Goal: Information Seeking & Learning: Learn about a topic

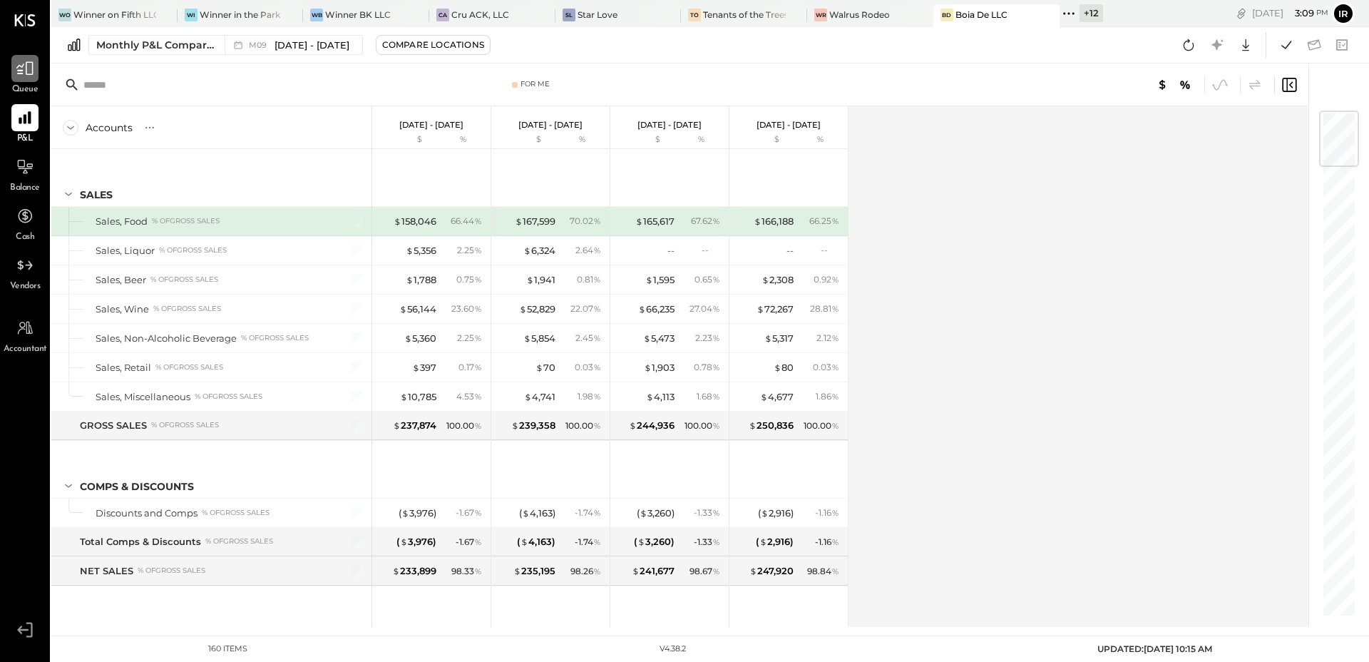
click at [32, 66] on icon at bounding box center [24, 69] width 17 height 14
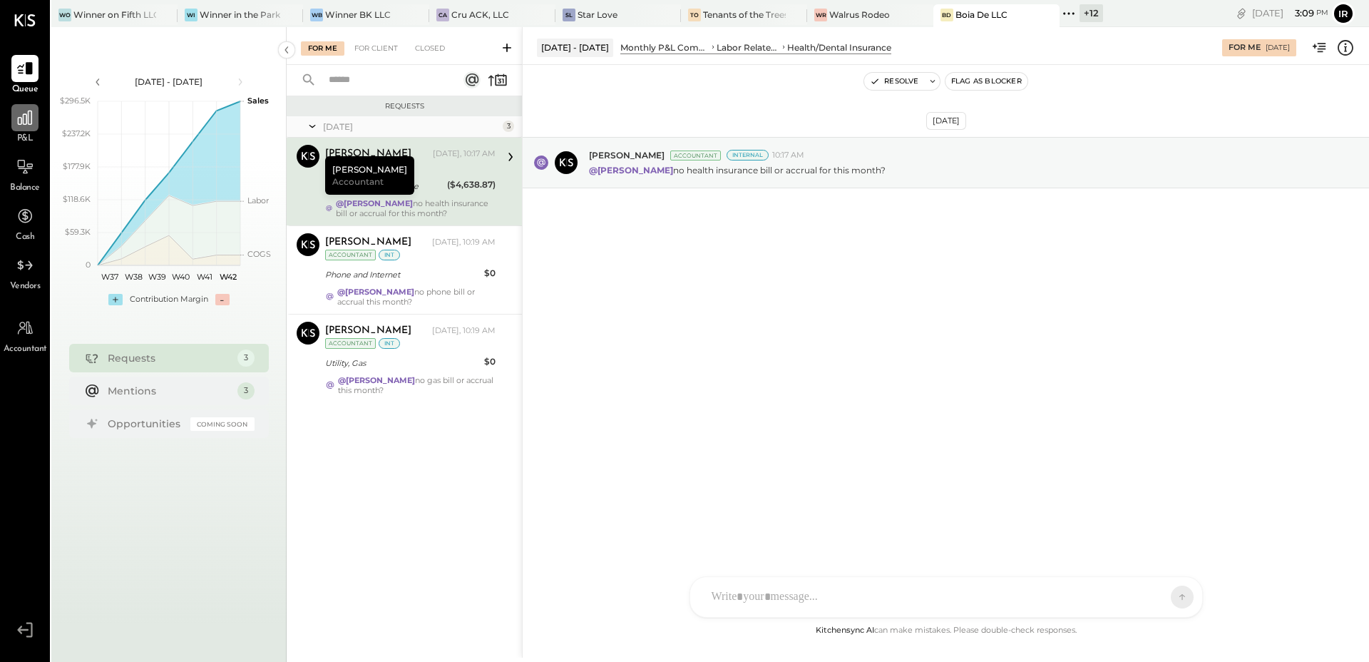
click at [16, 108] on icon at bounding box center [25, 117] width 19 height 19
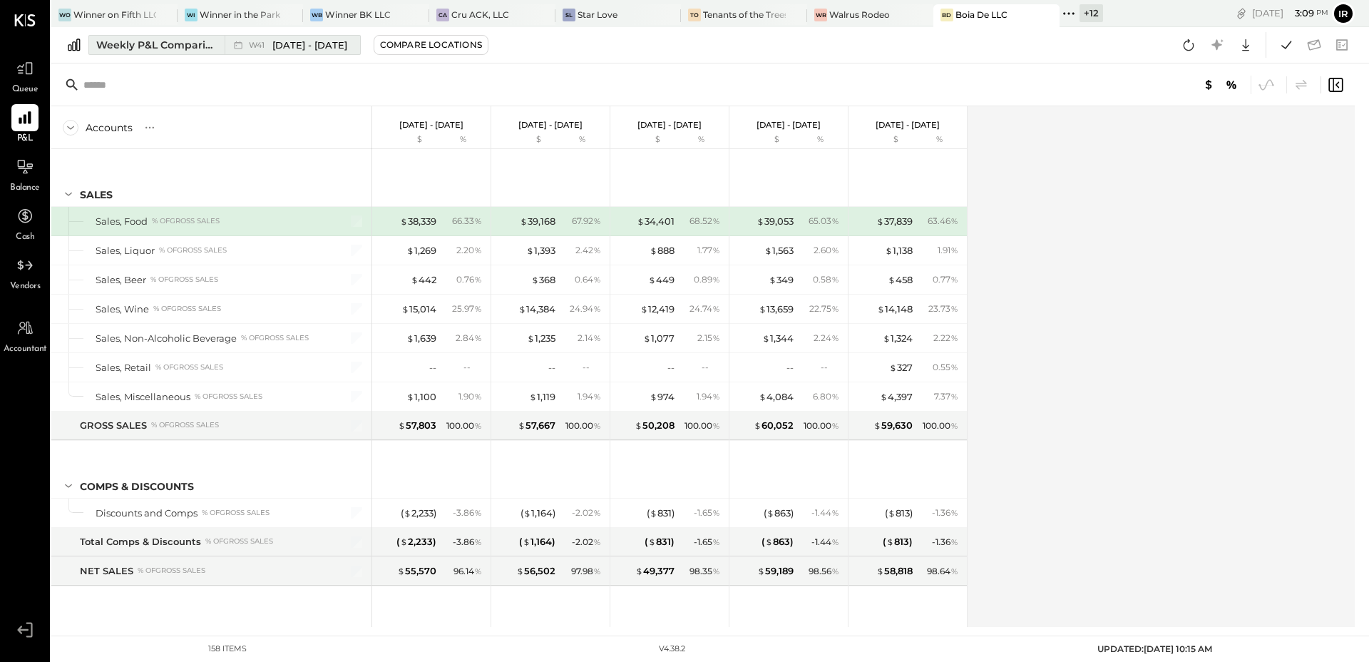
click at [186, 51] on div "Weekly P&L Comparison" at bounding box center [156, 45] width 120 height 14
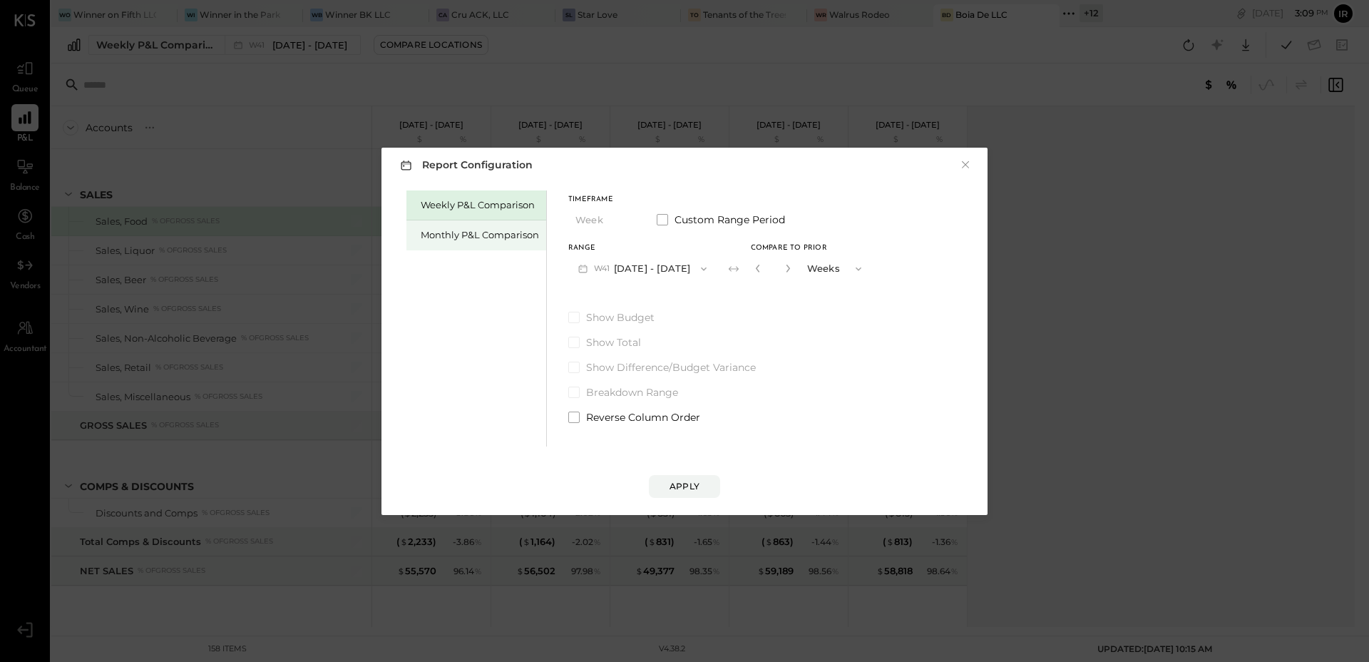
click at [431, 228] on div "Monthly P&L Comparison" at bounding box center [480, 235] width 118 height 14
click at [698, 274] on icon "button" at bounding box center [703, 268] width 11 height 11
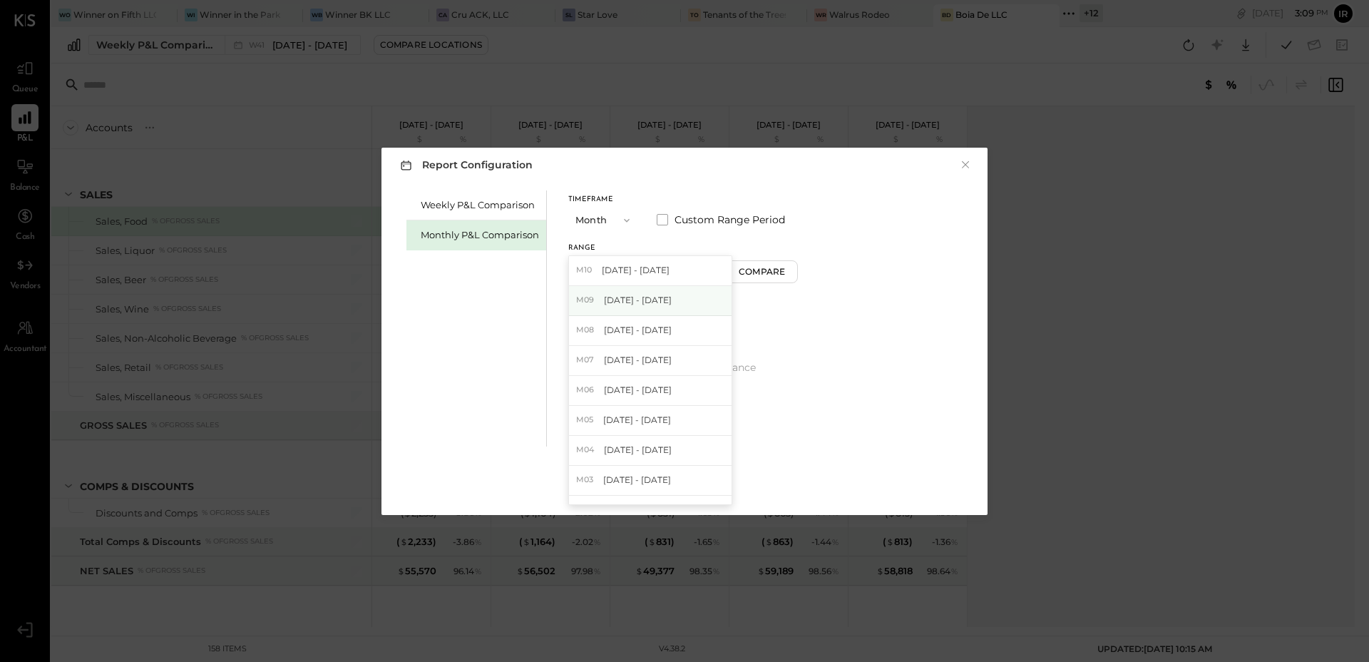
click at [675, 294] on div "M09 [DATE] - [DATE]" at bounding box center [650, 301] width 163 height 30
click at [748, 276] on div "Compare" at bounding box center [764, 271] width 46 height 12
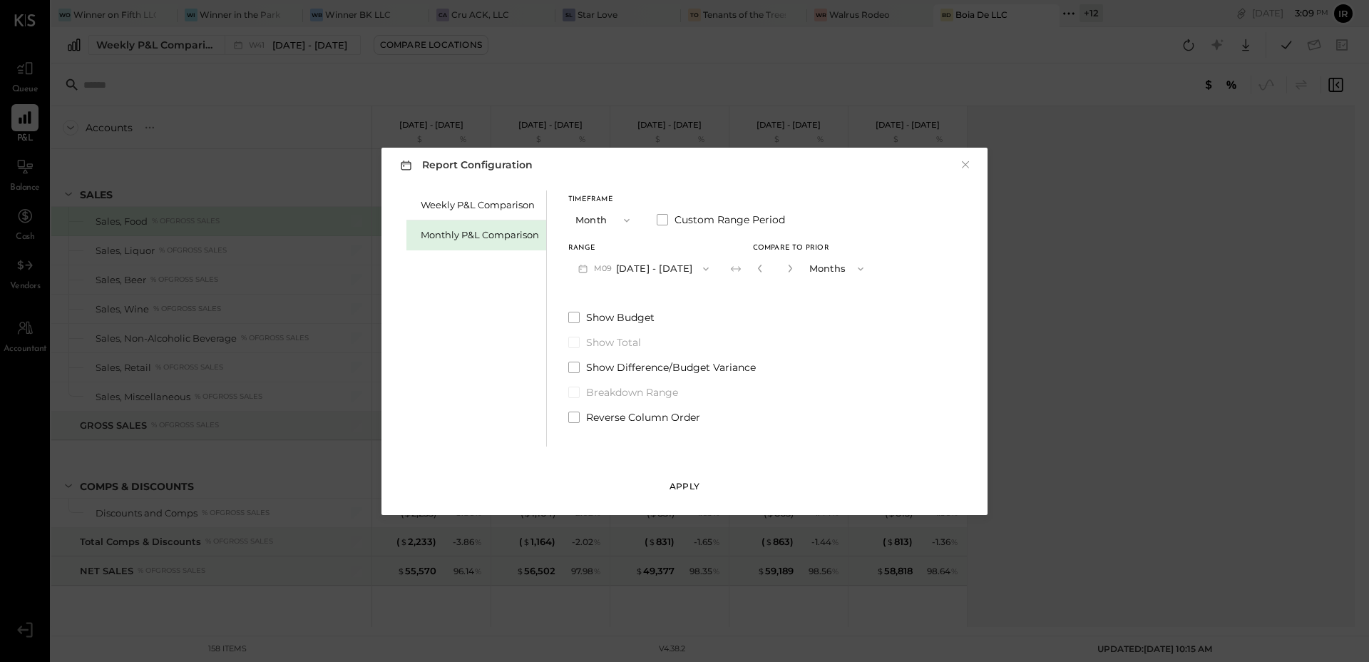
click at [695, 492] on button "Apply" at bounding box center [684, 486] width 71 height 23
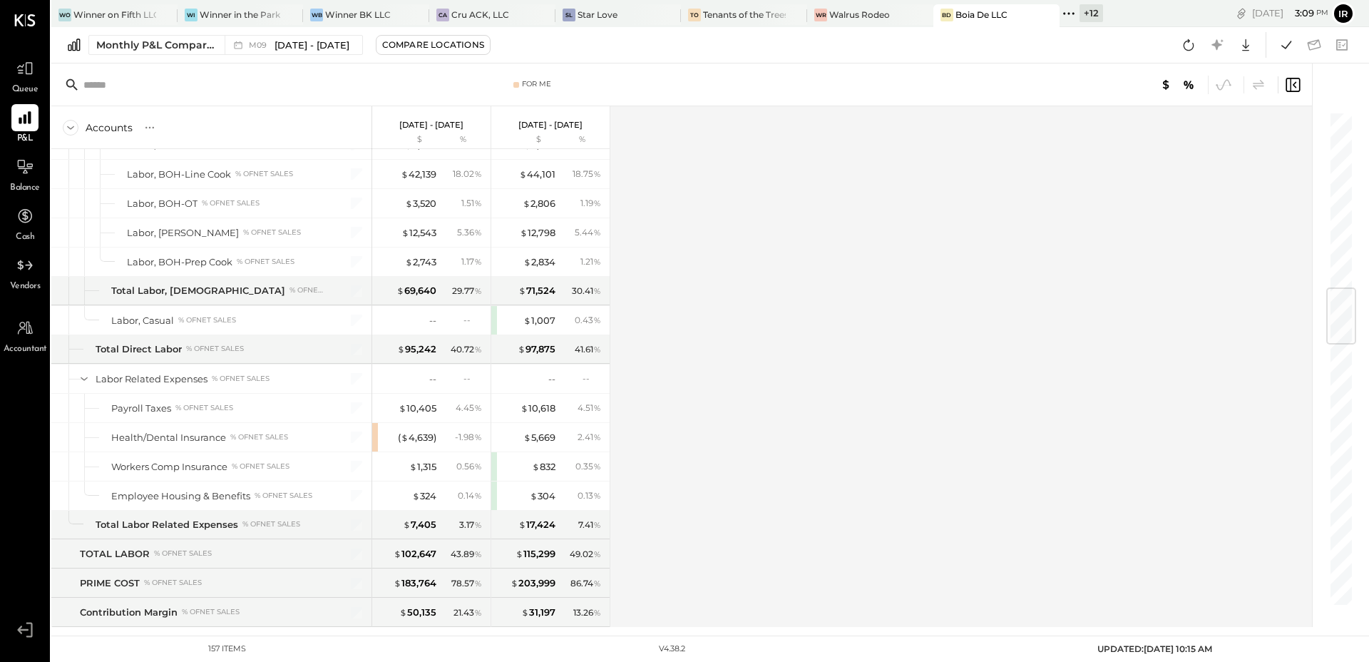
scroll to position [1506, 0]
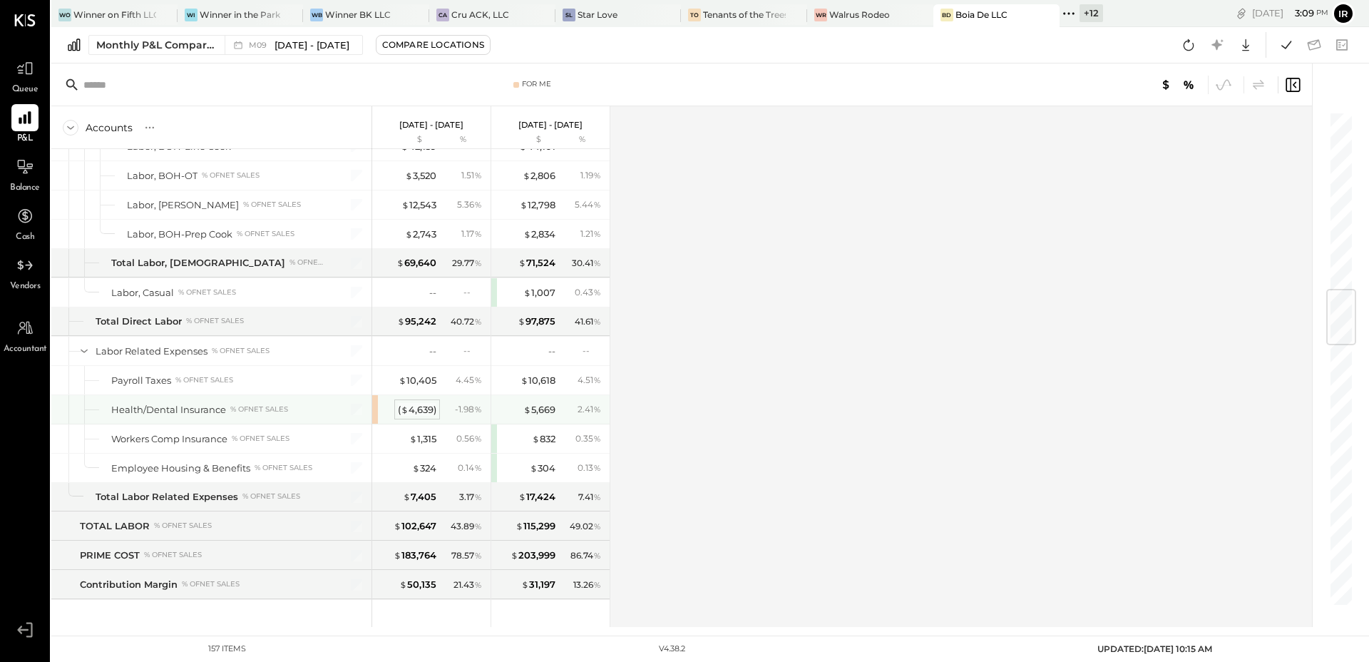
click at [420, 408] on div "( $ 4,639 )" at bounding box center [417, 410] width 39 height 14
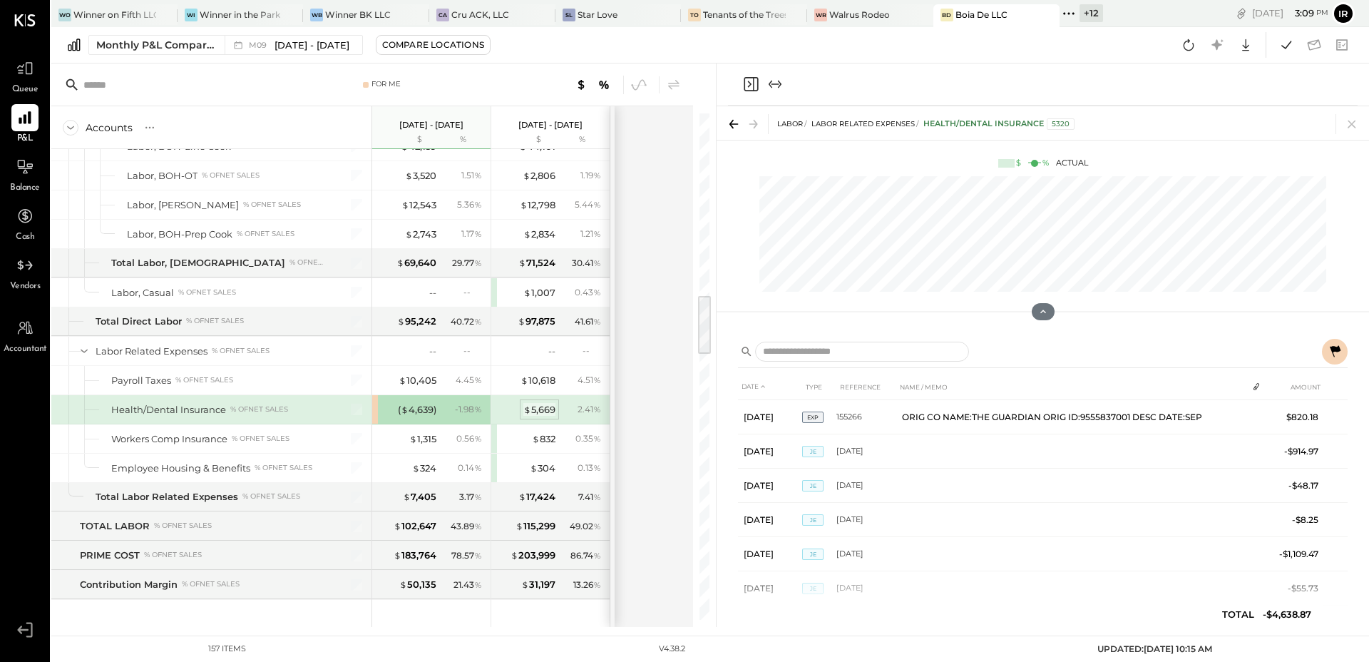
click at [548, 404] on div "$ 5,669" at bounding box center [539, 410] width 32 height 14
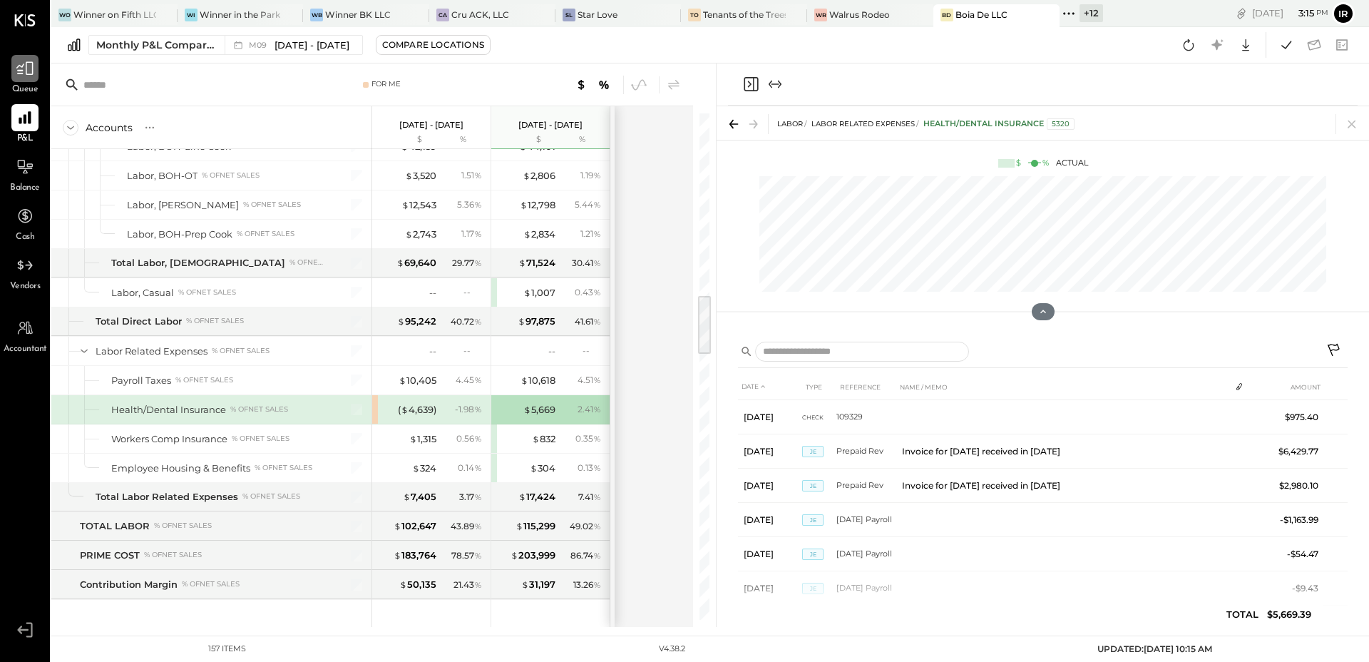
click at [17, 74] on icon at bounding box center [25, 68] width 19 height 19
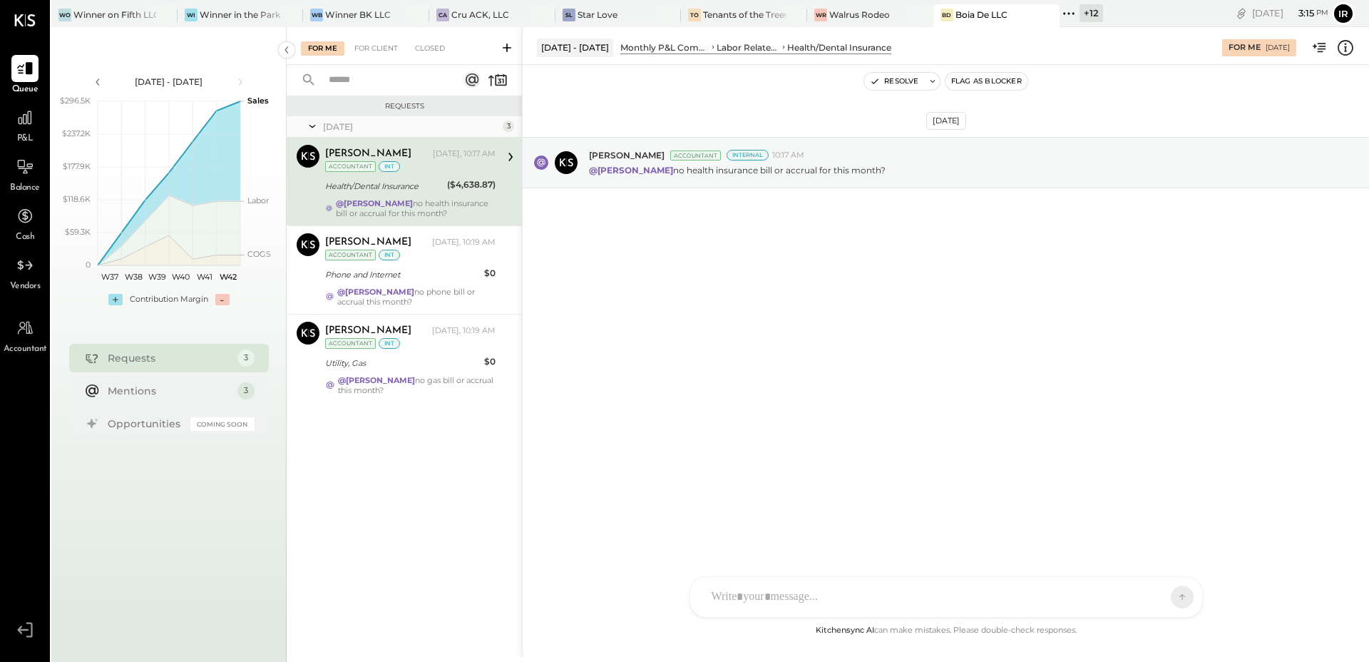
click at [762, 603] on div "IB Ilaria Brusaterra GO Gaby Ospina ID Iris Del Rocio Albarrán Millán AM Alex M…" at bounding box center [946, 596] width 513 height 41
type input "****"
click at [809, 531] on span "[PERSON_NAME]" at bounding box center [828, 532] width 112 height 14
click at [1135, 593] on span "ALL" at bounding box center [1132, 597] width 18 height 12
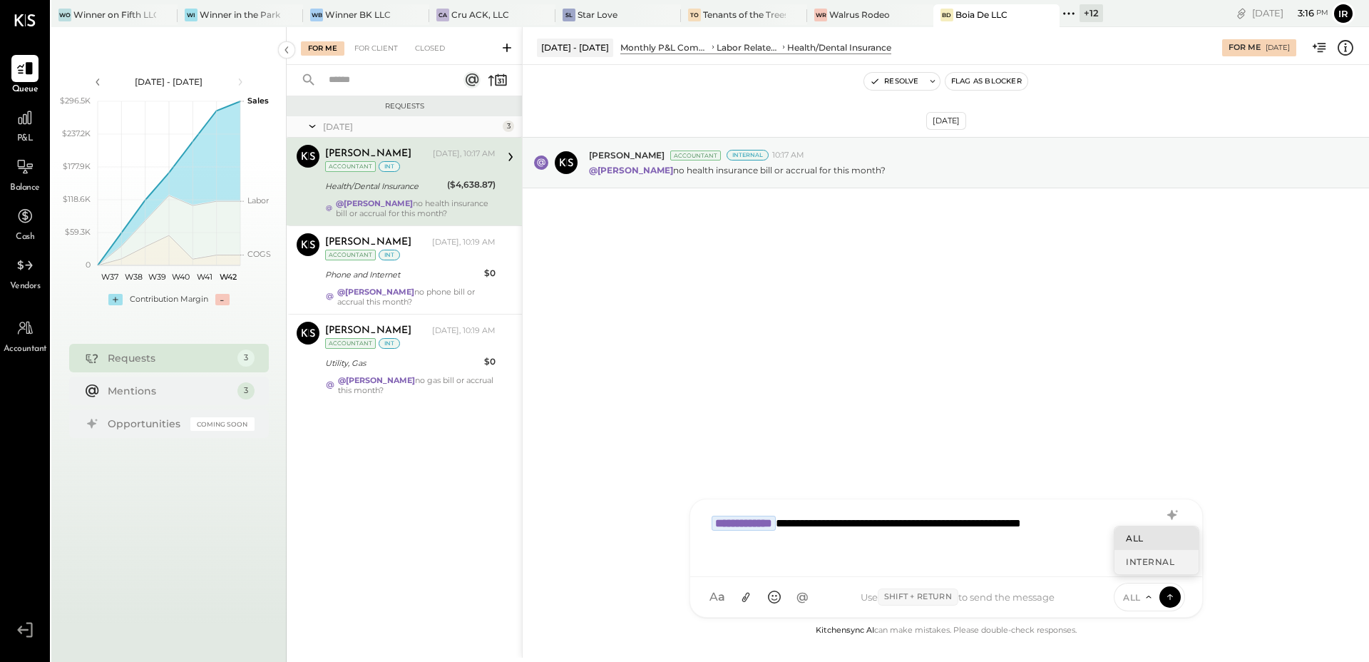
click at [1152, 552] on div "INTERNAL" at bounding box center [1157, 562] width 84 height 24
click at [1169, 596] on icon at bounding box center [1170, 596] width 13 height 14
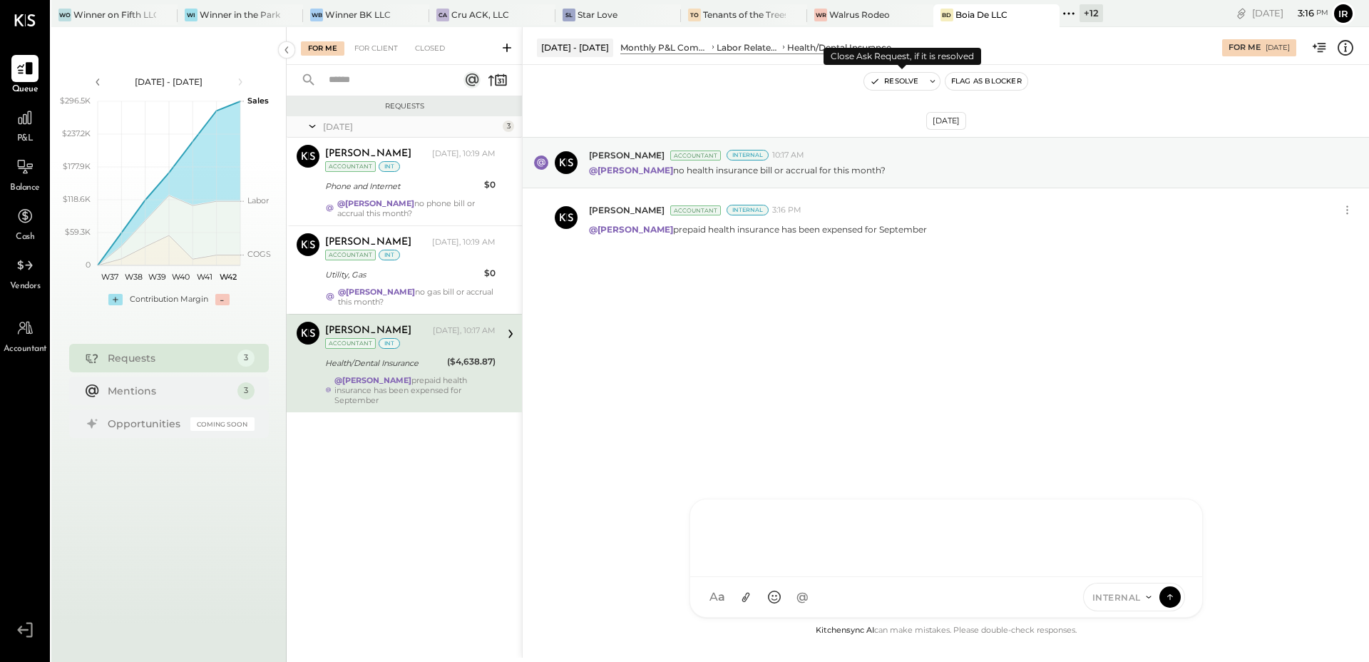
click at [892, 85] on button "Resolve" at bounding box center [894, 81] width 60 height 17
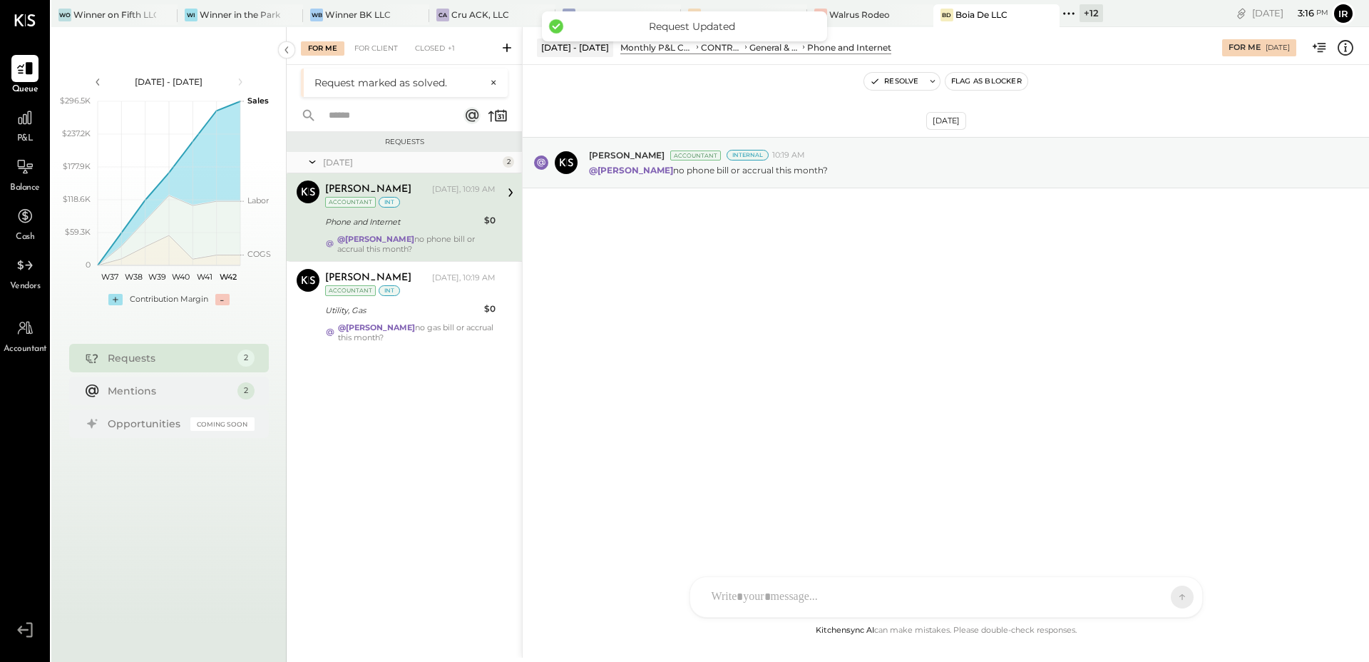
click at [407, 219] on div "Phone and Internet" at bounding box center [402, 222] width 155 height 14
click at [17, 109] on icon at bounding box center [25, 117] width 19 height 19
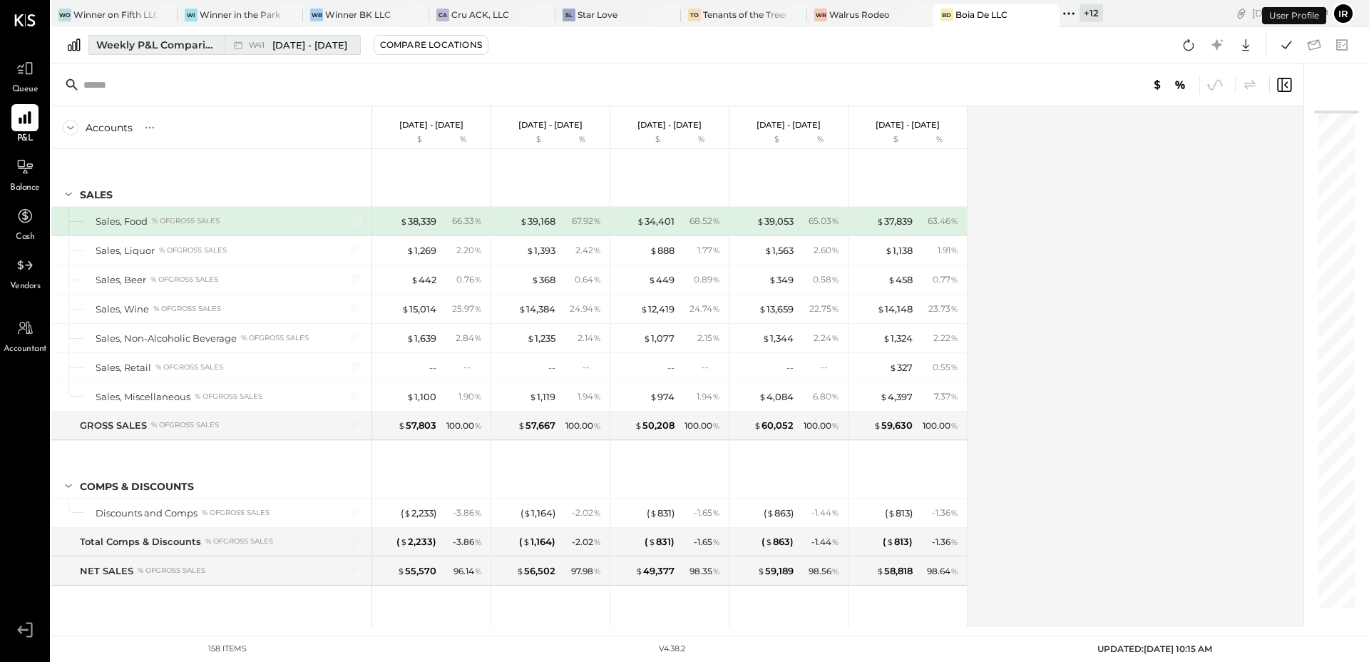
click at [182, 41] on div "Weekly P&L Comparison" at bounding box center [156, 45] width 120 height 14
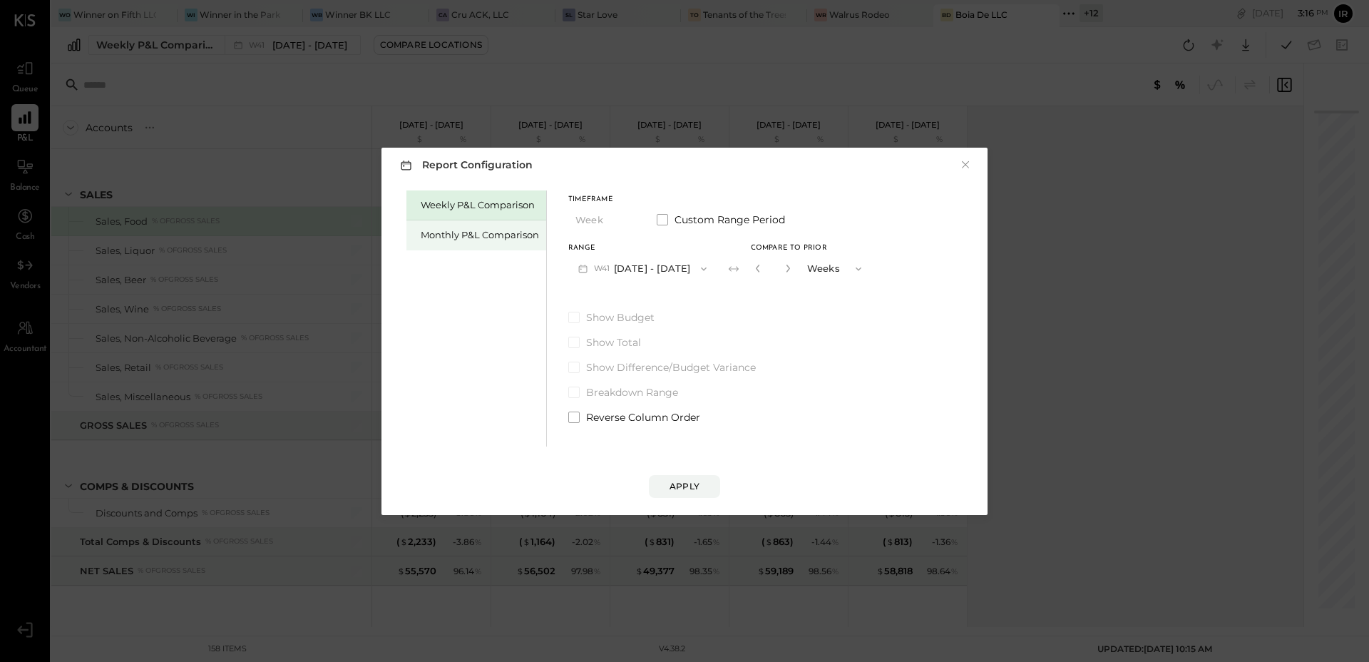
click at [441, 228] on div "Monthly P&L Comparison" at bounding box center [480, 235] width 118 height 14
click at [658, 262] on button "M10 [DATE] - [DATE]" at bounding box center [642, 268] width 148 height 26
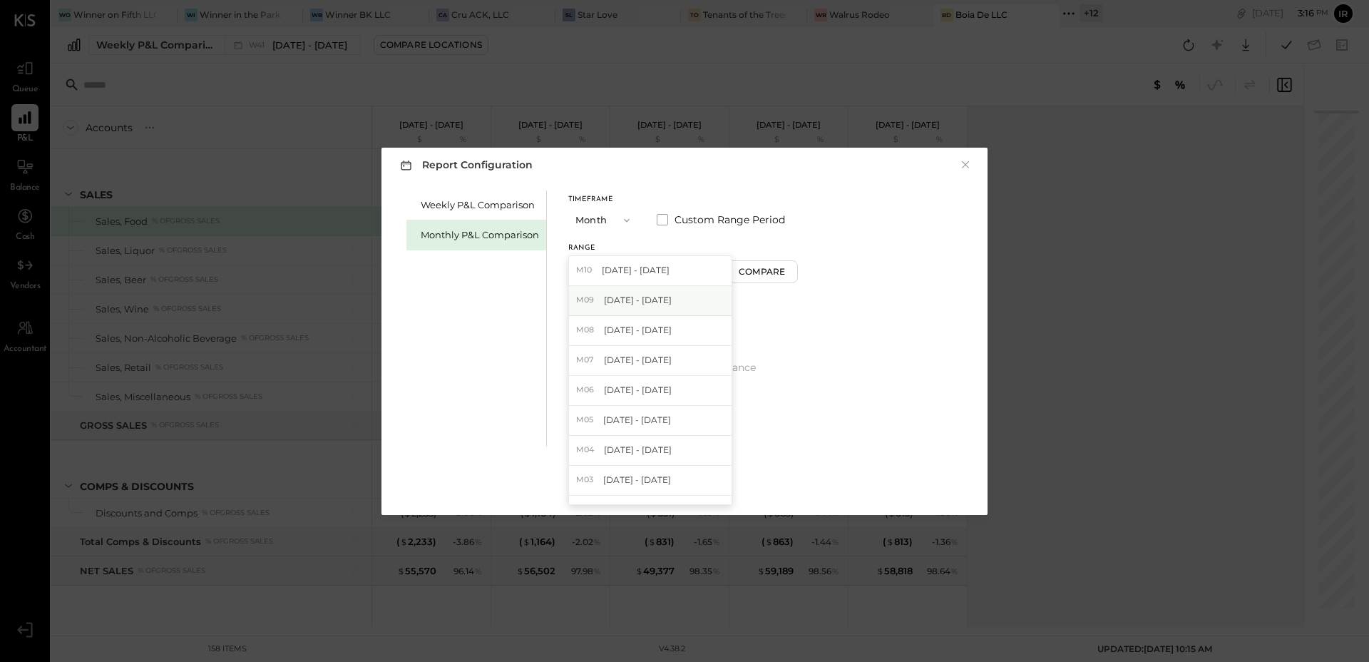
click at [665, 295] on span "[DATE] - [DATE]" at bounding box center [638, 300] width 68 height 12
click at [765, 268] on div "Compare" at bounding box center [764, 271] width 46 height 12
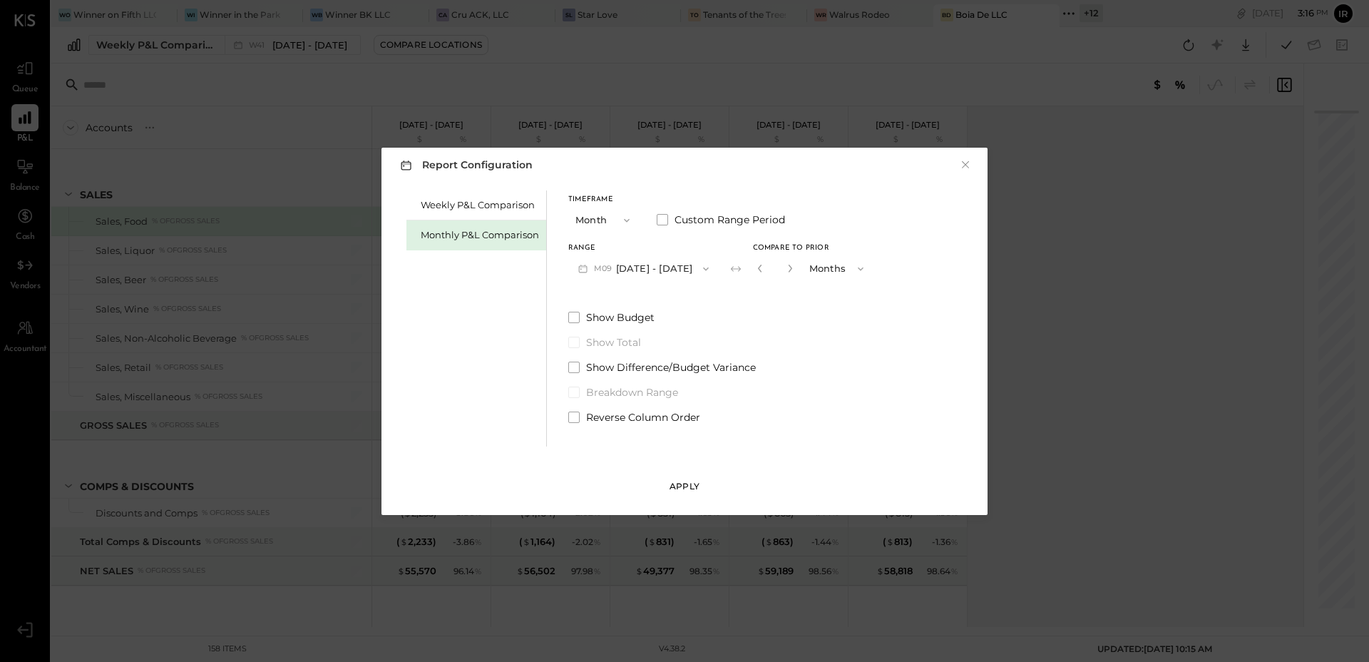
click at [698, 479] on button "Apply" at bounding box center [684, 486] width 71 height 23
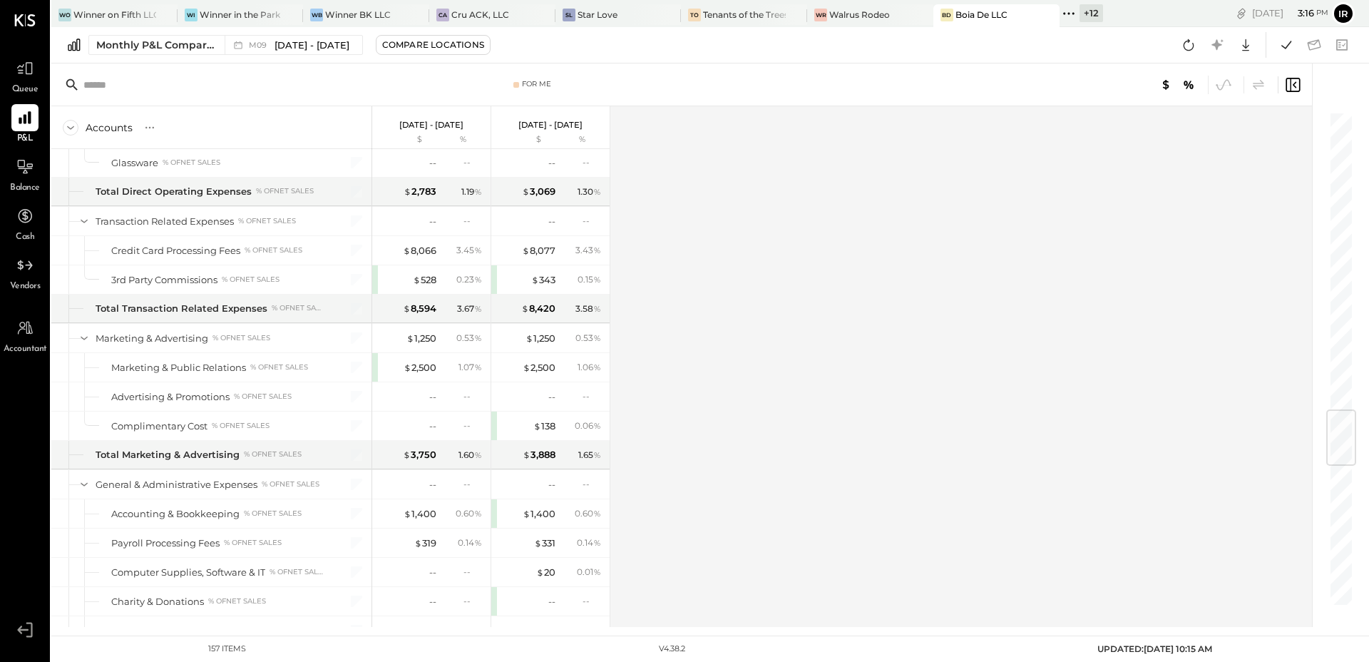
scroll to position [2744, 0]
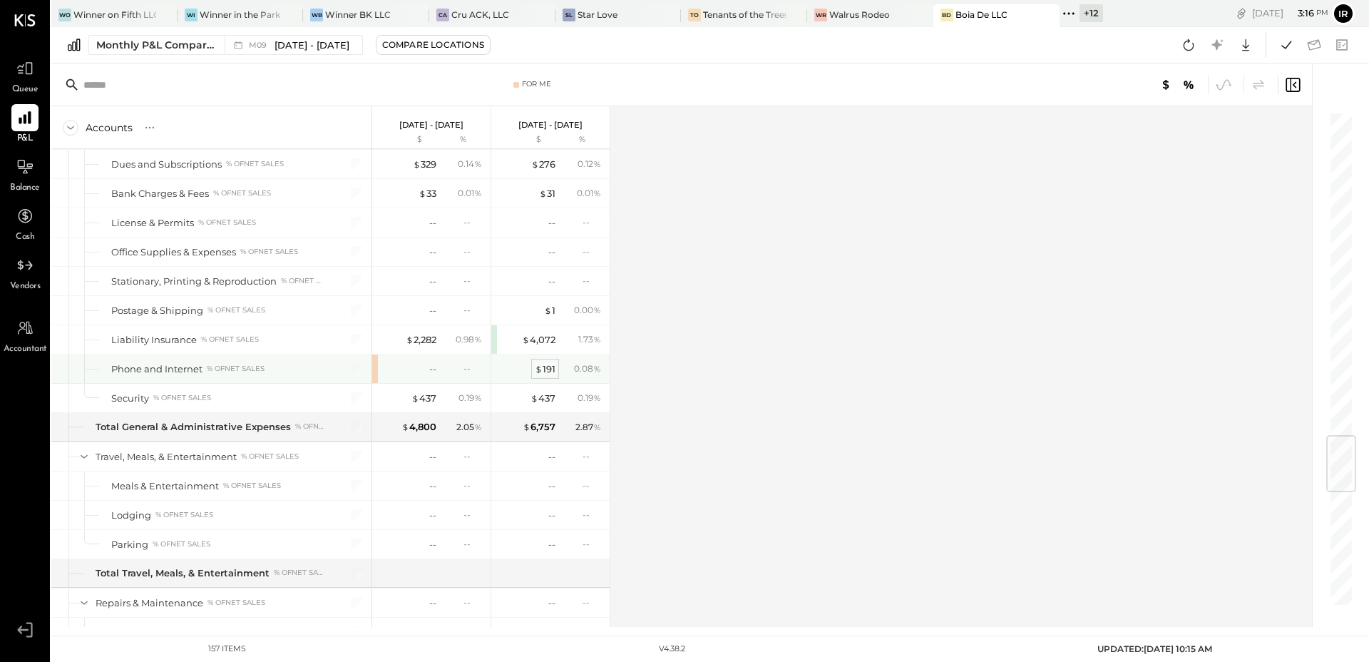
click at [550, 366] on div "$ 191" at bounding box center [545, 369] width 21 height 14
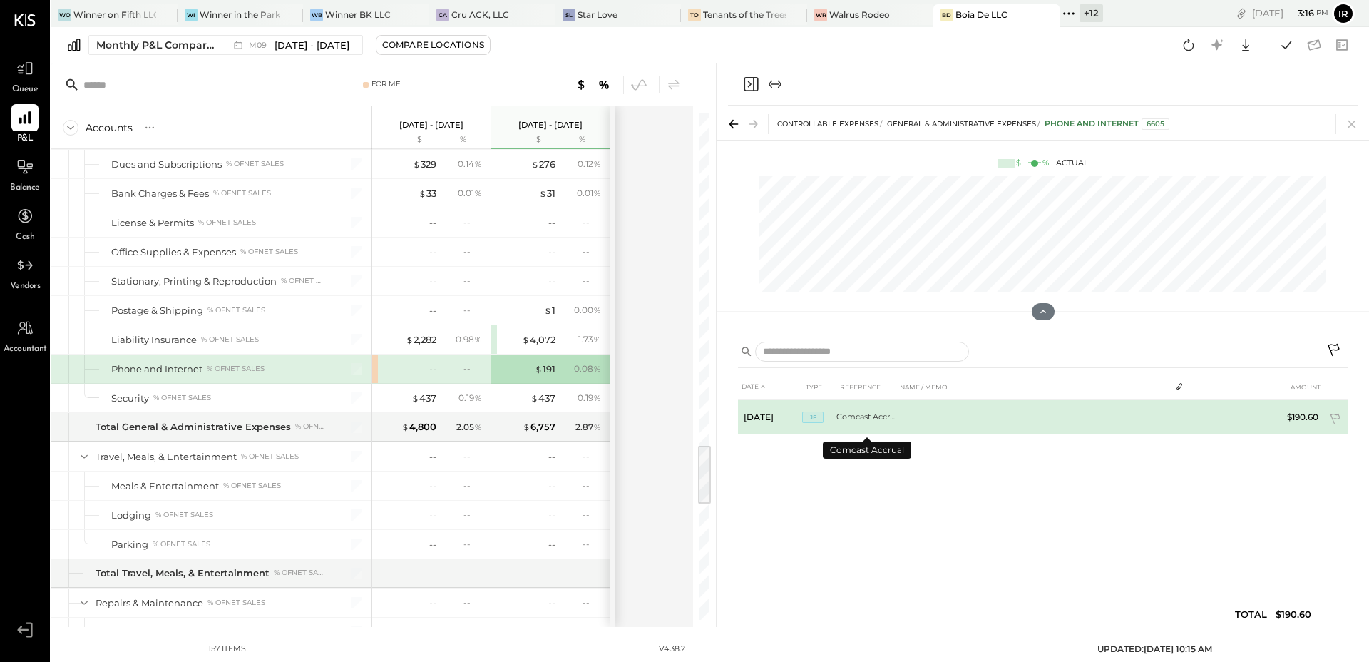
click at [887, 421] on td "Comcast Accrual" at bounding box center [867, 417] width 60 height 34
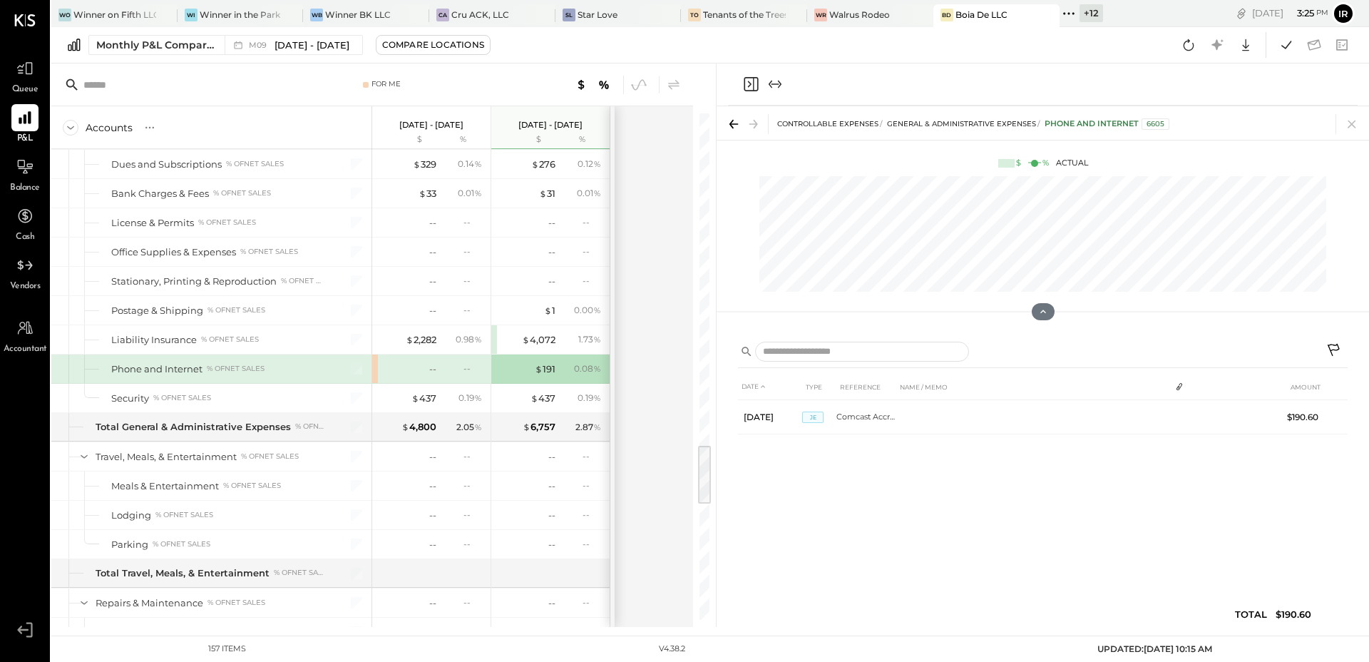
click at [750, 84] on icon "Close panel" at bounding box center [750, 84] width 4 height 6
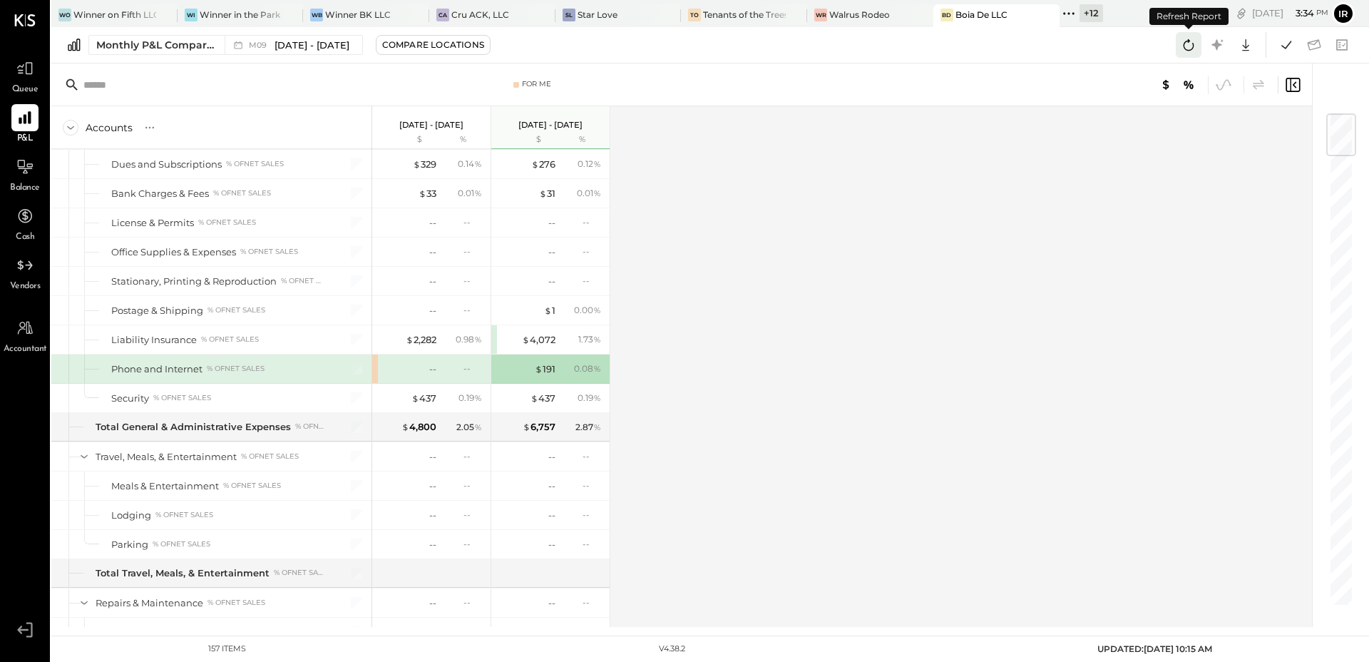
click at [1181, 46] on icon at bounding box center [1189, 45] width 19 height 19
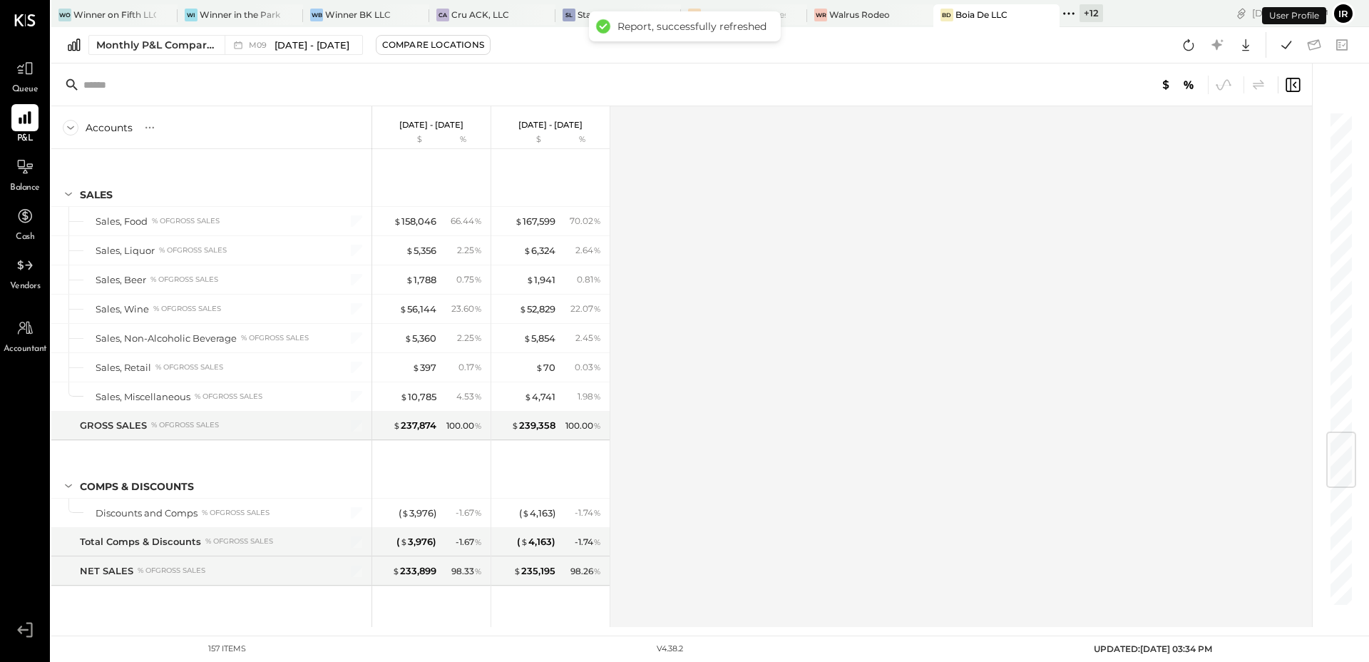
scroll to position [2711, 0]
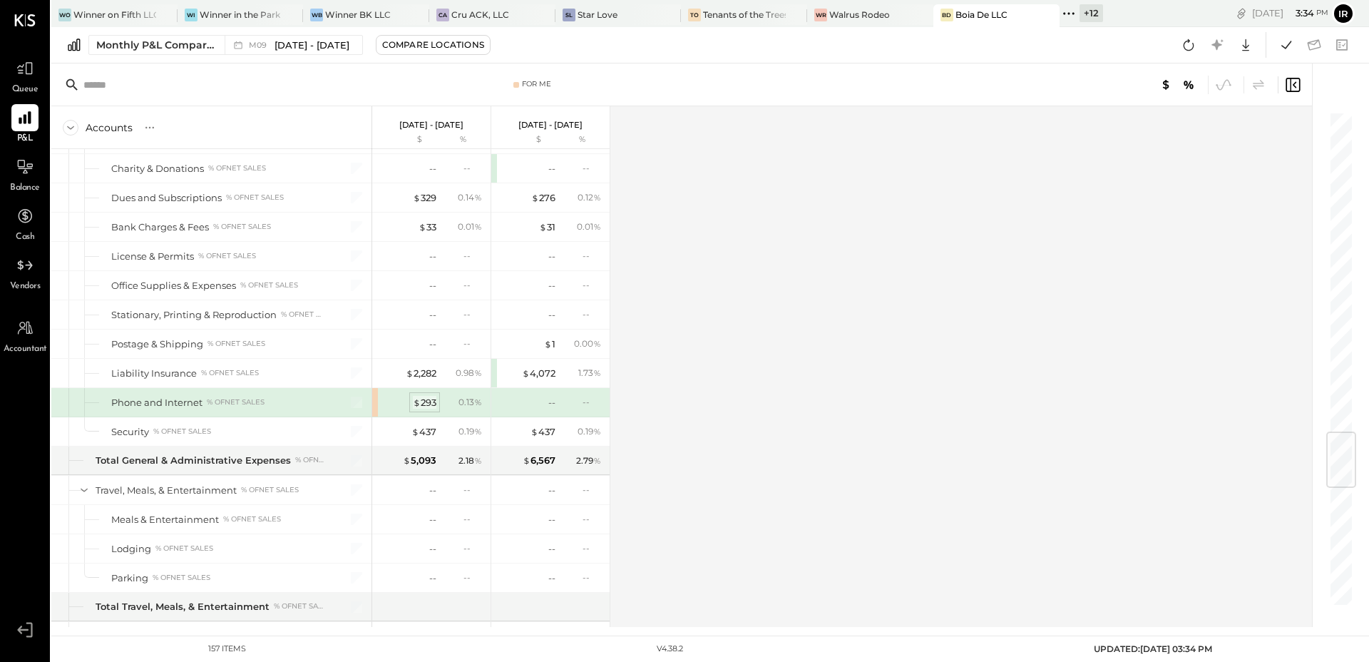
click at [425, 403] on div "$ 293" at bounding box center [425, 403] width 24 height 14
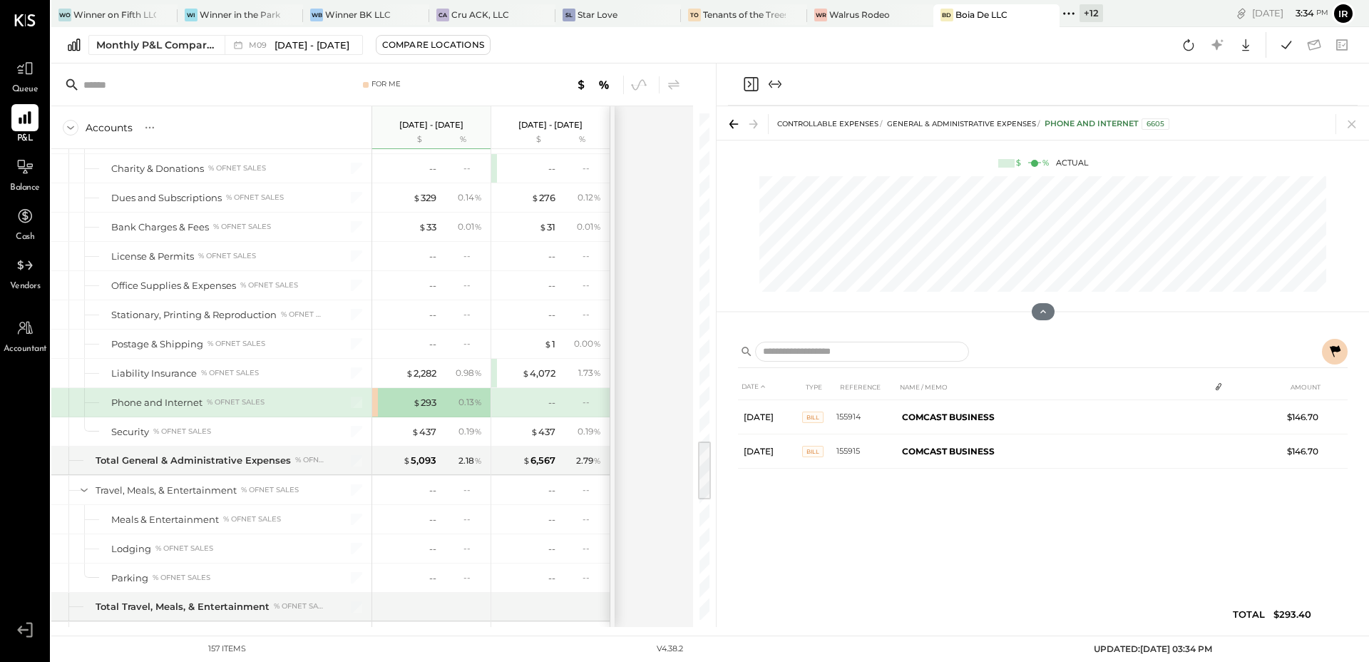
click at [658, 332] on div "Accounts S % GL Sep 1 - 30, 2025 $ % Aug 1 - 31, 2025 $ % SALES Sales, Food % o…" at bounding box center [373, 366] width 644 height 521
click at [1187, 41] on icon at bounding box center [1189, 44] width 11 height 11
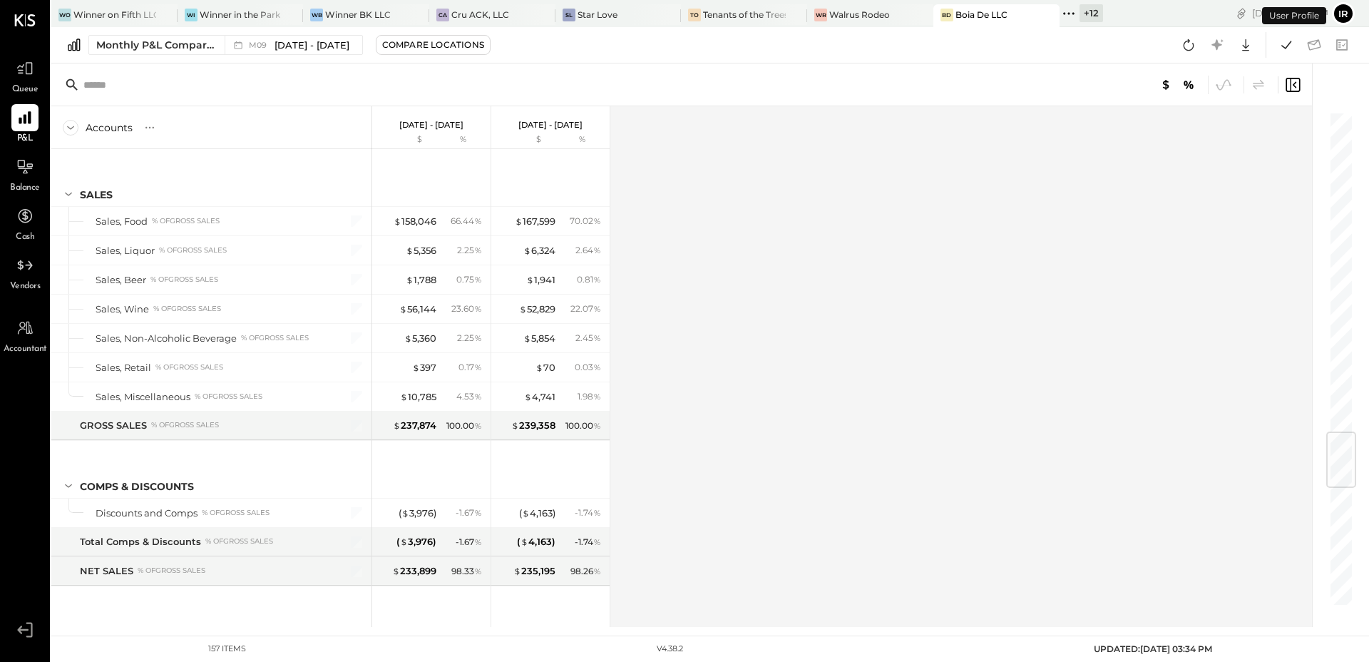
scroll to position [2711, 0]
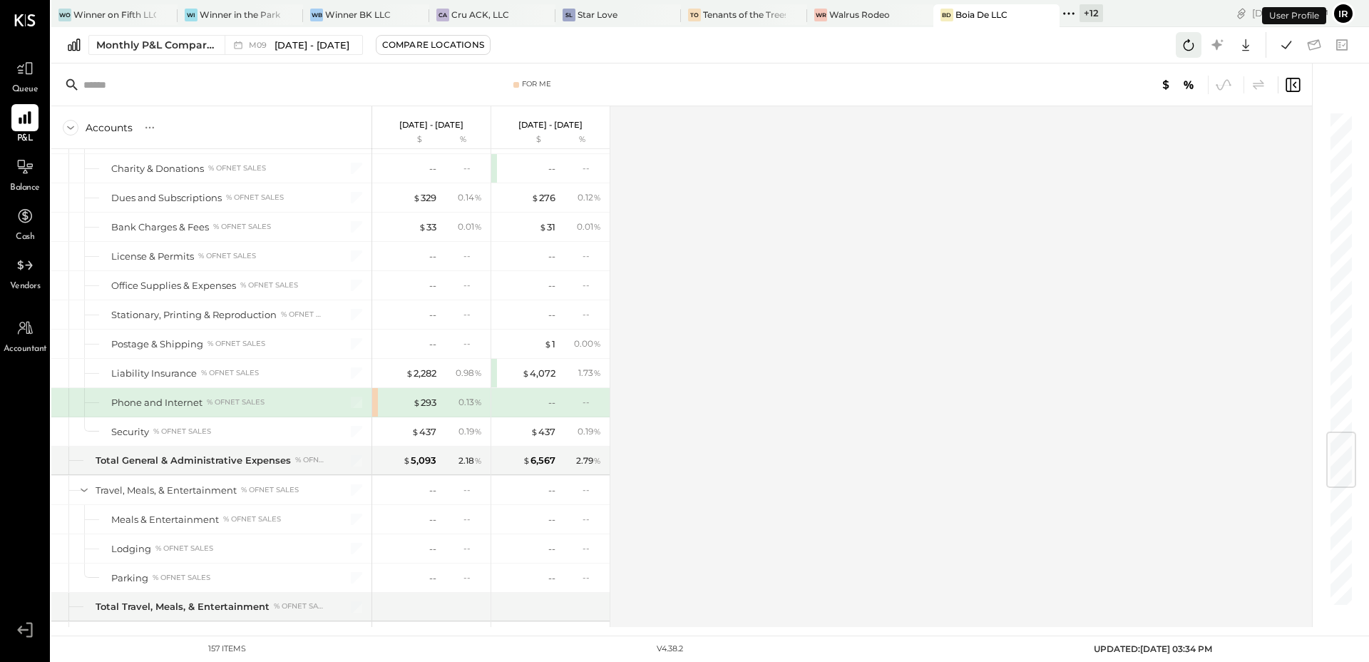
click at [1187, 40] on icon at bounding box center [1189, 45] width 19 height 19
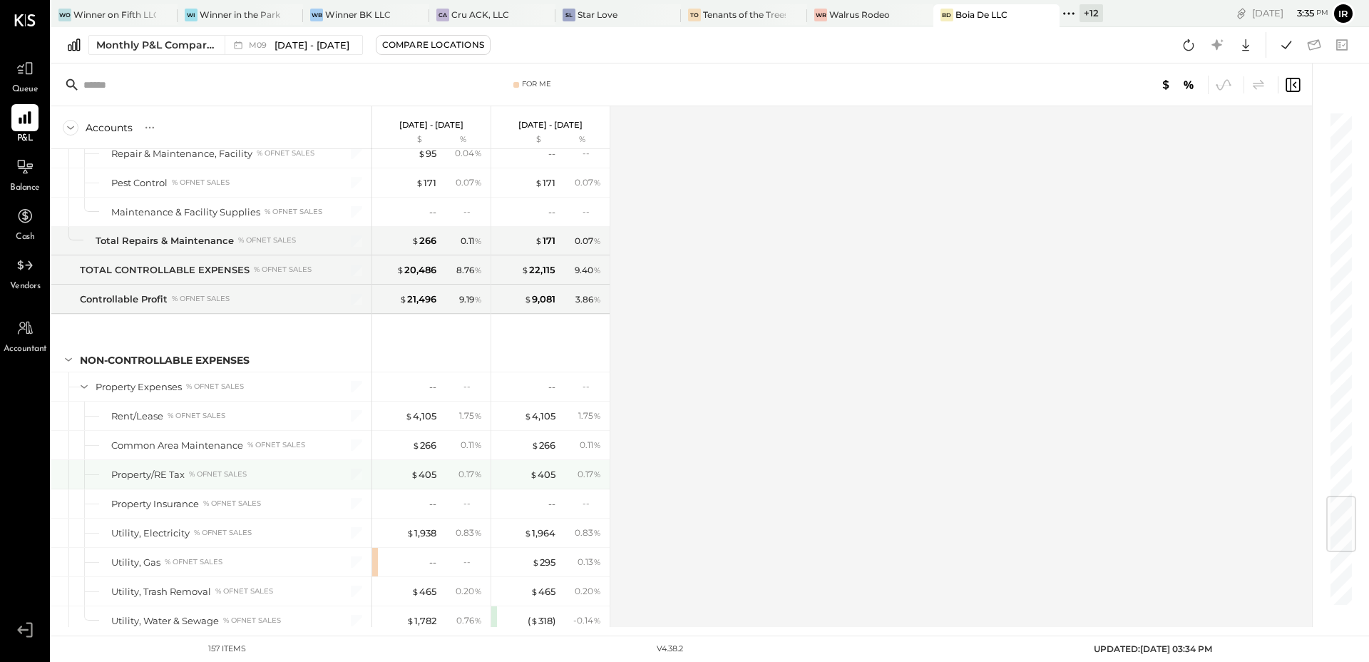
scroll to position [3318, 0]
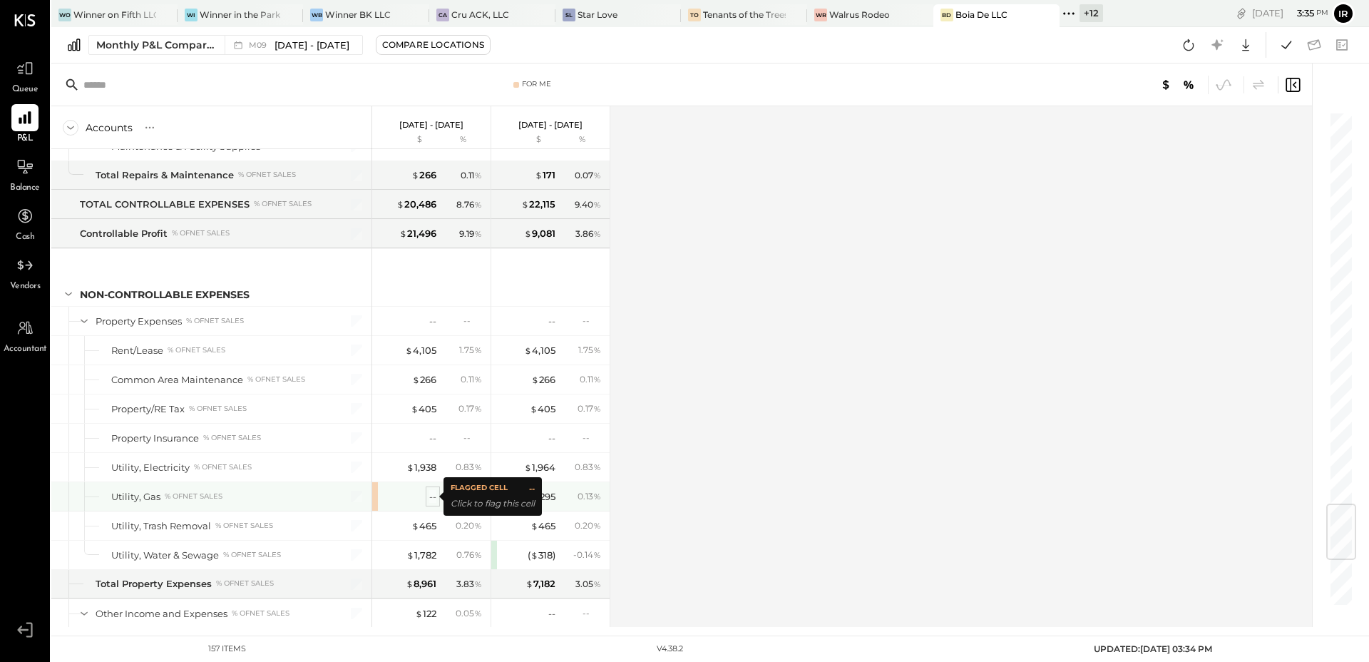
click at [433, 493] on div "--" at bounding box center [432, 497] width 7 height 14
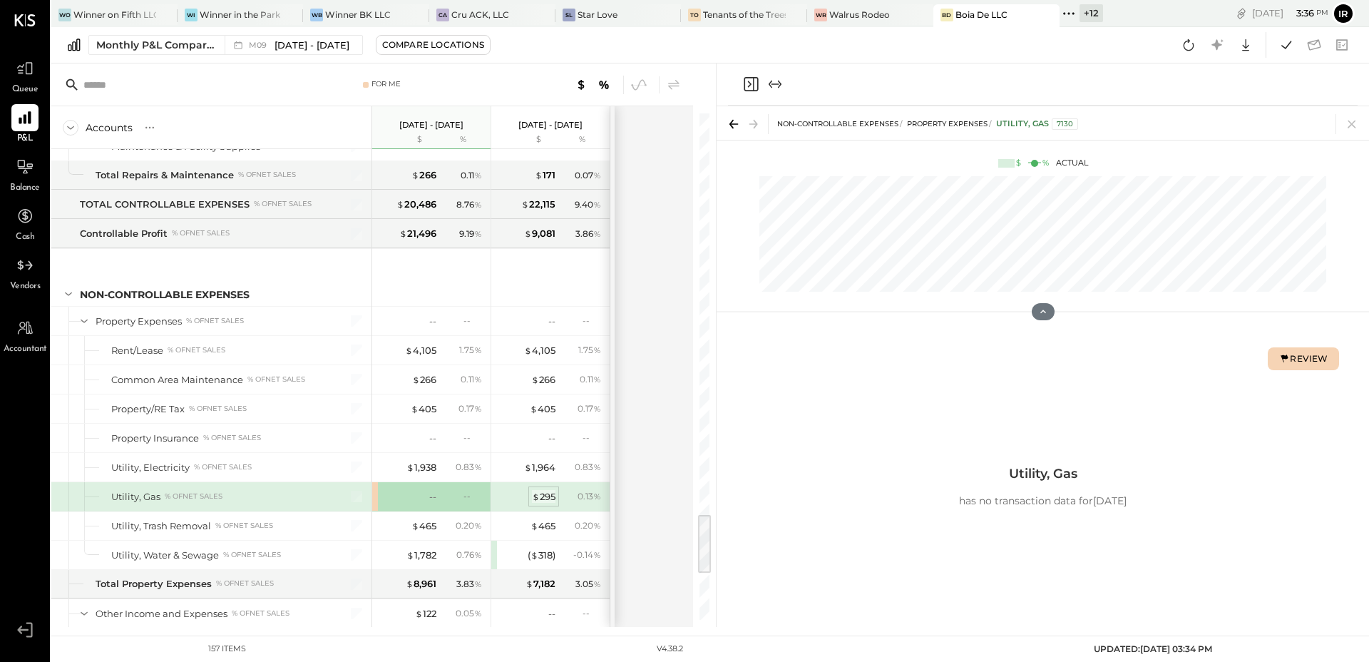
click at [544, 493] on div "$ 295" at bounding box center [544, 497] width 24 height 14
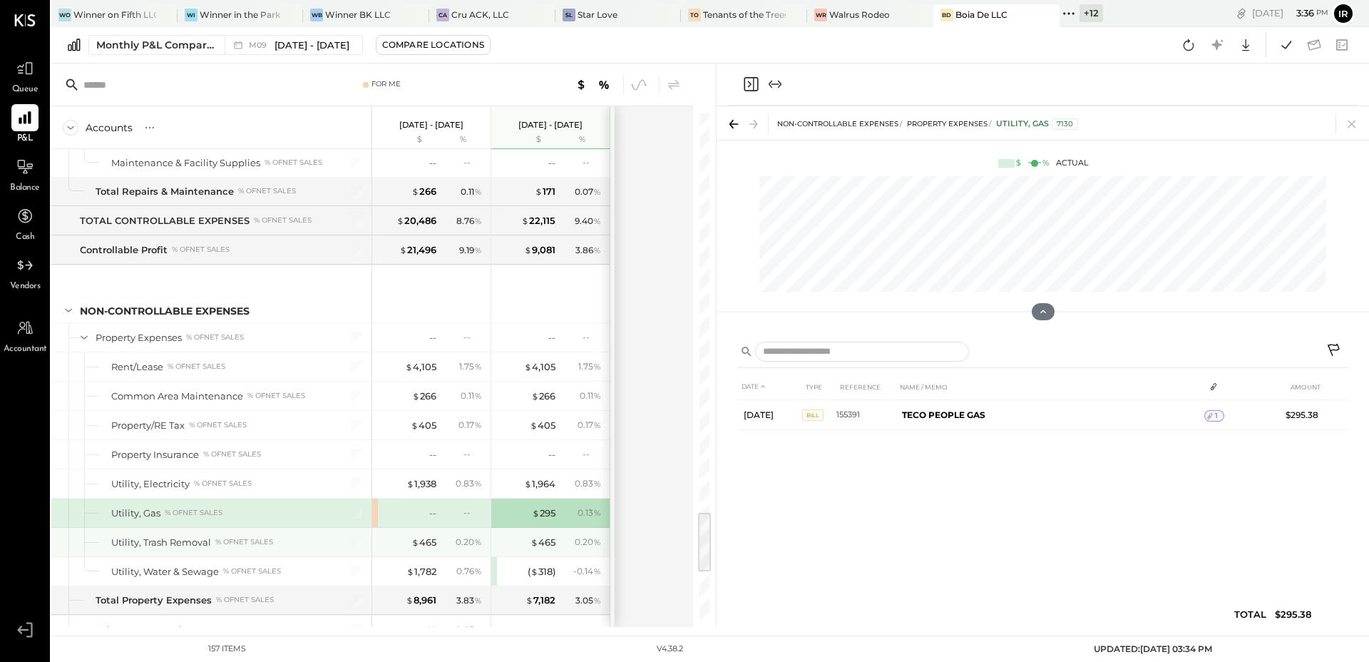
scroll to position [3704, 0]
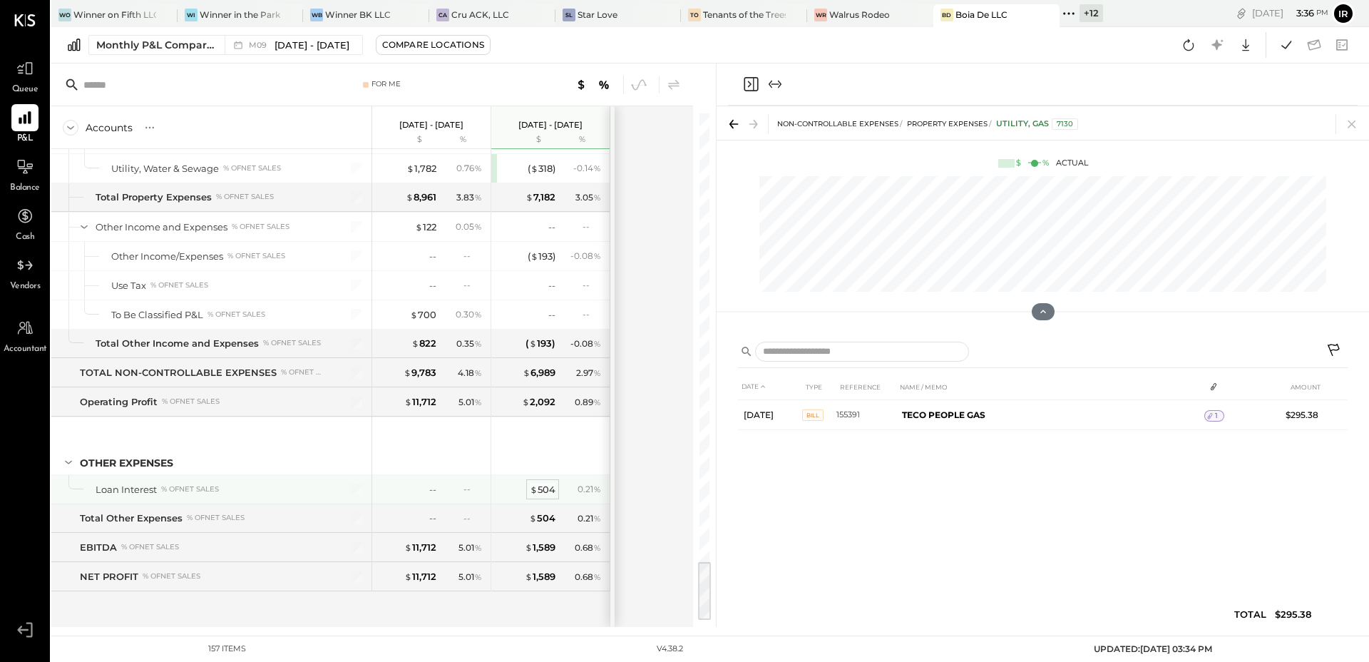
click at [542, 487] on div "$ 504" at bounding box center [543, 490] width 26 height 14
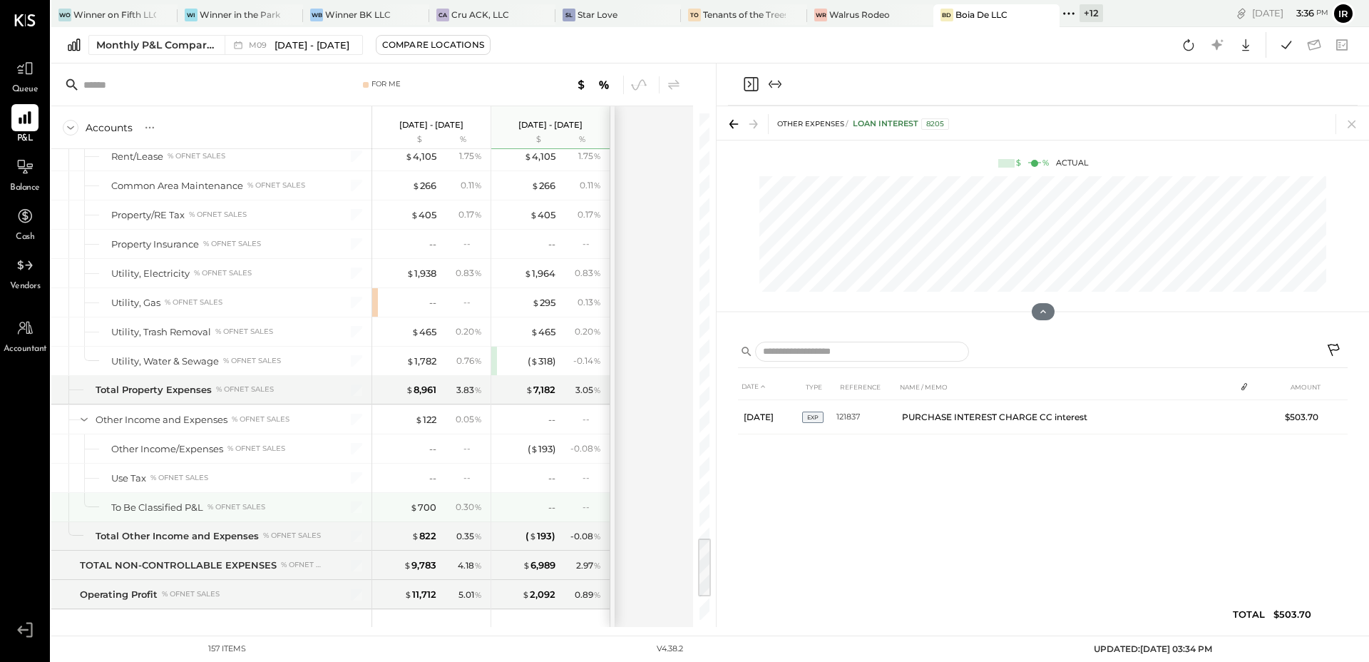
scroll to position [3475, 0]
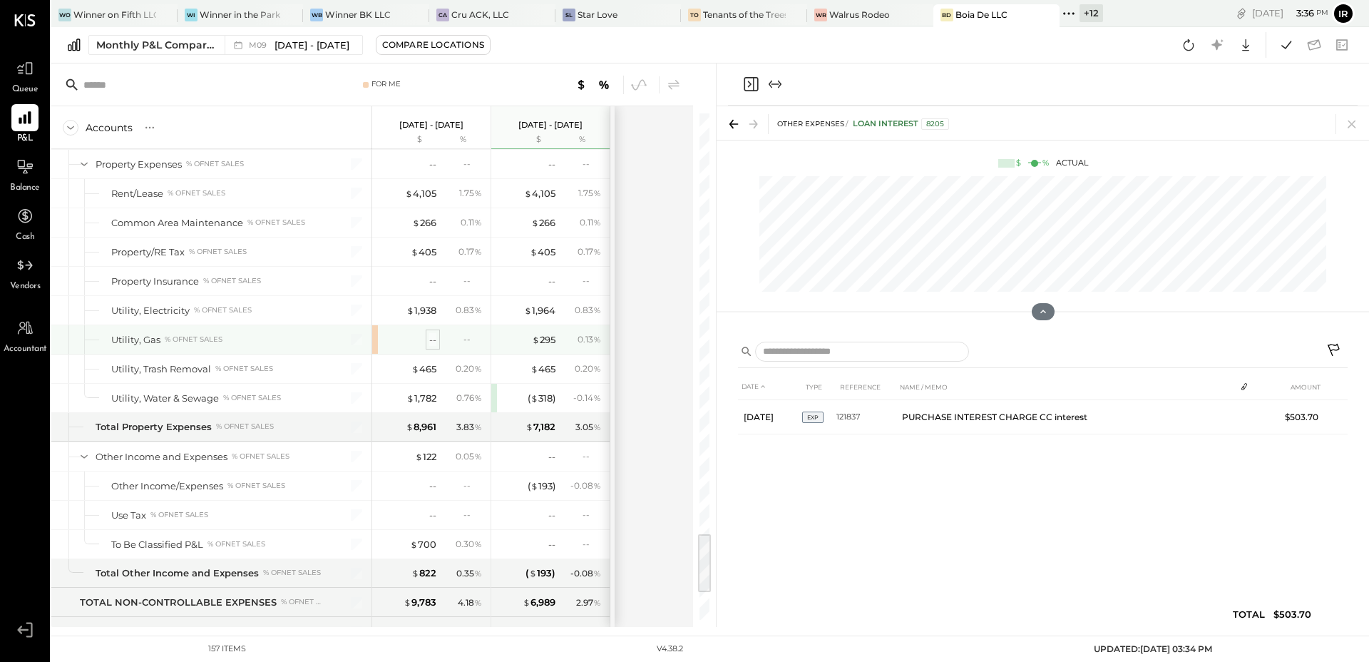
click at [431, 341] on div "--" at bounding box center [432, 340] width 7 height 14
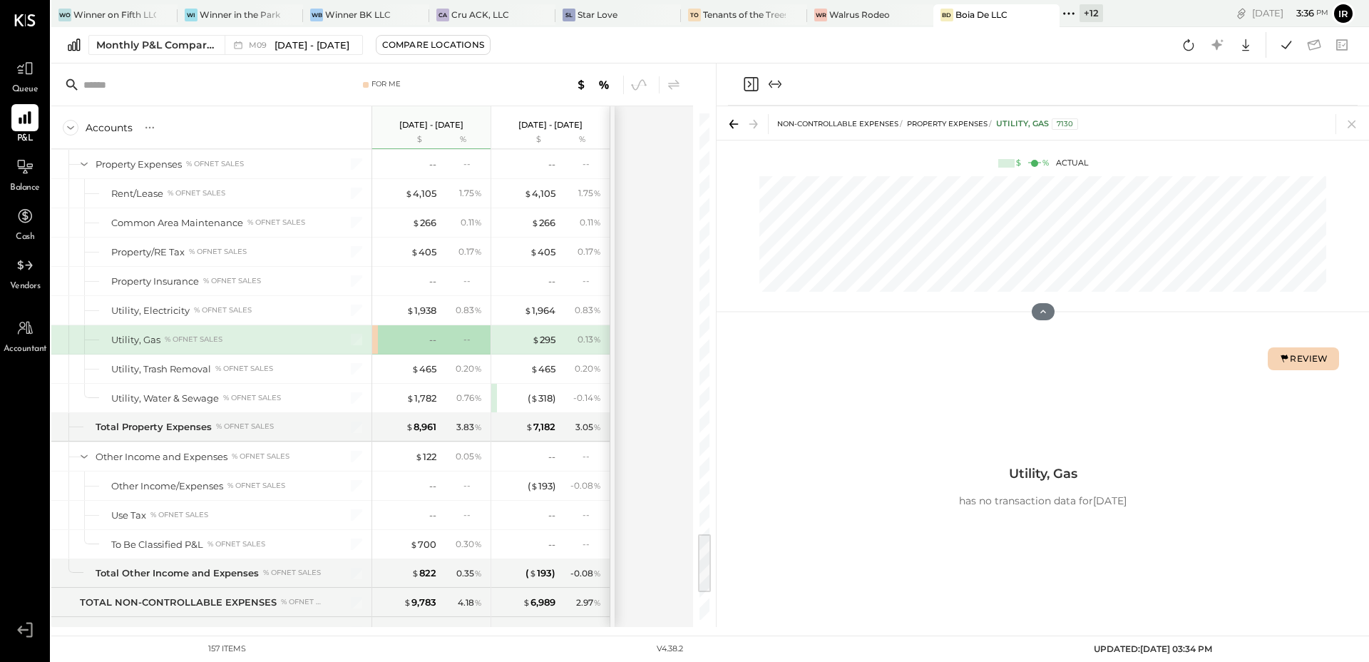
click at [1302, 364] on div "Review" at bounding box center [1303, 358] width 49 height 12
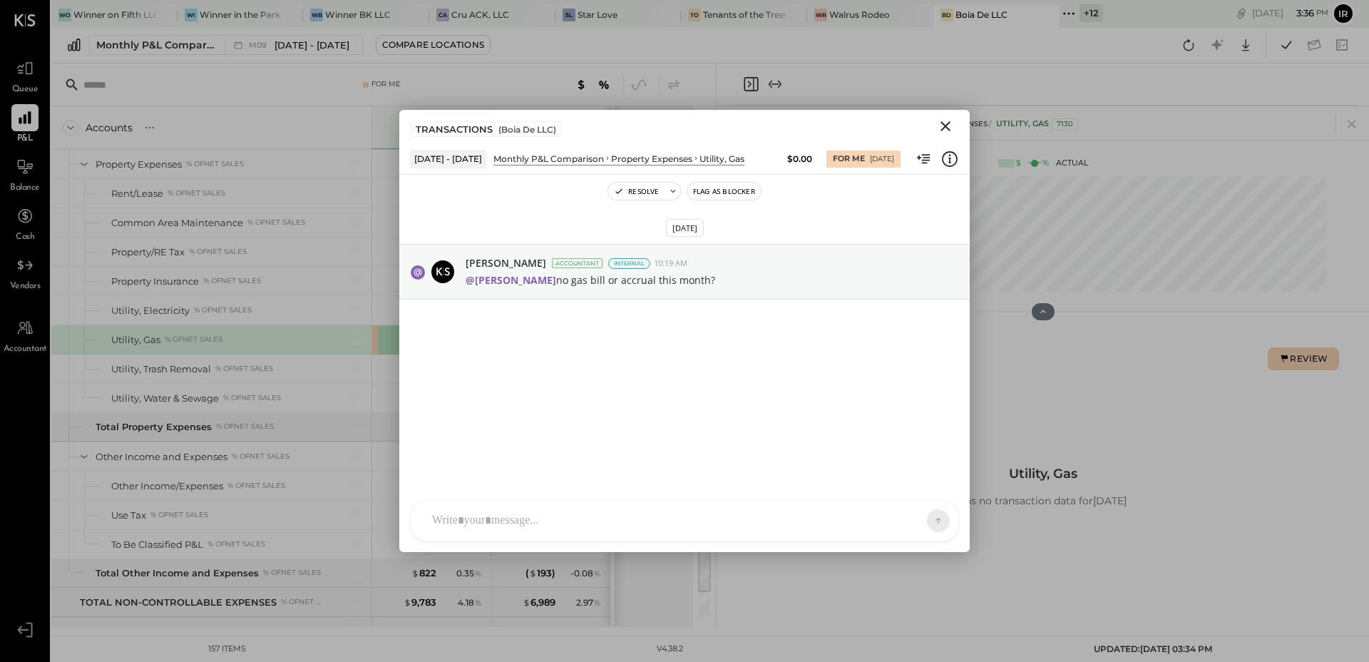
click at [950, 128] on icon "Close" at bounding box center [945, 126] width 17 height 17
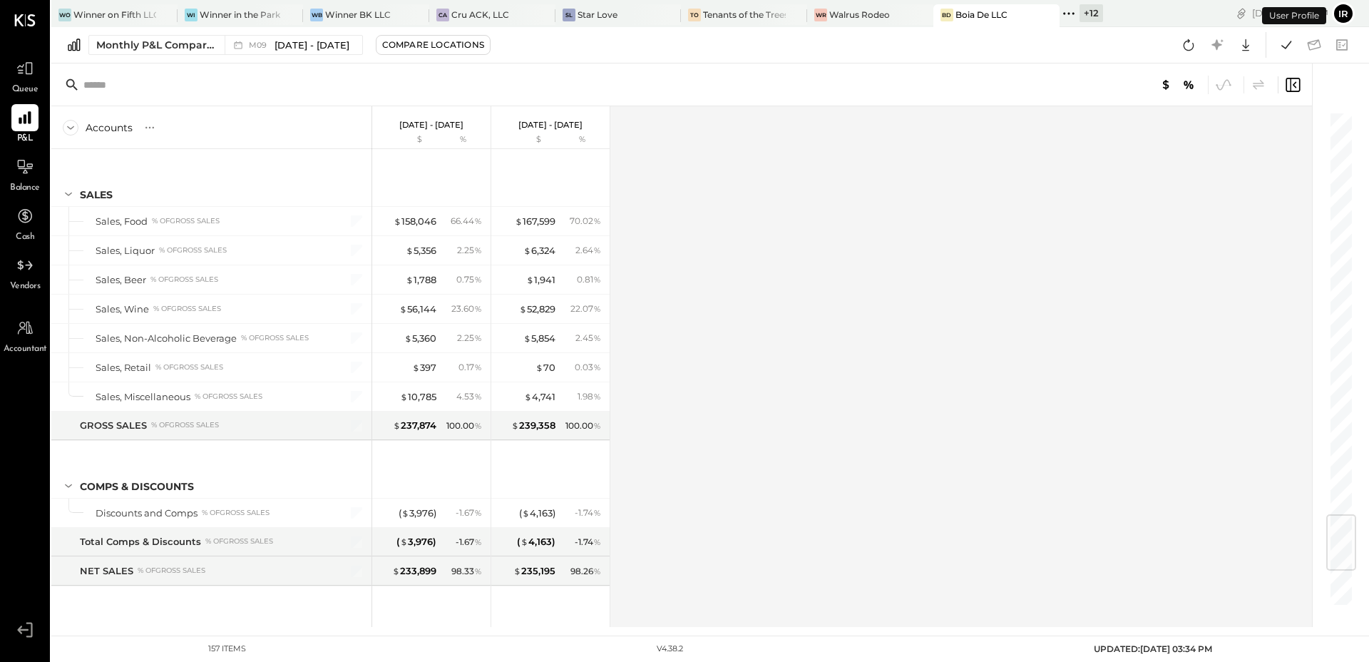
scroll to position [3412, 0]
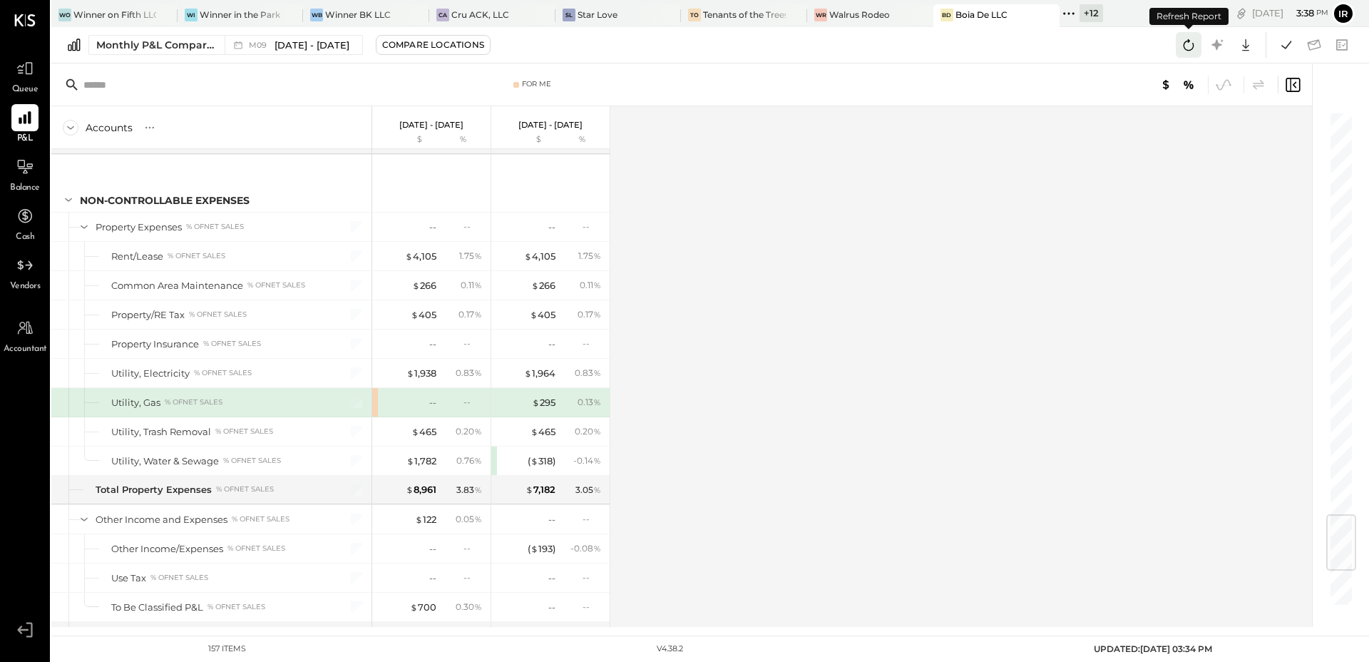
click at [1187, 46] on icon at bounding box center [1189, 45] width 19 height 19
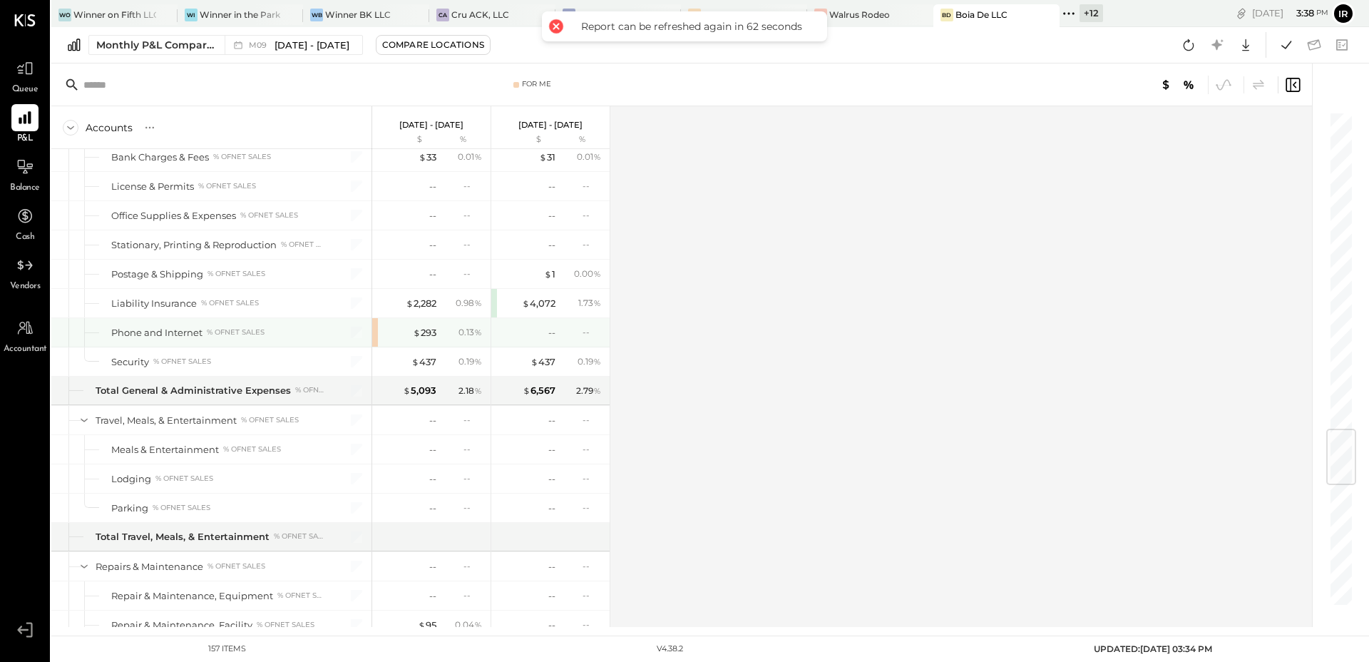
scroll to position [2687, 0]
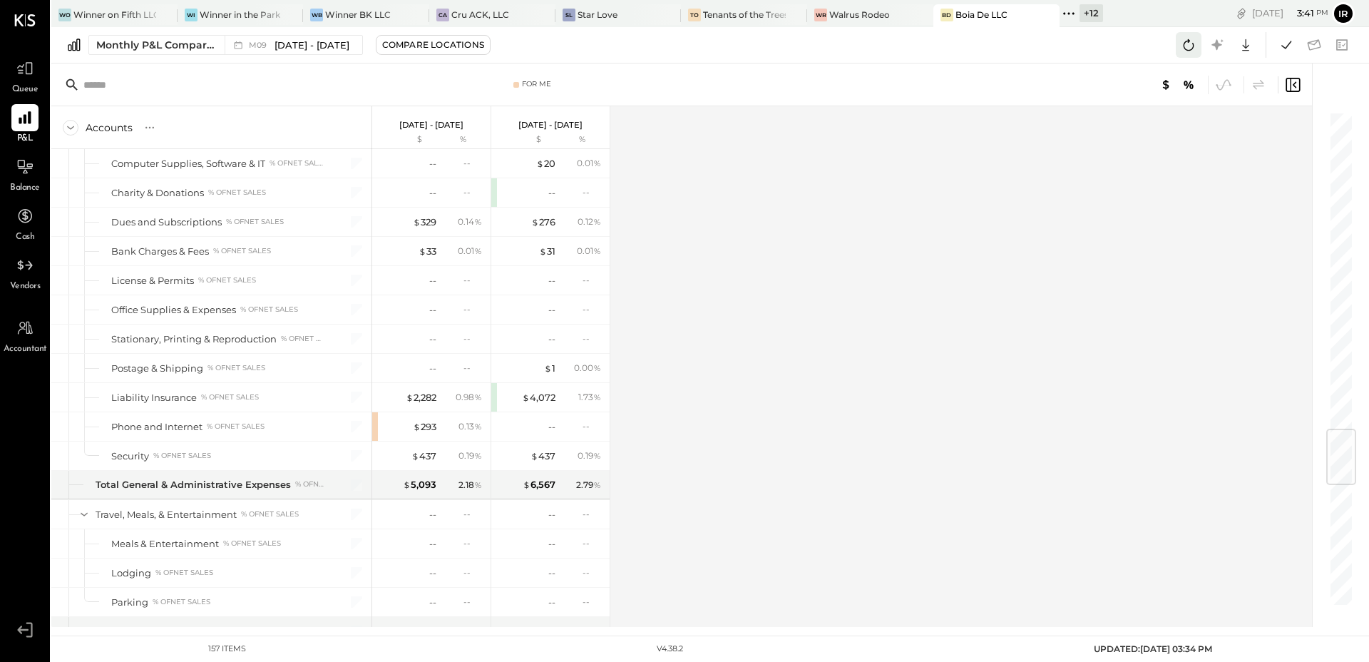
click at [1194, 46] on icon at bounding box center [1189, 45] width 19 height 19
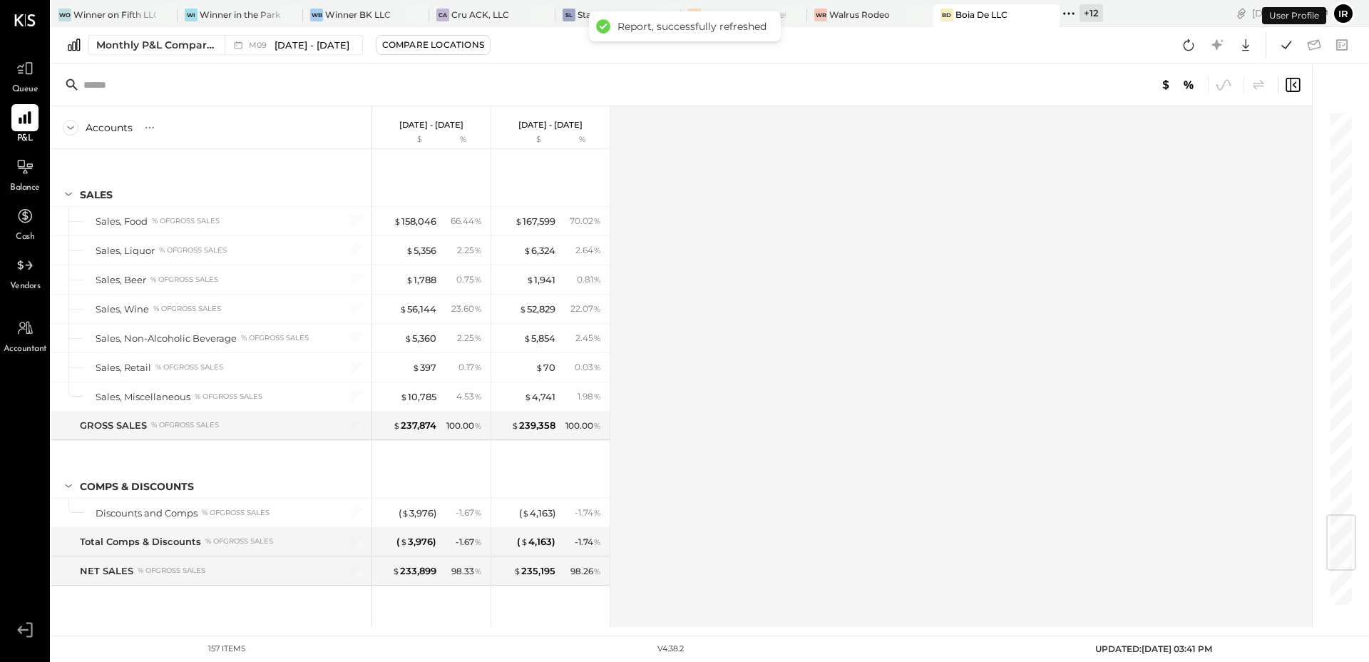
scroll to position [3412, 0]
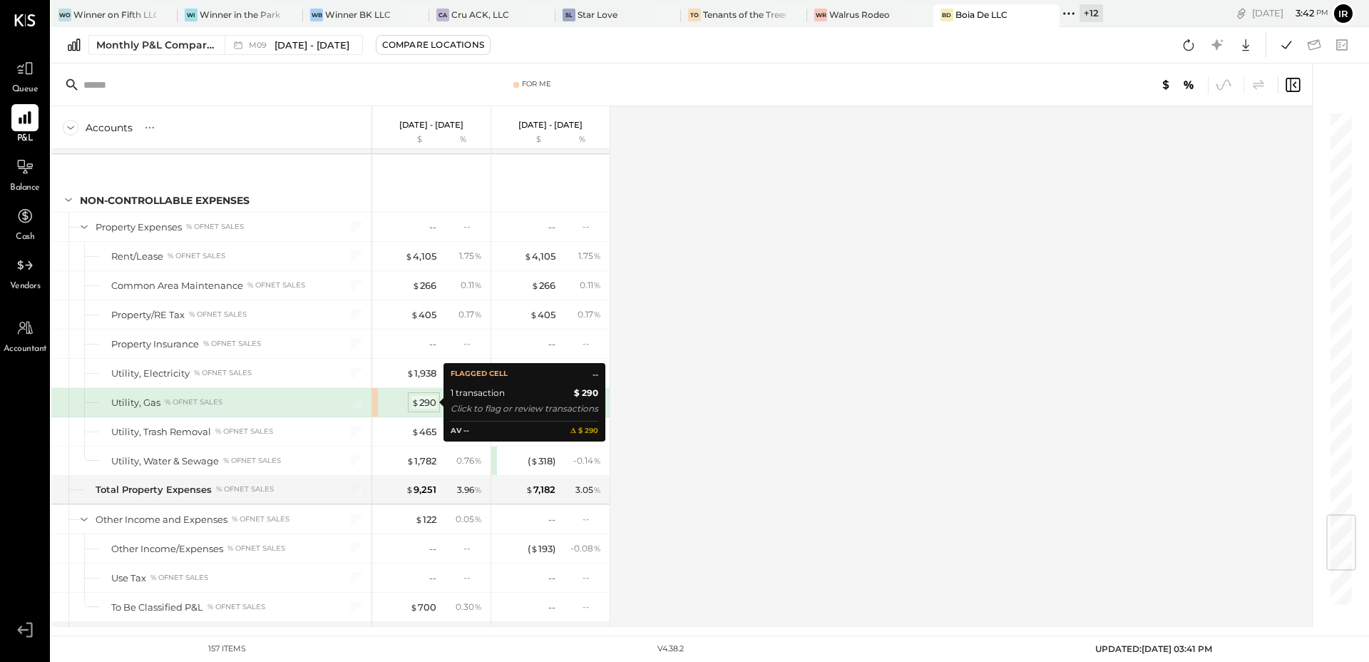
click at [418, 404] on span "$" at bounding box center [416, 402] width 8 height 11
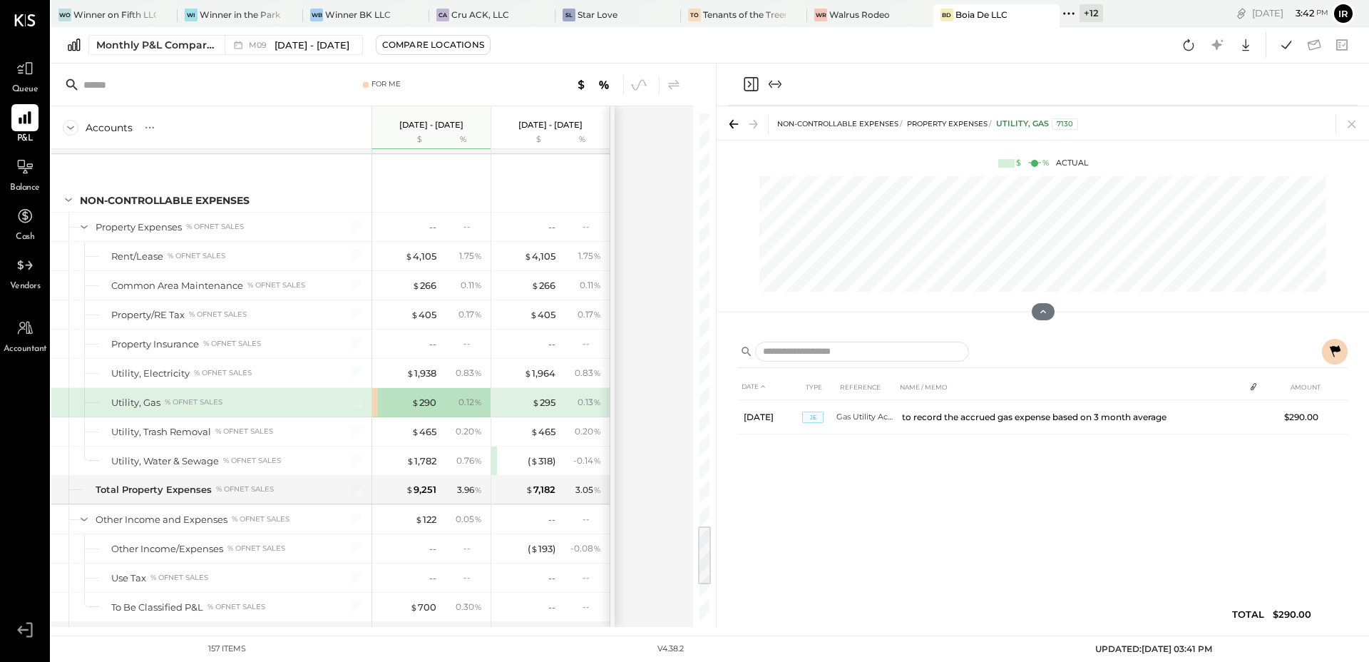
click at [1327, 340] on button at bounding box center [1335, 352] width 26 height 26
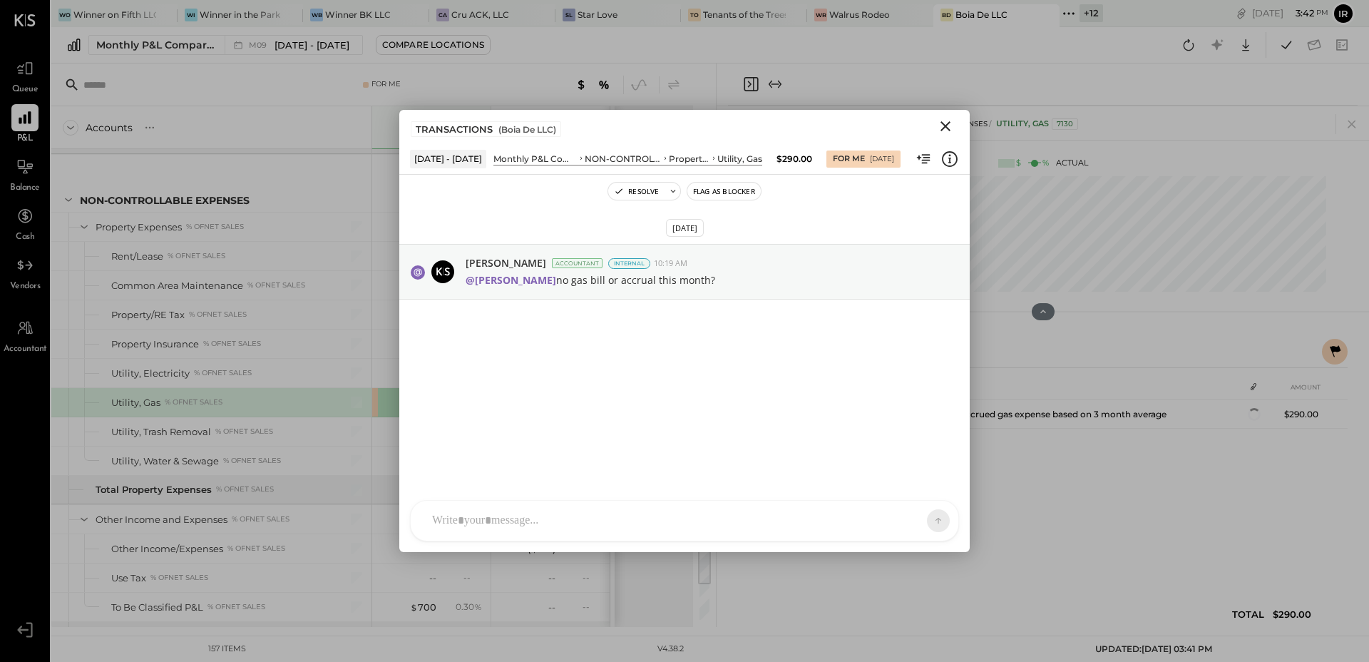
click at [566, 517] on div at bounding box center [672, 520] width 494 height 31
type input "****"
click at [574, 457] on span "[PERSON_NAME]" at bounding box center [548, 456] width 112 height 14
click at [881, 512] on div "ALL" at bounding box center [906, 520] width 71 height 29
click at [882, 518] on span "ALL" at bounding box center [889, 520] width 18 height 12
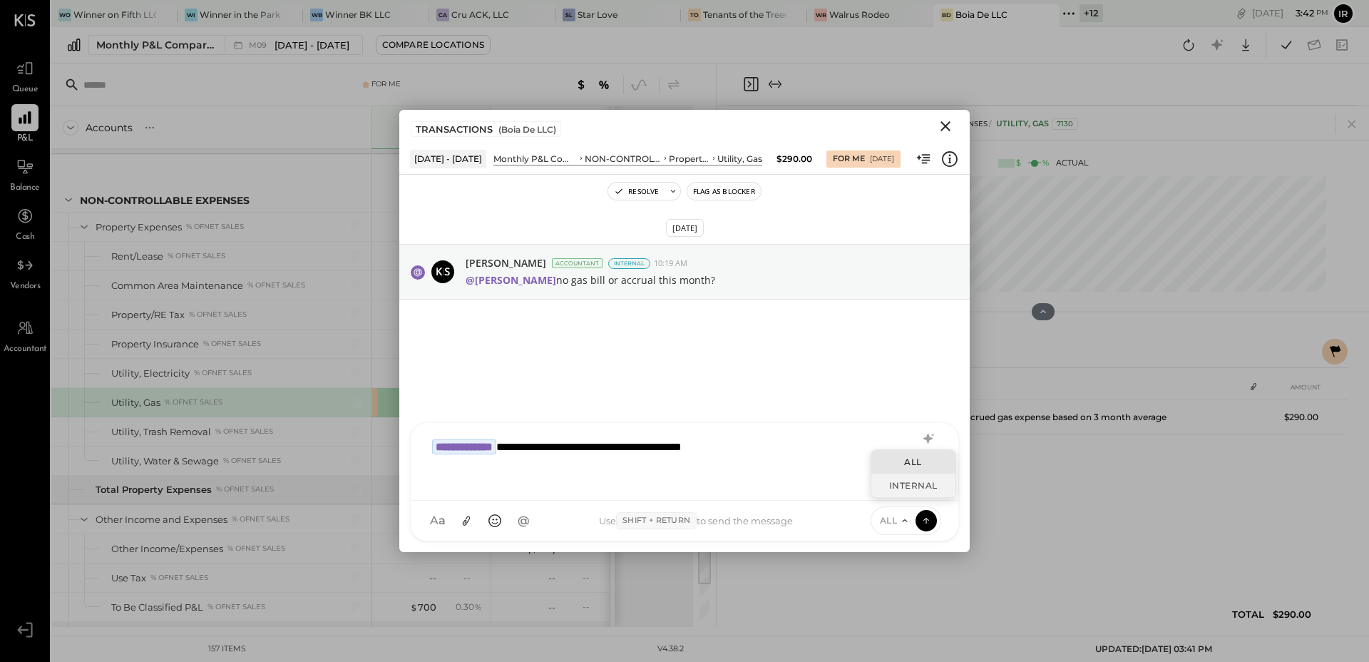
click at [899, 491] on div "INTERNAL" at bounding box center [914, 486] width 84 height 24
click at [926, 519] on icon at bounding box center [926, 520] width 13 height 14
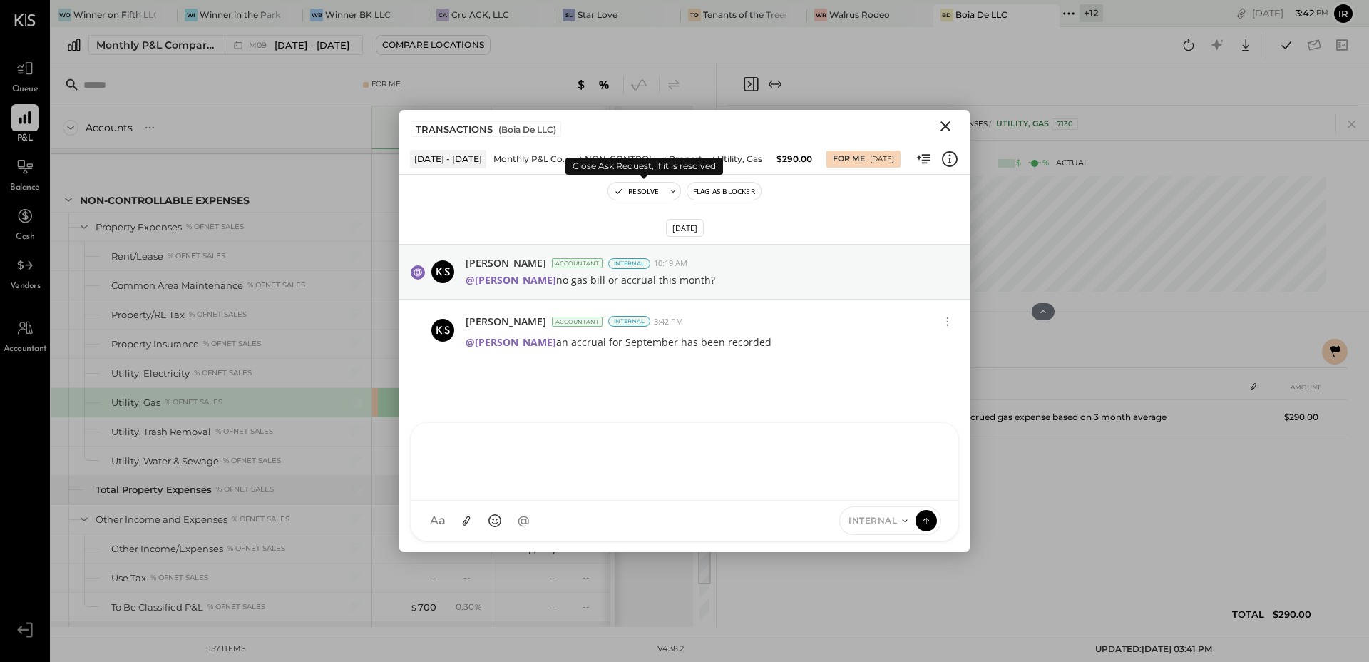
click at [627, 192] on button "Resolve" at bounding box center [636, 191] width 56 height 17
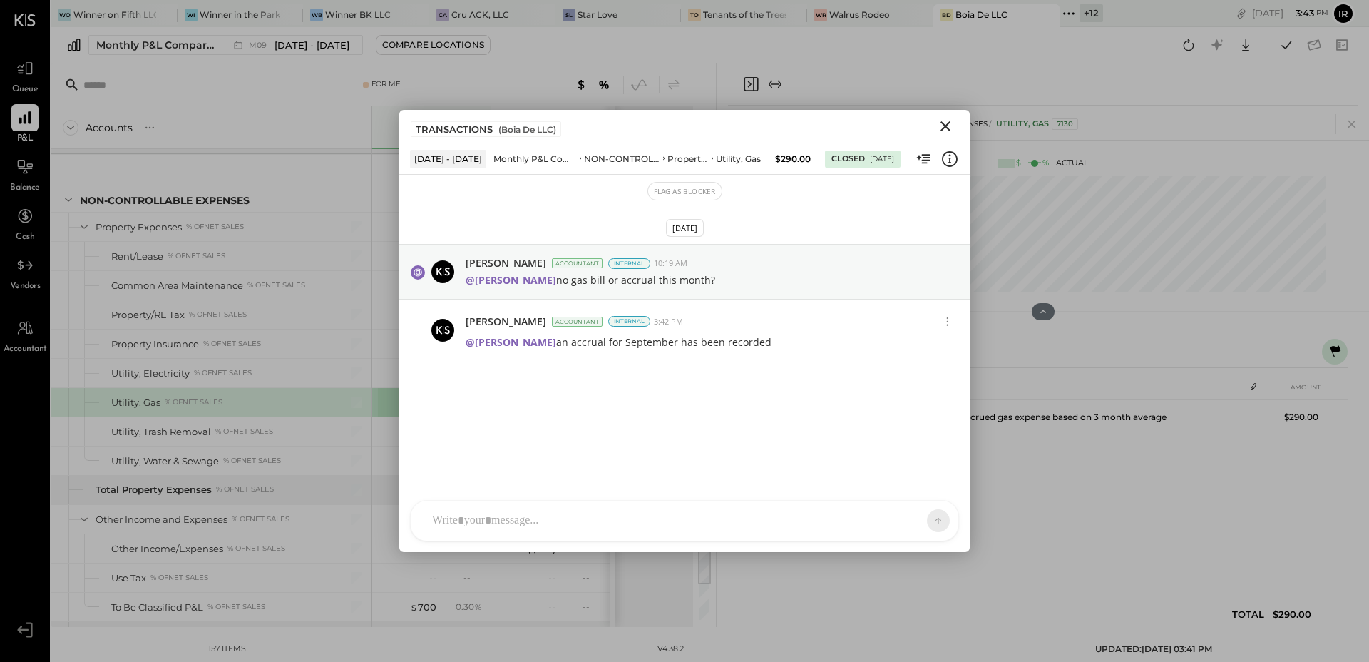
click at [948, 121] on icon "Close" at bounding box center [945, 126] width 17 height 17
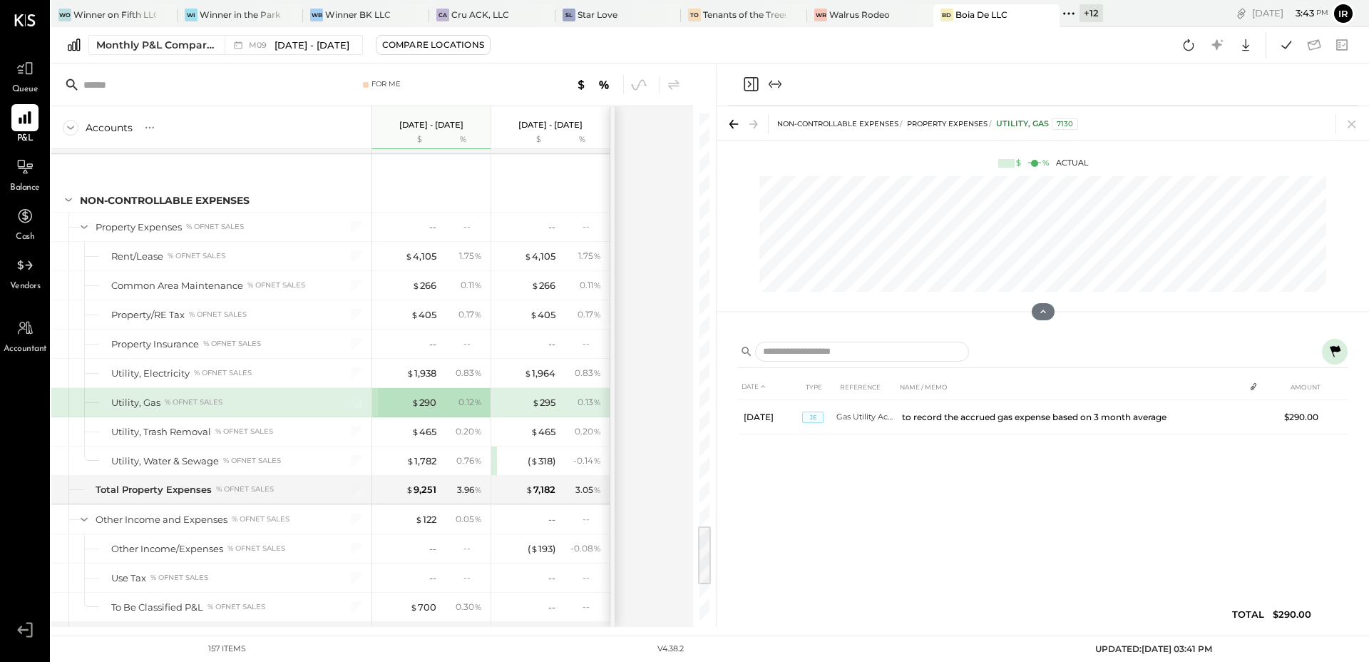
click at [751, 87] on icon "Close panel" at bounding box center [750, 84] width 17 height 17
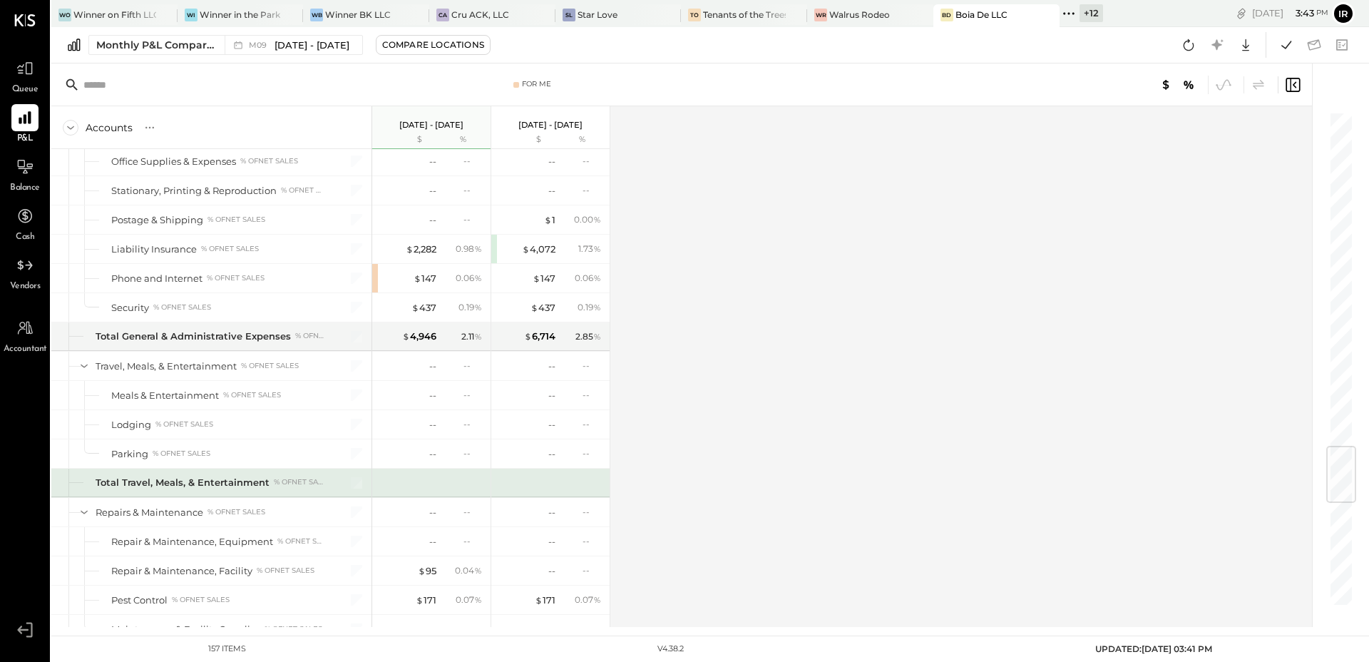
scroll to position [2816, 0]
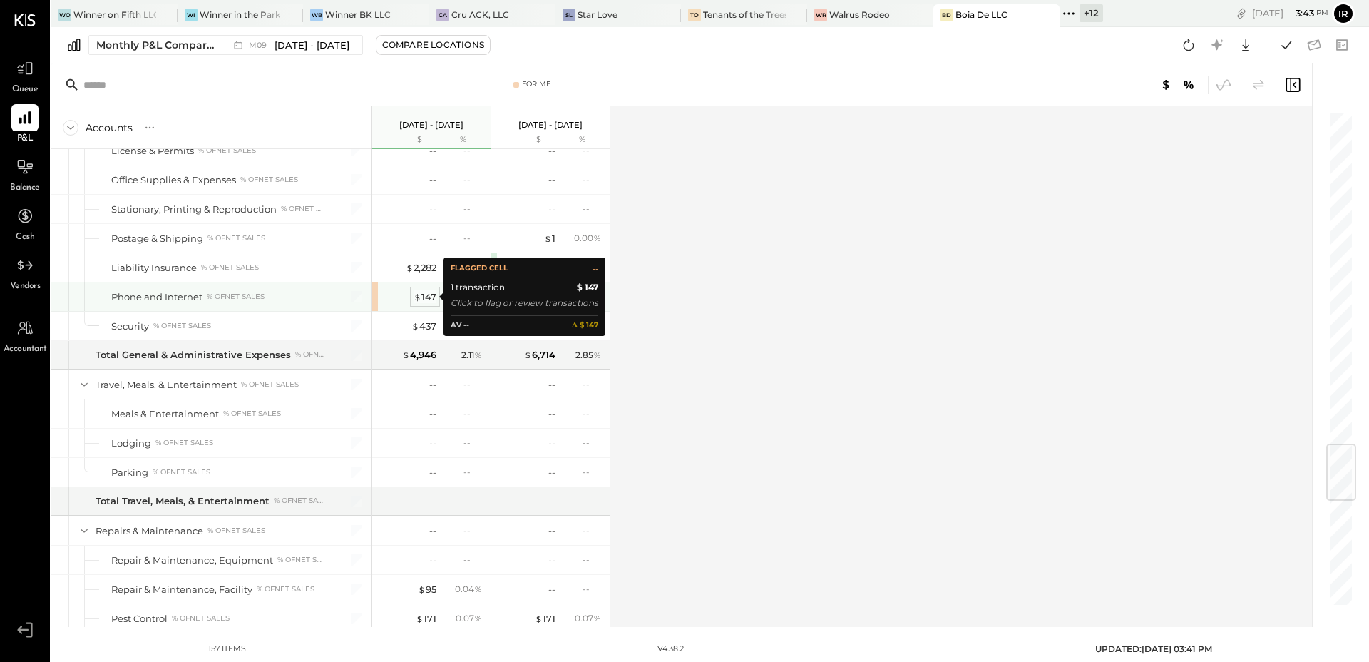
click at [428, 299] on div "$ 147" at bounding box center [425, 297] width 23 height 14
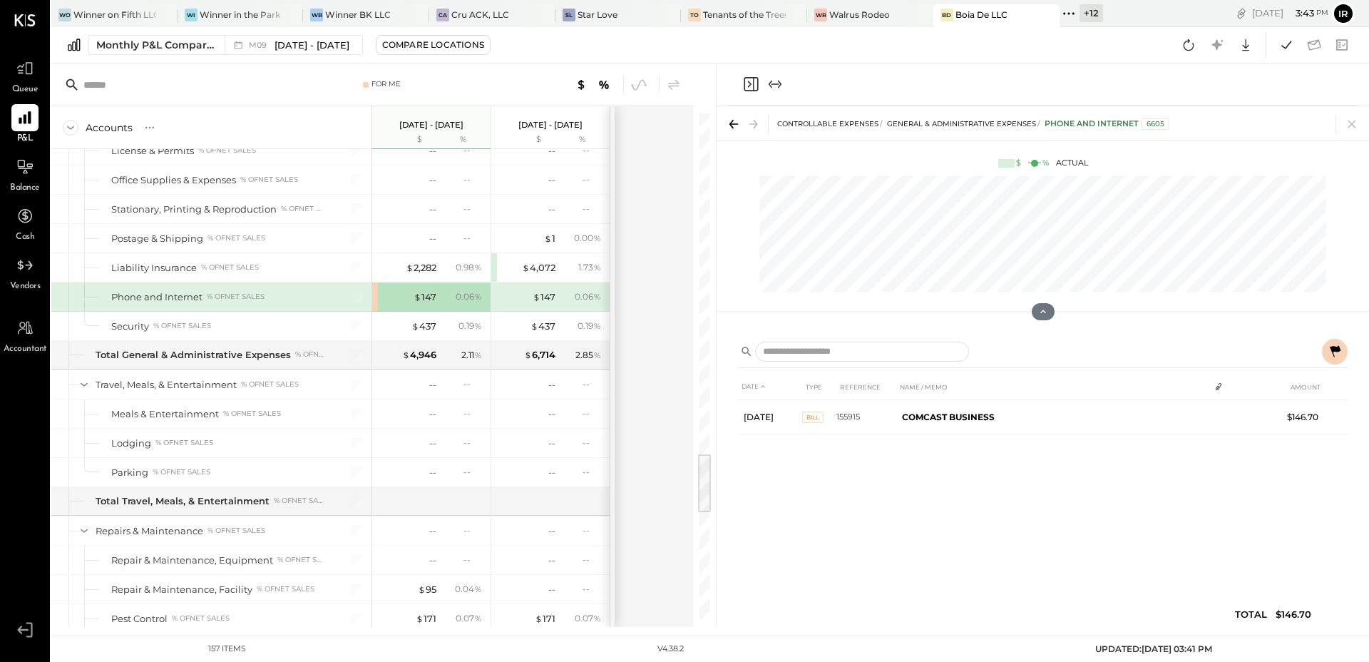
click at [1329, 357] on icon at bounding box center [1335, 351] width 17 height 17
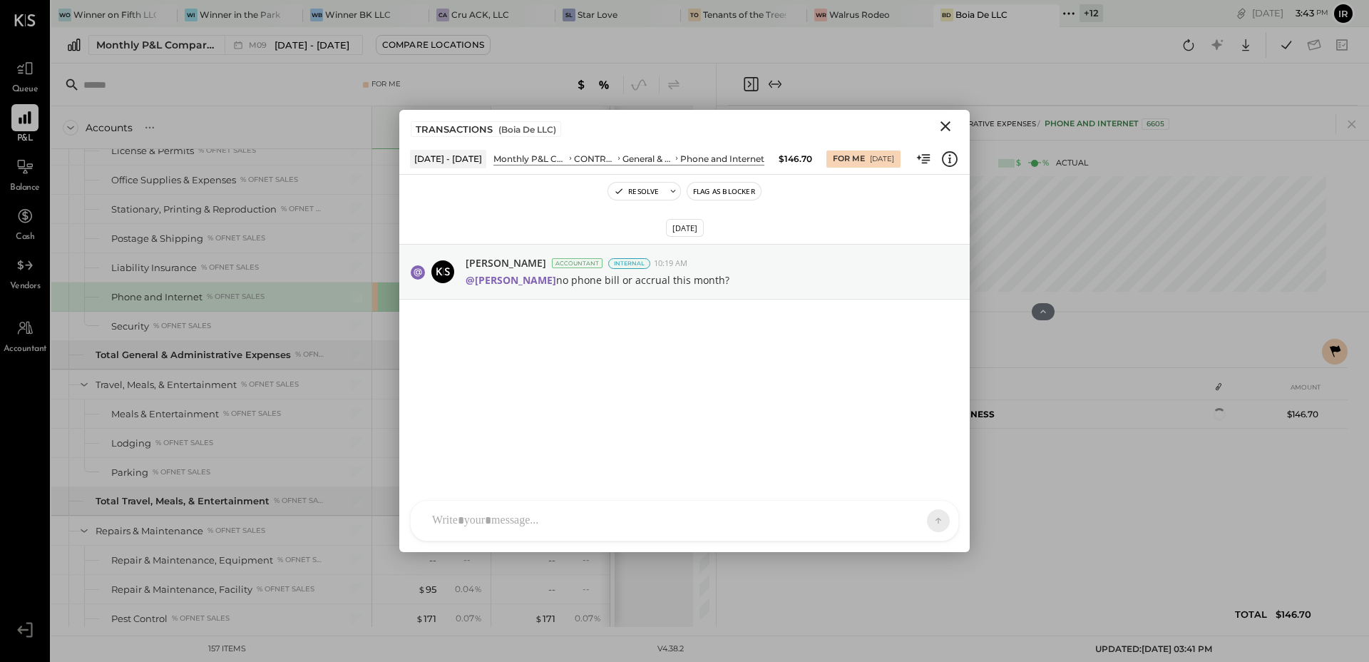
click at [501, 520] on div at bounding box center [672, 520] width 494 height 31
type input "**"
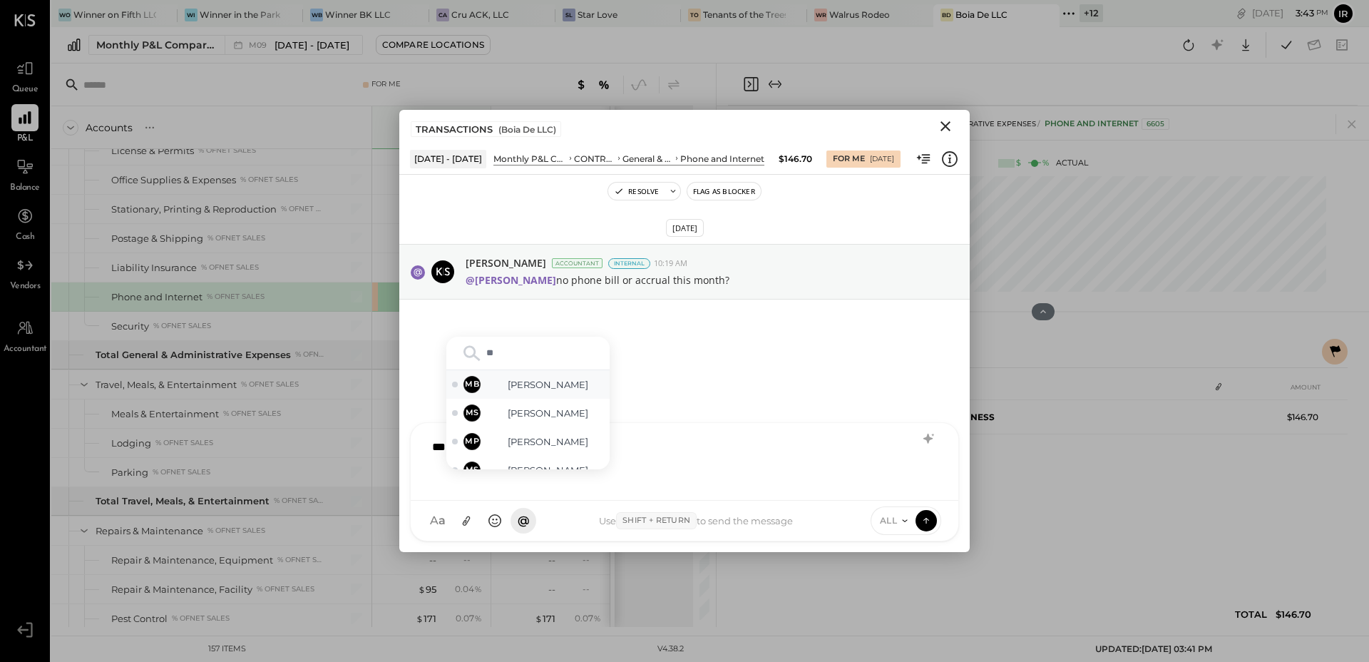
click at [533, 384] on span "[PERSON_NAME]" at bounding box center [548, 385] width 112 height 14
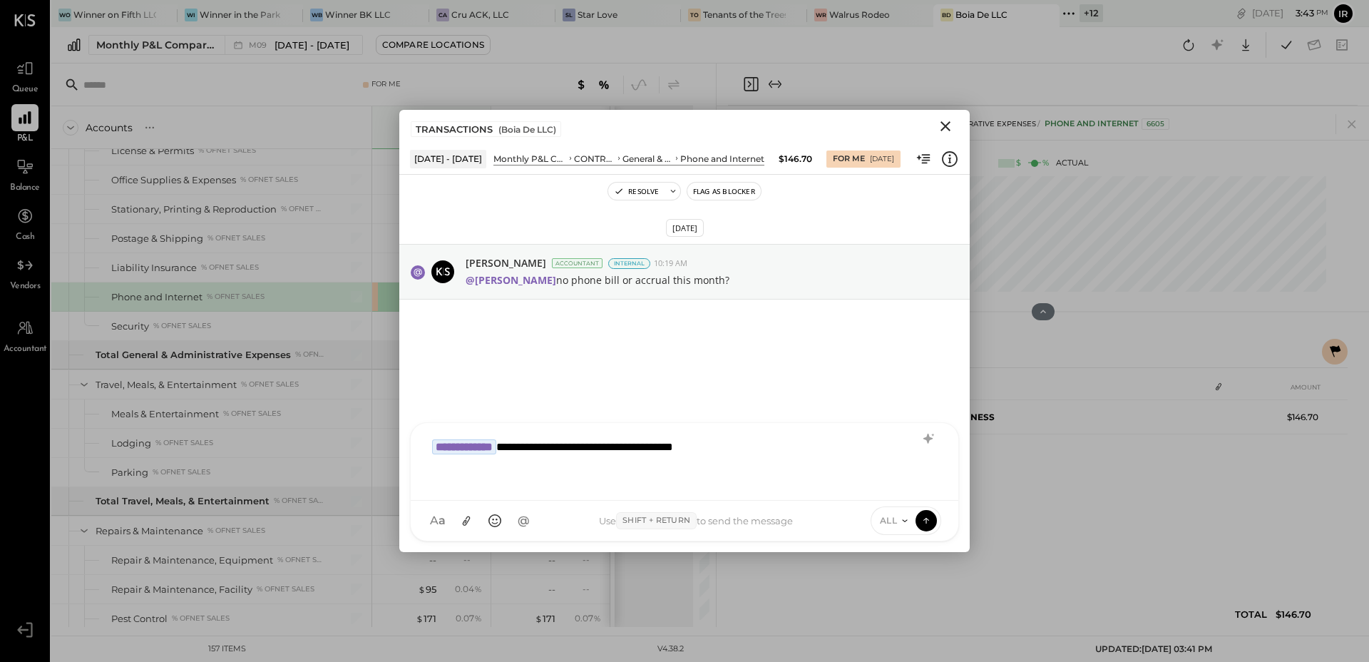
click at [896, 520] on span "ALL" at bounding box center [889, 520] width 18 height 12
click at [908, 489] on div "INTERNAL" at bounding box center [914, 486] width 84 height 24
click at [926, 519] on icon at bounding box center [926, 521] width 1 height 6
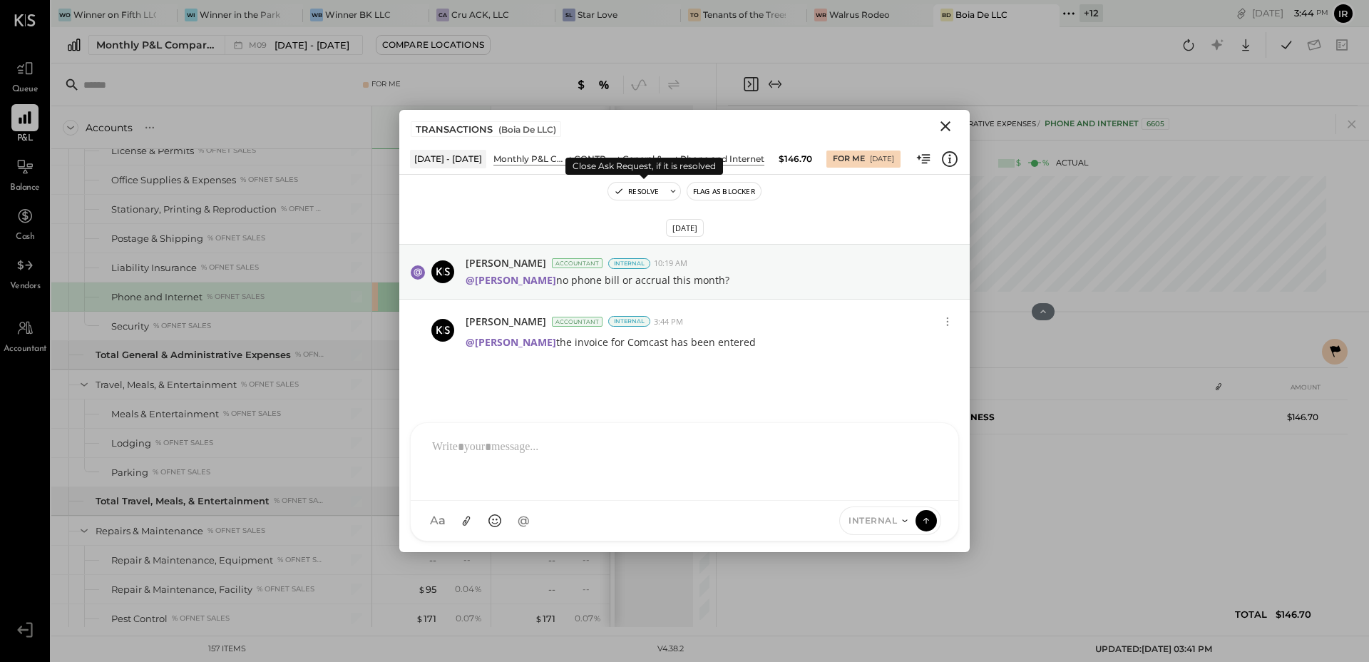
click at [635, 182] on div "Resolve" at bounding box center [644, 191] width 73 height 19
click at [942, 126] on icon "Close" at bounding box center [945, 126] width 17 height 17
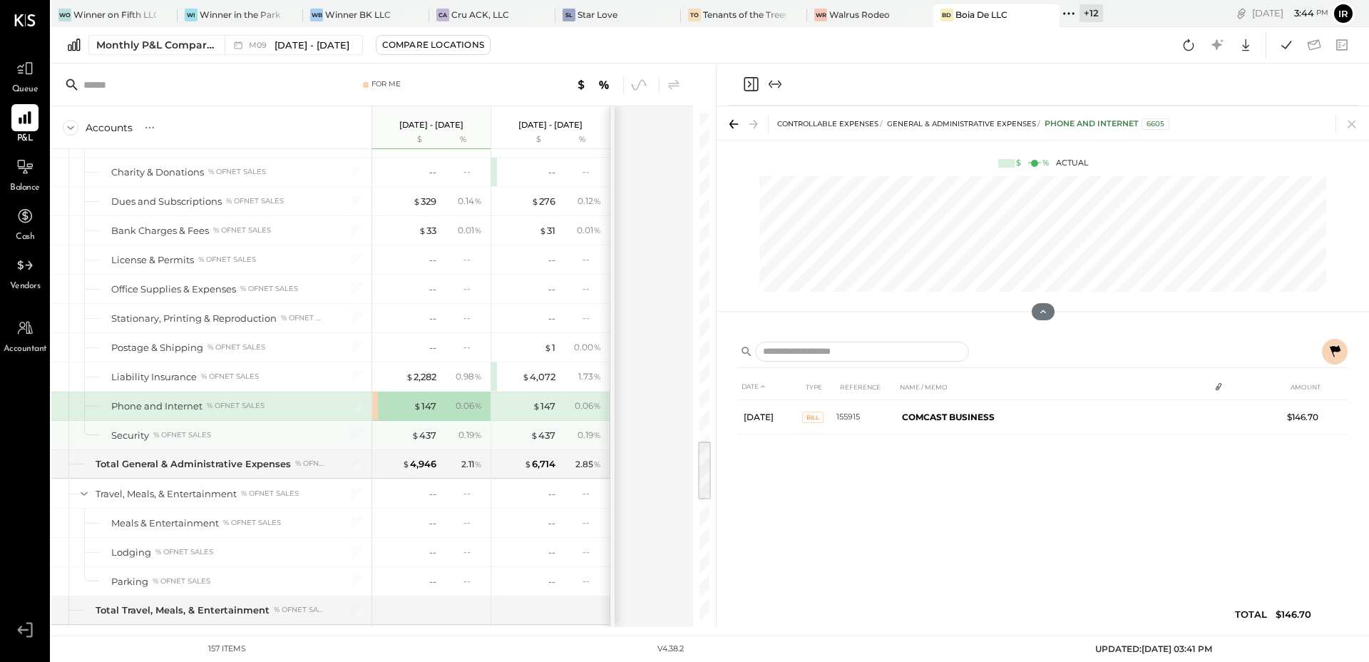
scroll to position [2698, 0]
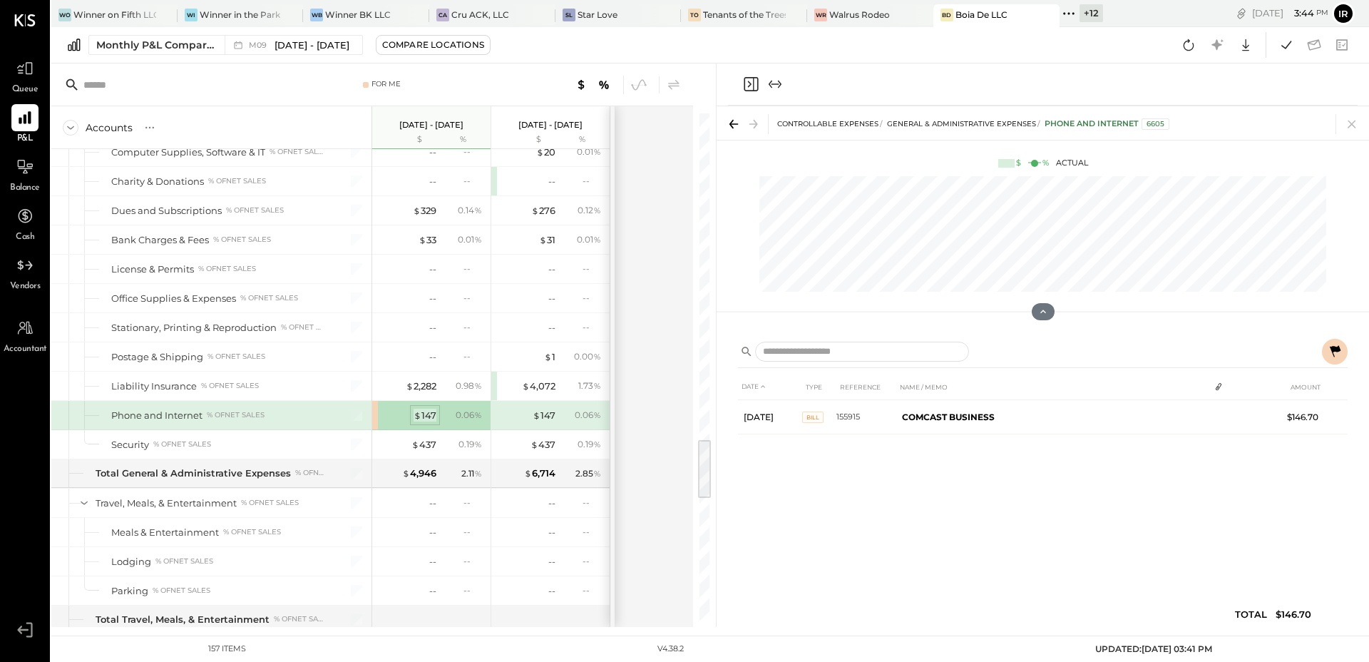
click at [427, 411] on div "$ 147" at bounding box center [425, 416] width 23 height 14
click at [1328, 357] on icon at bounding box center [1335, 351] width 17 height 17
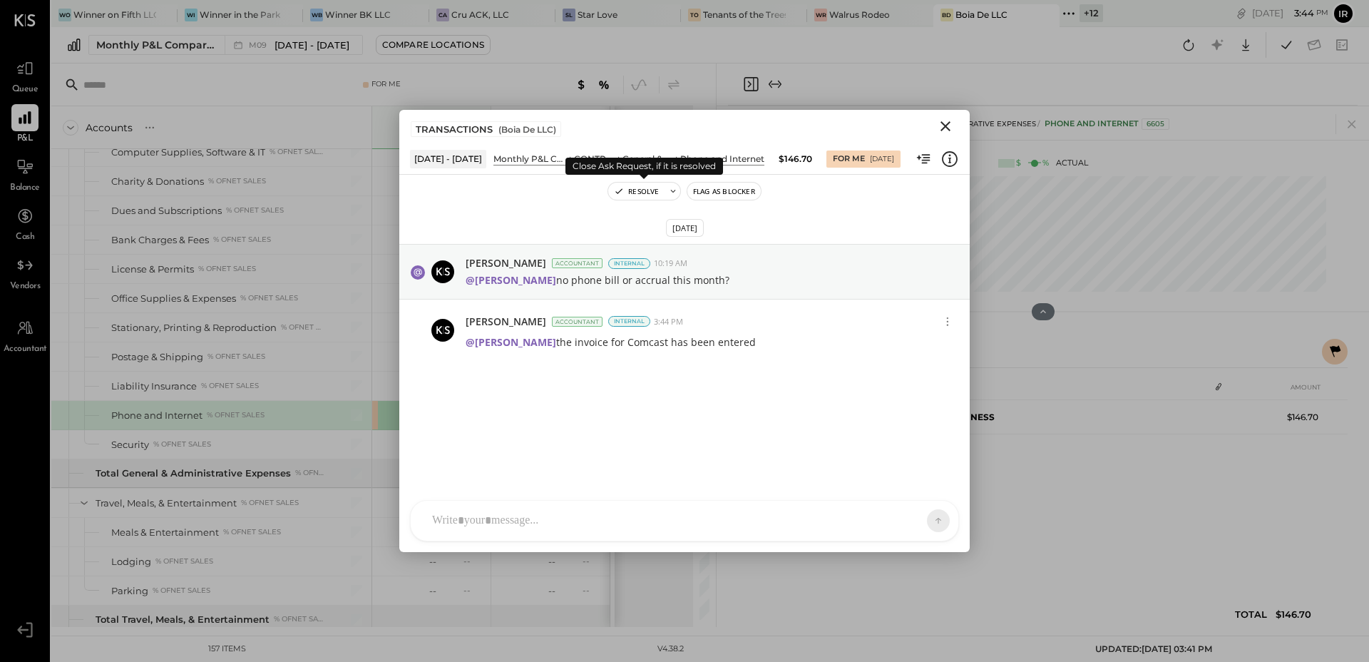
click at [625, 196] on button "Resolve" at bounding box center [636, 191] width 56 height 17
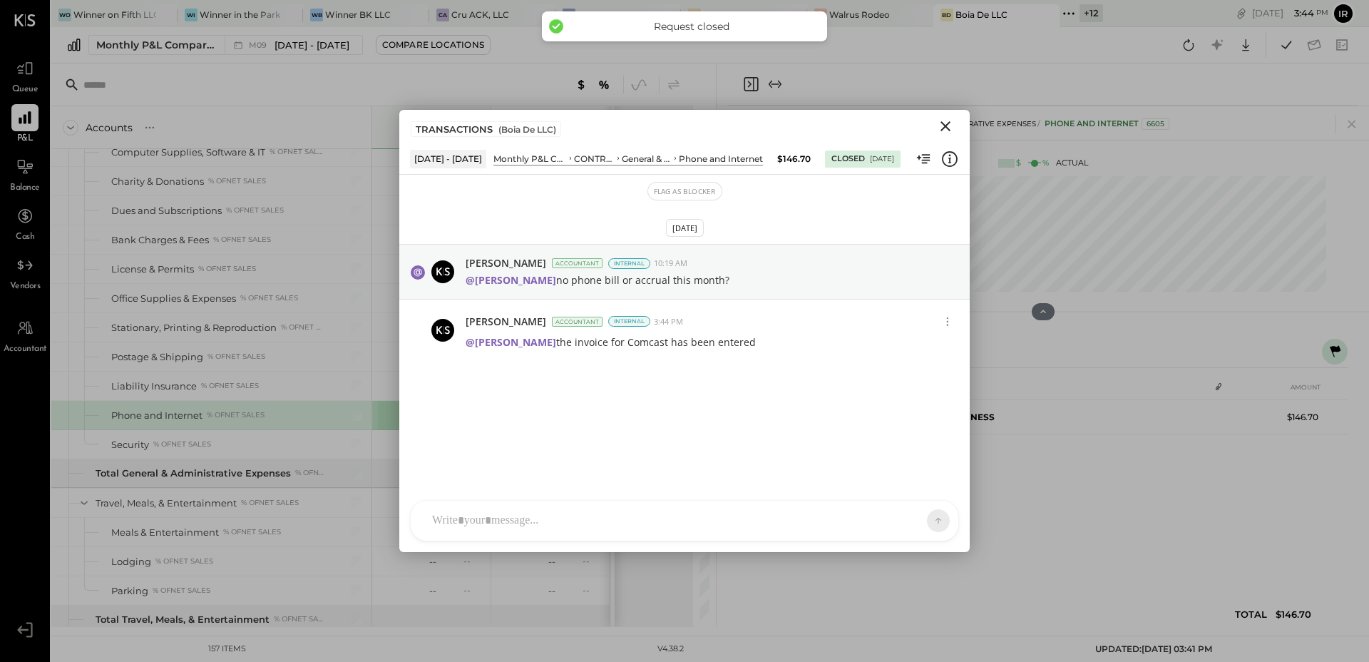
click at [946, 124] on icon "Close" at bounding box center [946, 126] width 10 height 10
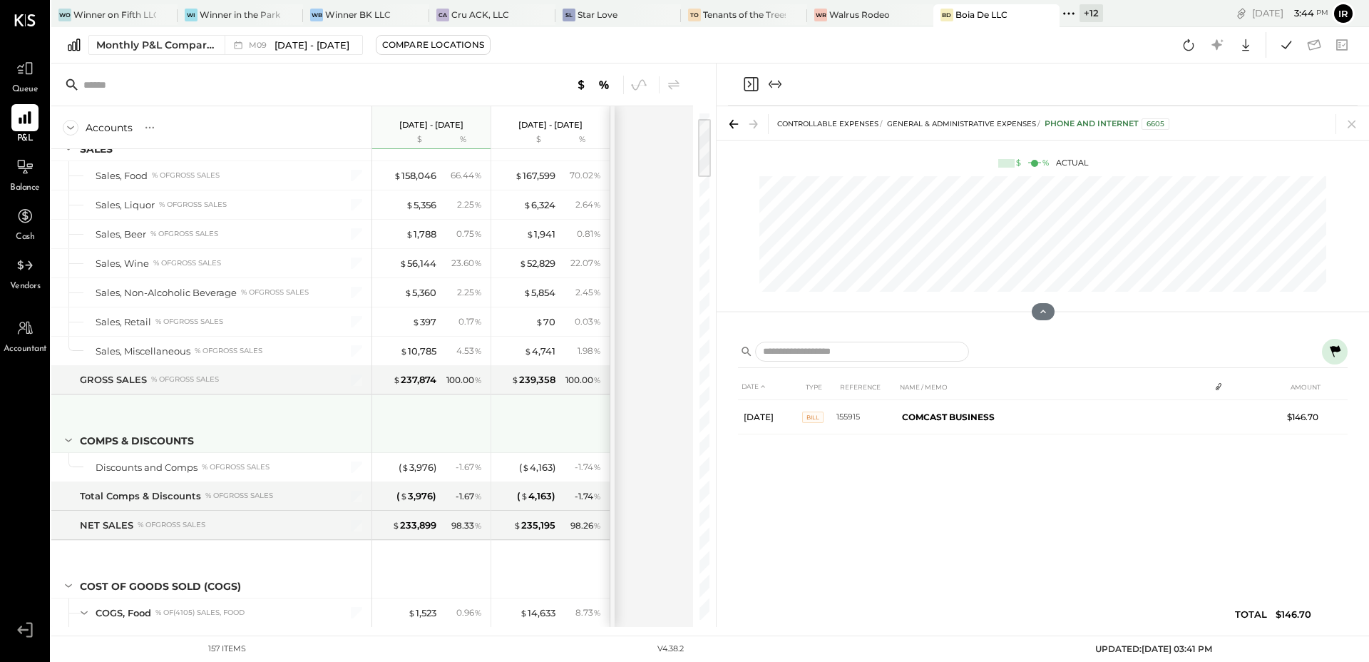
scroll to position [0, 0]
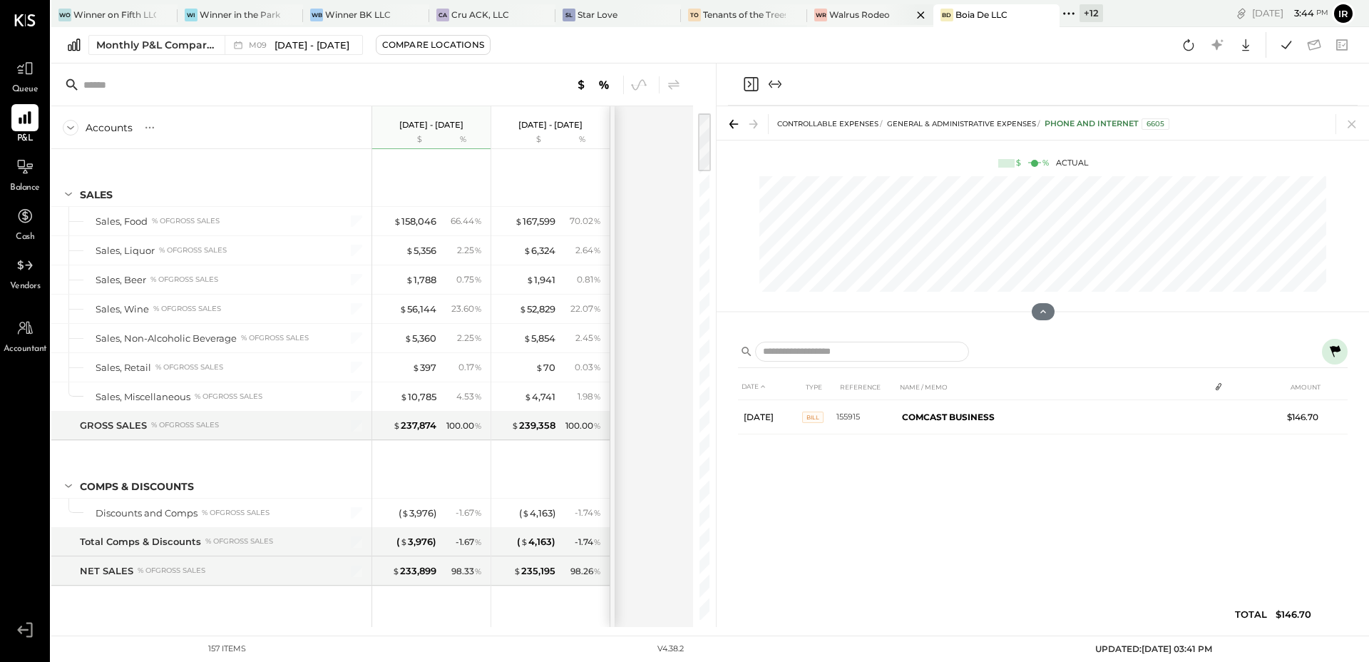
click at [807, 4] on div "WR Walrus Rodeo" at bounding box center [870, 15] width 126 height 23
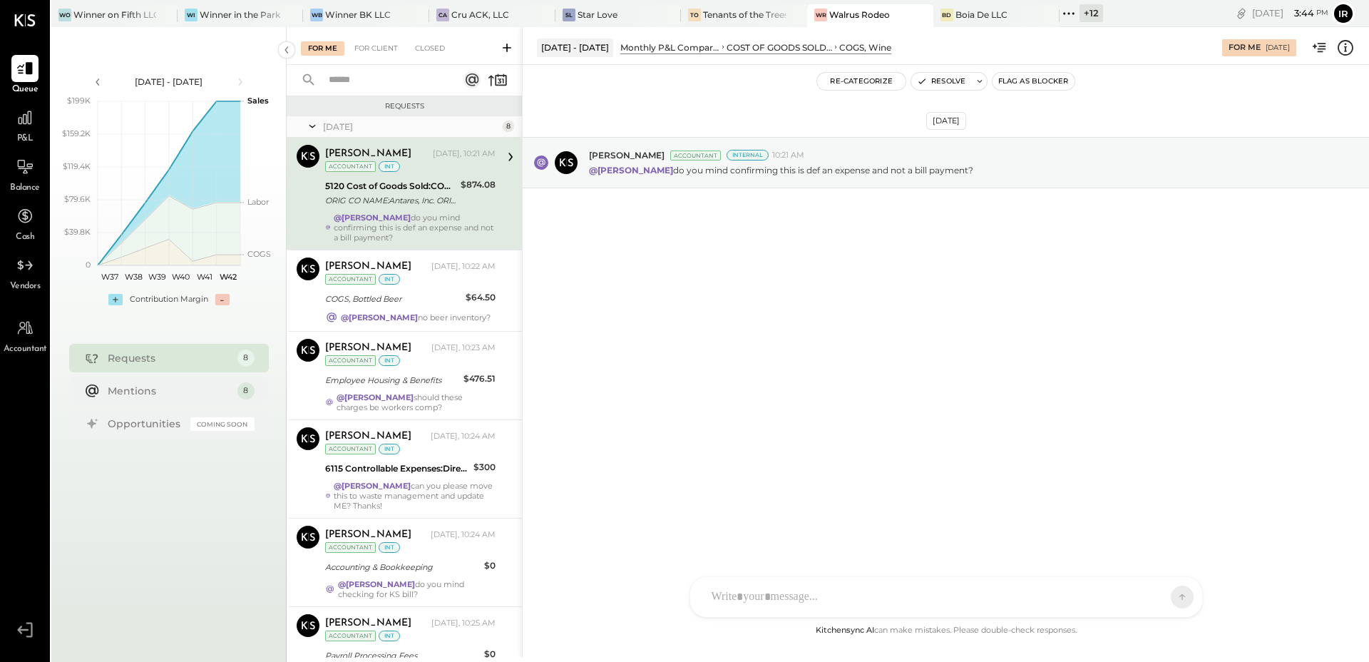
click at [446, 225] on div "@[PERSON_NAME] do you mind confirming this is def an expense and not a bill pay…" at bounding box center [415, 228] width 162 height 30
click at [32, 116] on icon at bounding box center [25, 117] width 19 height 19
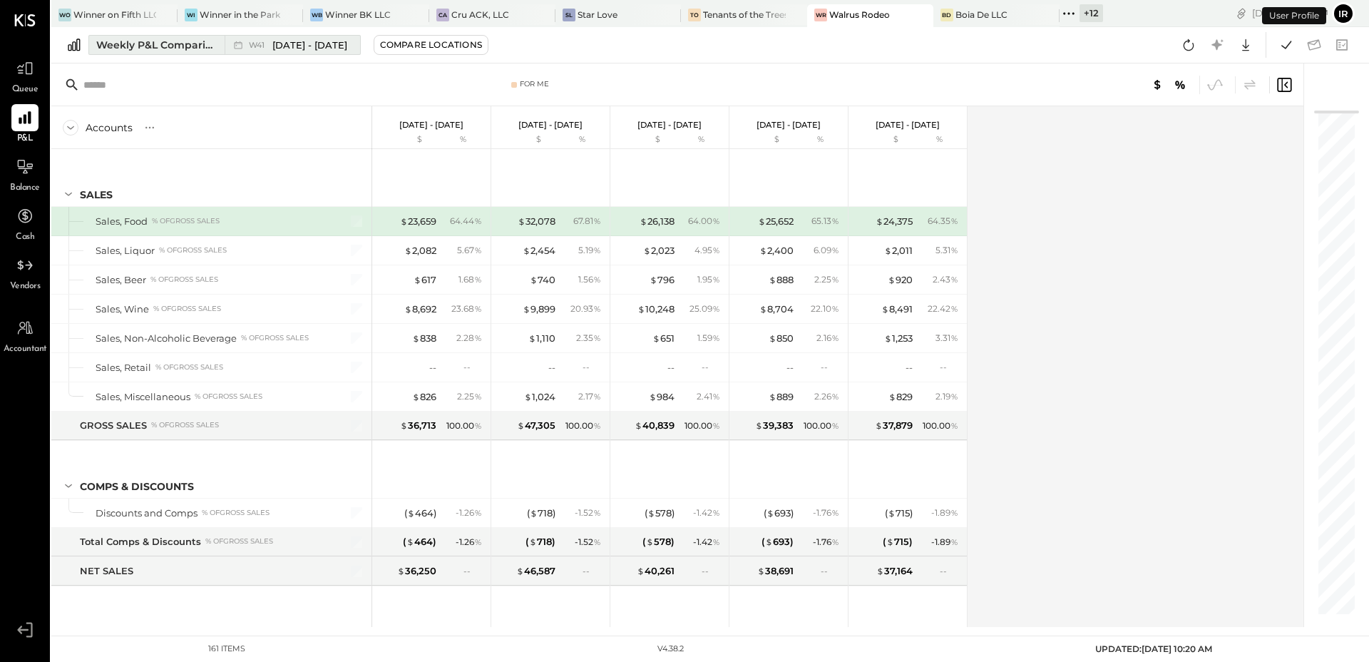
click at [124, 42] on div "Weekly P&L Comparison" at bounding box center [156, 45] width 120 height 14
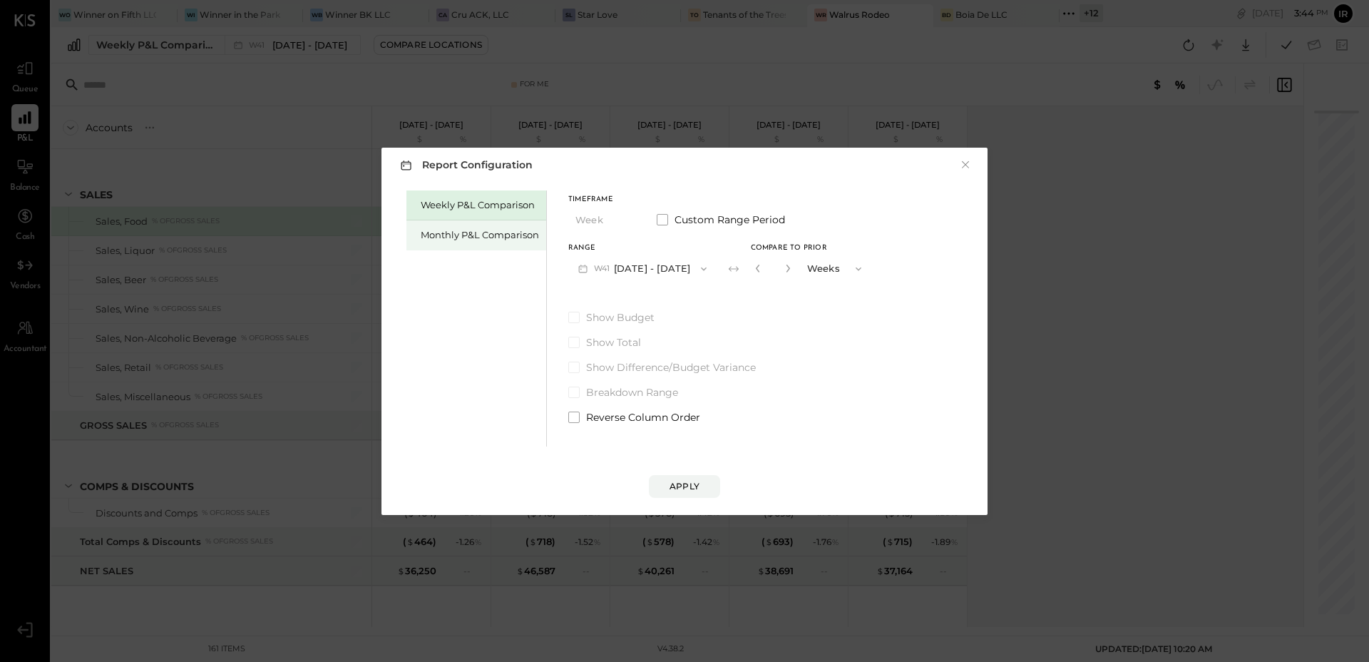
click at [481, 225] on div "Monthly P&L Comparison" at bounding box center [477, 235] width 140 height 30
click at [648, 248] on div "Range" at bounding box center [642, 248] width 148 height 7
click at [637, 257] on button "M10 [DATE] - [DATE]" at bounding box center [642, 268] width 148 height 26
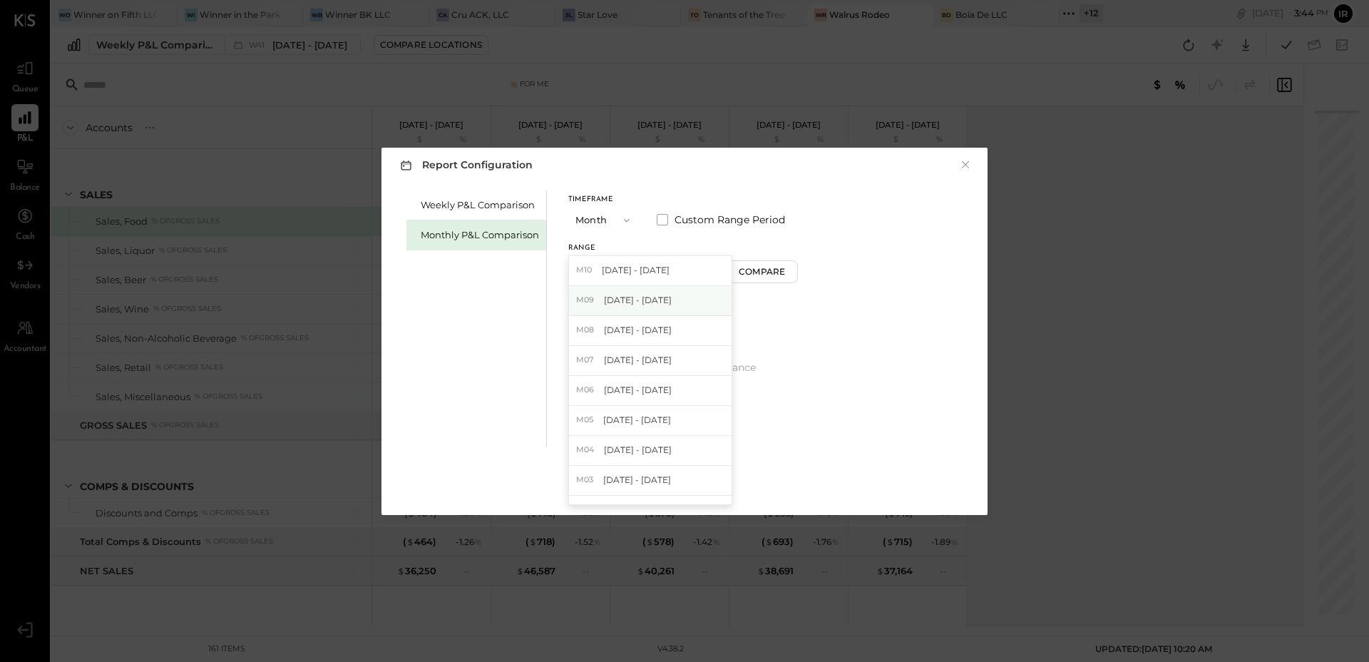
click at [648, 289] on div "M09 [DATE] - [DATE]" at bounding box center [650, 301] width 163 height 30
click at [761, 271] on div "Compare" at bounding box center [764, 271] width 46 height 12
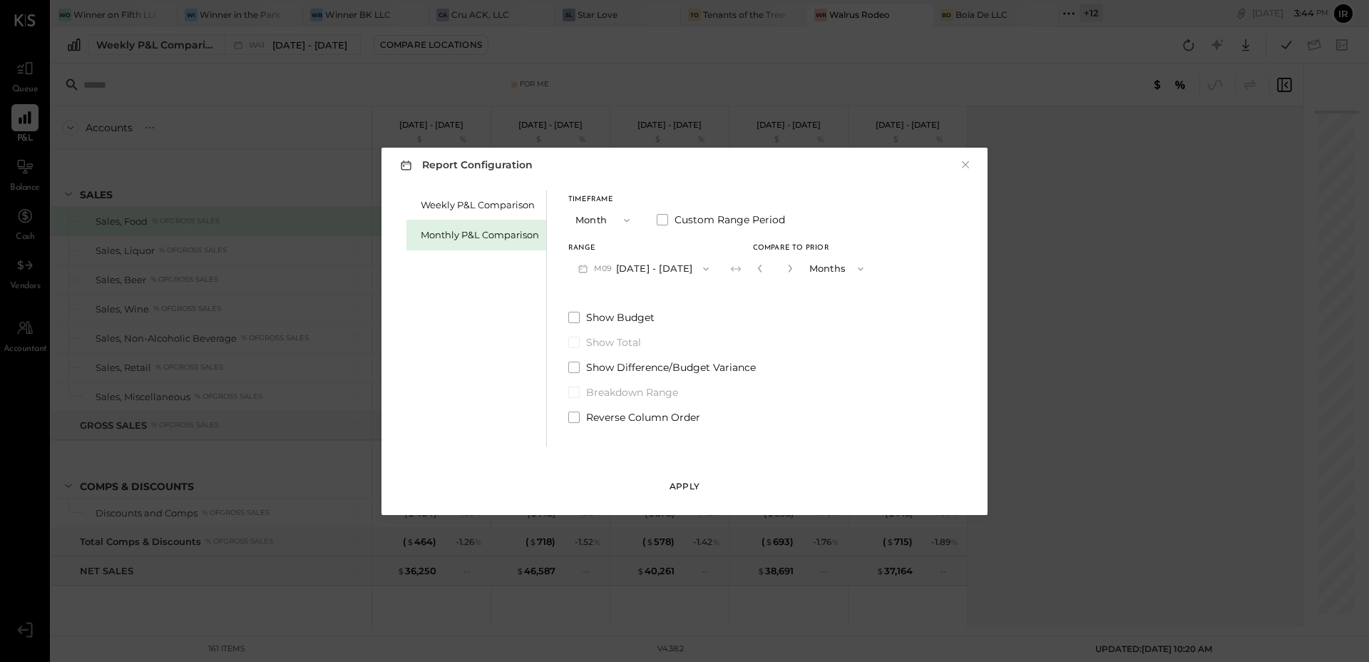
click at [675, 475] on button "Apply" at bounding box center [684, 486] width 71 height 23
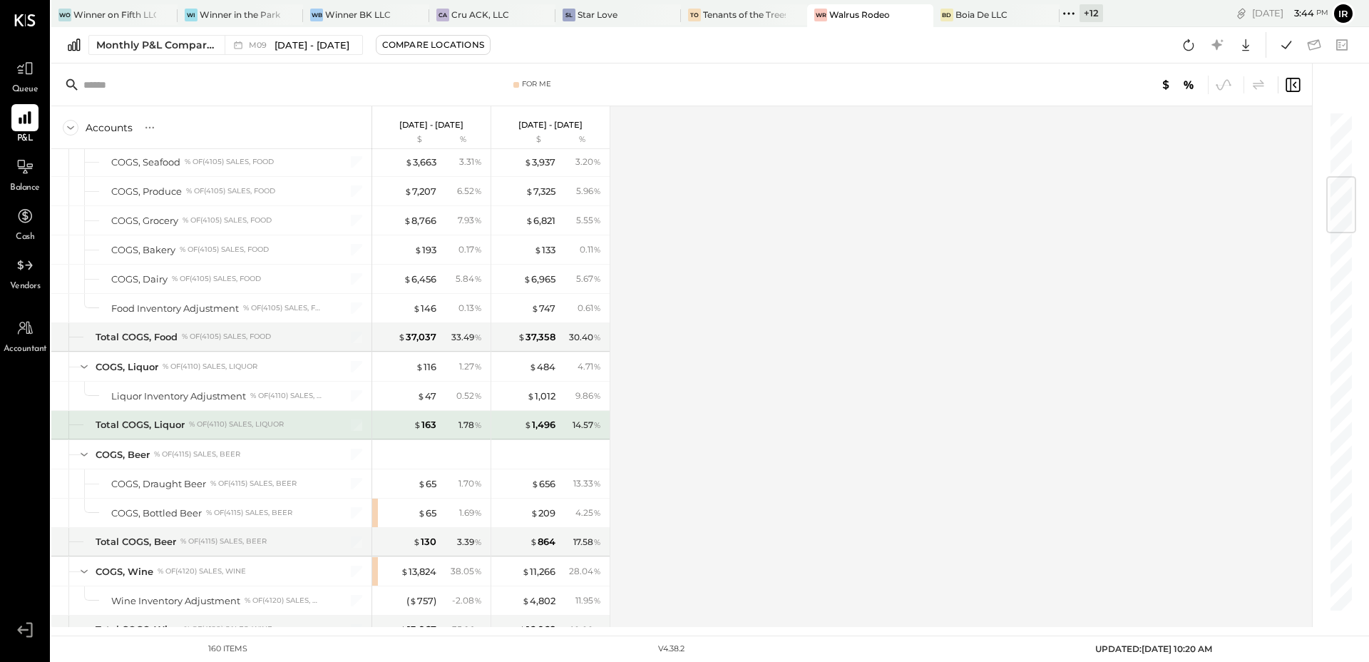
scroll to position [686, 0]
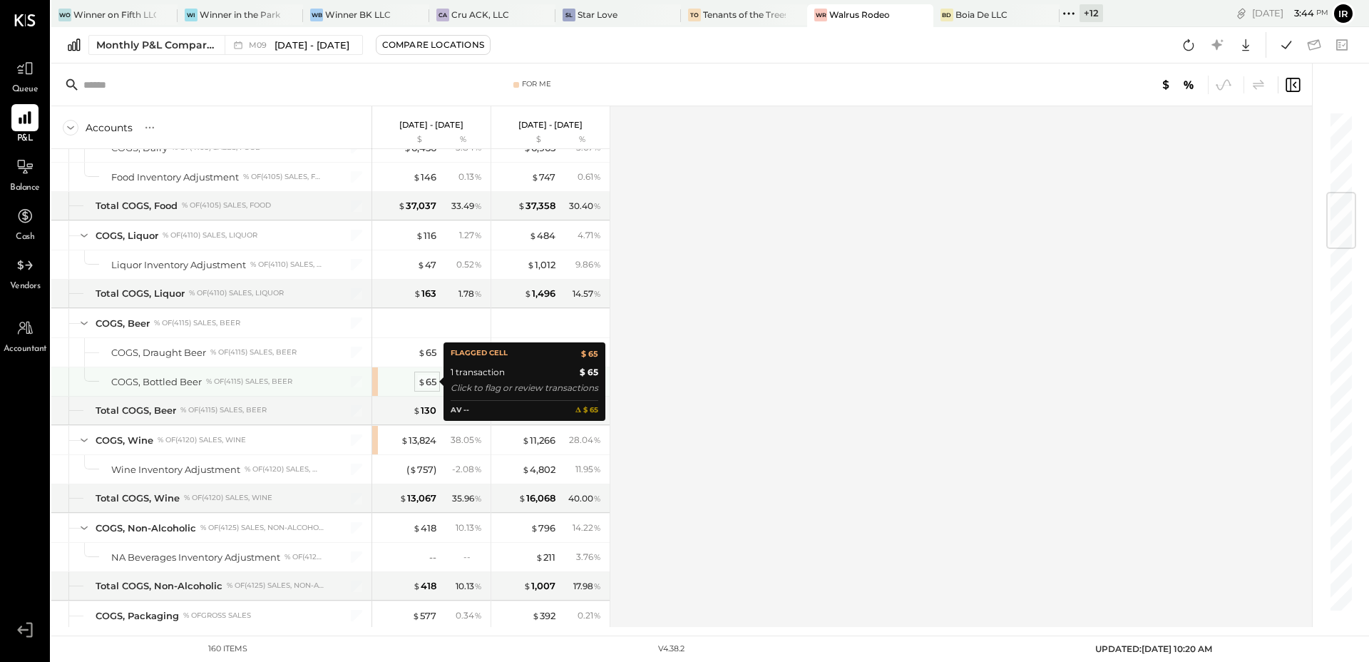
click at [427, 384] on div "$ 65" at bounding box center [427, 382] width 19 height 14
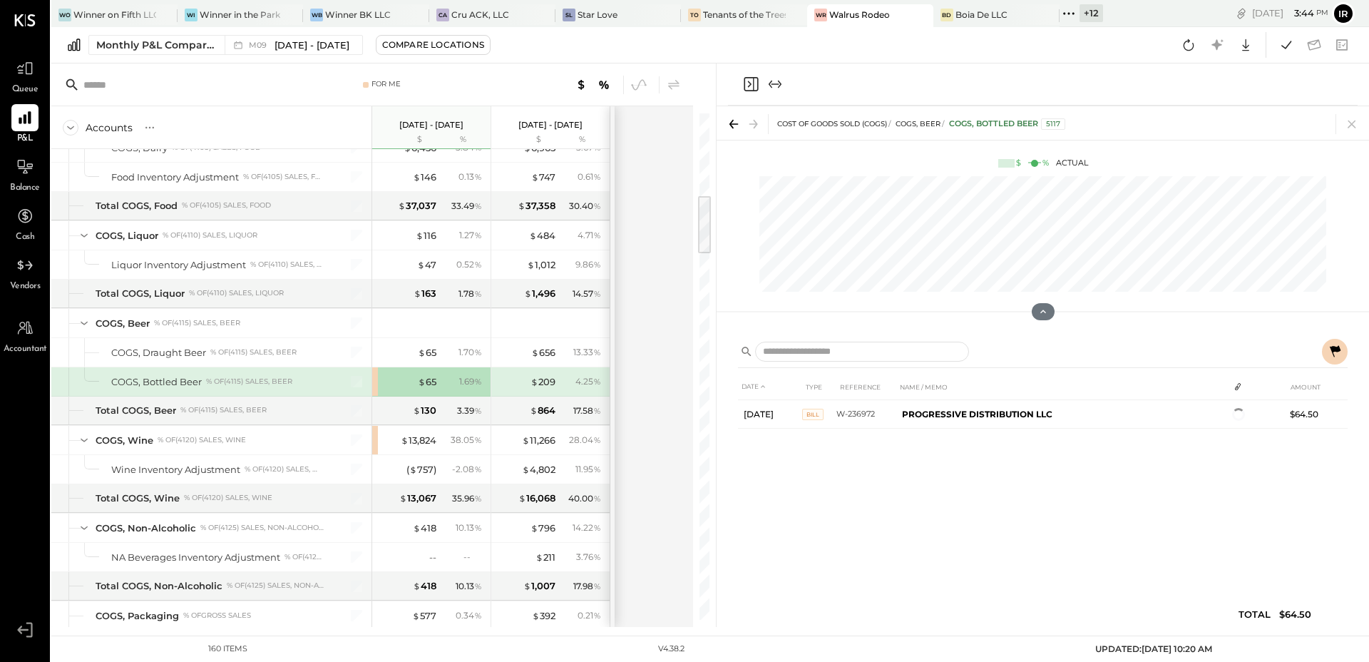
click at [1330, 355] on icon at bounding box center [1335, 351] width 17 height 17
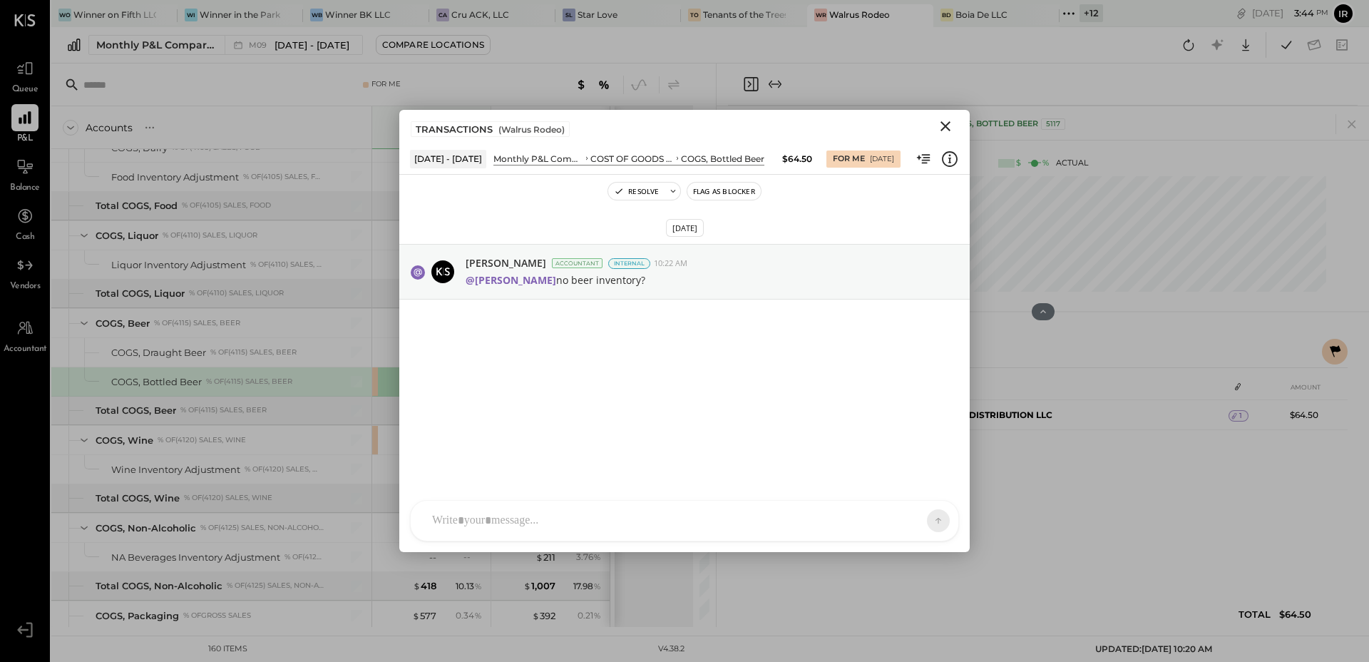
click at [944, 128] on icon "Close" at bounding box center [946, 126] width 10 height 10
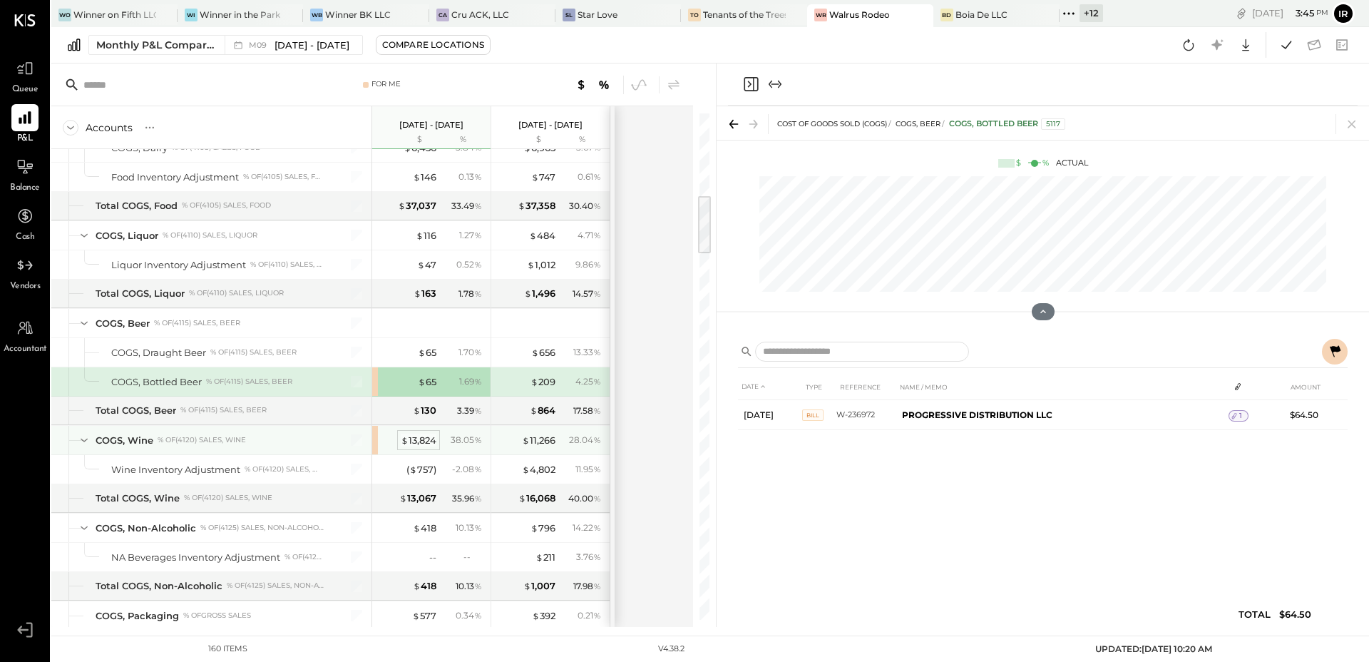
click at [423, 441] on div "$ 13,824" at bounding box center [419, 441] width 36 height 14
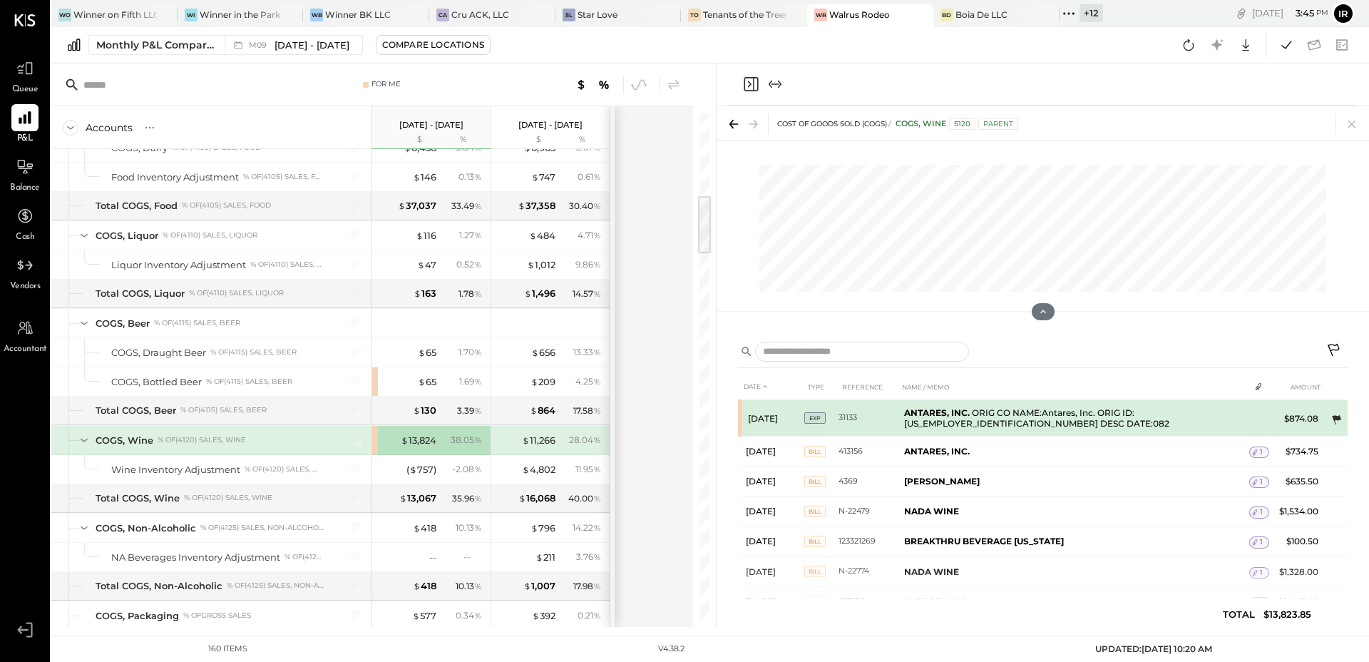
click at [1336, 421] on icon at bounding box center [1336, 420] width 14 height 14
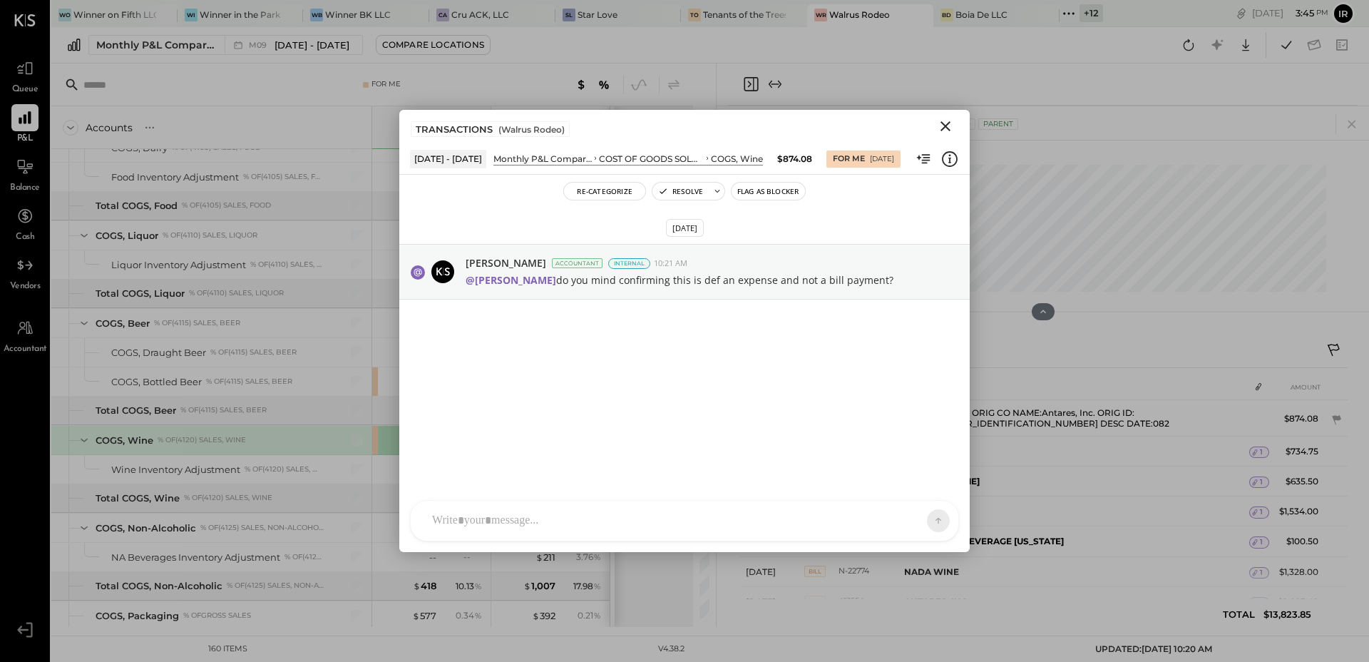
click at [944, 129] on icon "Close" at bounding box center [945, 126] width 17 height 17
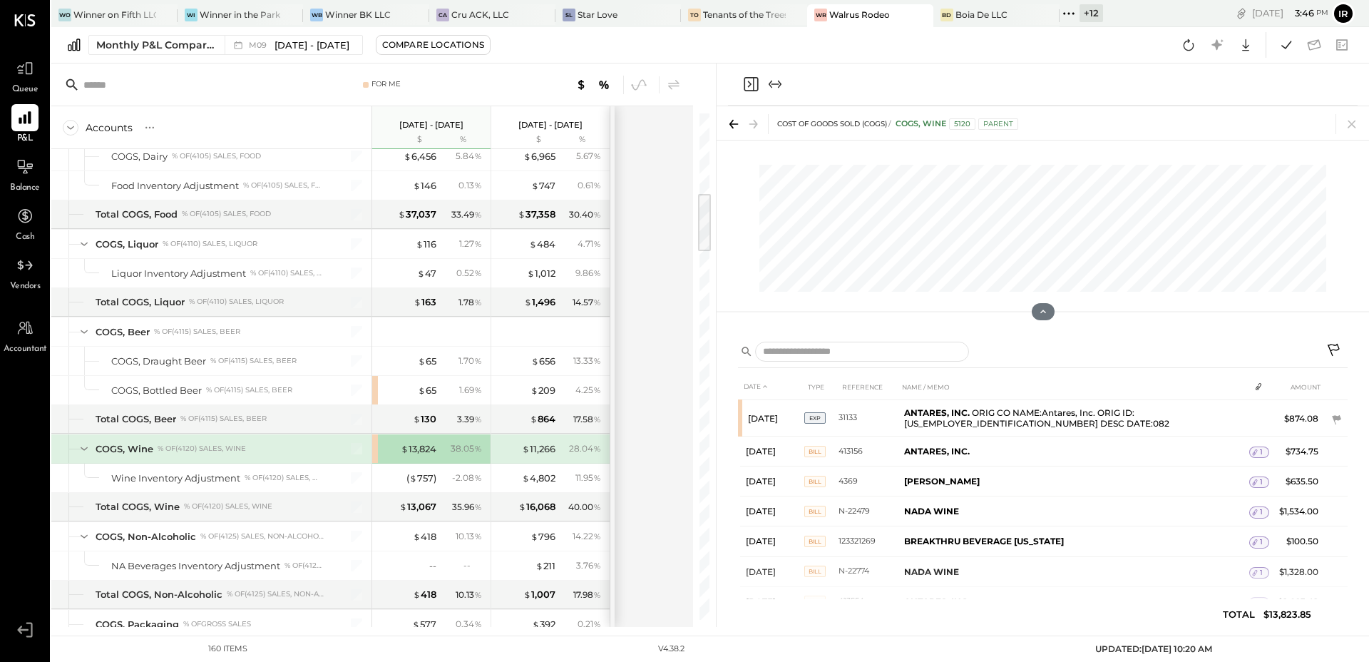
scroll to position [668, 0]
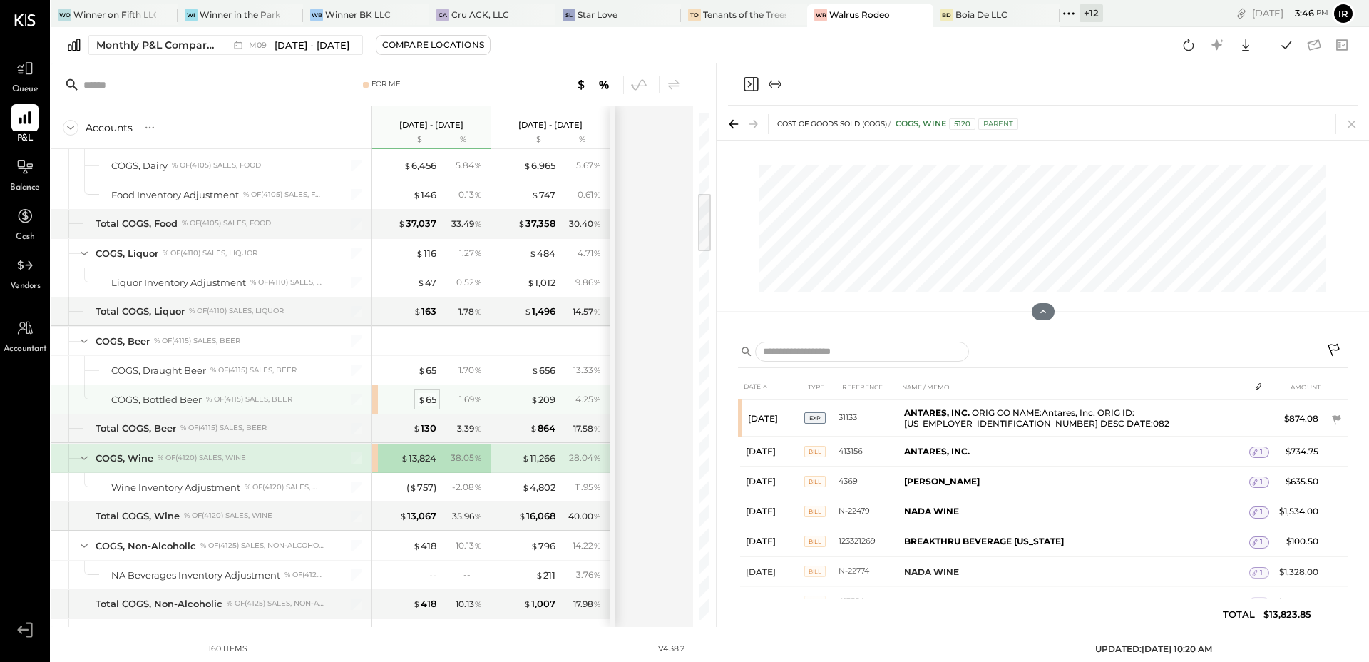
click at [431, 397] on div "$ 65" at bounding box center [427, 400] width 19 height 14
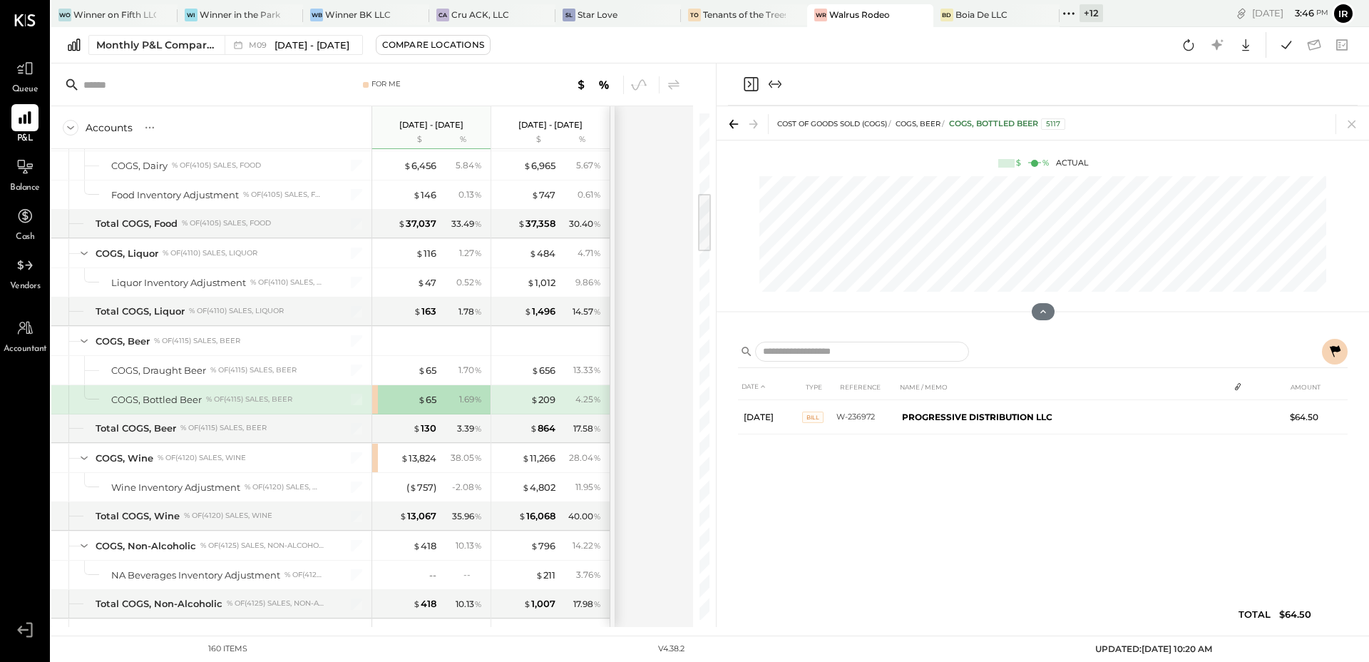
click at [1334, 356] on icon at bounding box center [1335, 350] width 11 height 11
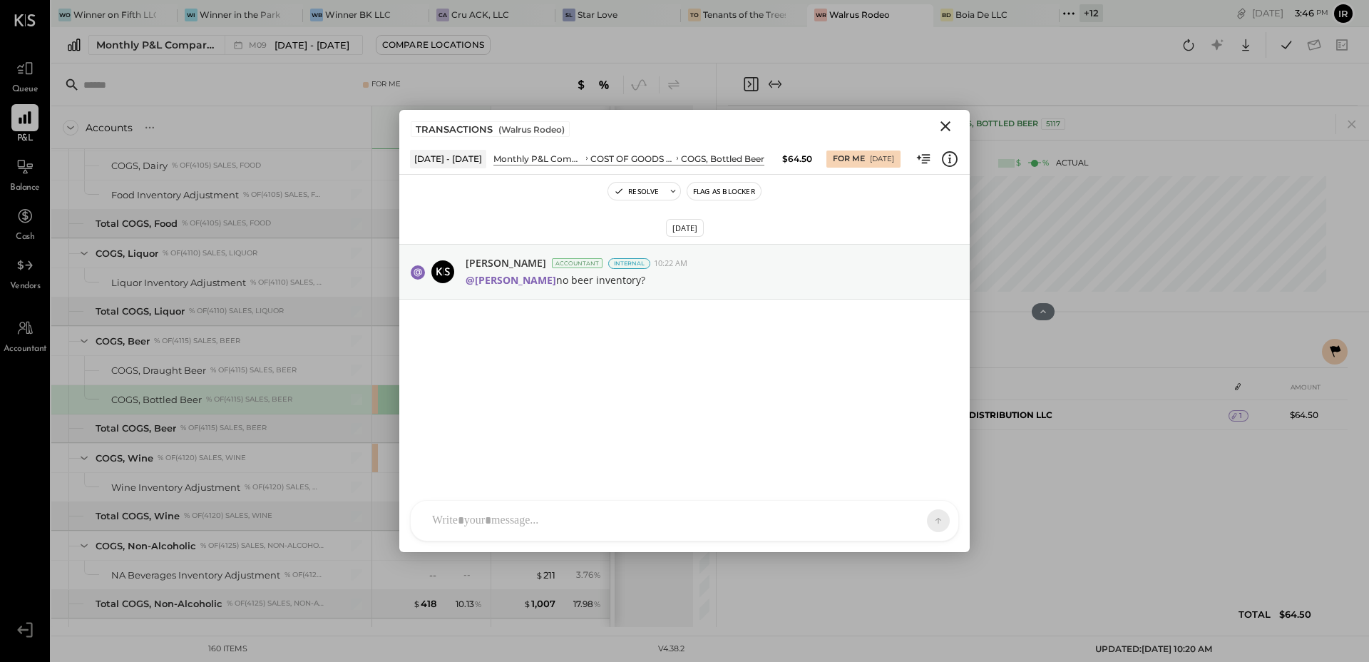
click at [550, 521] on div at bounding box center [672, 520] width 494 height 31
type input "**"
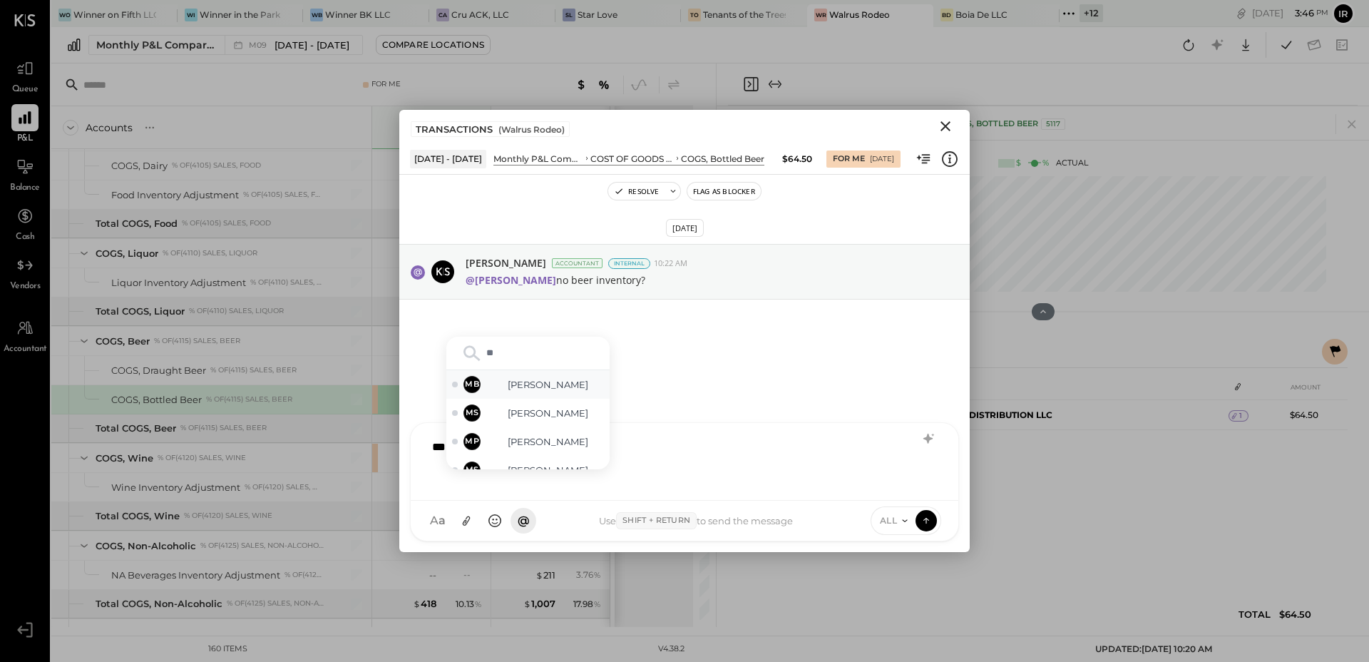
click at [553, 392] on span "[PERSON_NAME]" at bounding box center [548, 385] width 112 height 14
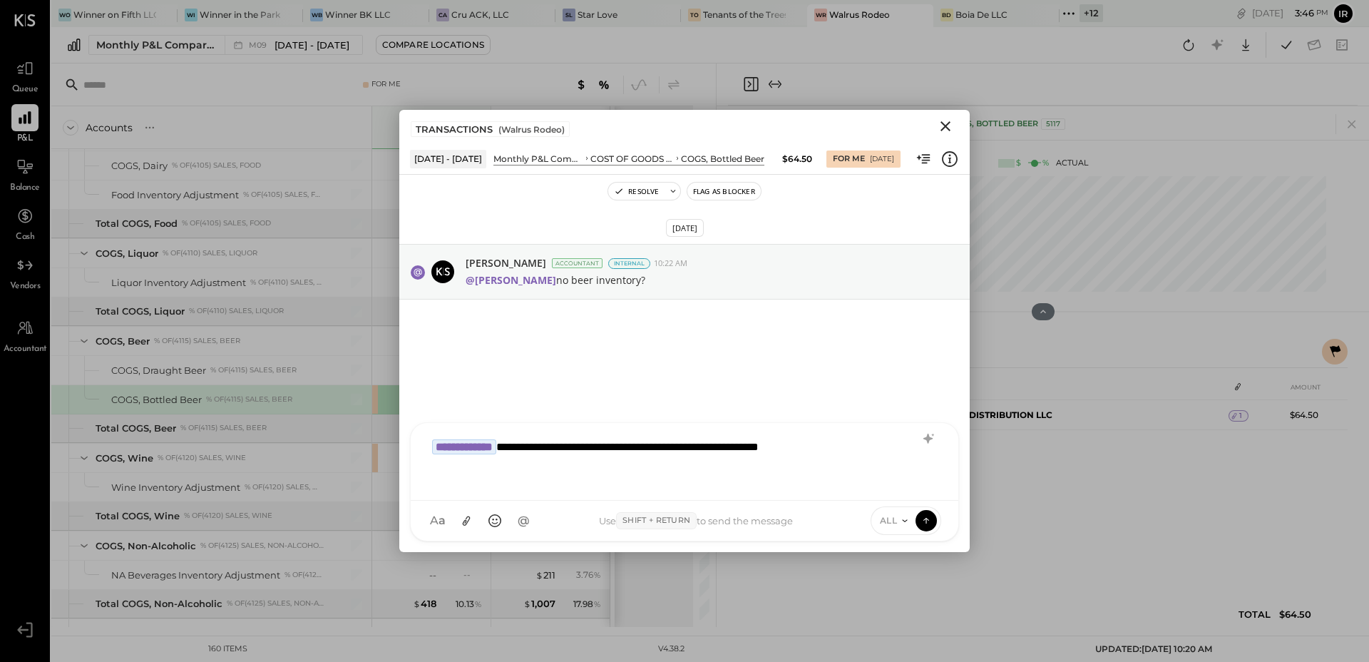
click at [886, 523] on span "ALL" at bounding box center [889, 520] width 18 height 12
click at [899, 486] on div "INTERNAL" at bounding box center [914, 486] width 84 height 24
click at [923, 521] on icon at bounding box center [926, 520] width 13 height 14
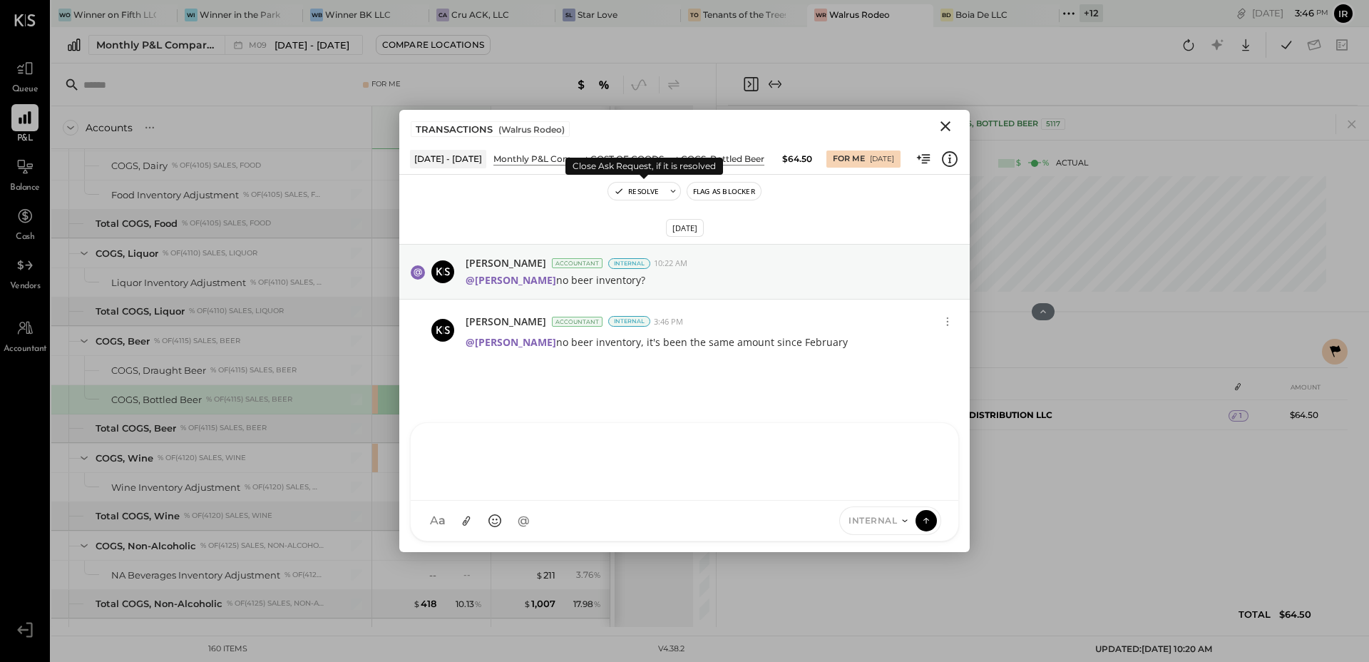
click at [639, 193] on button "Resolve" at bounding box center [636, 191] width 56 height 17
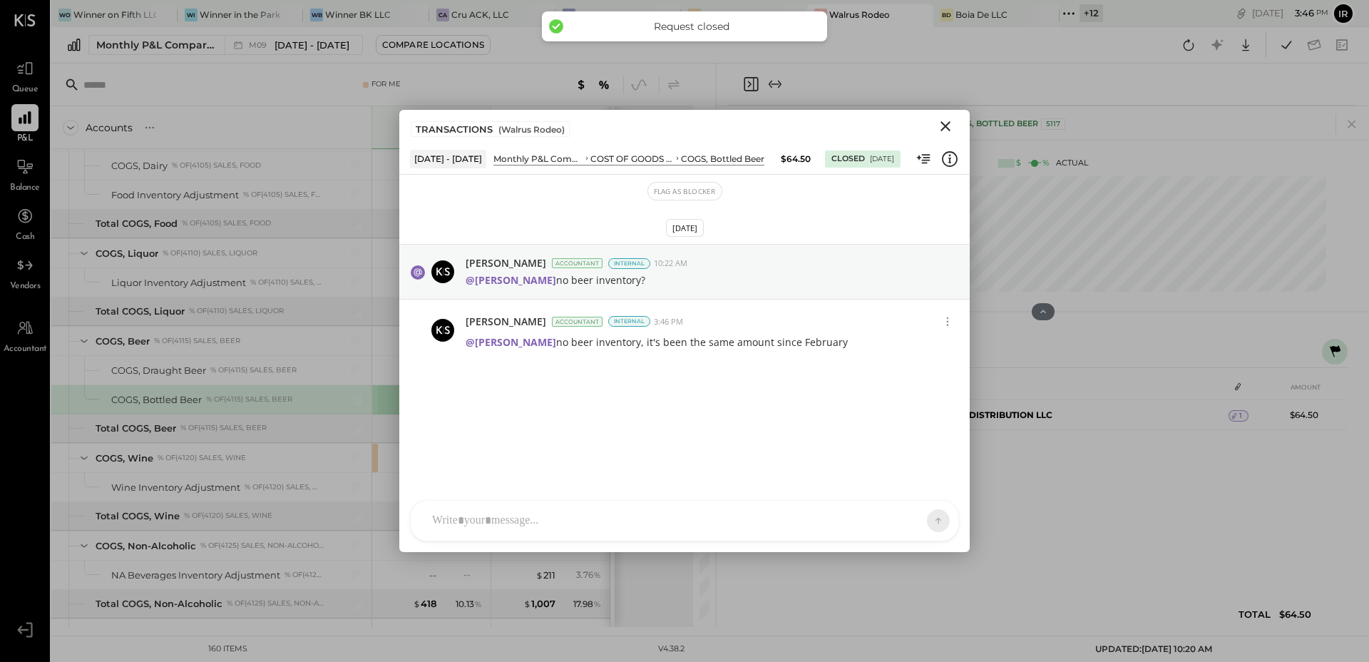
click at [946, 122] on icon "Close" at bounding box center [945, 126] width 17 height 17
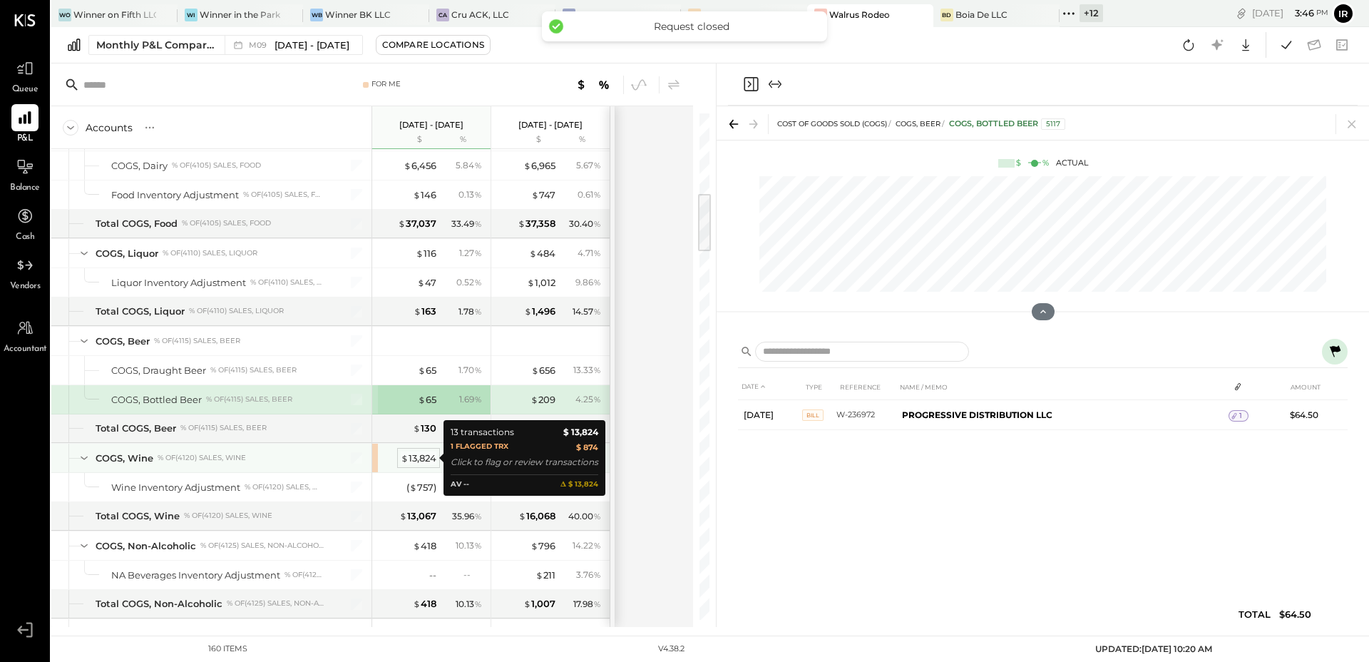
click at [421, 461] on div "$ 13,824" at bounding box center [419, 458] width 36 height 14
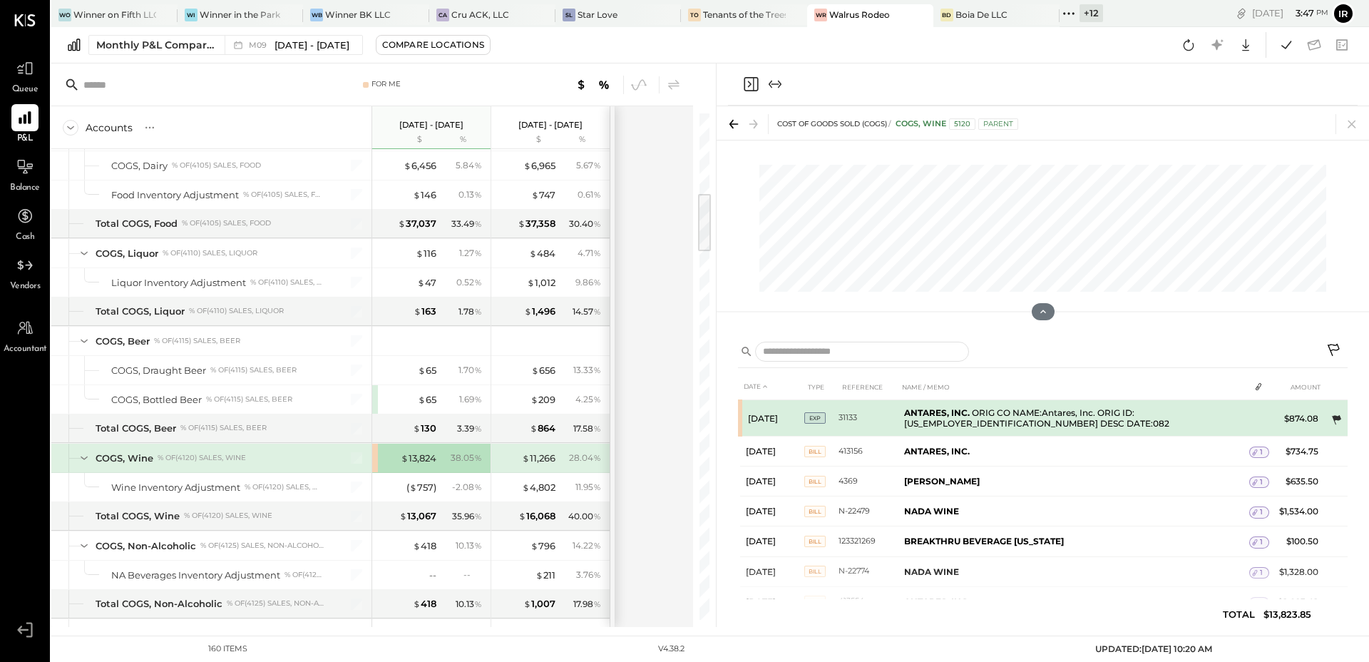
click at [1329, 421] on icon at bounding box center [1336, 420] width 14 height 14
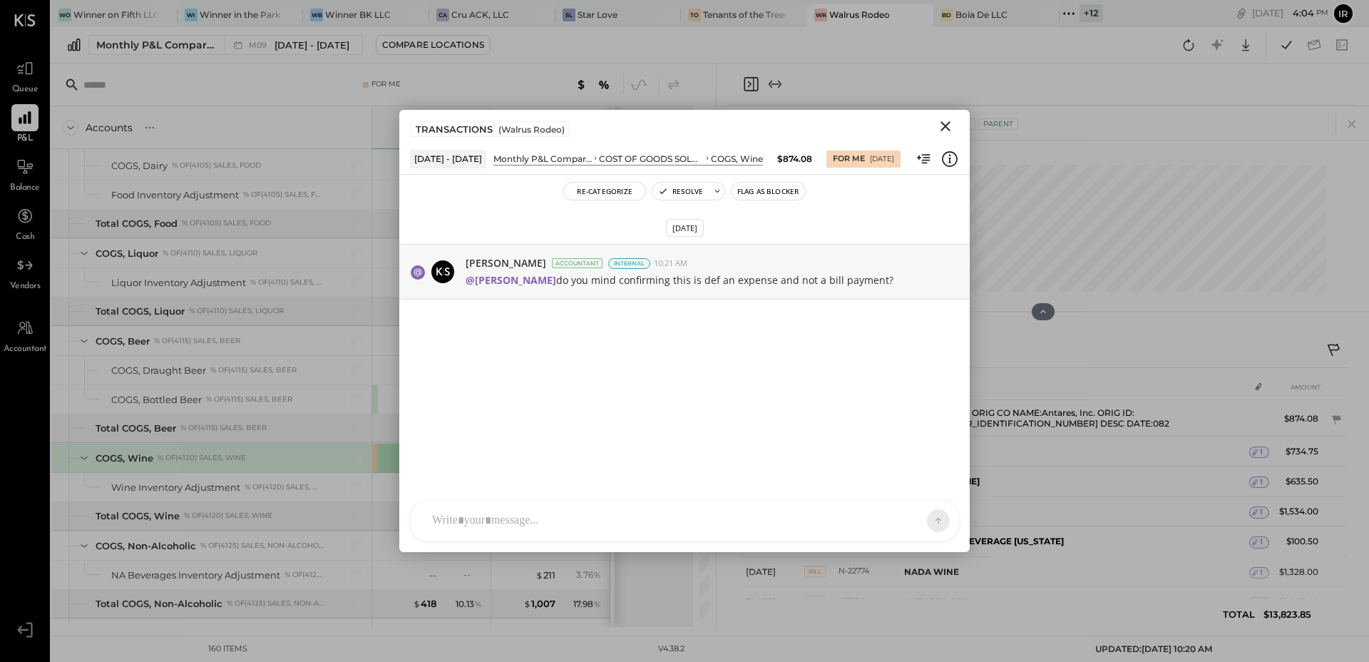
click at [495, 508] on div at bounding box center [672, 520] width 494 height 31
type input "**"
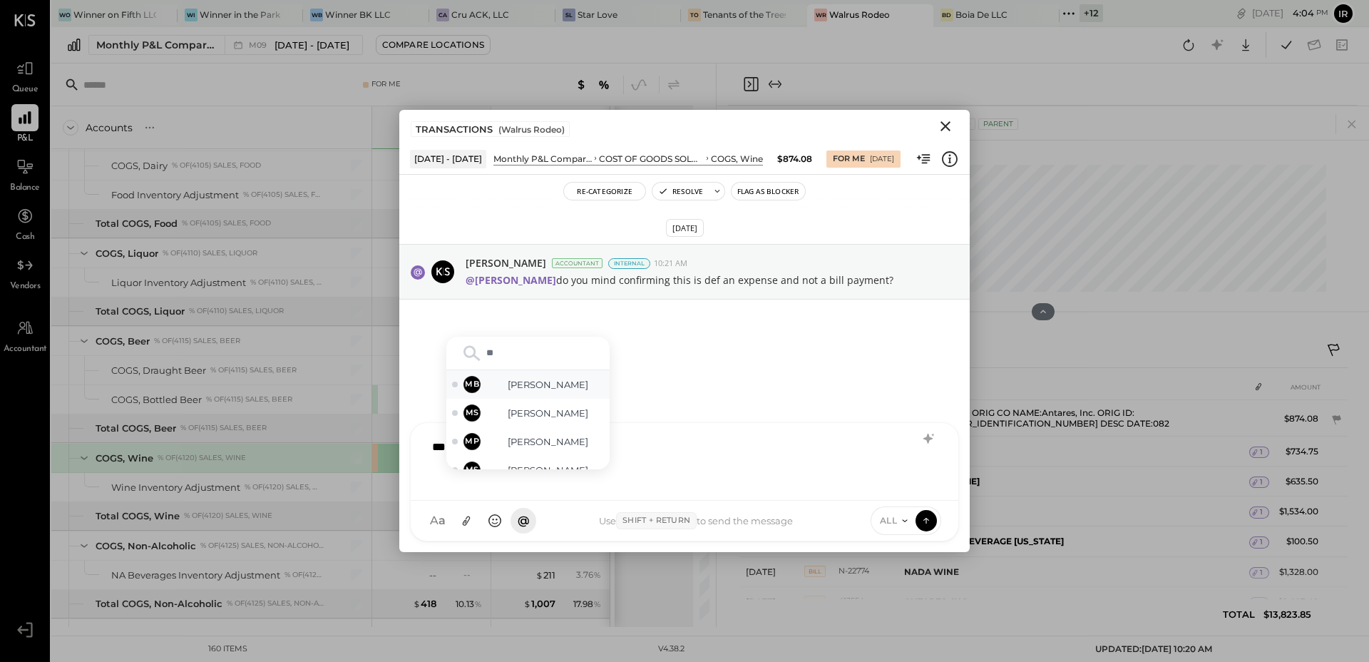
click at [530, 388] on span "[PERSON_NAME]" at bounding box center [548, 385] width 112 height 14
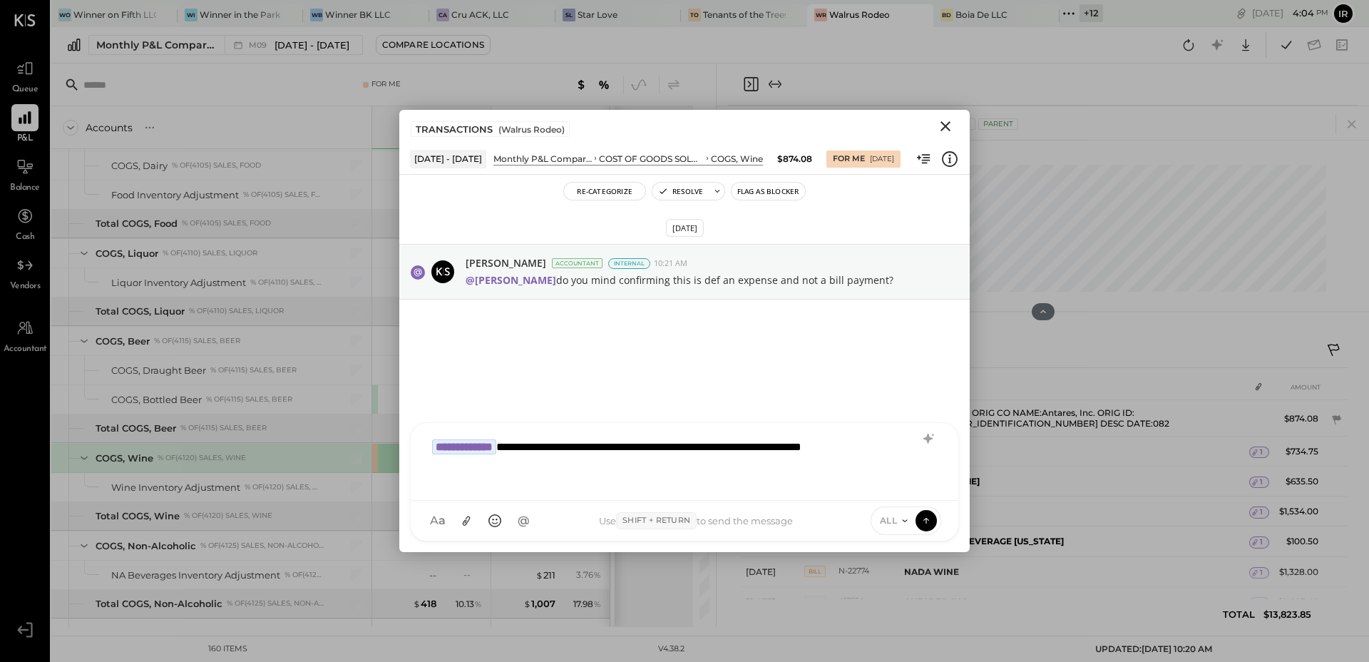
click at [896, 521] on span "ALL" at bounding box center [889, 520] width 18 height 12
click at [906, 479] on div "INTERNAL" at bounding box center [914, 486] width 84 height 24
click at [925, 519] on icon at bounding box center [926, 520] width 13 height 14
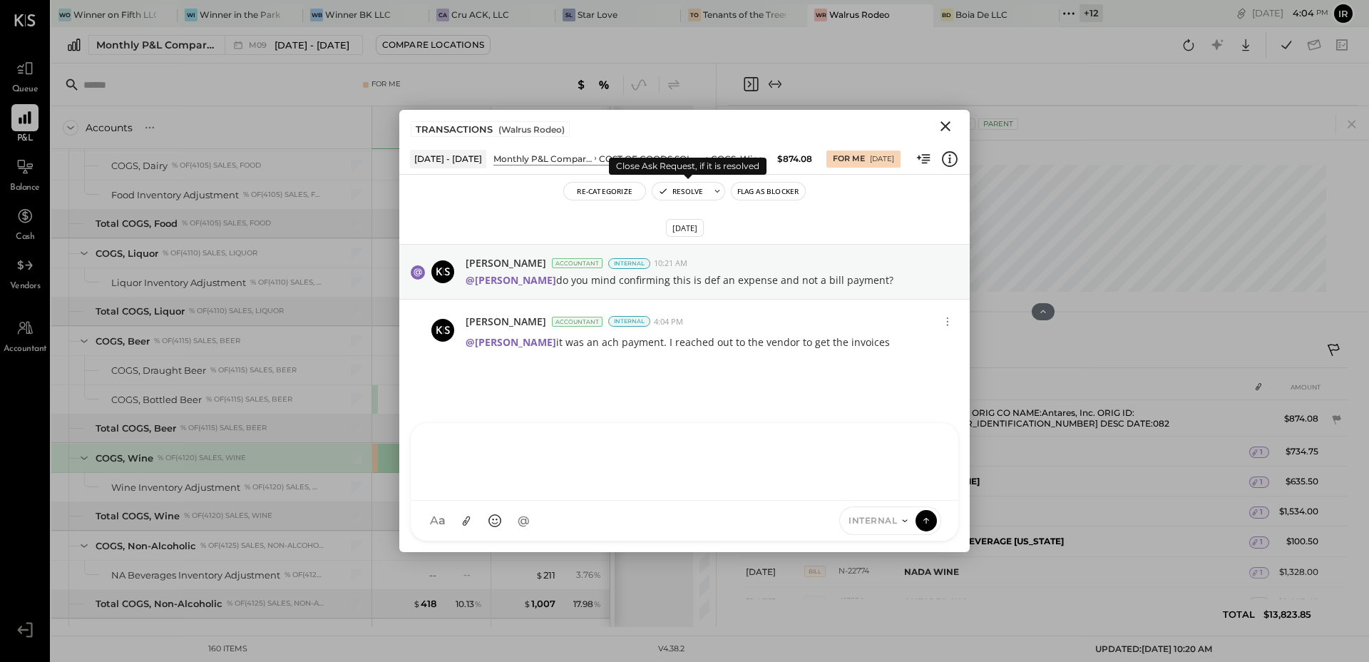
click at [683, 195] on button "Resolve" at bounding box center [681, 191] width 56 height 17
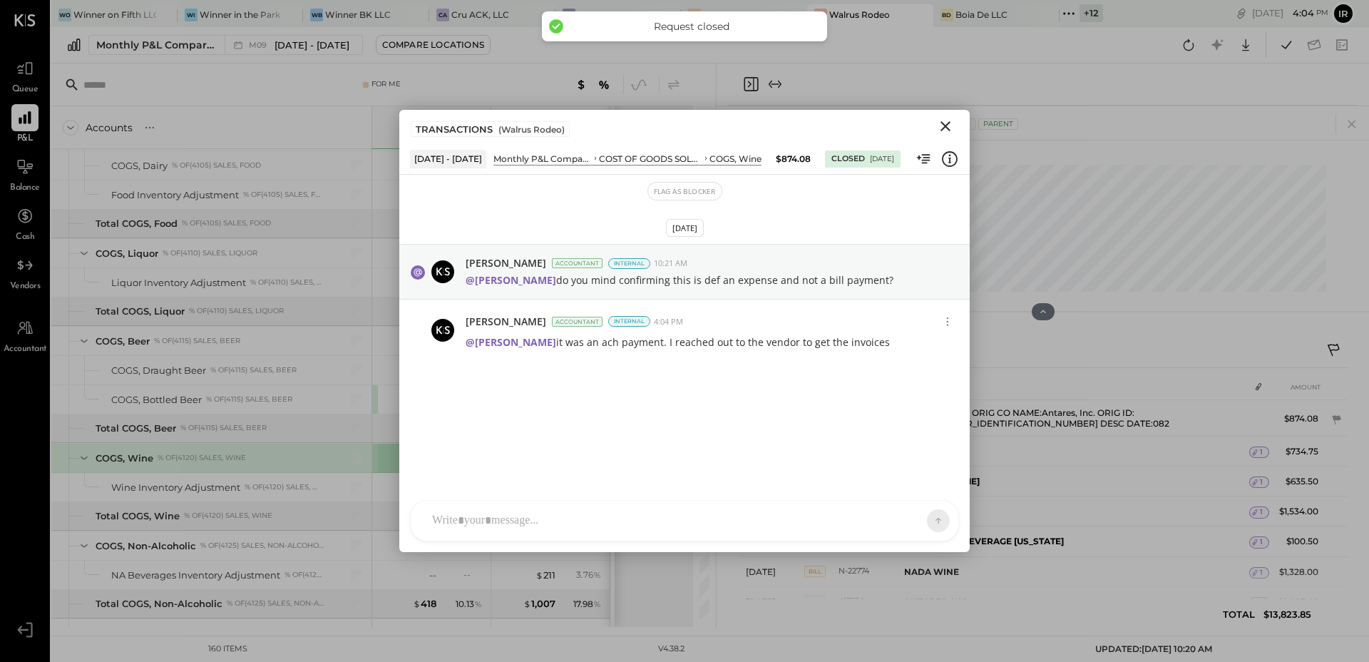
click at [944, 123] on icon "Close" at bounding box center [945, 126] width 17 height 17
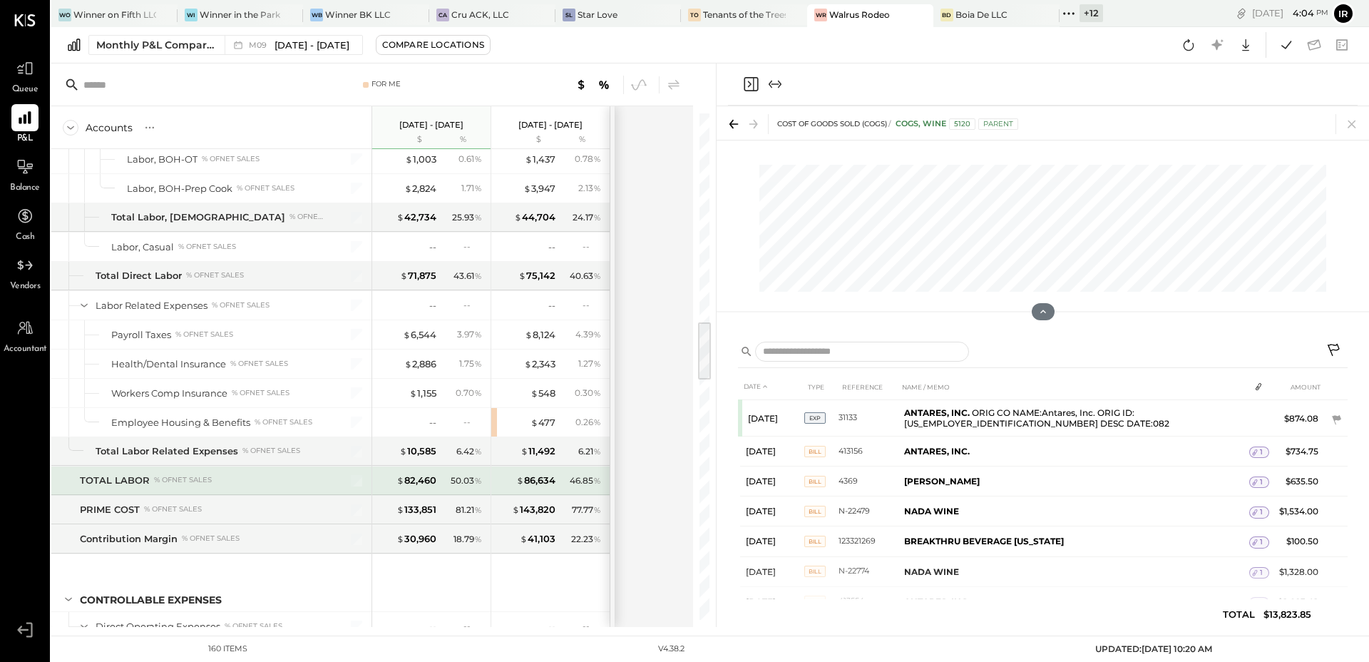
scroll to position [1745, 0]
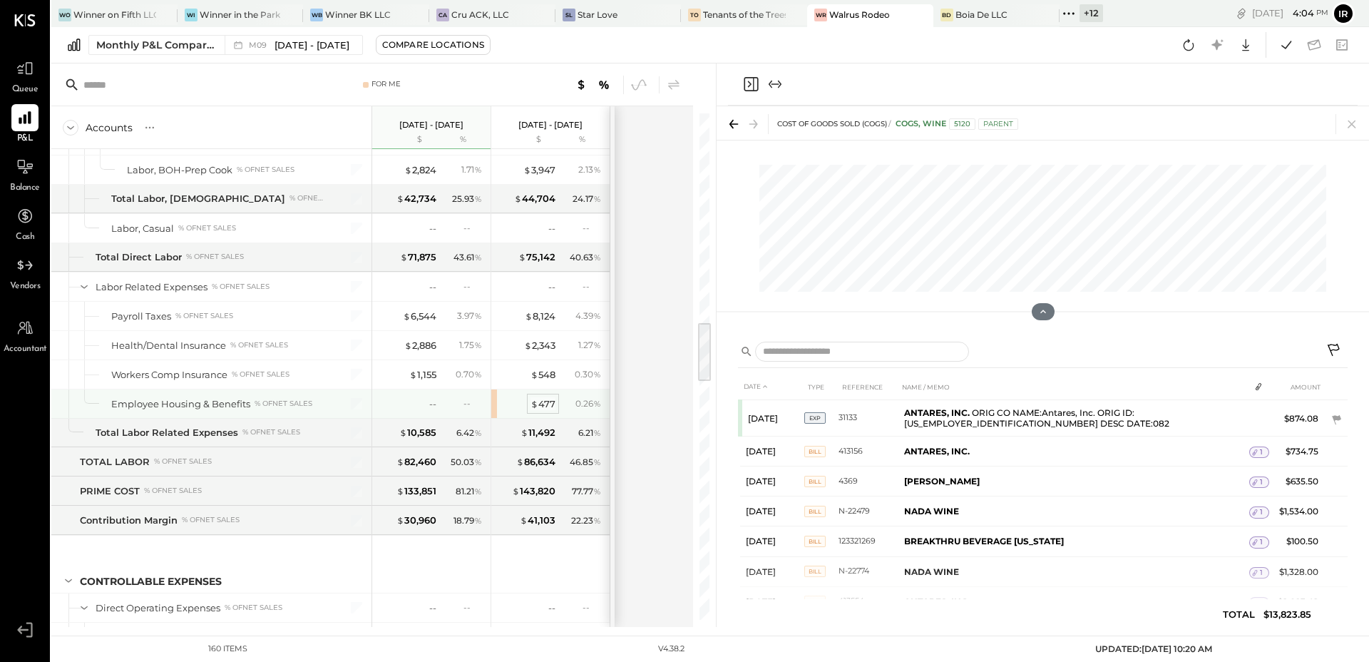
click at [544, 396] on div "$ 477 0.26 %" at bounding box center [552, 403] width 107 height 29
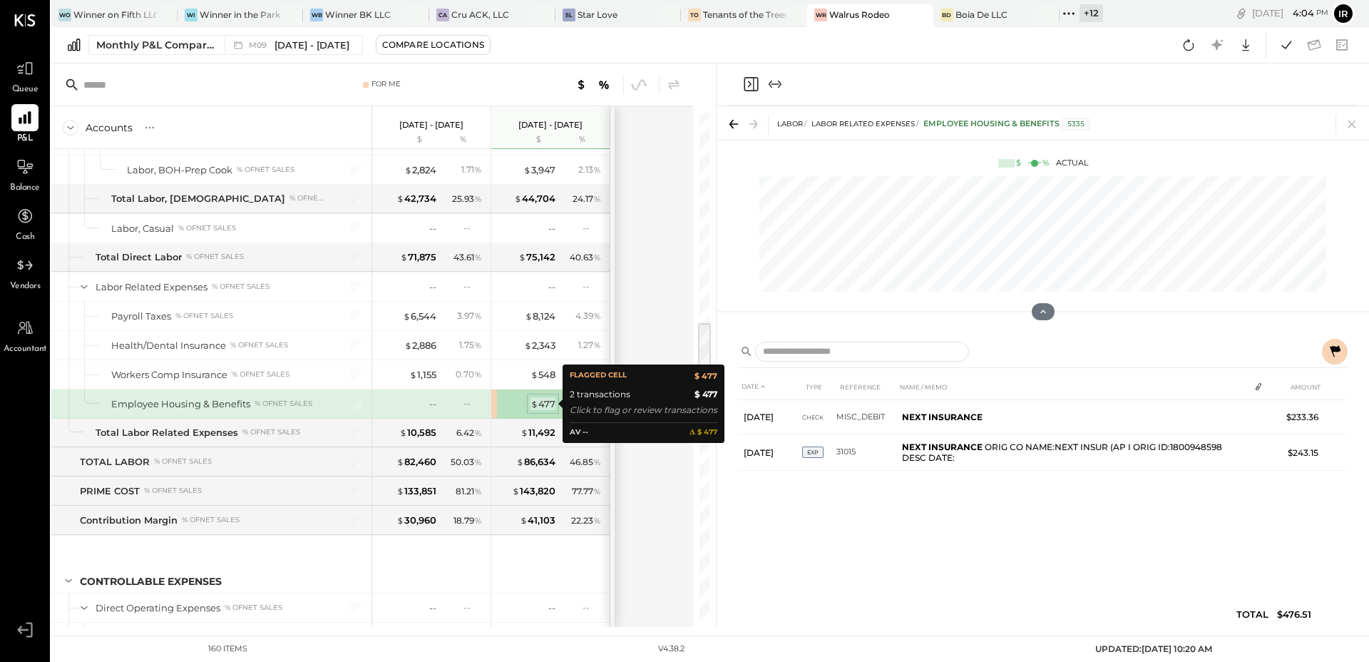
click at [544, 404] on div "$ 477" at bounding box center [543, 404] width 25 height 14
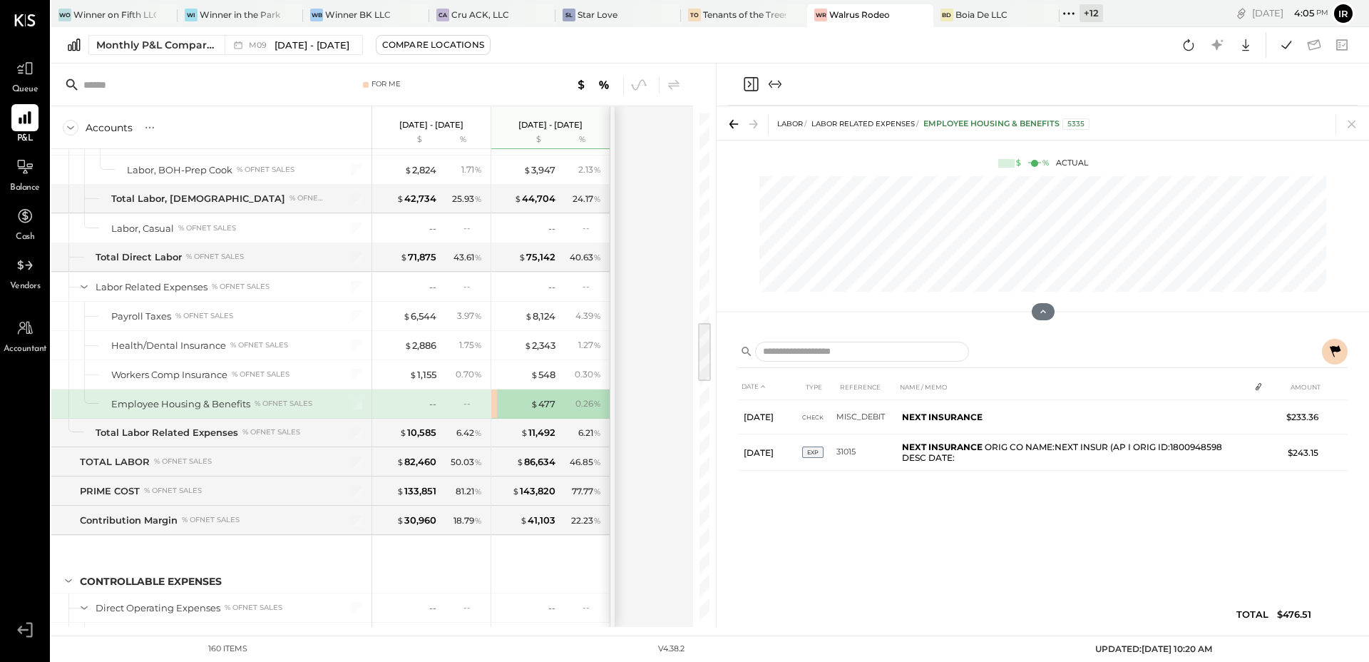
click at [1331, 352] on icon at bounding box center [1335, 351] width 17 height 17
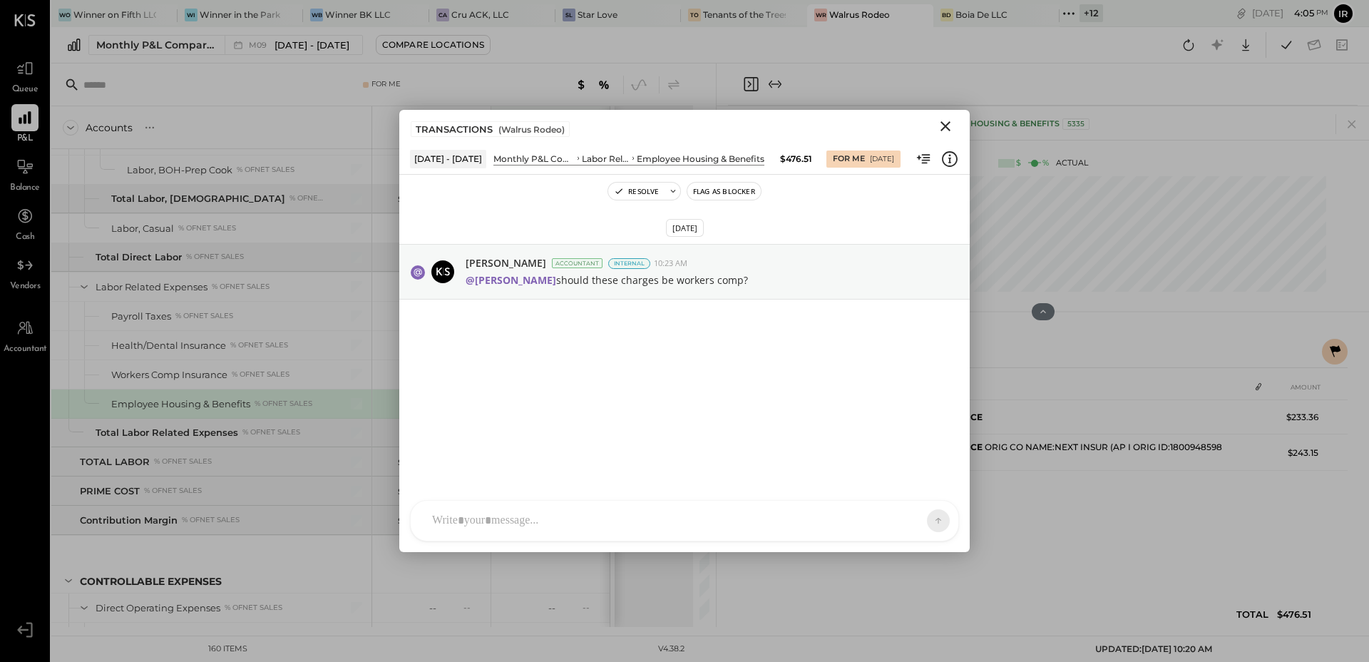
click at [947, 130] on icon "Close" at bounding box center [945, 126] width 17 height 17
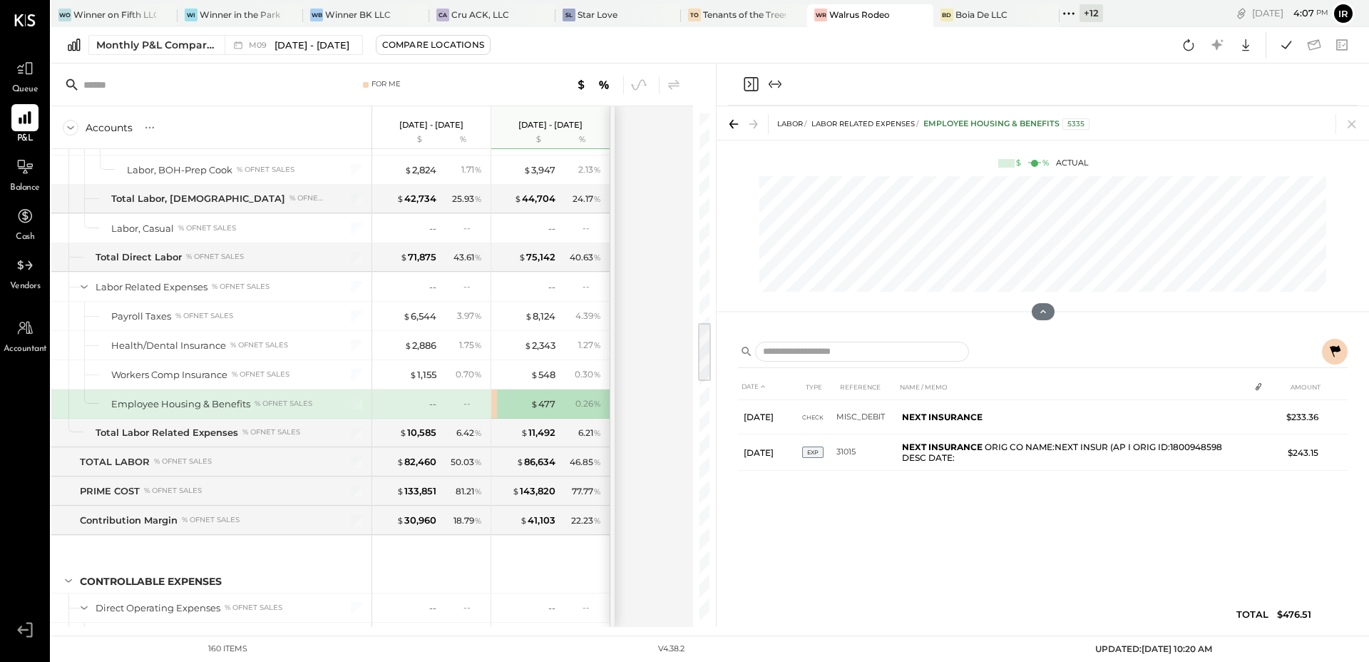
click at [1186, 42] on icon at bounding box center [1189, 45] width 19 height 19
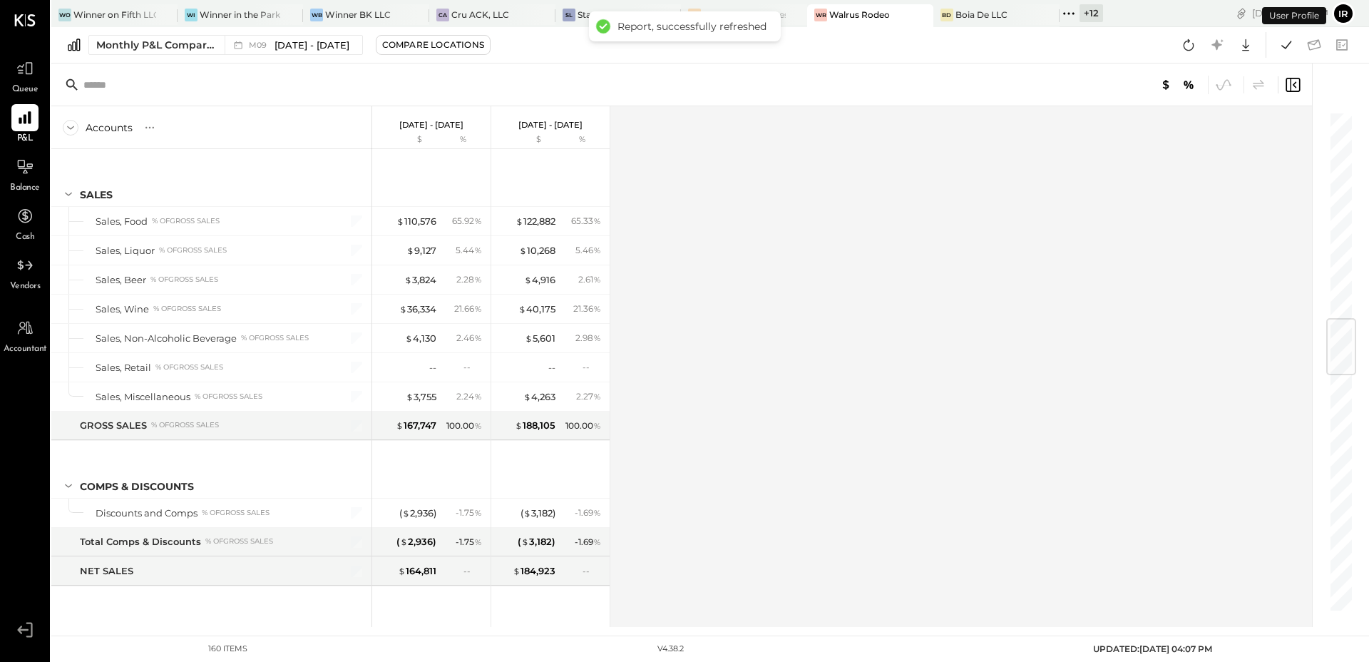
scroll to position [1747, 0]
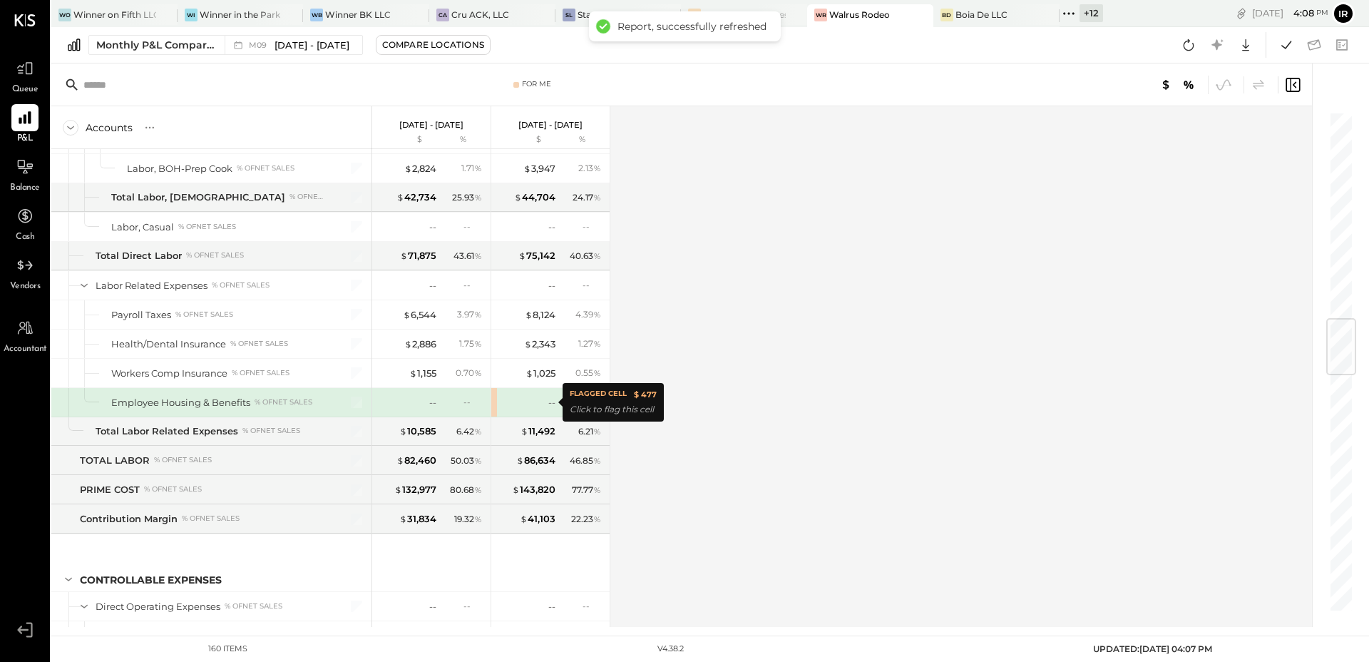
click at [543, 402] on div "--" at bounding box center [527, 403] width 57 height 14
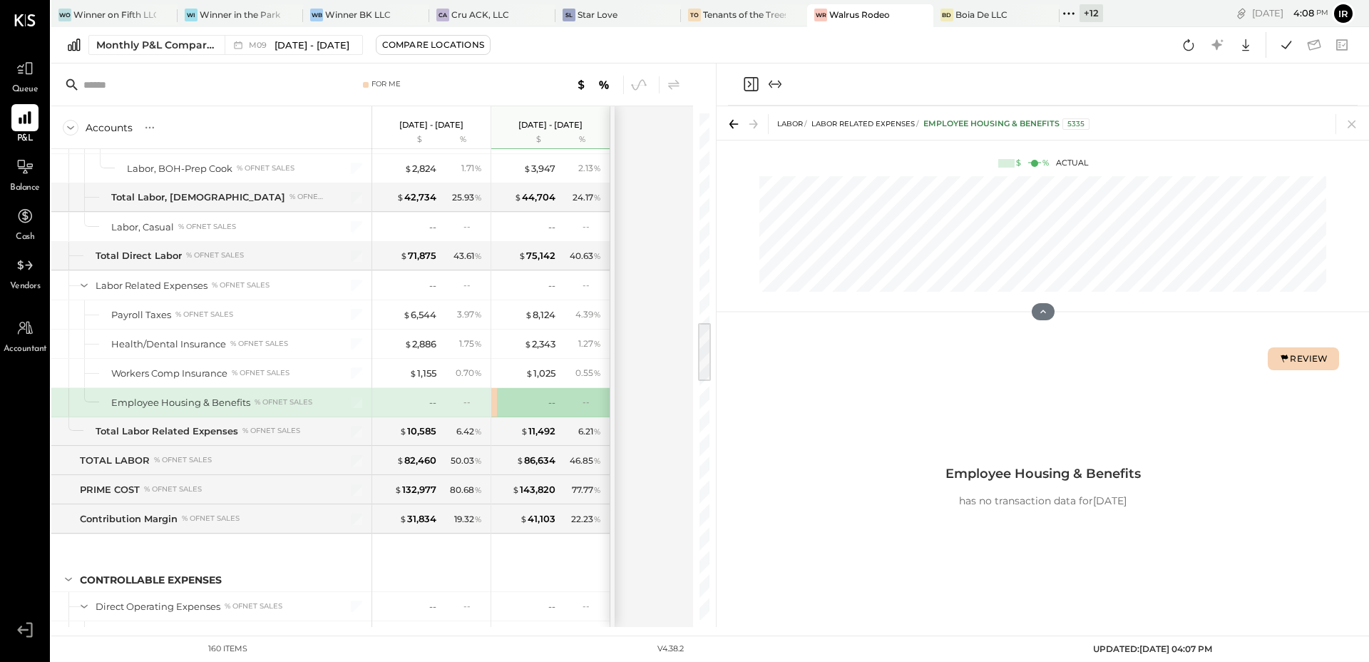
click at [1296, 351] on button "Review" at bounding box center [1303, 358] width 71 height 23
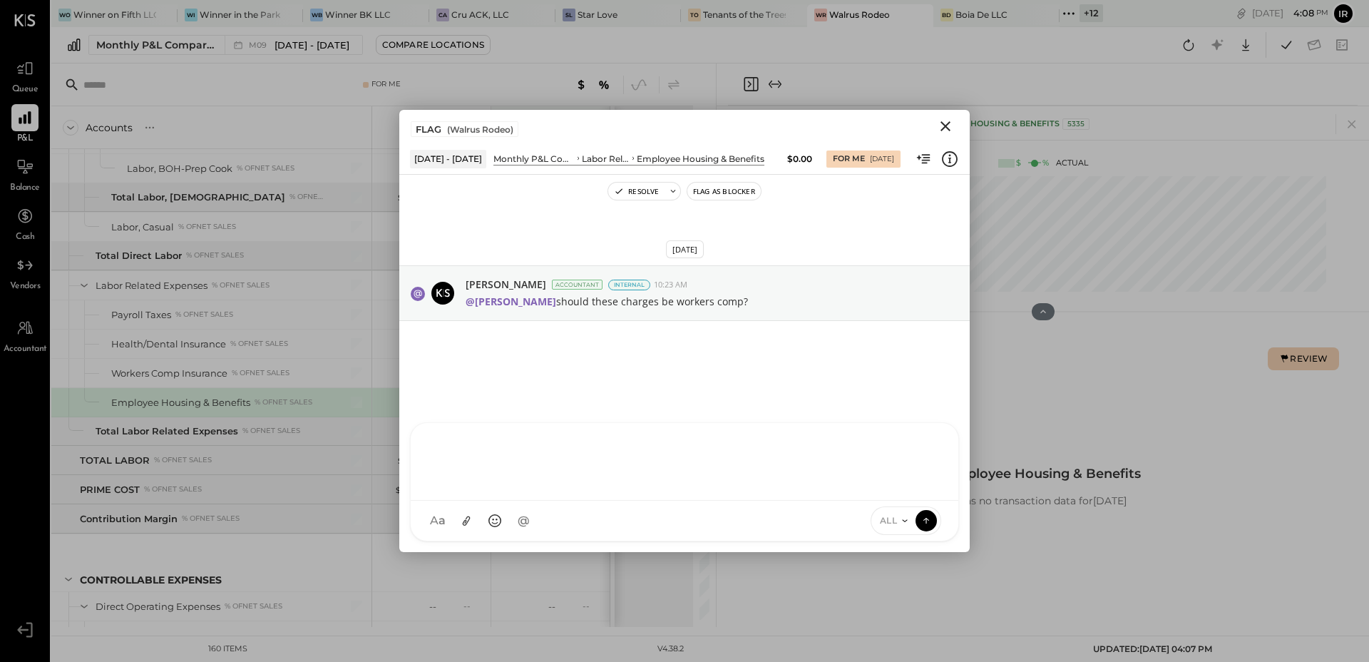
click at [496, 489] on div at bounding box center [684, 459] width 519 height 57
type input "**"
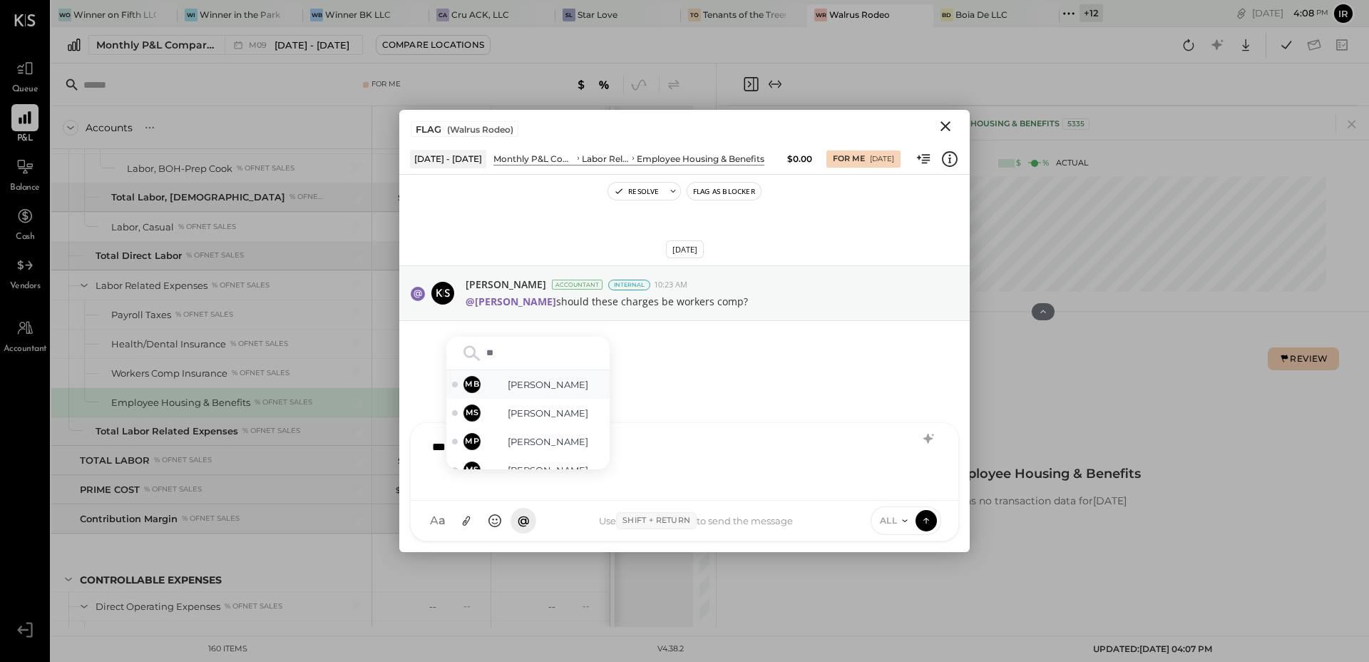
click at [561, 389] on span "[PERSON_NAME]" at bounding box center [548, 385] width 112 height 14
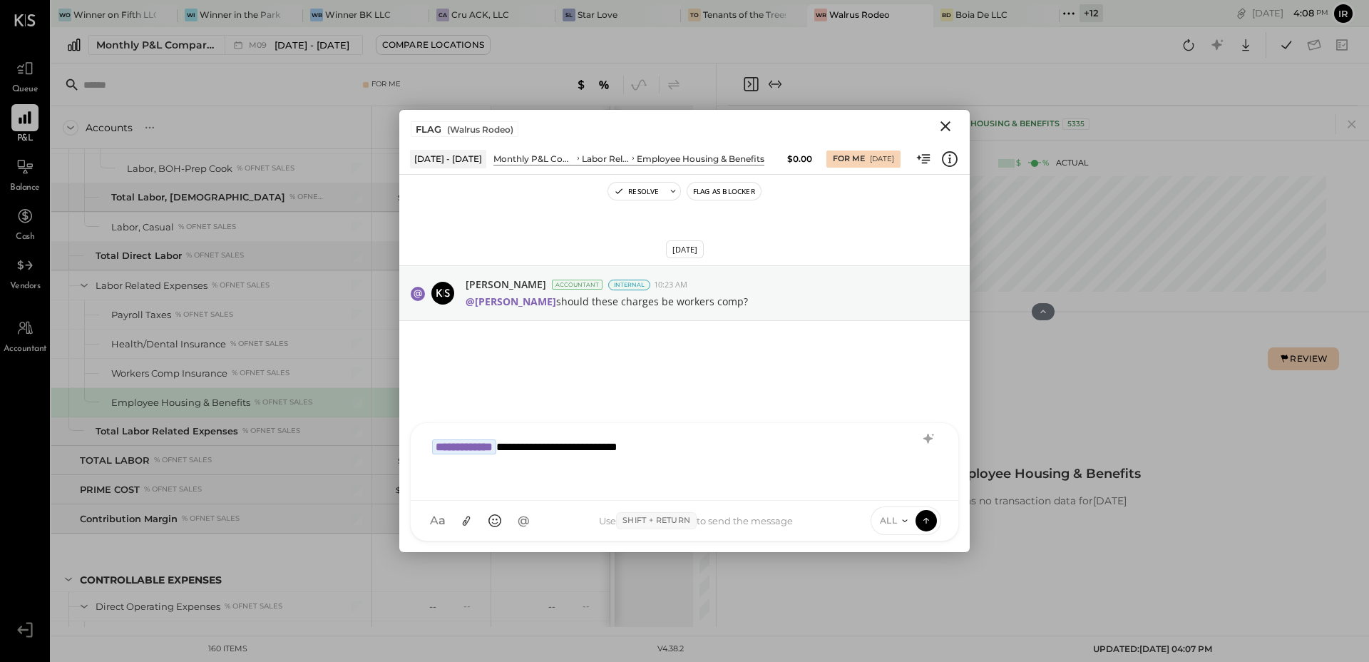
click at [901, 522] on icon at bounding box center [904, 520] width 11 height 11
click at [911, 490] on div "INTERNAL" at bounding box center [914, 486] width 84 height 24
click at [927, 518] on icon at bounding box center [927, 518] width 6 height 3
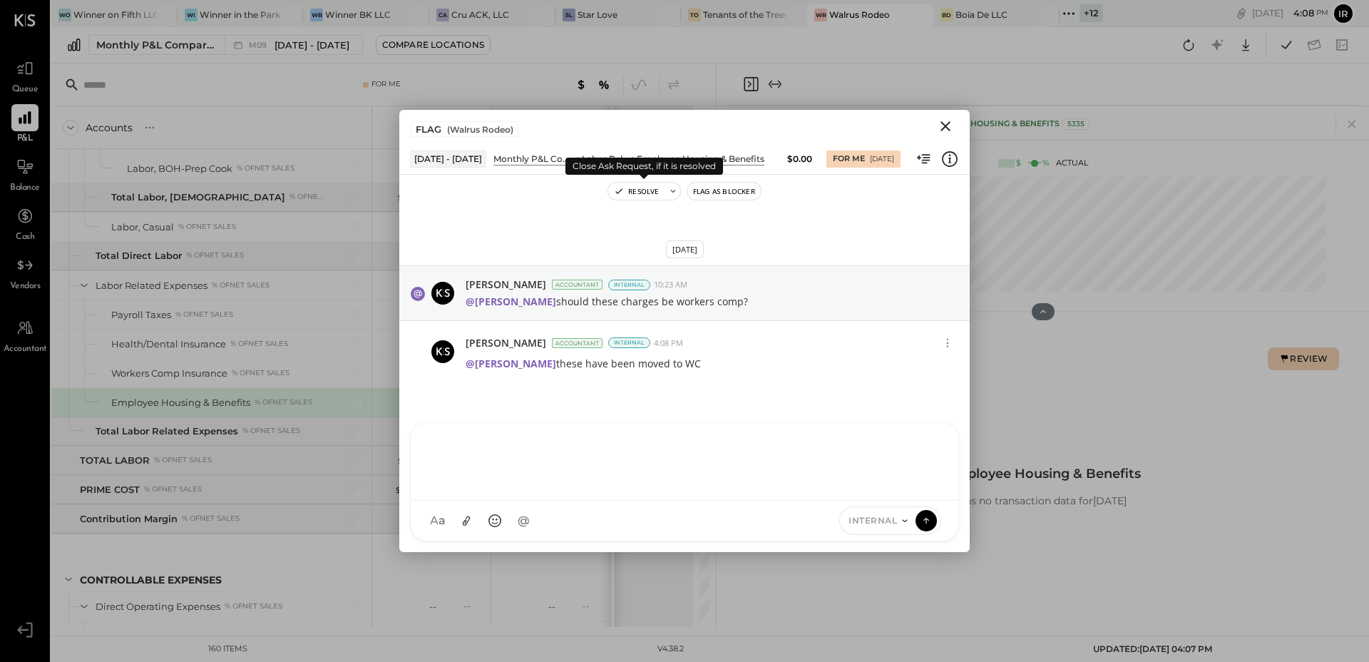
click at [624, 191] on button "Resolve" at bounding box center [636, 191] width 56 height 17
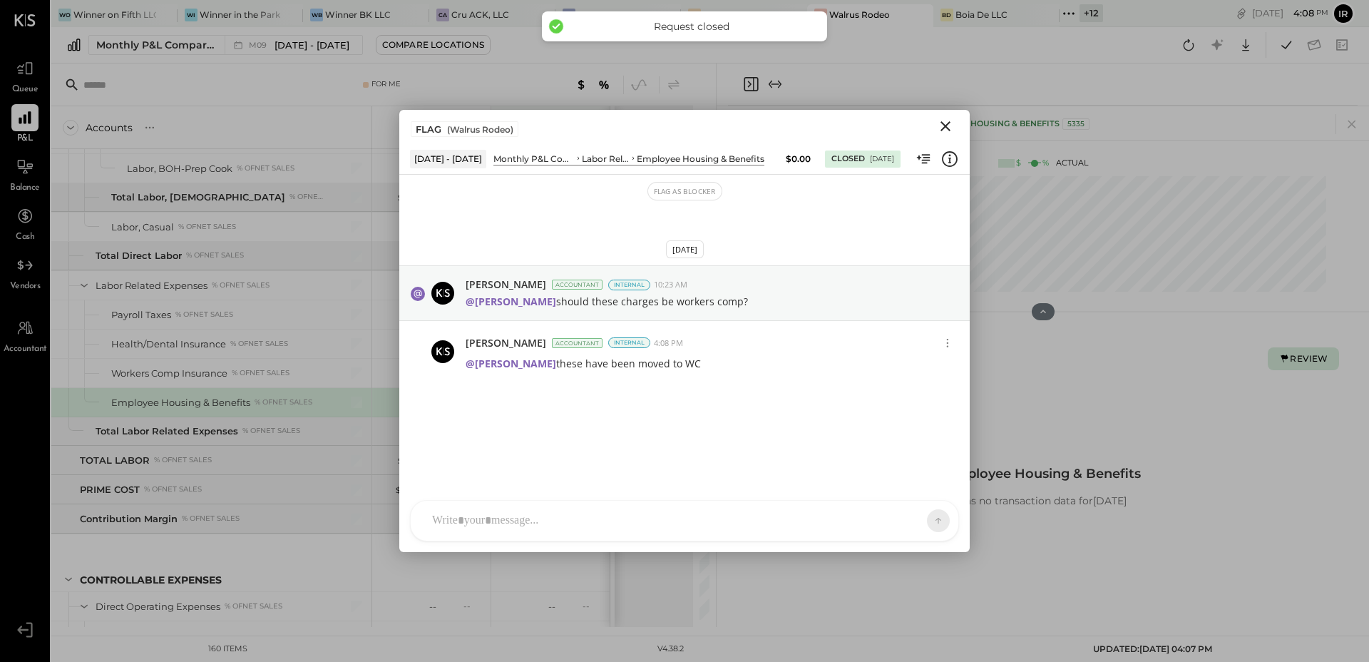
click at [942, 123] on icon "Close" at bounding box center [945, 126] width 17 height 17
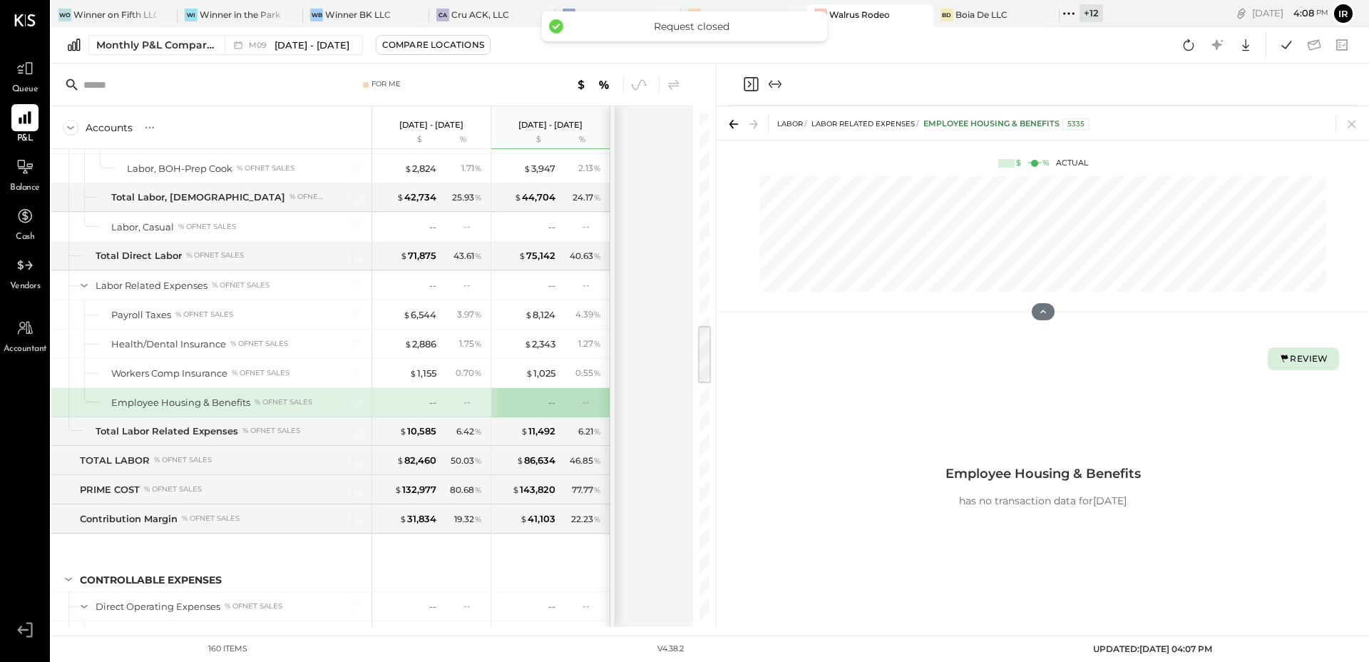
scroll to position [2108, 0]
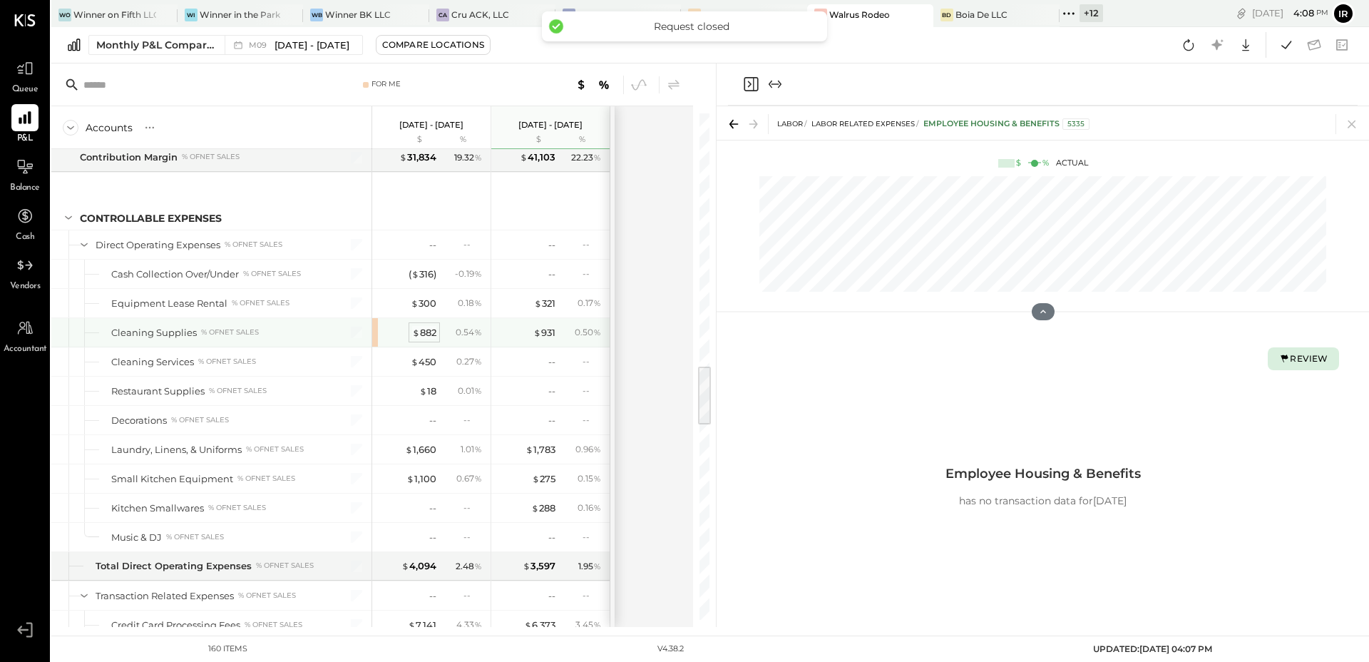
click at [426, 332] on div "$ 882" at bounding box center [424, 333] width 24 height 14
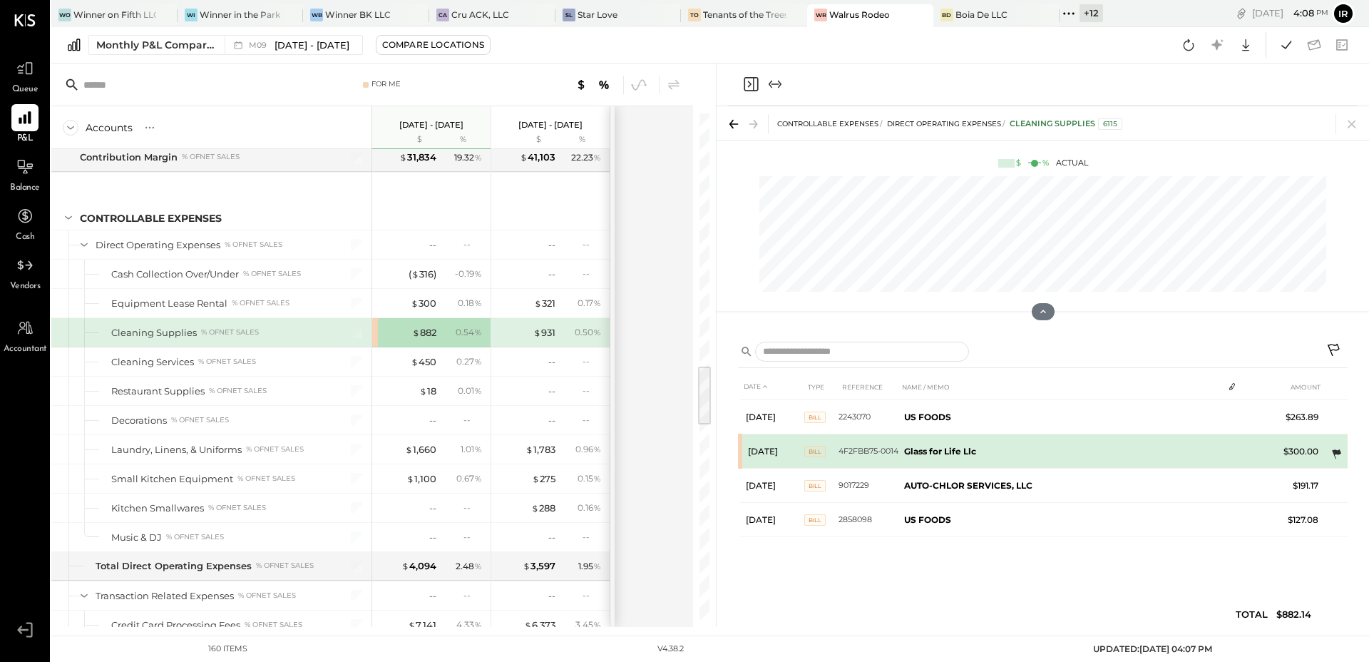
click at [1335, 454] on icon at bounding box center [1336, 453] width 9 height 9
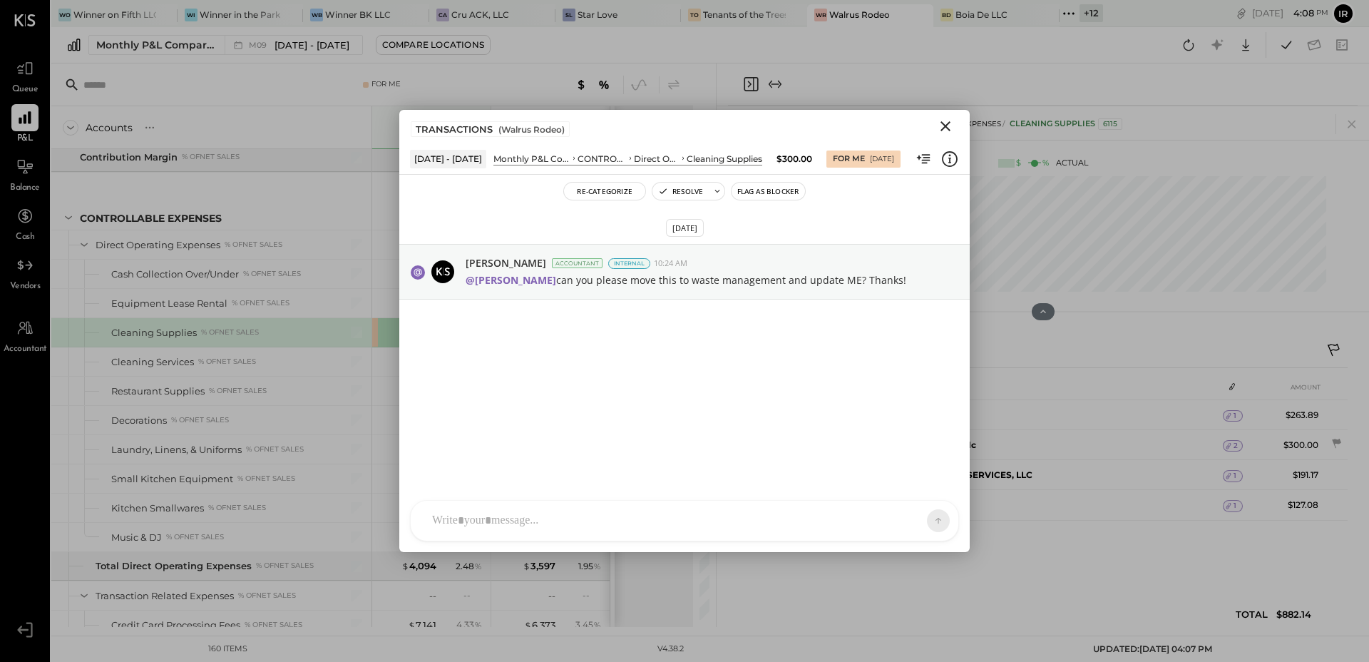
click at [946, 121] on icon "Close" at bounding box center [945, 126] width 17 height 17
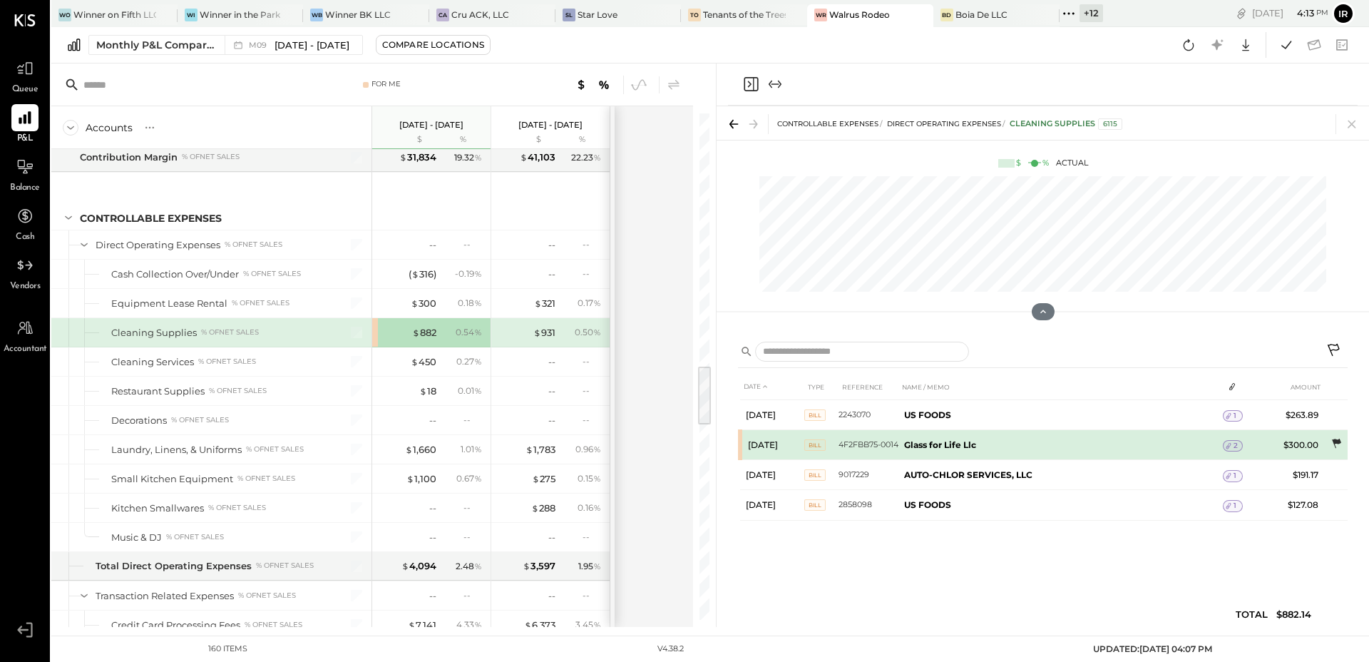
click at [1334, 439] on icon at bounding box center [1336, 443] width 9 height 9
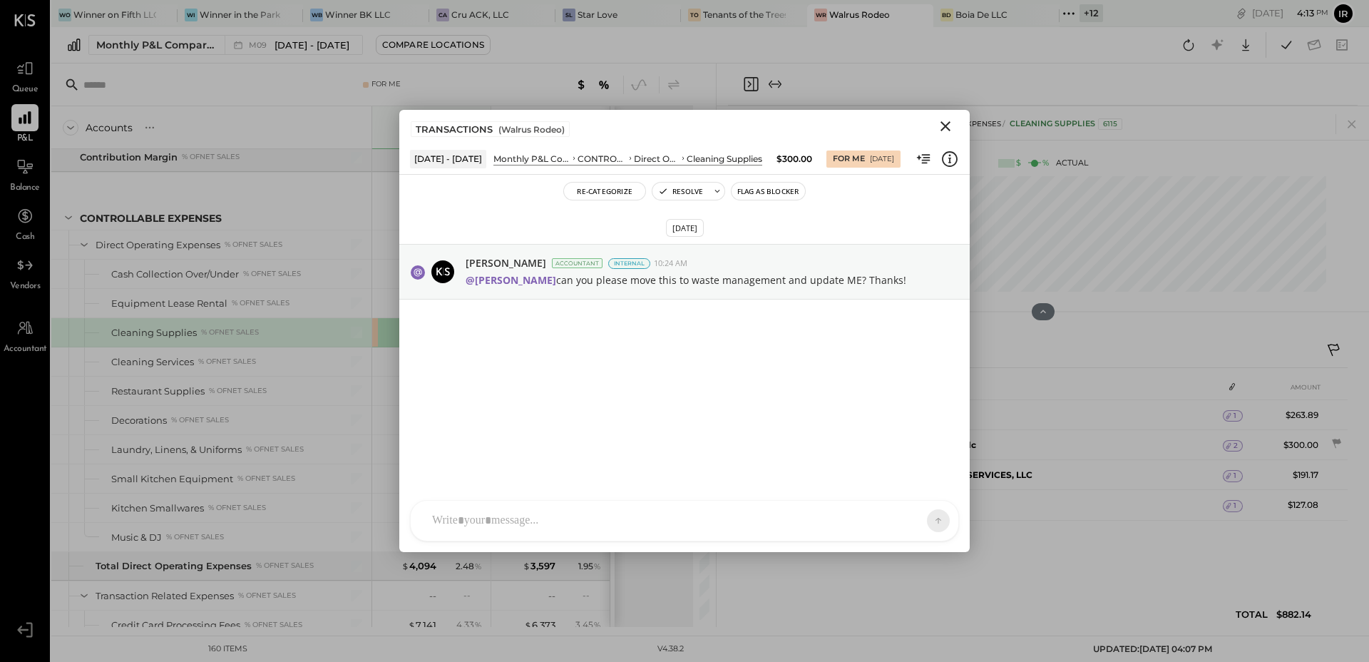
click at [680, 192] on button "Resolve" at bounding box center [681, 191] width 56 height 17
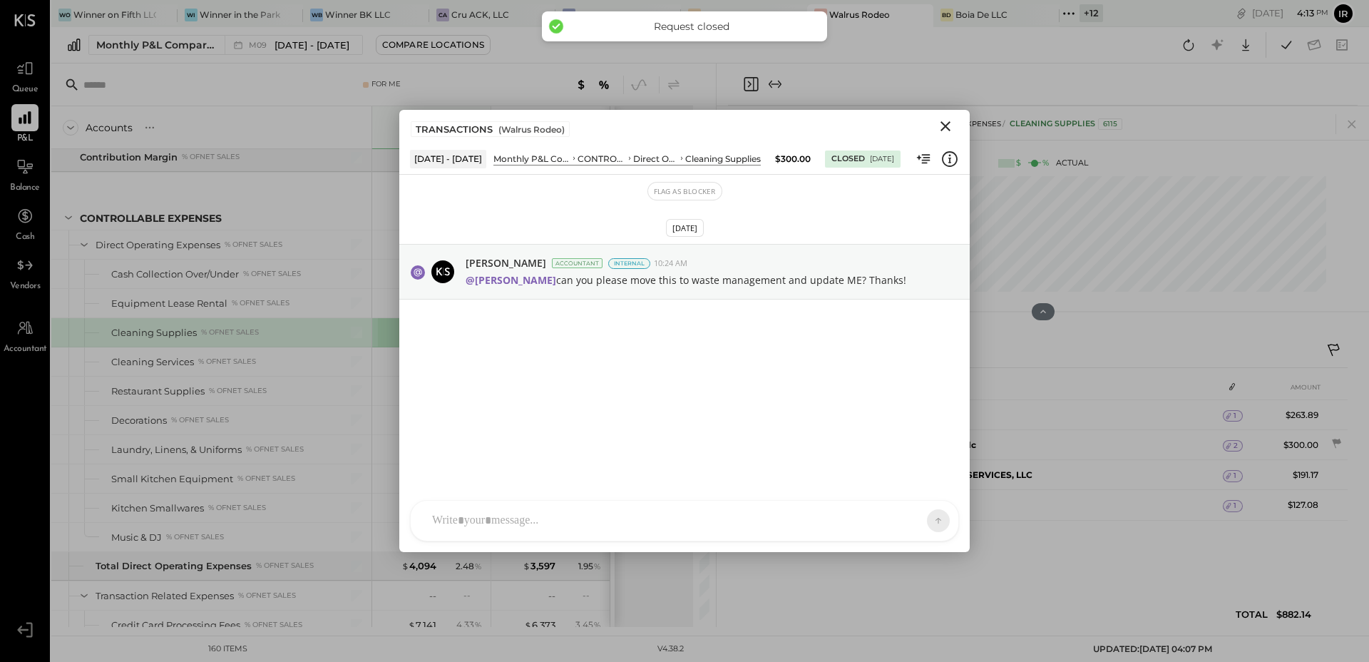
click at [494, 521] on div "CF [PERSON_NAME] ID [PERSON_NAME] Del [PERSON_NAME] AM [PERSON_NAME] AA [PERSON…" at bounding box center [684, 520] width 549 height 41
click at [943, 121] on icon "Close" at bounding box center [945, 126] width 17 height 17
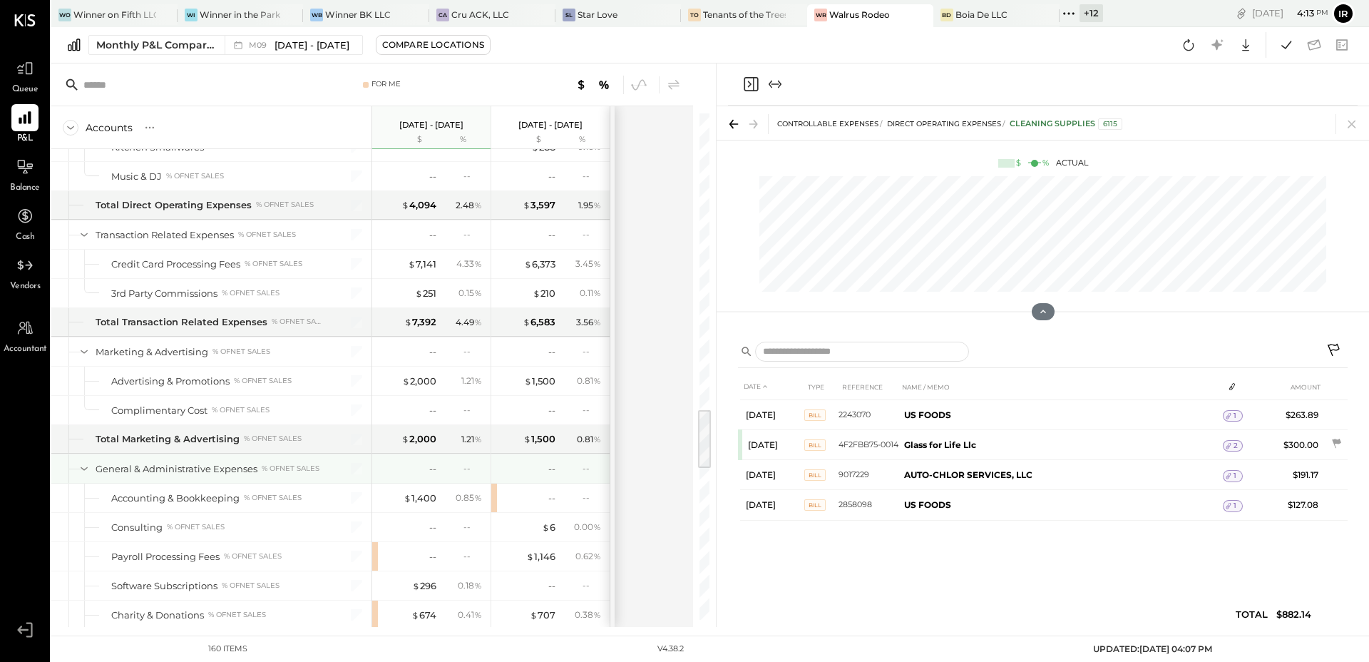
scroll to position [2479, 0]
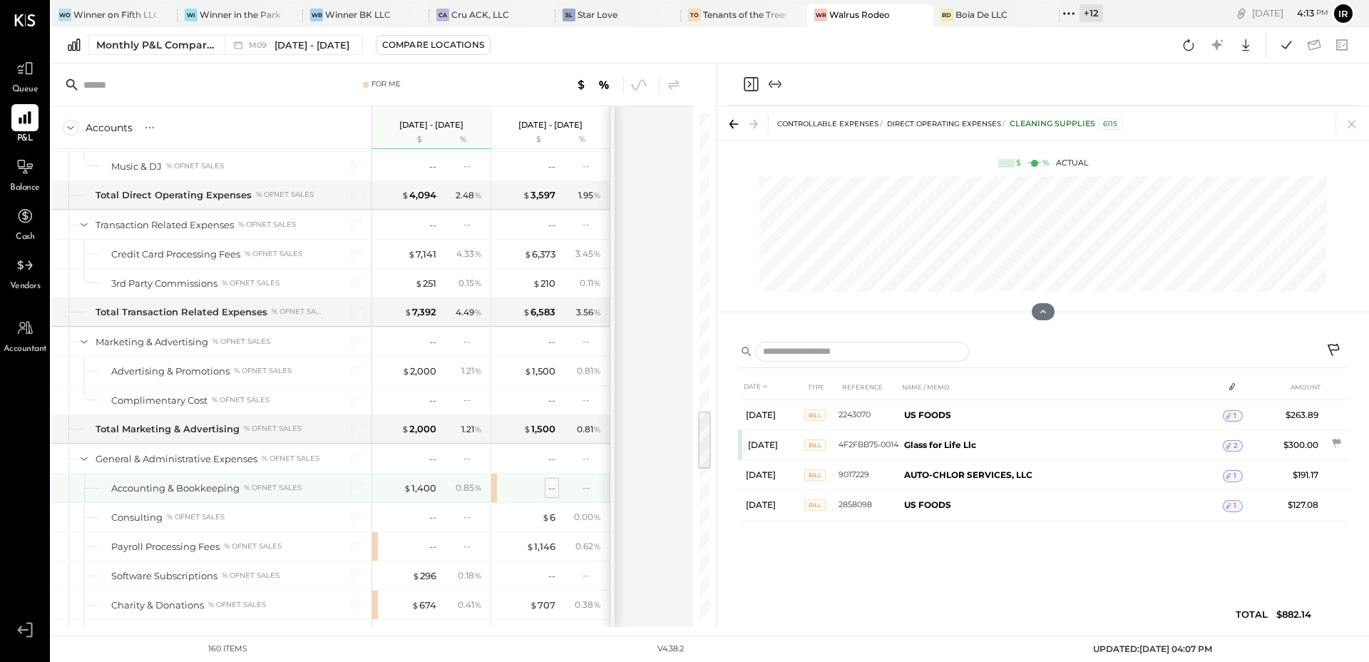
click at [555, 485] on div "--" at bounding box center [551, 488] width 7 height 14
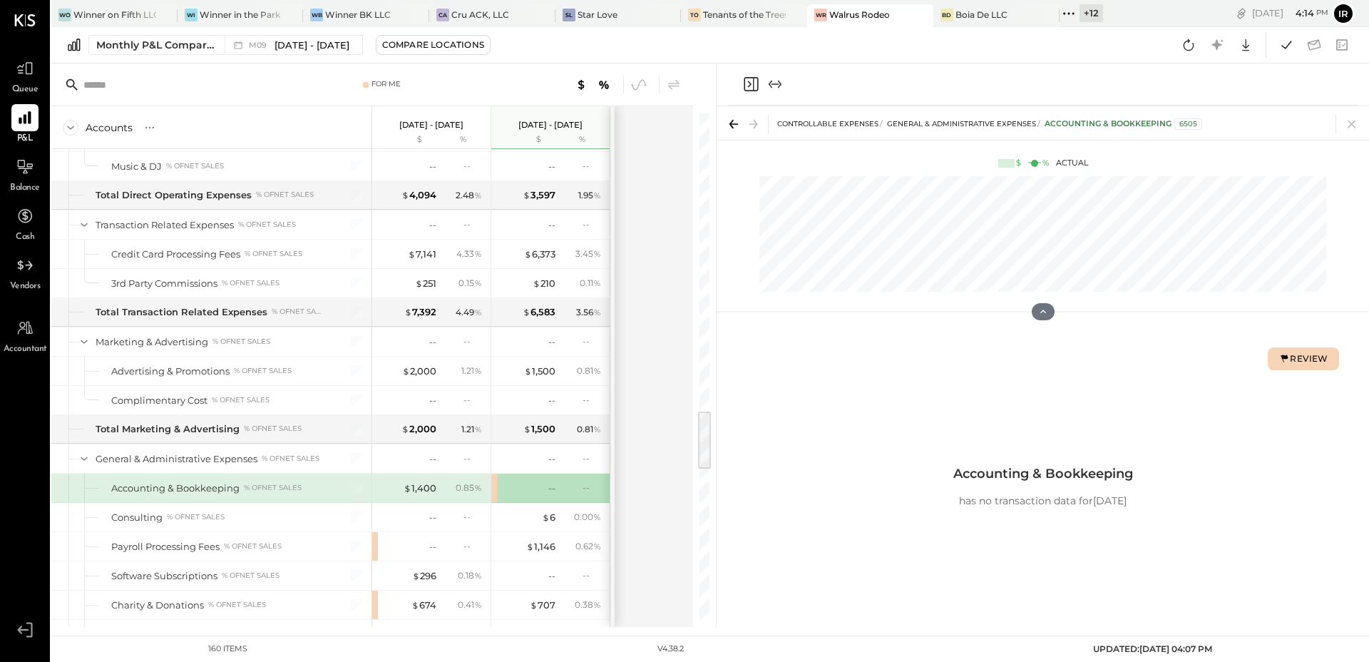
click at [1282, 349] on button "Review" at bounding box center [1303, 358] width 71 height 23
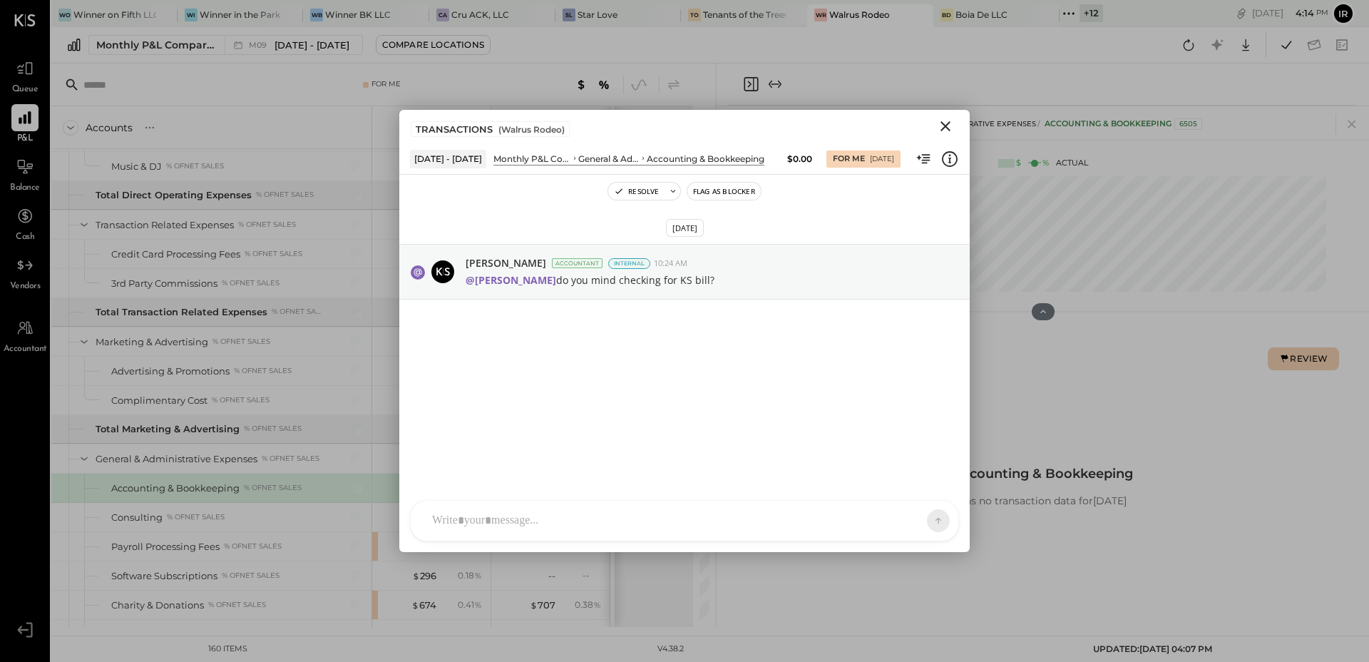
click at [947, 124] on icon "Close" at bounding box center [946, 126] width 10 height 10
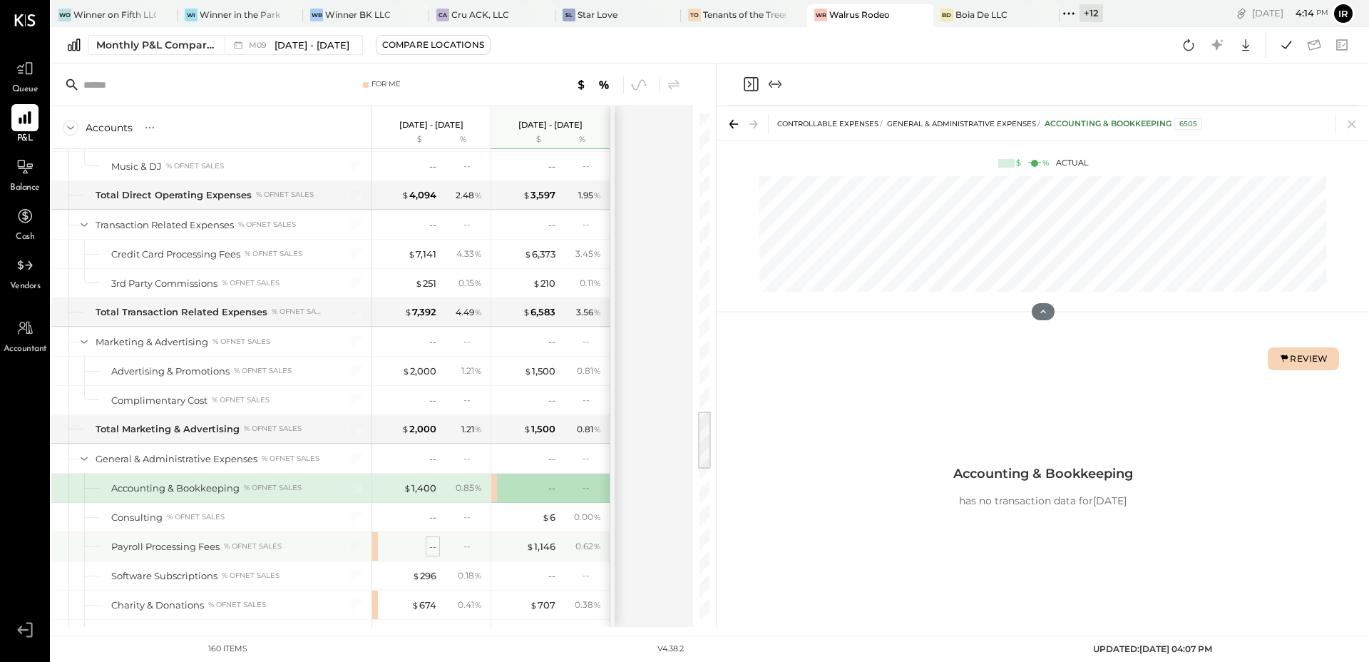
click at [434, 547] on div "--" at bounding box center [432, 547] width 7 height 14
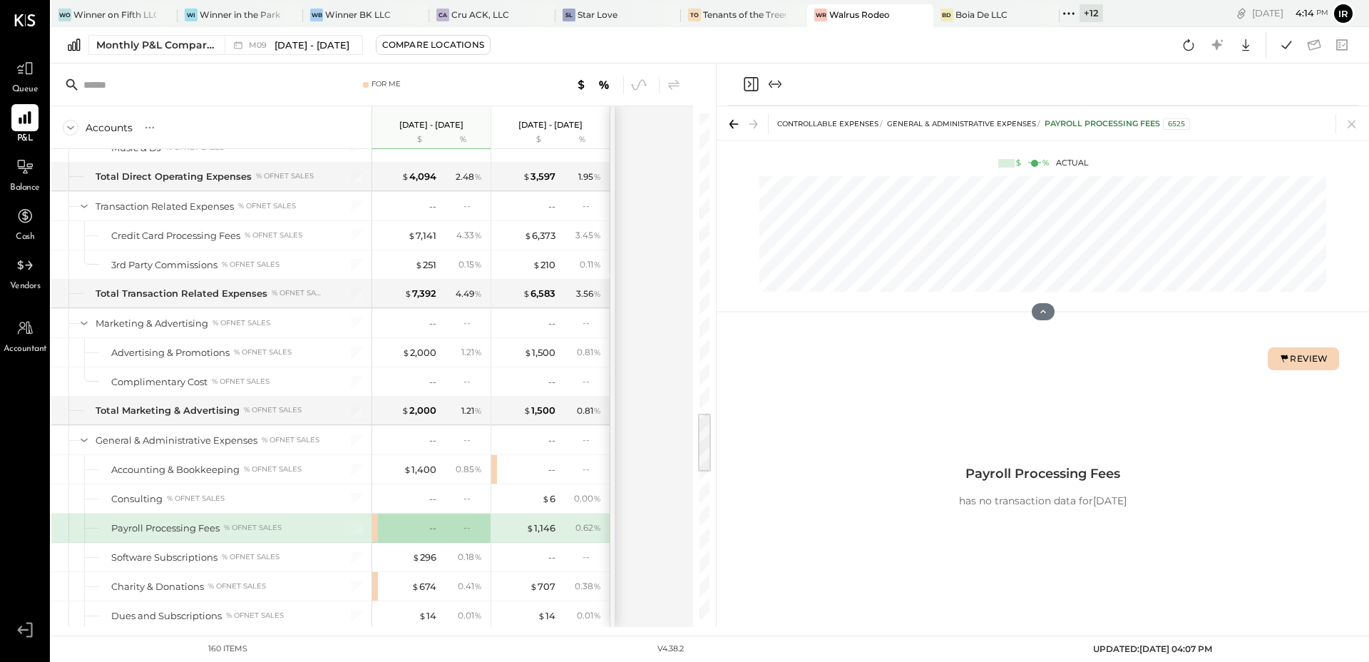
scroll to position [2507, 0]
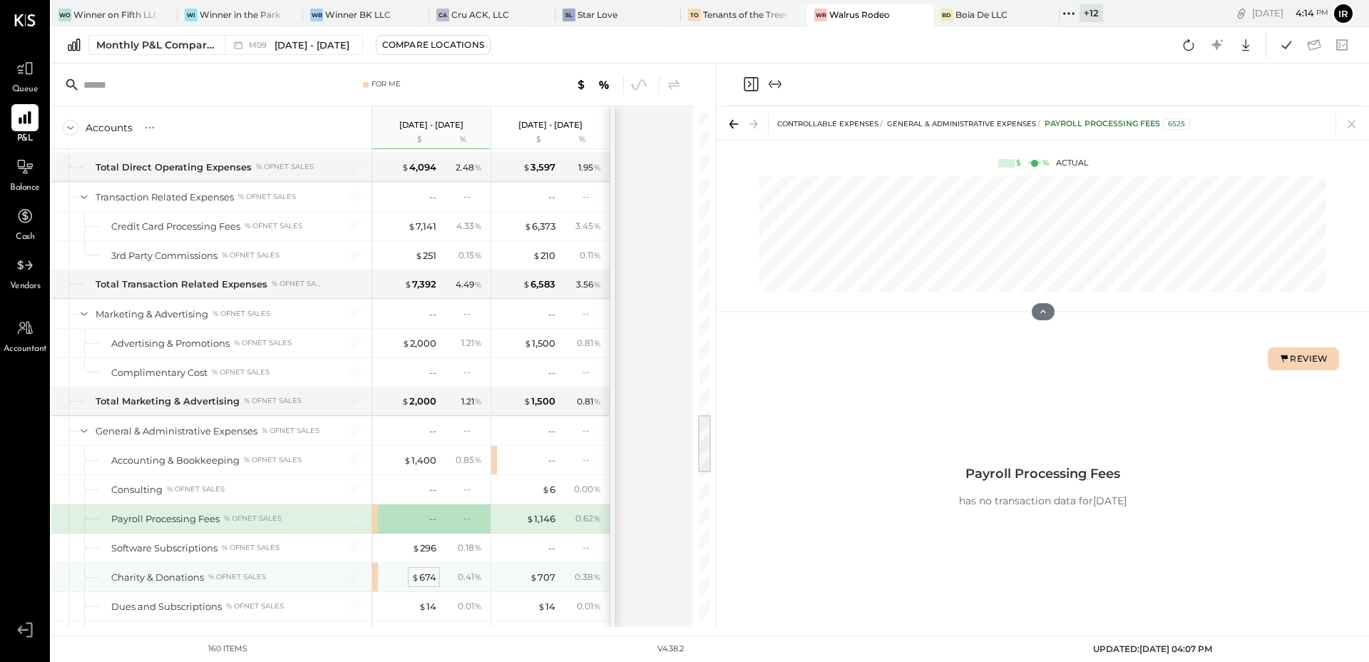
click at [424, 576] on div "$ 674" at bounding box center [424, 578] width 25 height 14
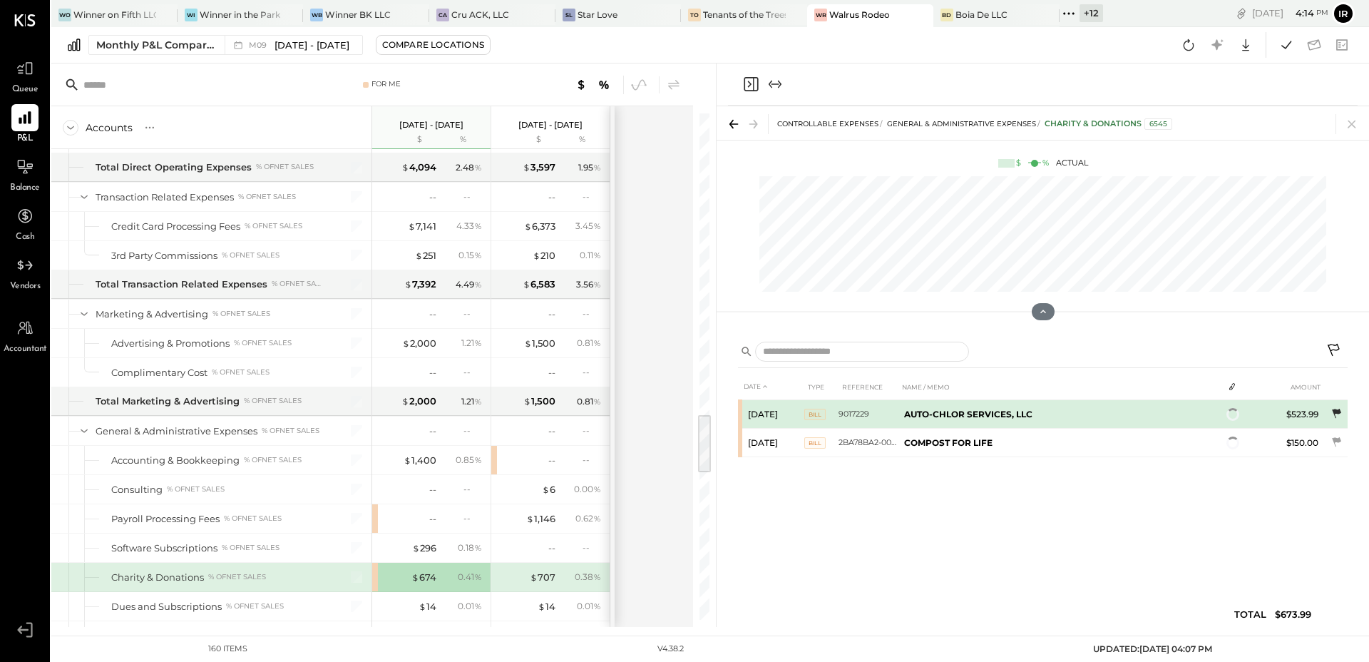
click at [1338, 418] on icon at bounding box center [1336, 414] width 14 height 14
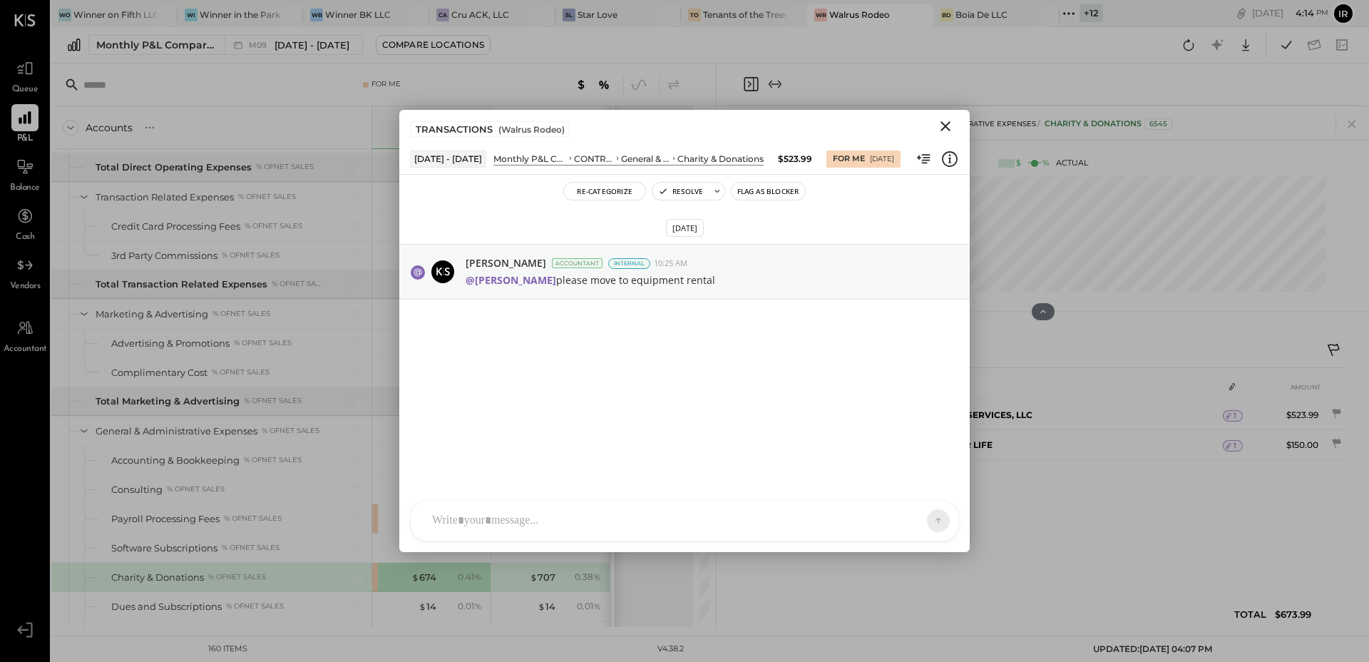
click at [947, 129] on icon "Close" at bounding box center [945, 126] width 17 height 17
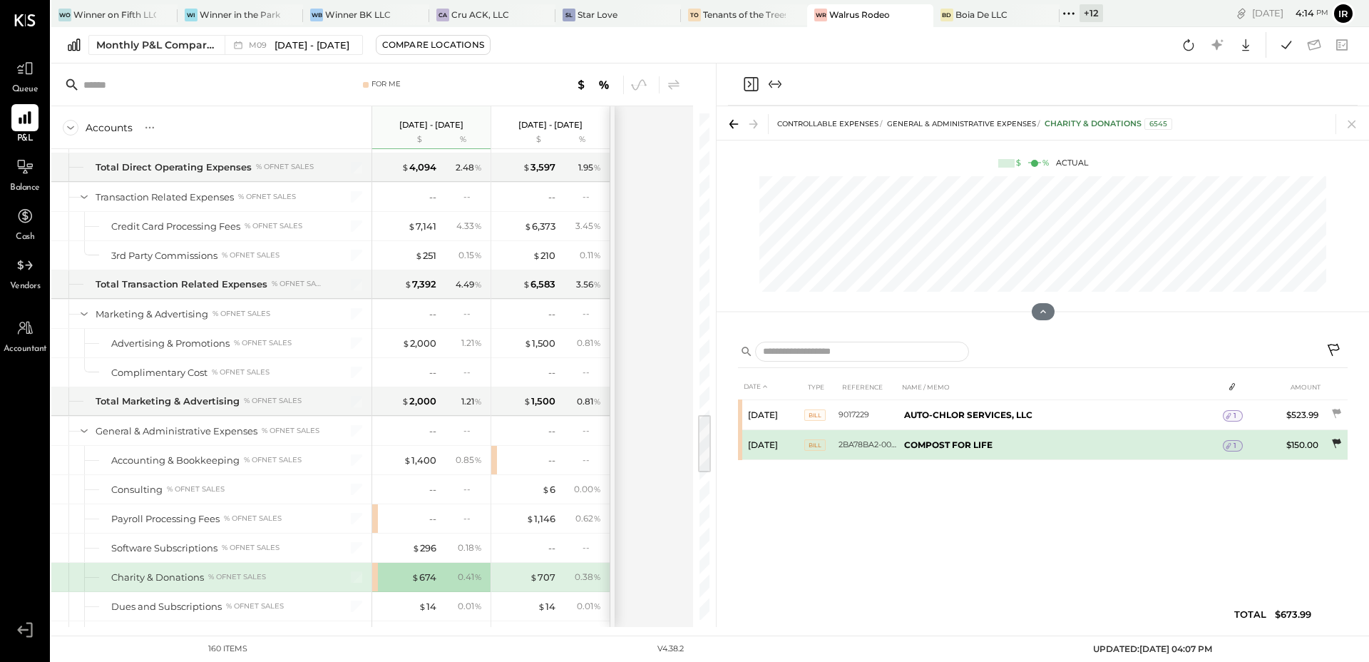
click at [1335, 439] on icon at bounding box center [1336, 443] width 9 height 9
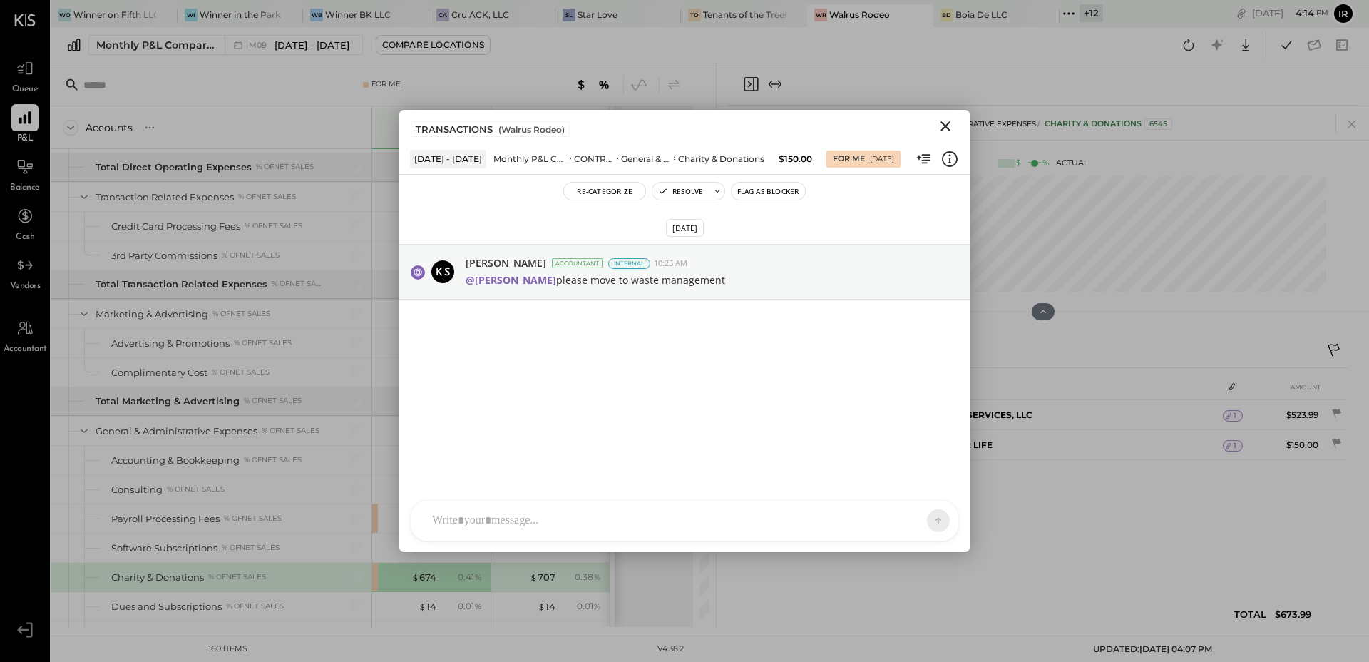
click at [950, 126] on icon "Close" at bounding box center [945, 126] width 17 height 17
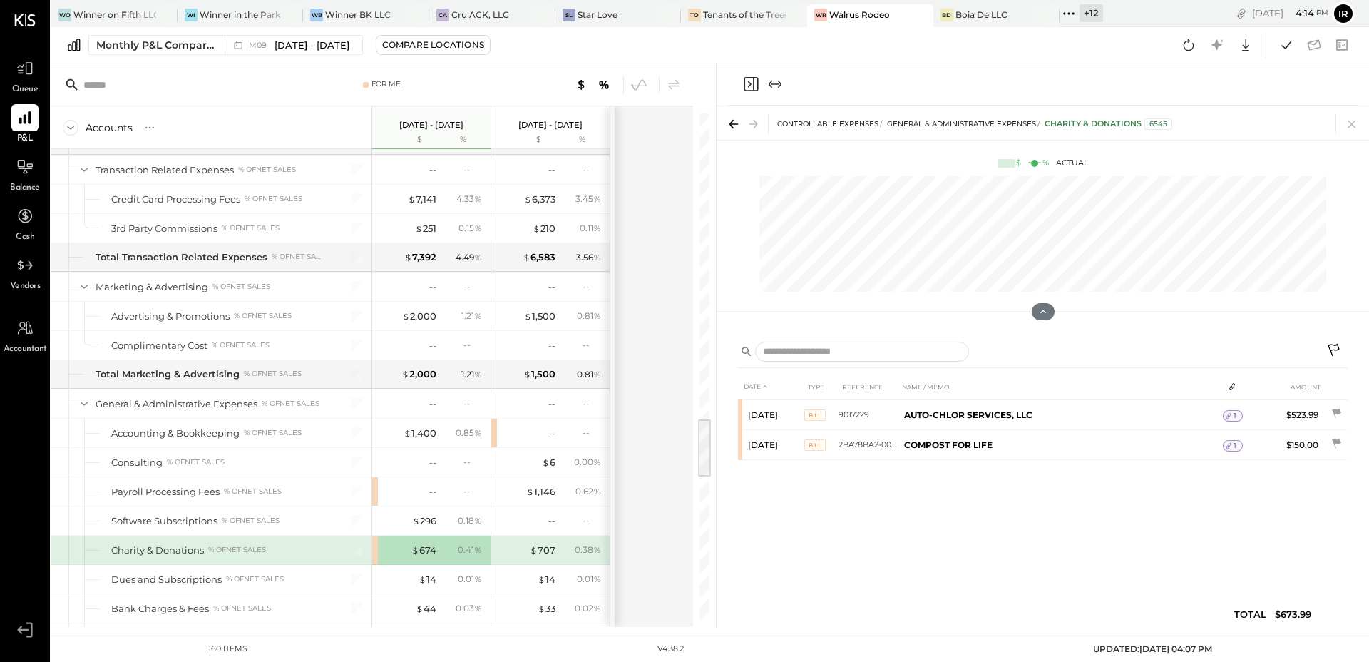
scroll to position [2543, 0]
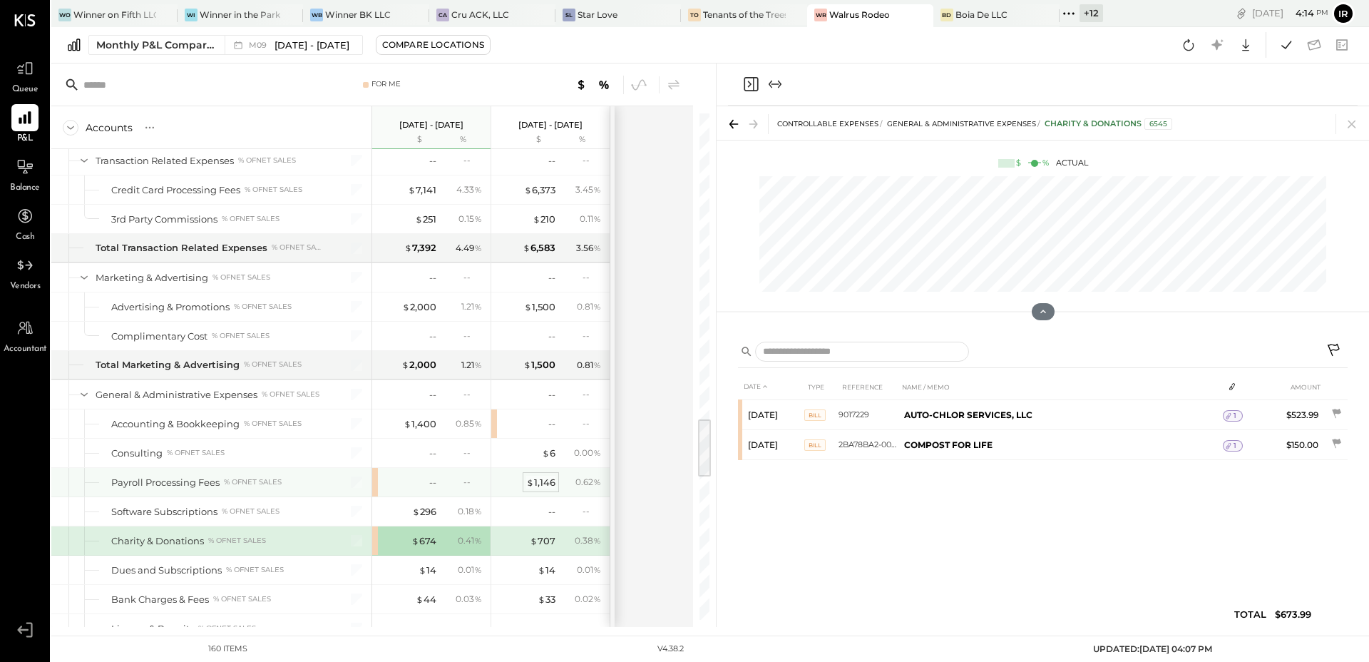
click at [552, 482] on div "$ 1,146" at bounding box center [540, 483] width 29 height 14
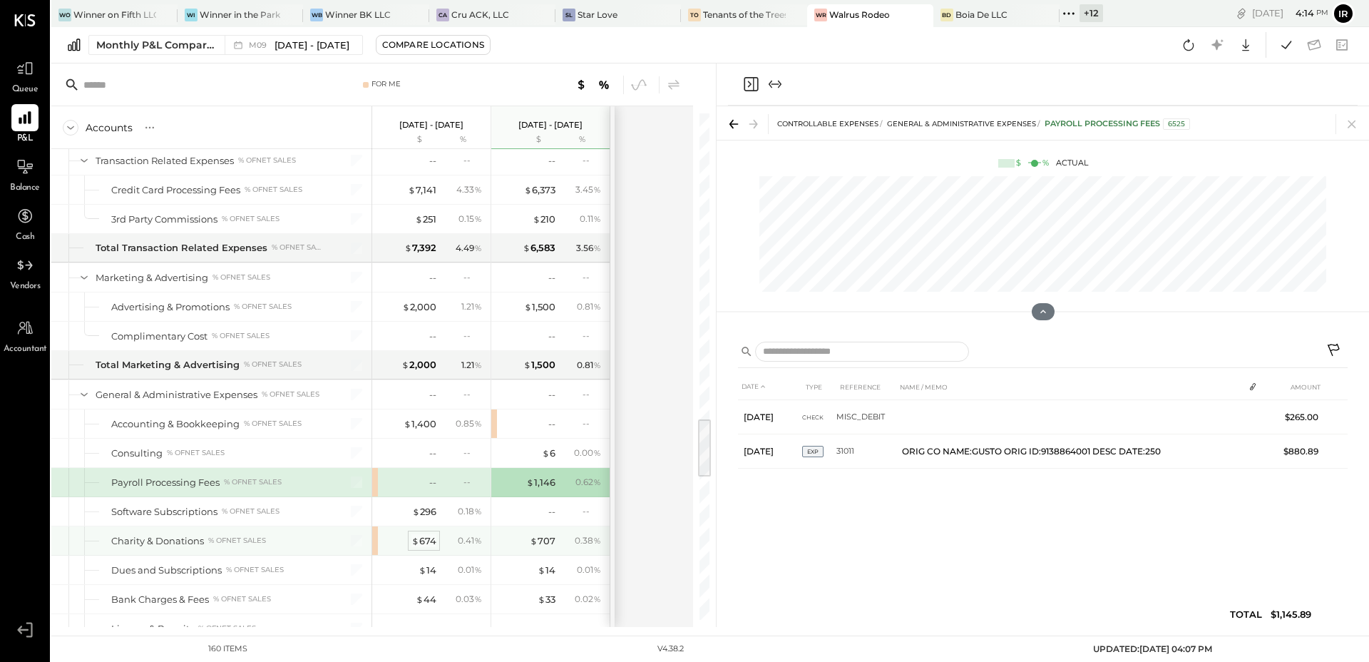
click at [425, 540] on div "$ 674" at bounding box center [424, 541] width 25 height 14
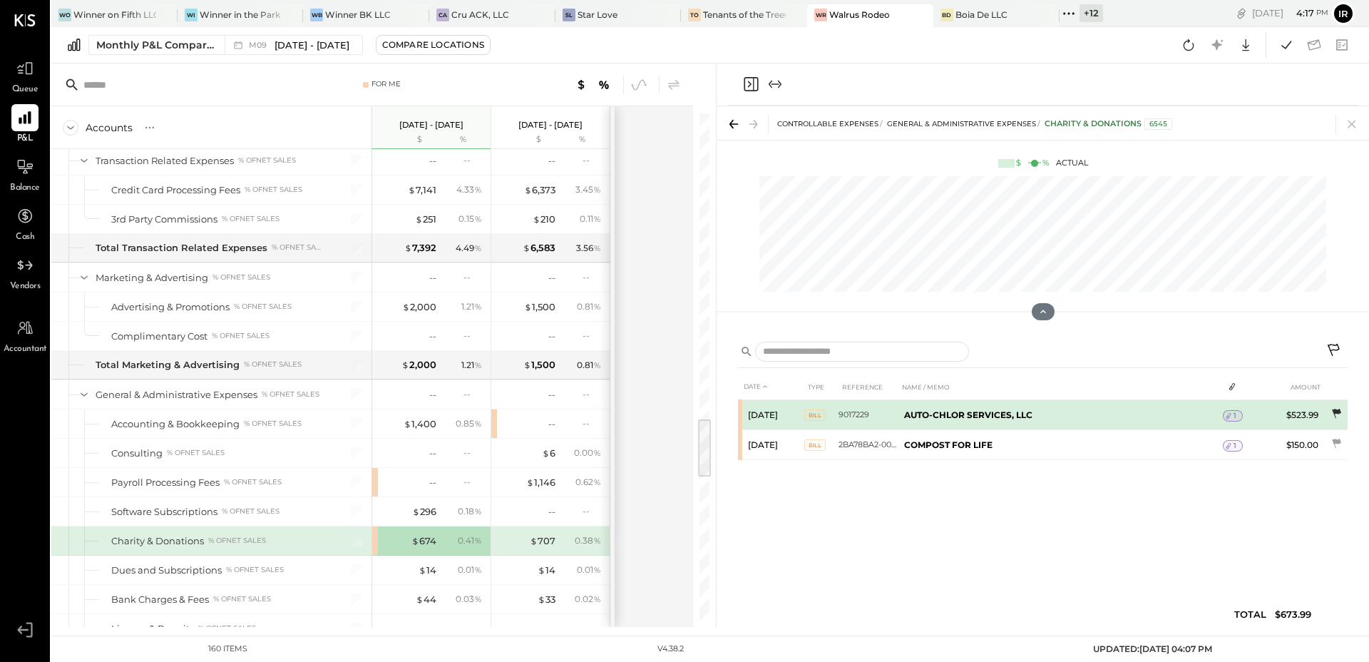
click at [1336, 414] on icon at bounding box center [1336, 414] width 14 height 14
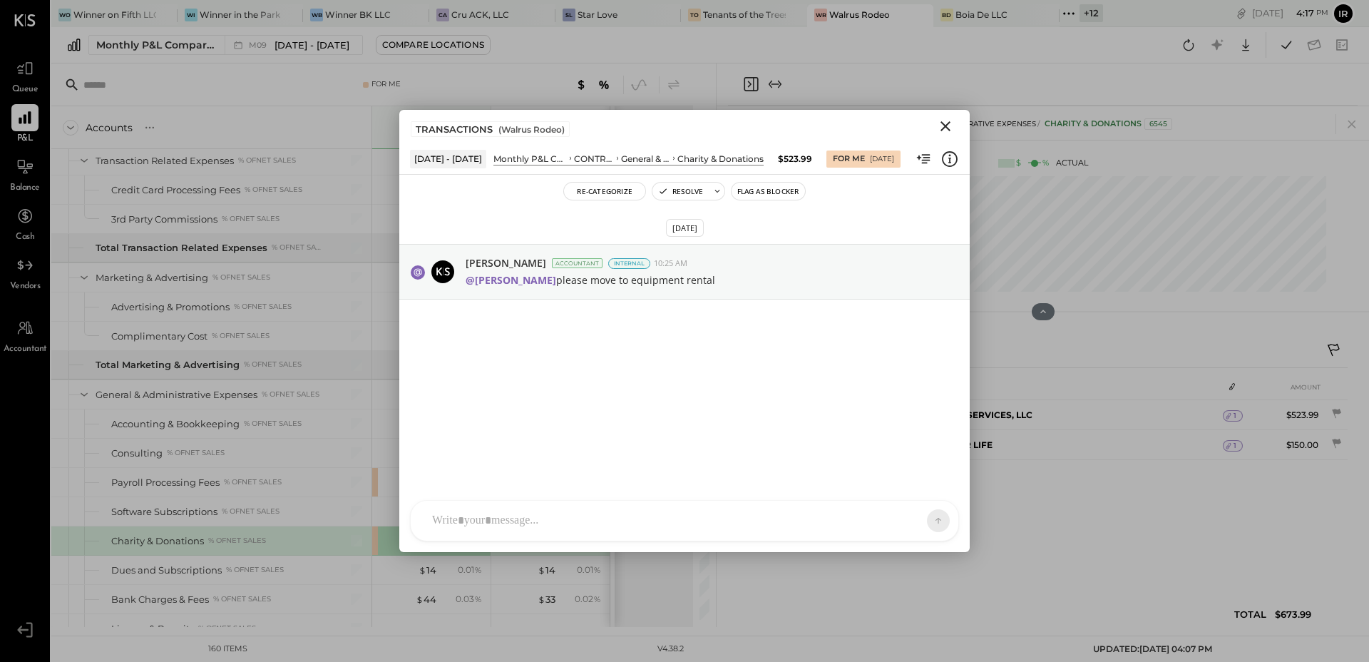
click at [521, 525] on div "CF [PERSON_NAME] ID [PERSON_NAME] Del [PERSON_NAME] AM [PERSON_NAME] AA [PERSON…" at bounding box center [684, 520] width 549 height 41
type input "**"
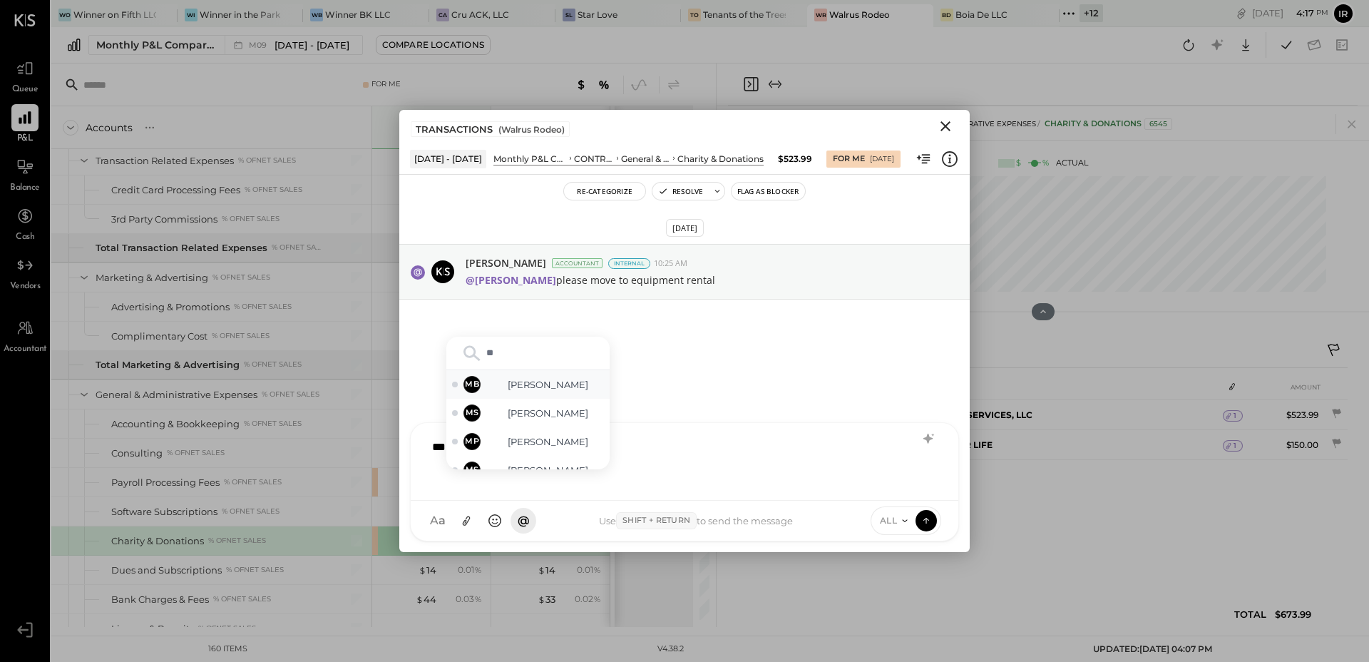
click at [532, 381] on span "[PERSON_NAME]" at bounding box center [548, 385] width 112 height 14
click at [889, 516] on span "ALL" at bounding box center [889, 520] width 18 height 12
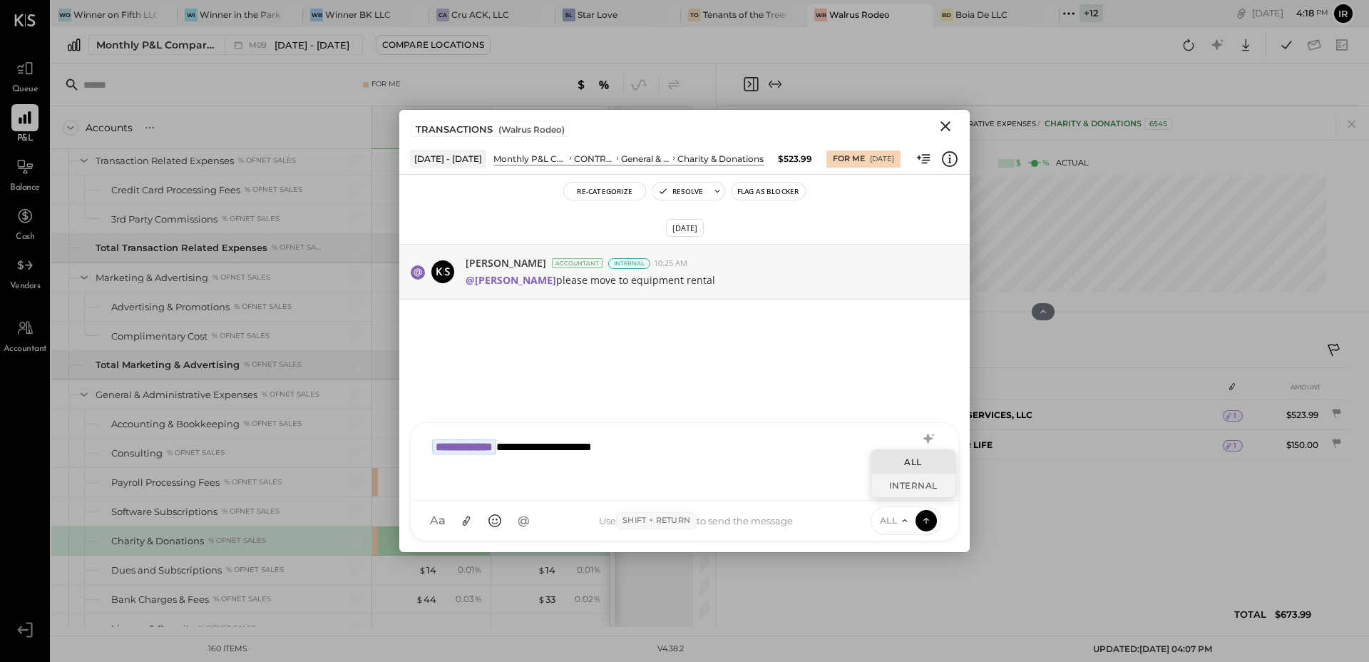
click at [904, 481] on div "INTERNAL" at bounding box center [914, 486] width 84 height 24
click at [919, 520] on button at bounding box center [926, 519] width 21 height 21
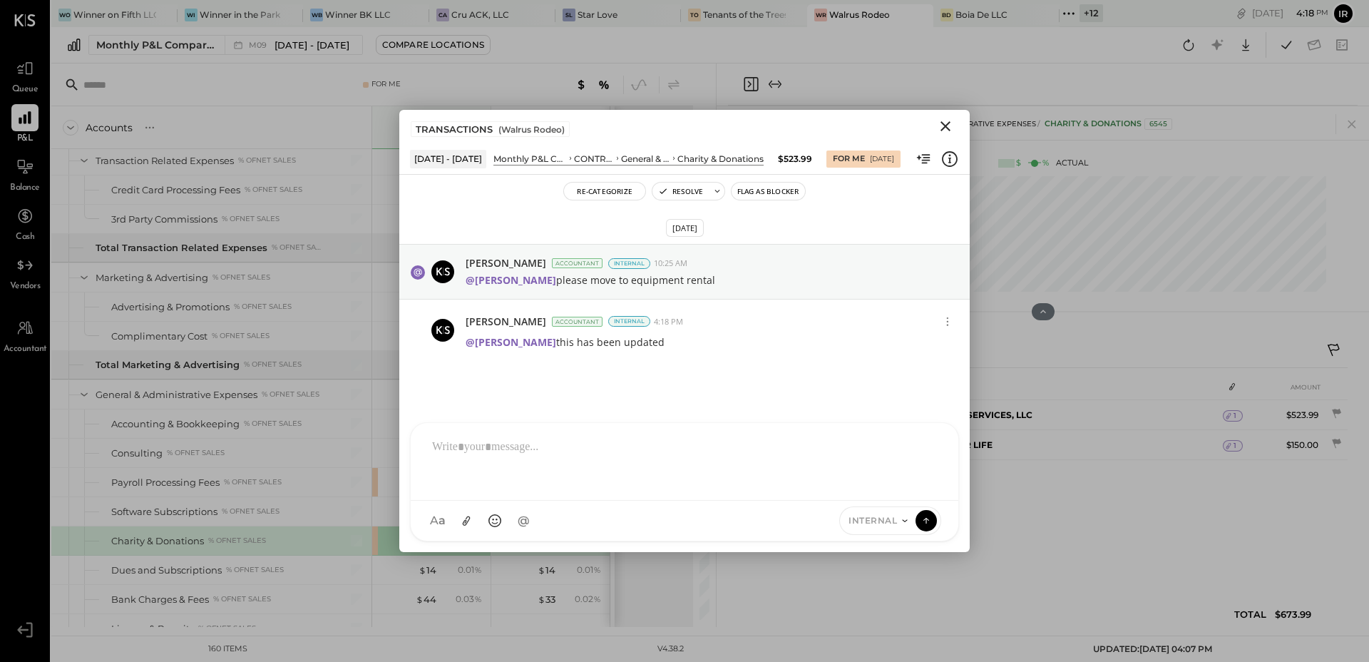
click at [946, 128] on icon "Close" at bounding box center [945, 126] width 17 height 17
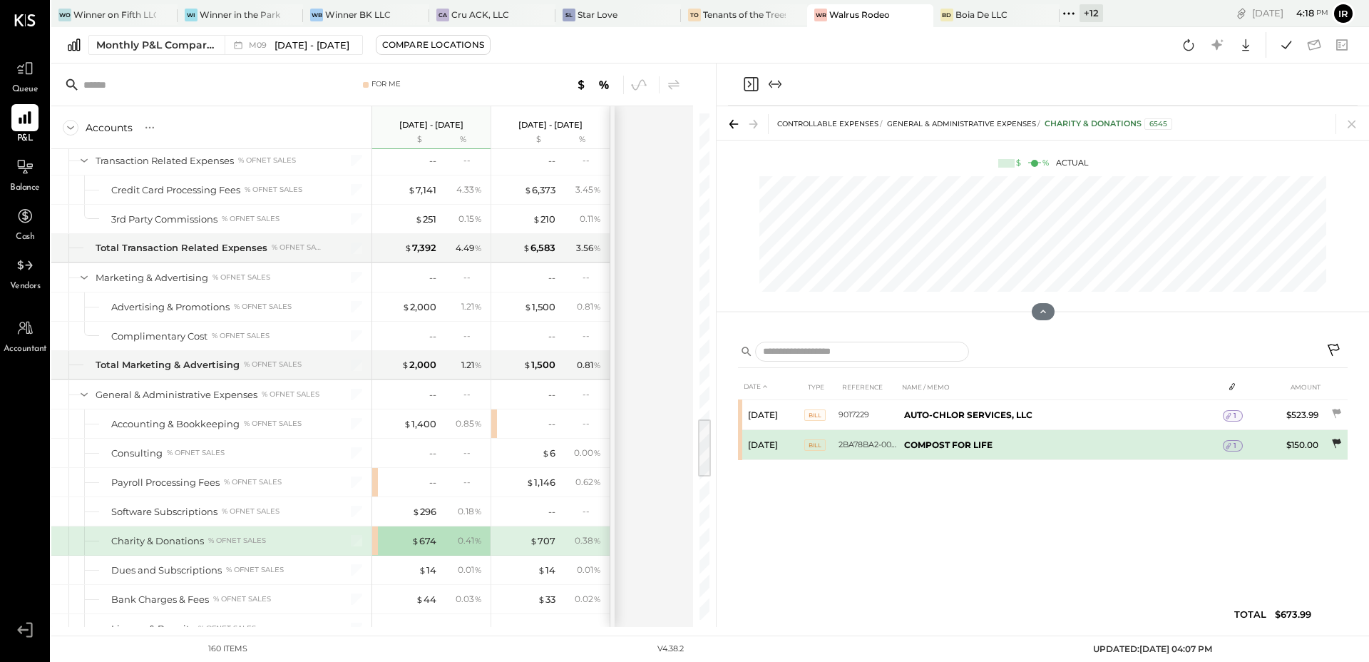
click at [1335, 441] on icon at bounding box center [1336, 443] width 9 height 9
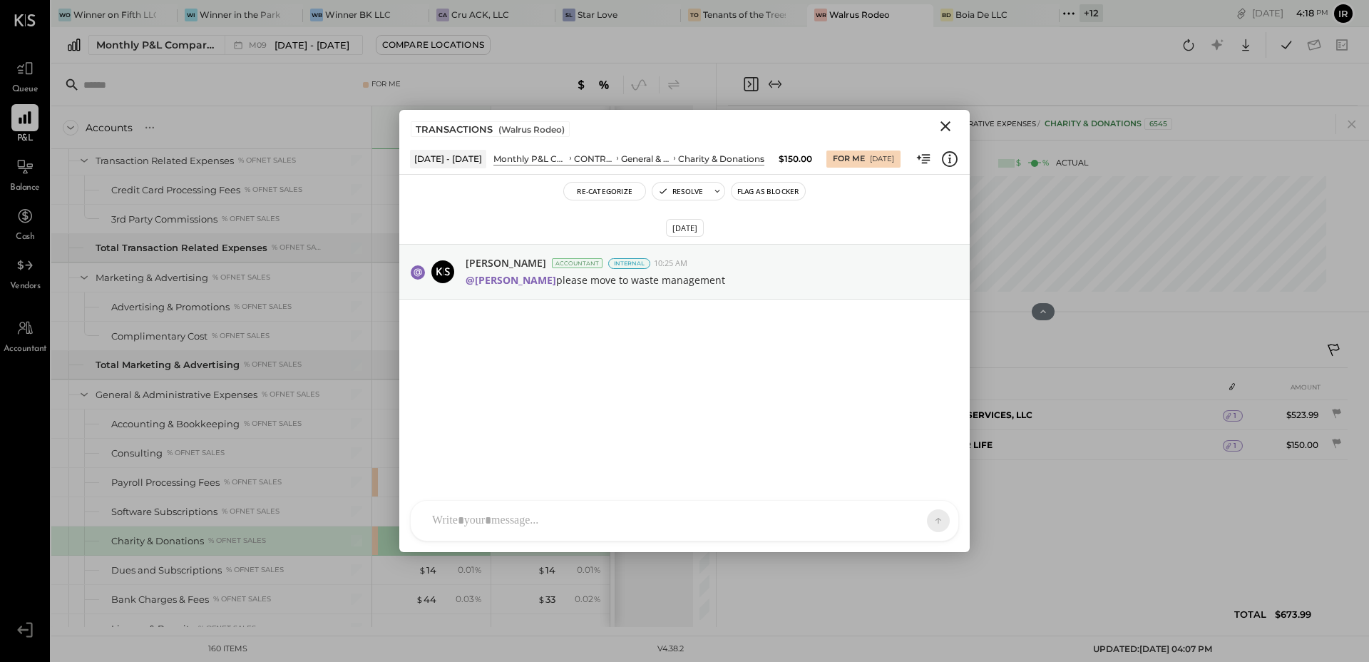
click at [551, 527] on div "CF [PERSON_NAME] ID [PERSON_NAME] Del [PERSON_NAME] AM [PERSON_NAME] AA [PERSON…" at bounding box center [684, 520] width 549 height 41
type input "**"
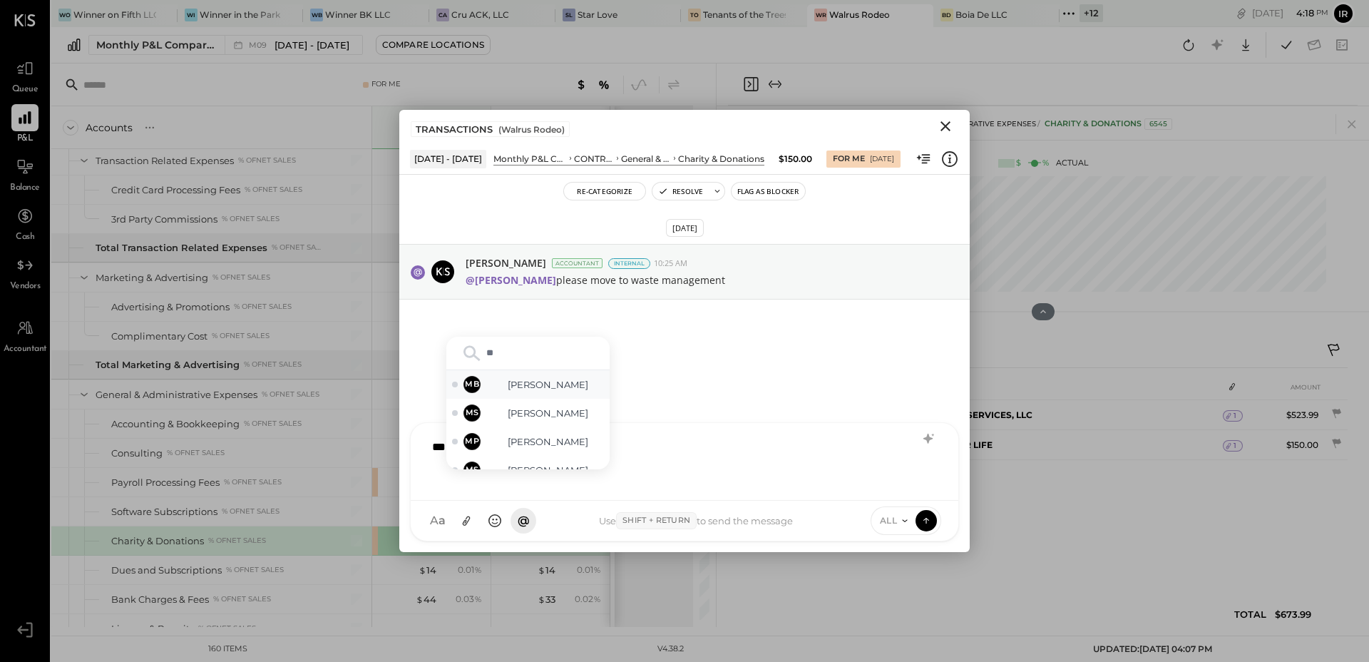
click at [526, 378] on div "MB [PERSON_NAME]" at bounding box center [527, 384] width 163 height 29
click at [893, 516] on span "ALL" at bounding box center [889, 520] width 18 height 12
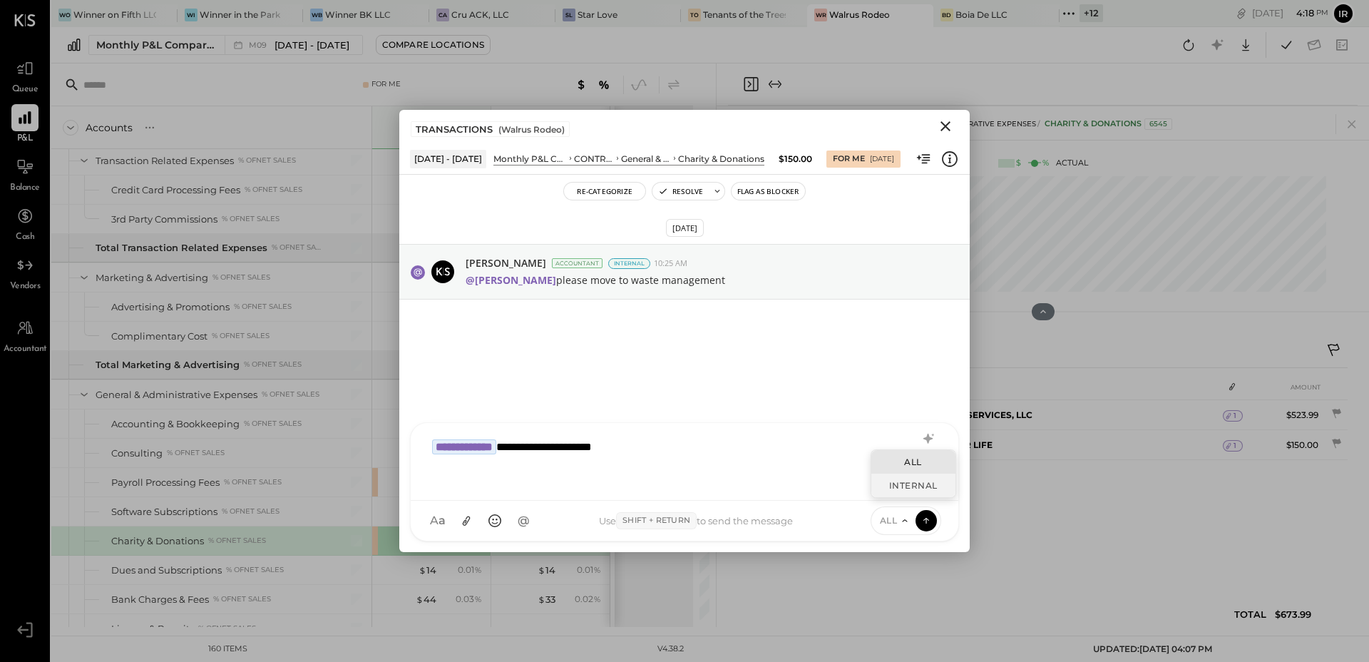
click at [912, 489] on div "INTERNAL" at bounding box center [914, 486] width 84 height 24
click at [930, 516] on icon at bounding box center [926, 520] width 13 height 14
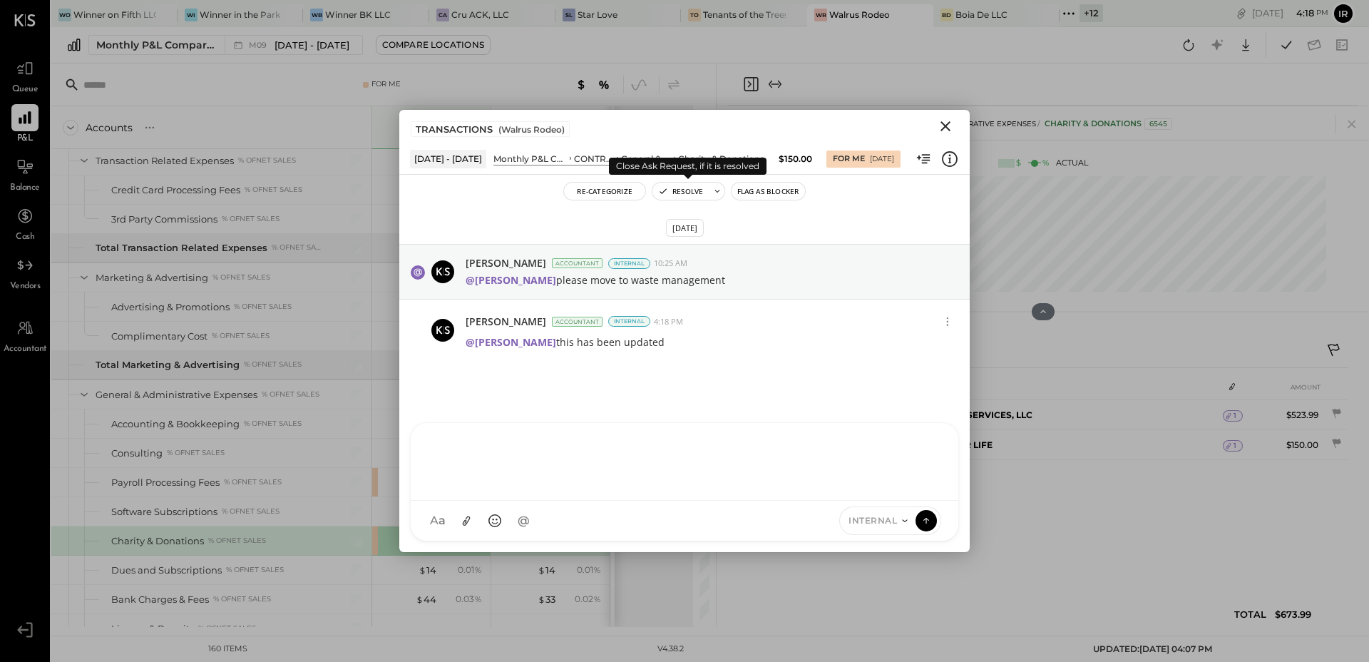
click at [678, 188] on button "Resolve" at bounding box center [681, 191] width 56 height 17
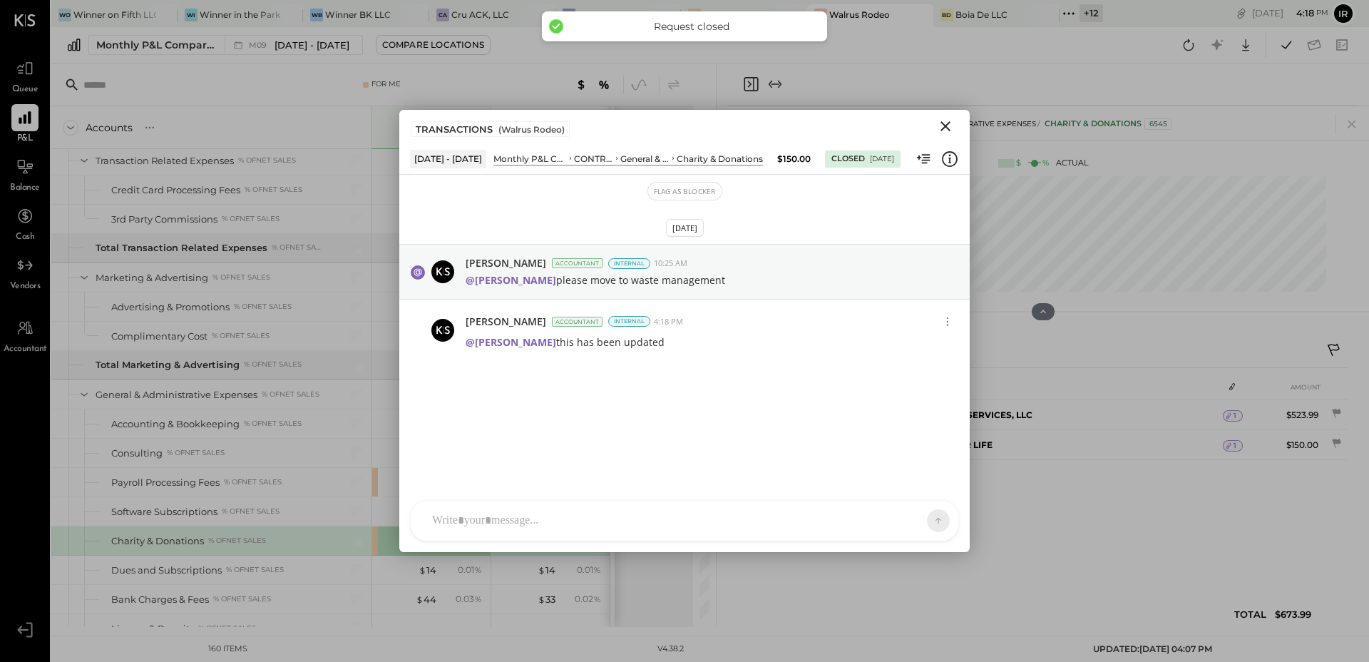
click at [948, 123] on icon "Close" at bounding box center [946, 126] width 10 height 10
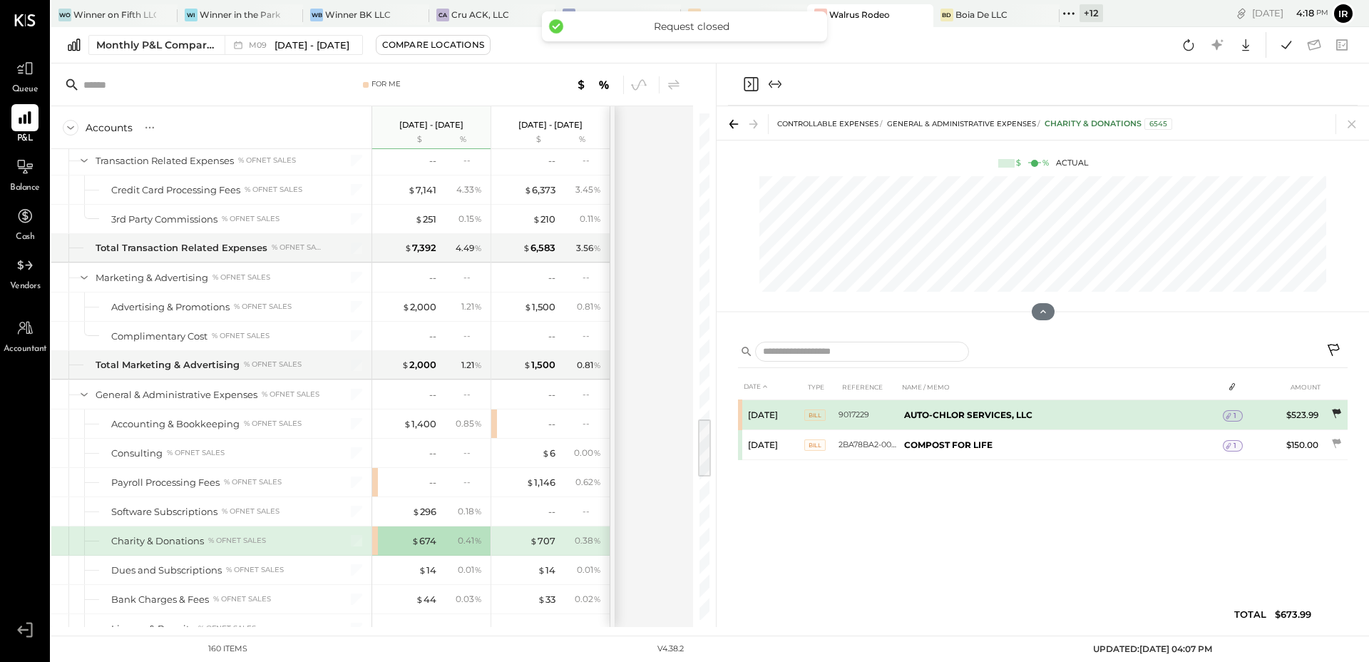
click at [1338, 415] on icon at bounding box center [1336, 414] width 14 height 14
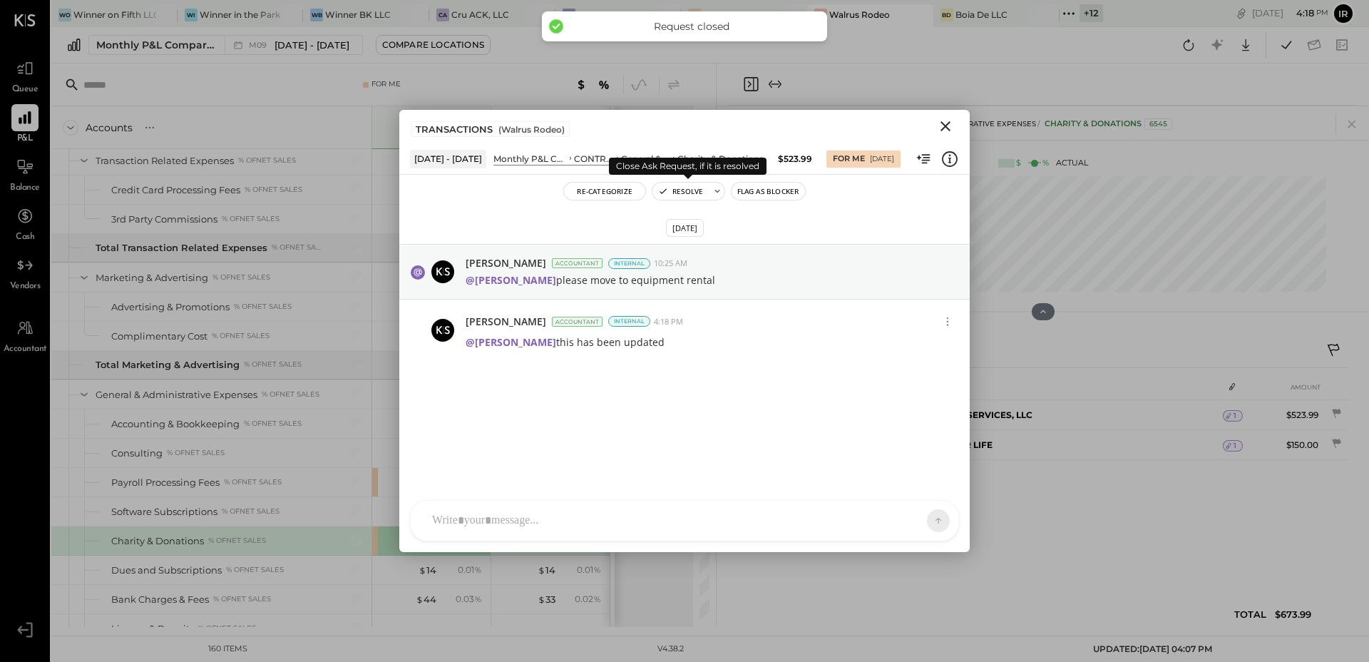
click at [670, 190] on button "Resolve" at bounding box center [681, 191] width 56 height 17
click at [946, 118] on icon "Close" at bounding box center [945, 126] width 17 height 17
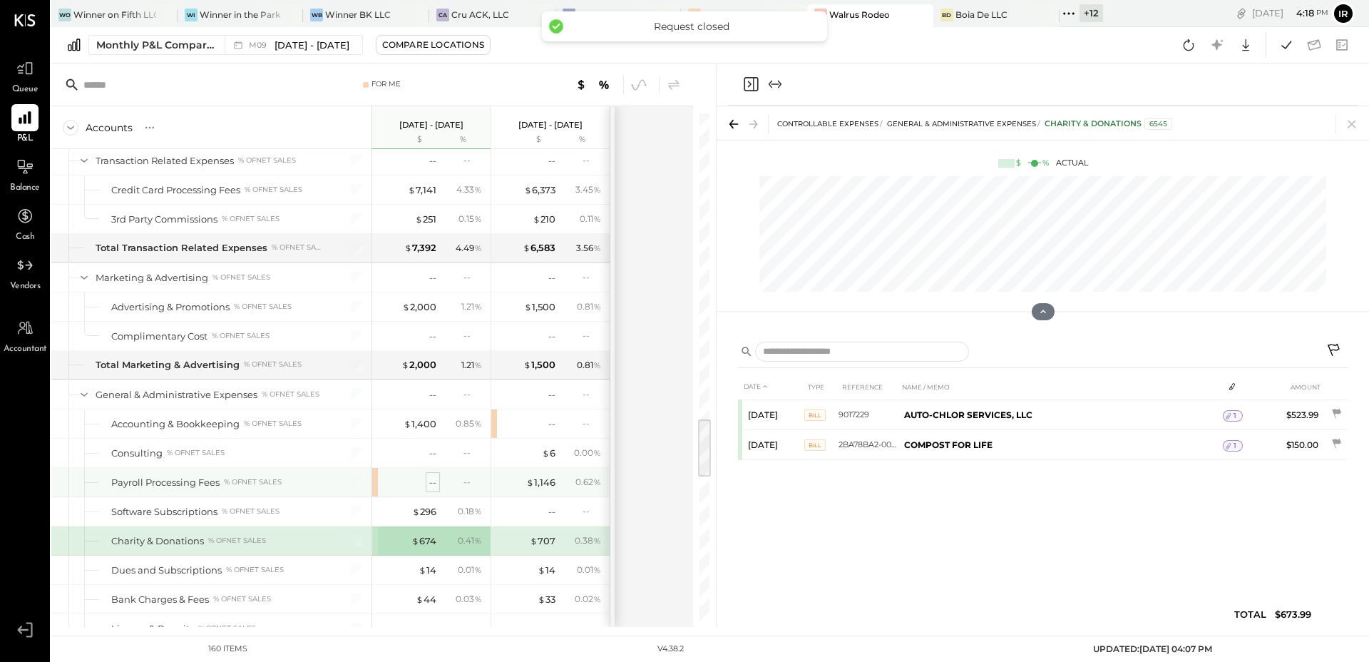
click at [430, 481] on div "--" at bounding box center [432, 483] width 7 height 14
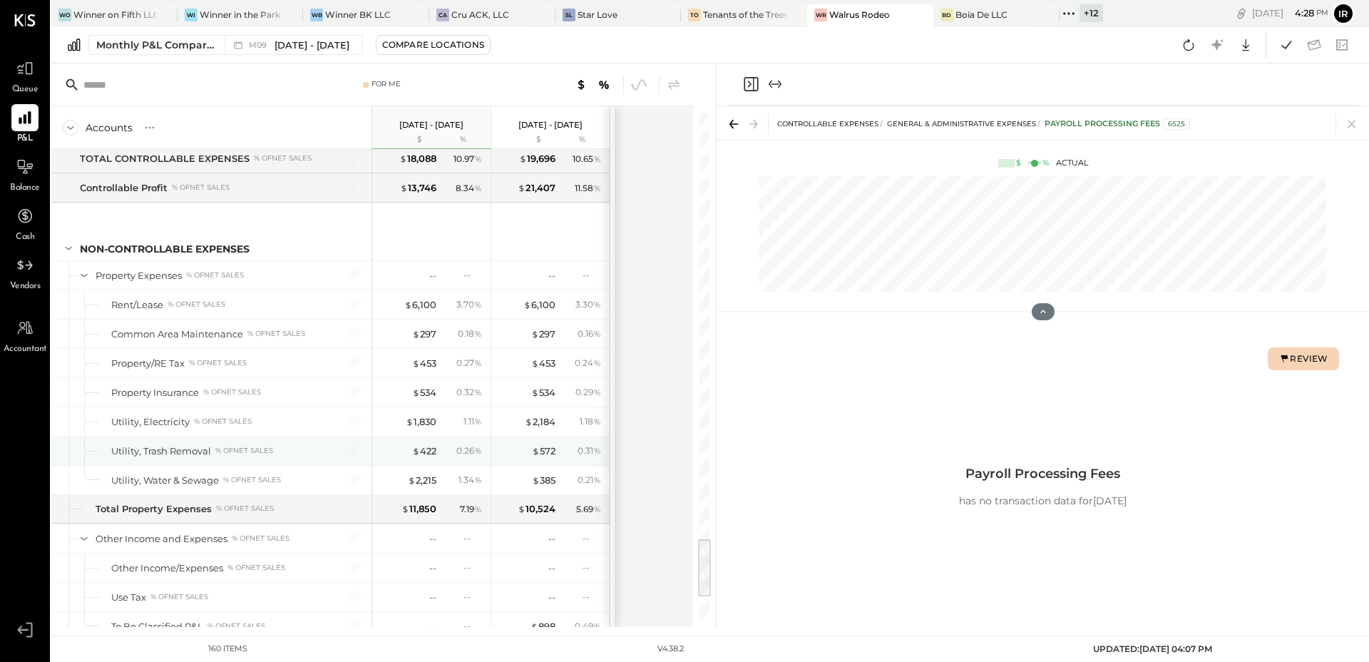
scroll to position [3734, 0]
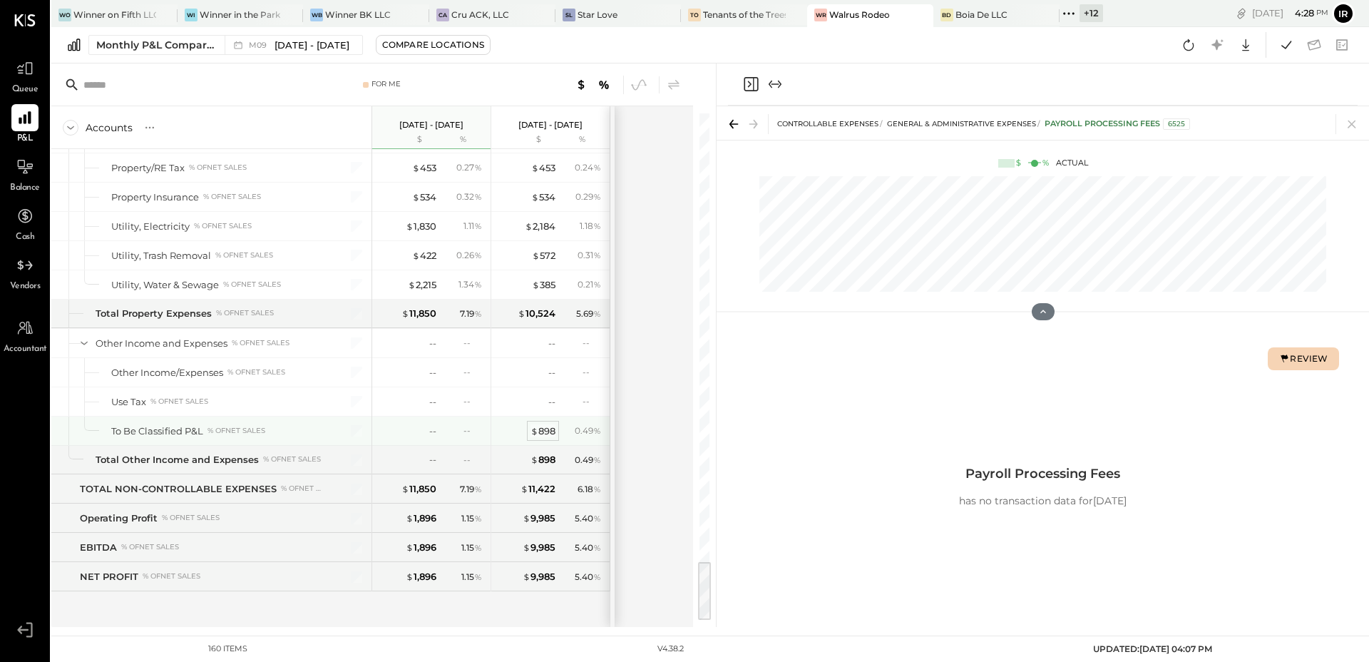
click at [551, 427] on div "$ 898" at bounding box center [543, 431] width 25 height 14
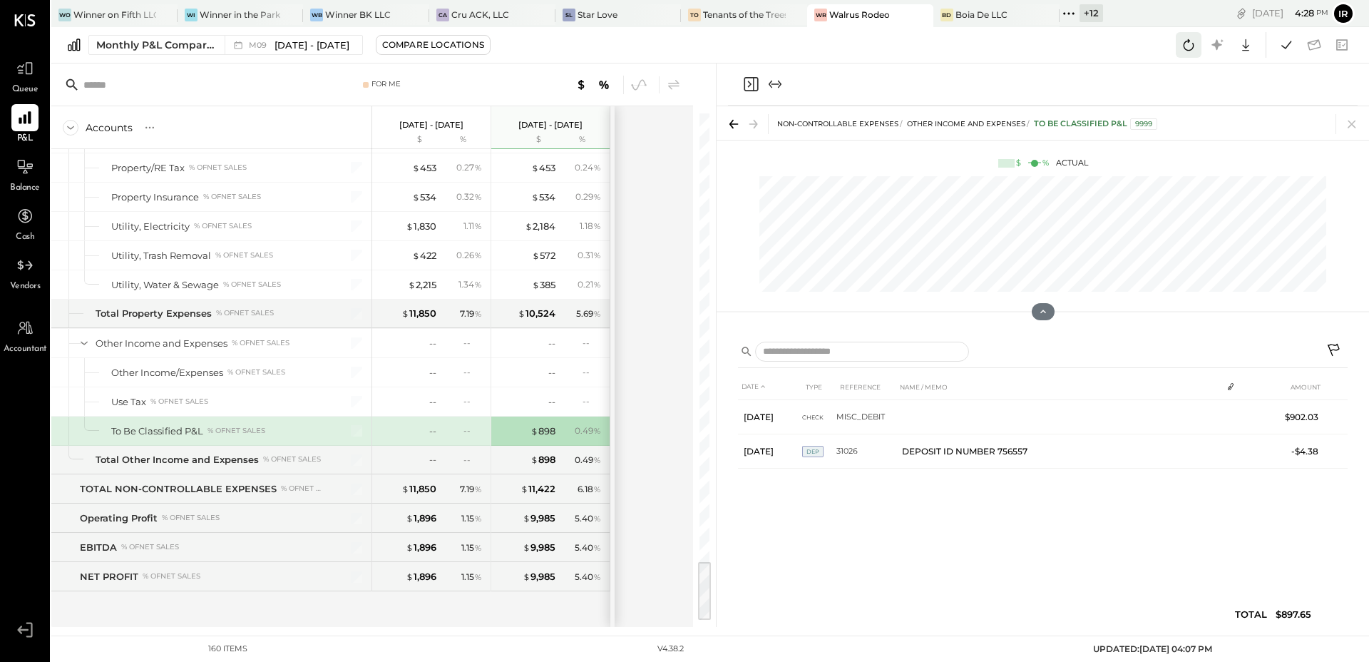
click at [1191, 52] on icon at bounding box center [1189, 45] width 19 height 19
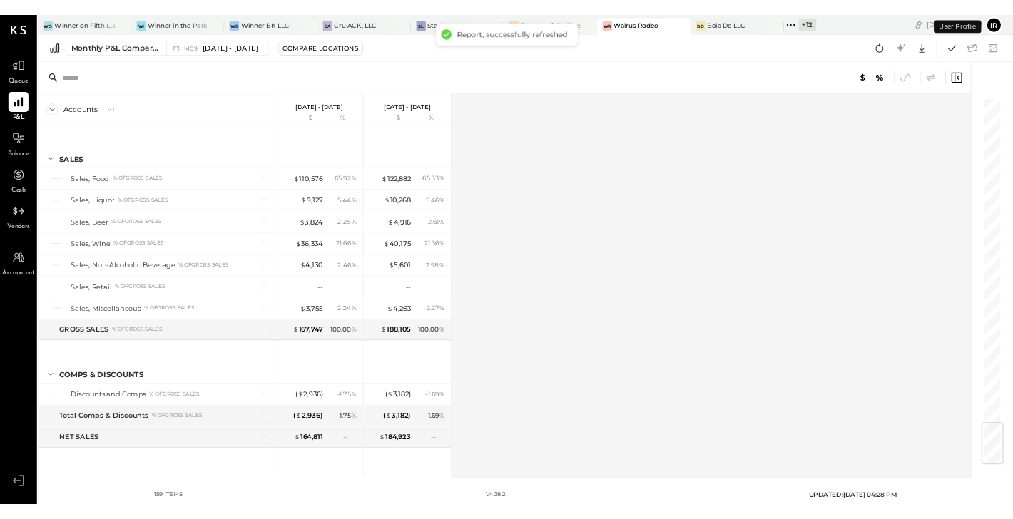
scroll to position [3705, 0]
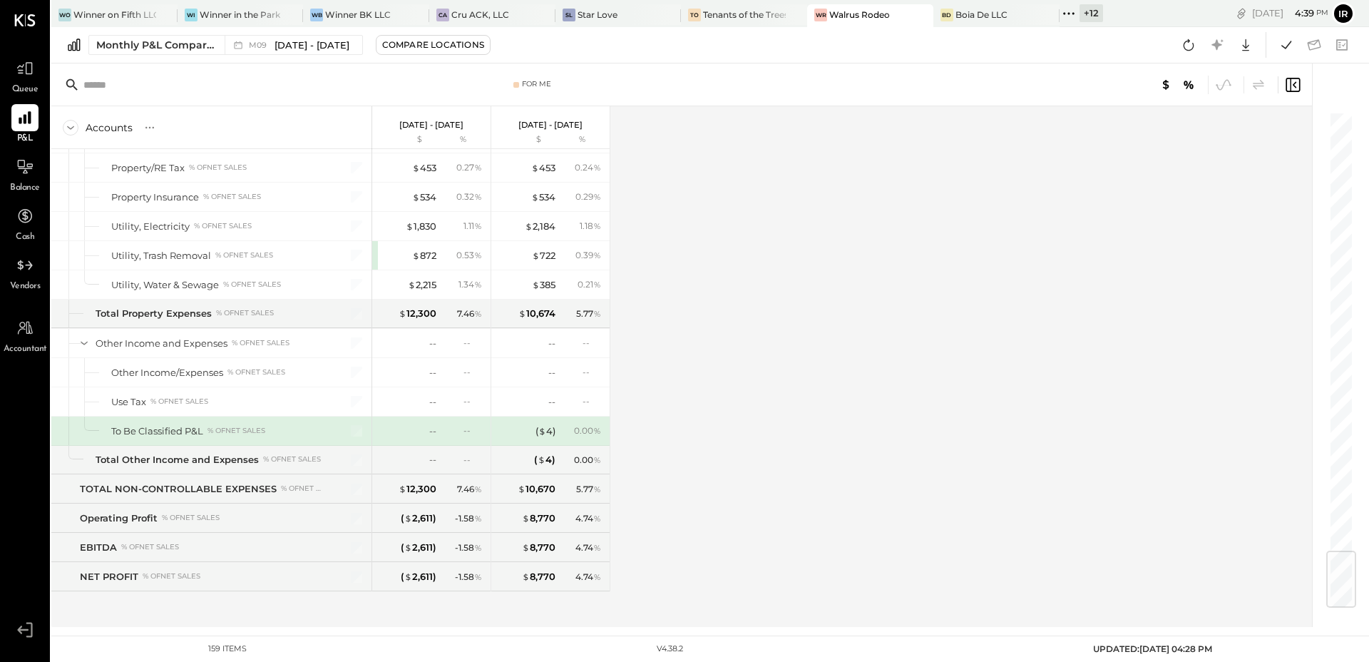
scroll to position [3705, 0]
click at [944, 330] on div "Accounts S % GL [DATE] - [DATE] $ % [DATE] - [DATE] $ % SALES Sales, Food % of …" at bounding box center [682, 366] width 1263 height 521
click at [1190, 41] on icon at bounding box center [1189, 45] width 19 height 19
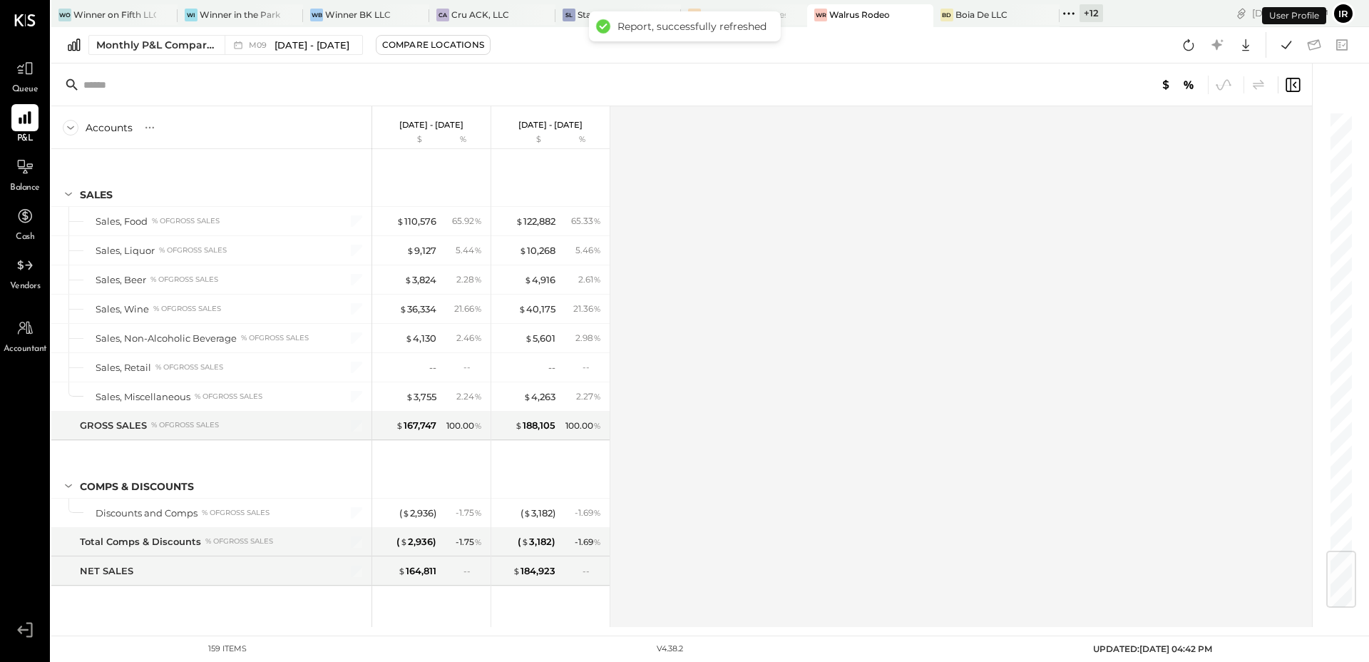
scroll to position [3705, 0]
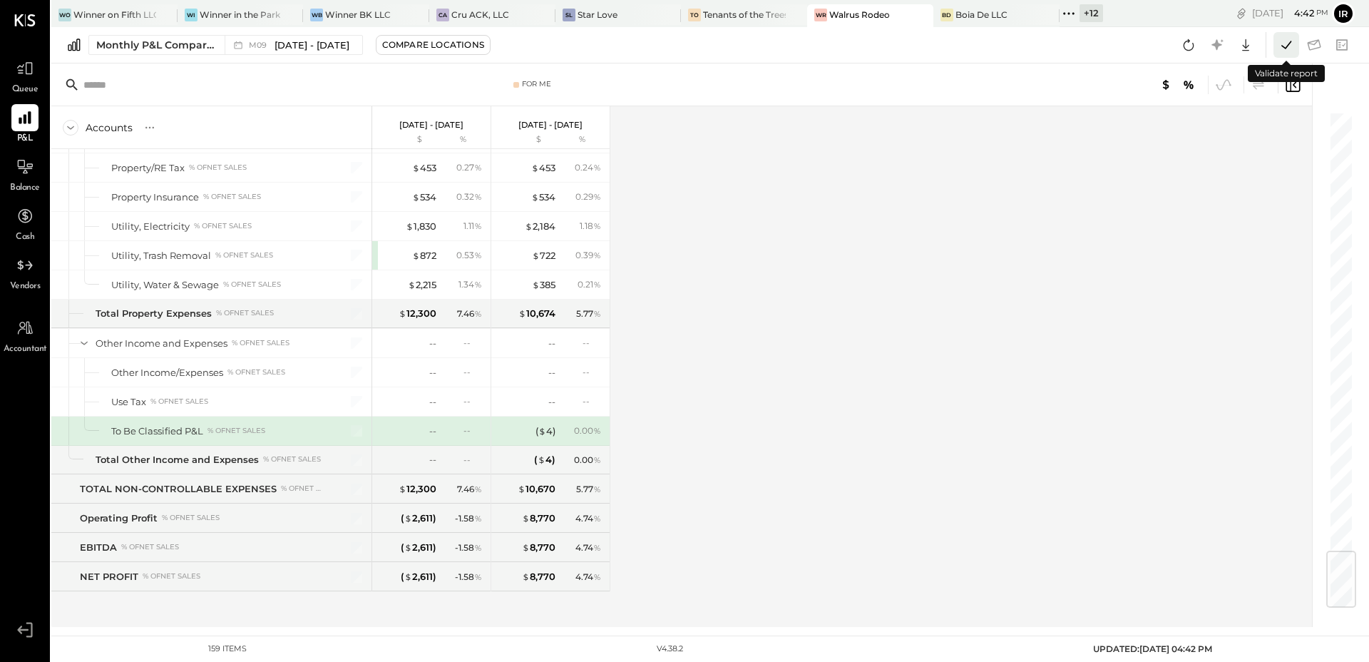
click at [1286, 43] on icon at bounding box center [1286, 45] width 19 height 19
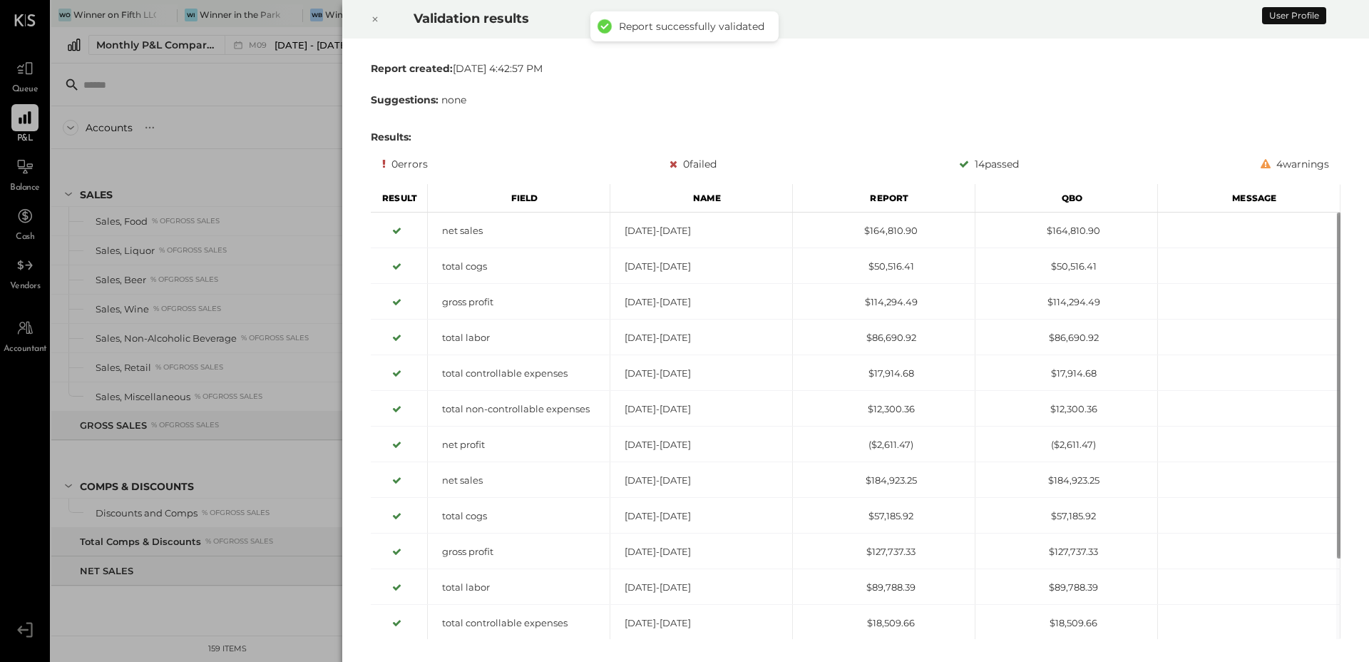
scroll to position [3705, 0]
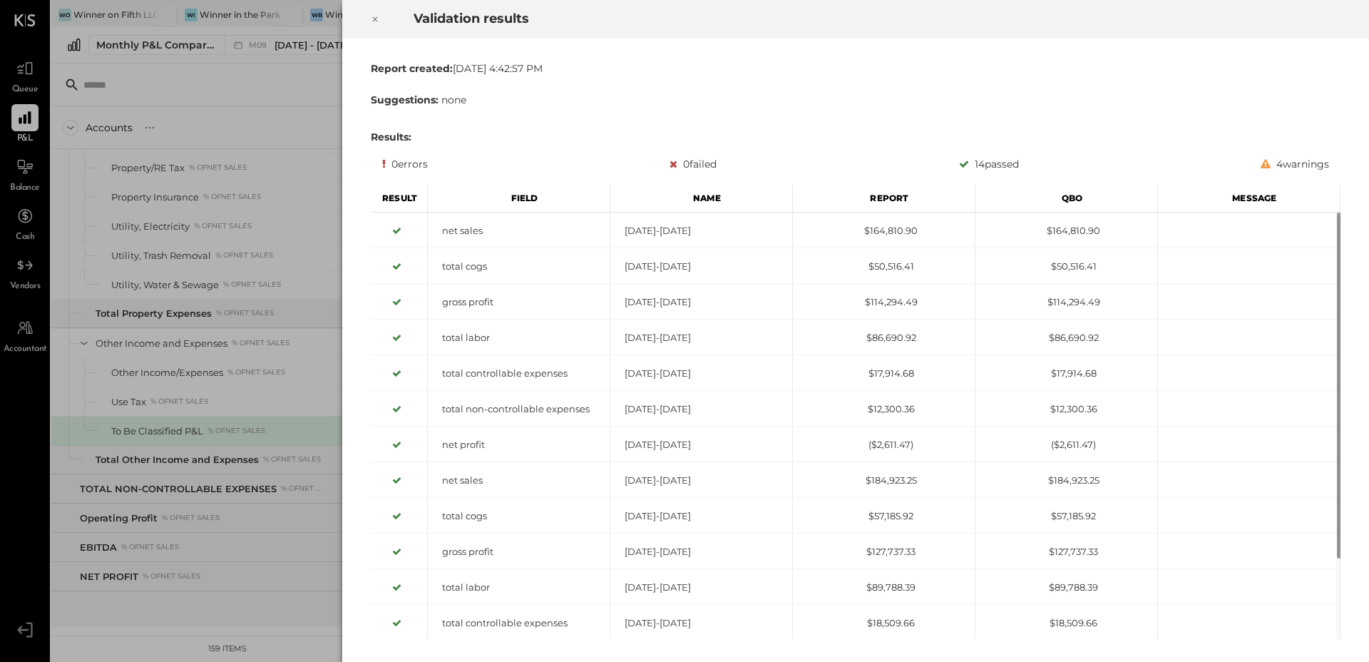
click at [366, 15] on div at bounding box center [374, 19] width 31 height 40
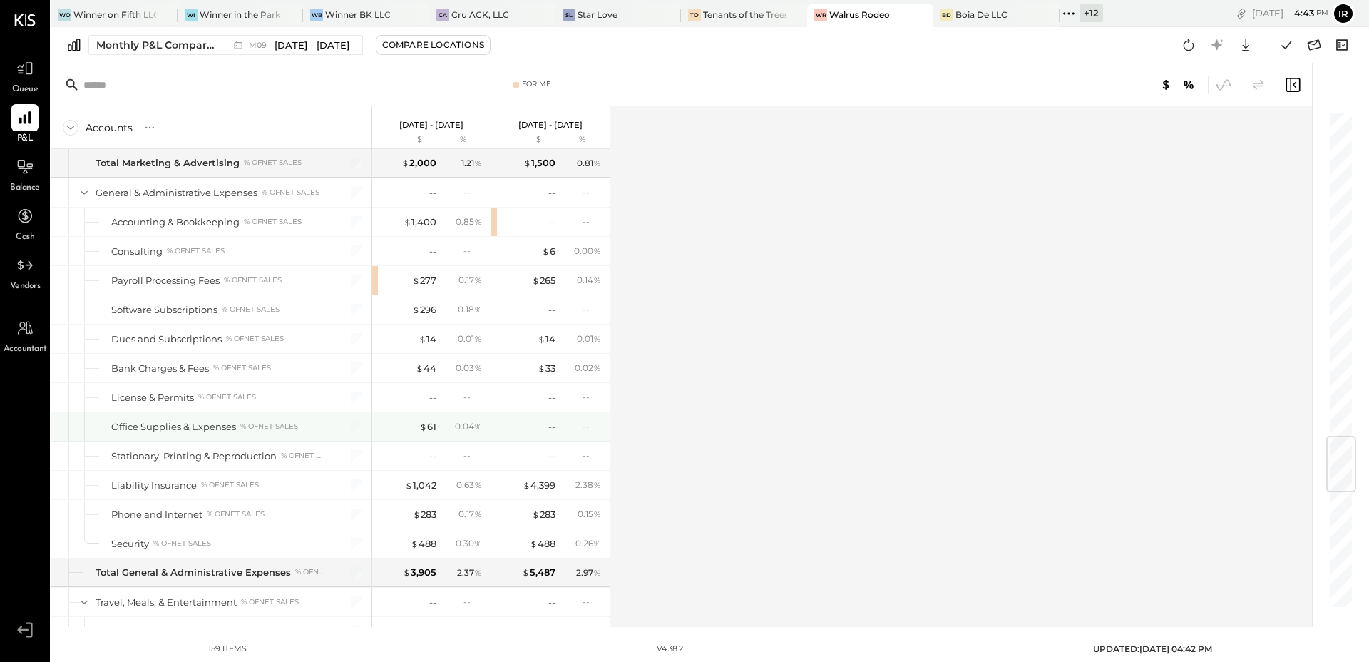
scroll to position [2726, 0]
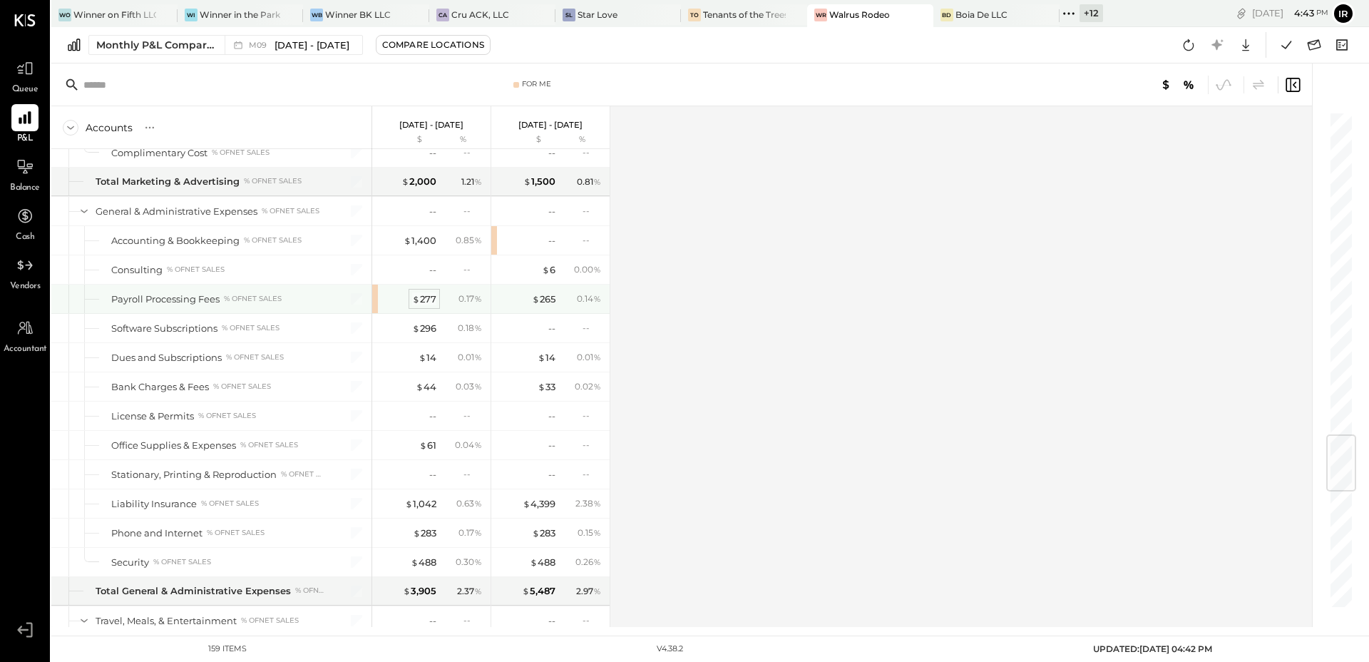
click at [424, 300] on div "$ 277" at bounding box center [424, 299] width 24 height 14
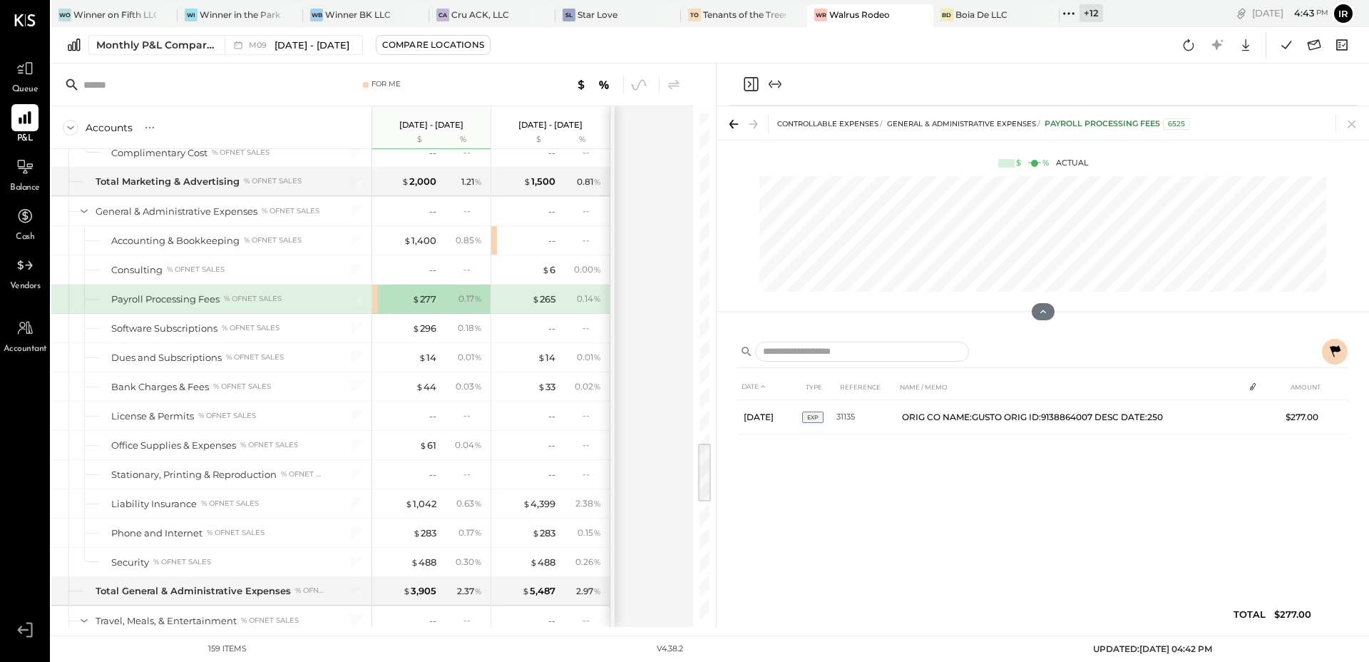
click at [1328, 346] on icon at bounding box center [1335, 351] width 17 height 17
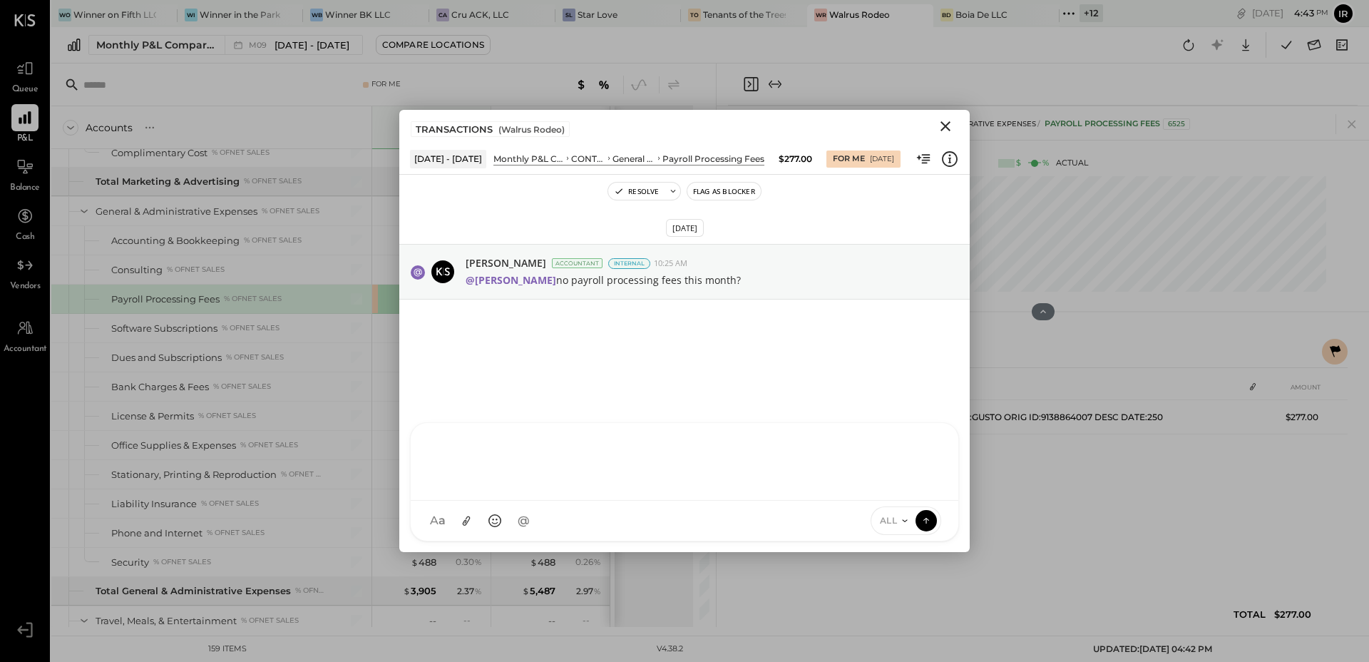
click at [500, 489] on div at bounding box center [684, 459] width 519 height 57
type input "***"
click at [546, 395] on span "[PERSON_NAME]" at bounding box center [548, 399] width 112 height 14
click at [894, 517] on span "ALL" at bounding box center [889, 520] width 18 height 12
click at [897, 486] on div "INTERNAL" at bounding box center [914, 486] width 84 height 24
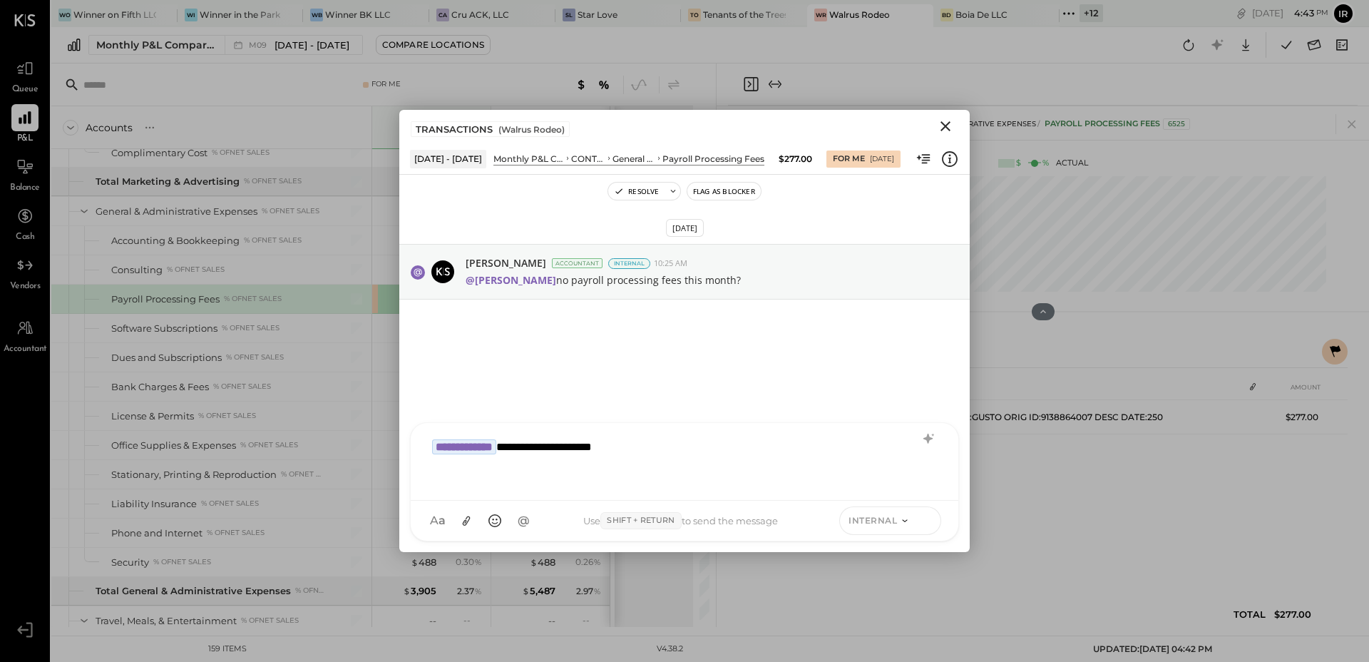
click at [924, 514] on icon at bounding box center [926, 520] width 13 height 14
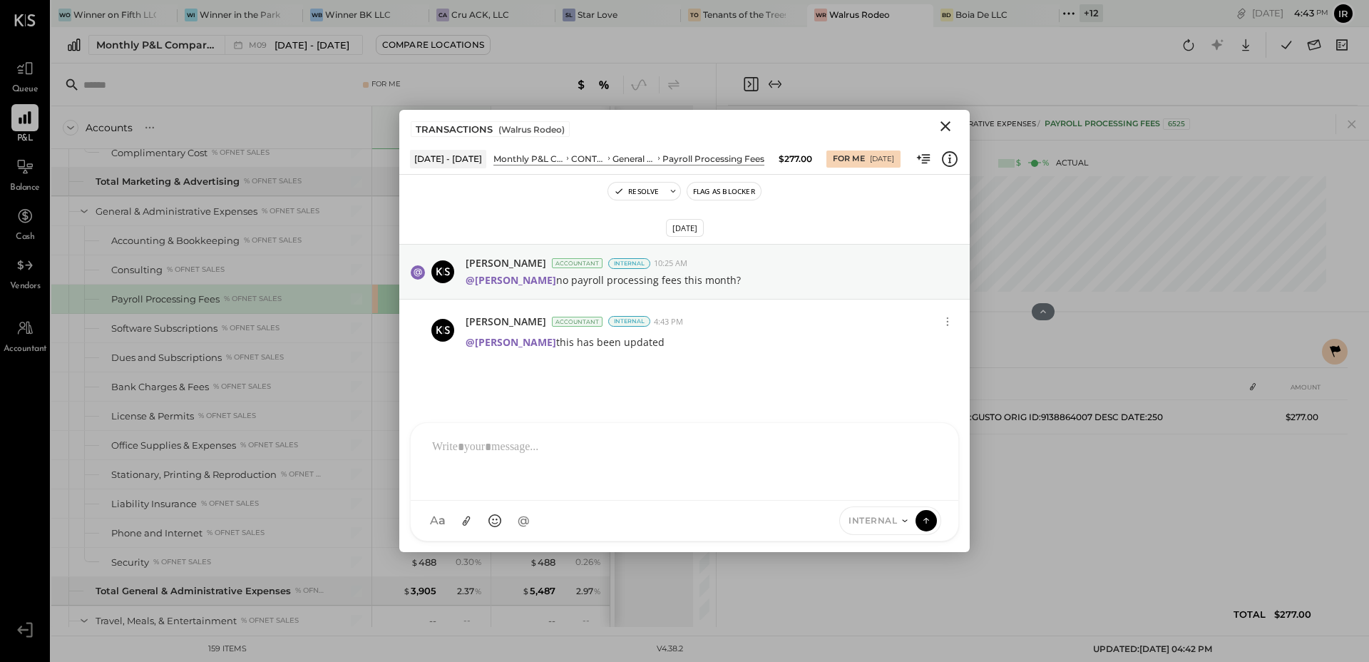
click at [944, 126] on icon "Close" at bounding box center [946, 126] width 10 height 10
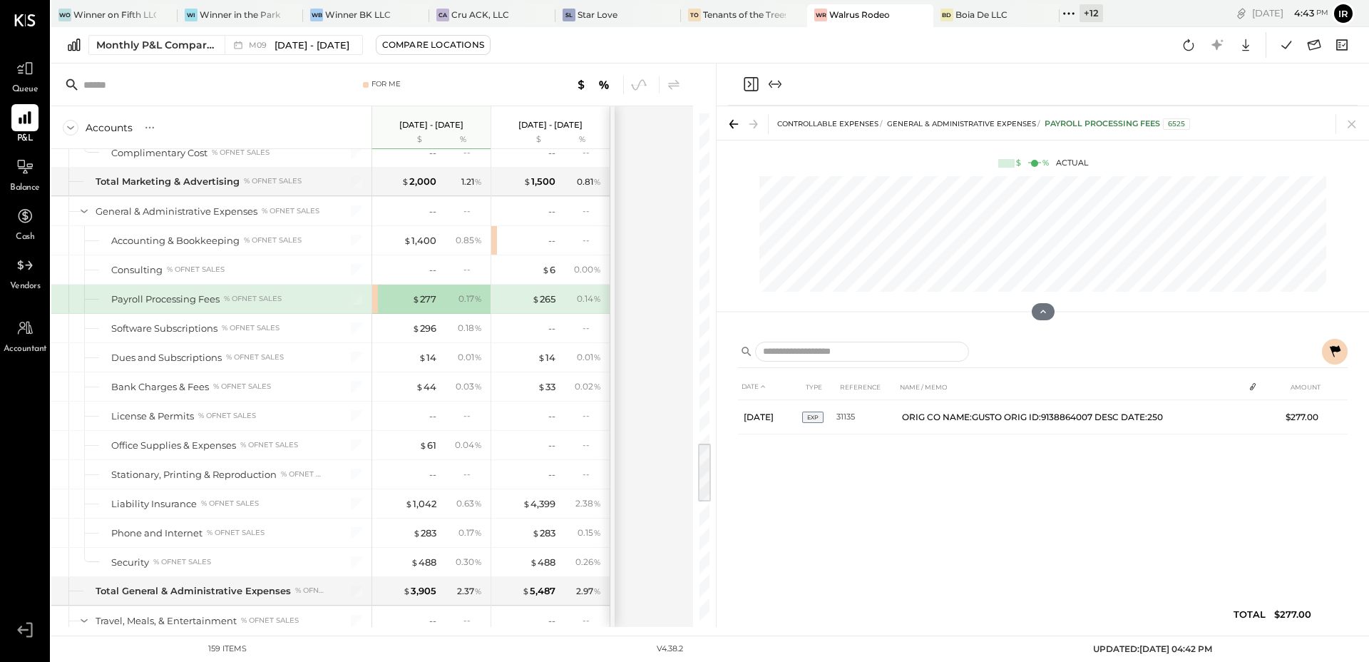
click at [1334, 350] on icon at bounding box center [1335, 350] width 11 height 11
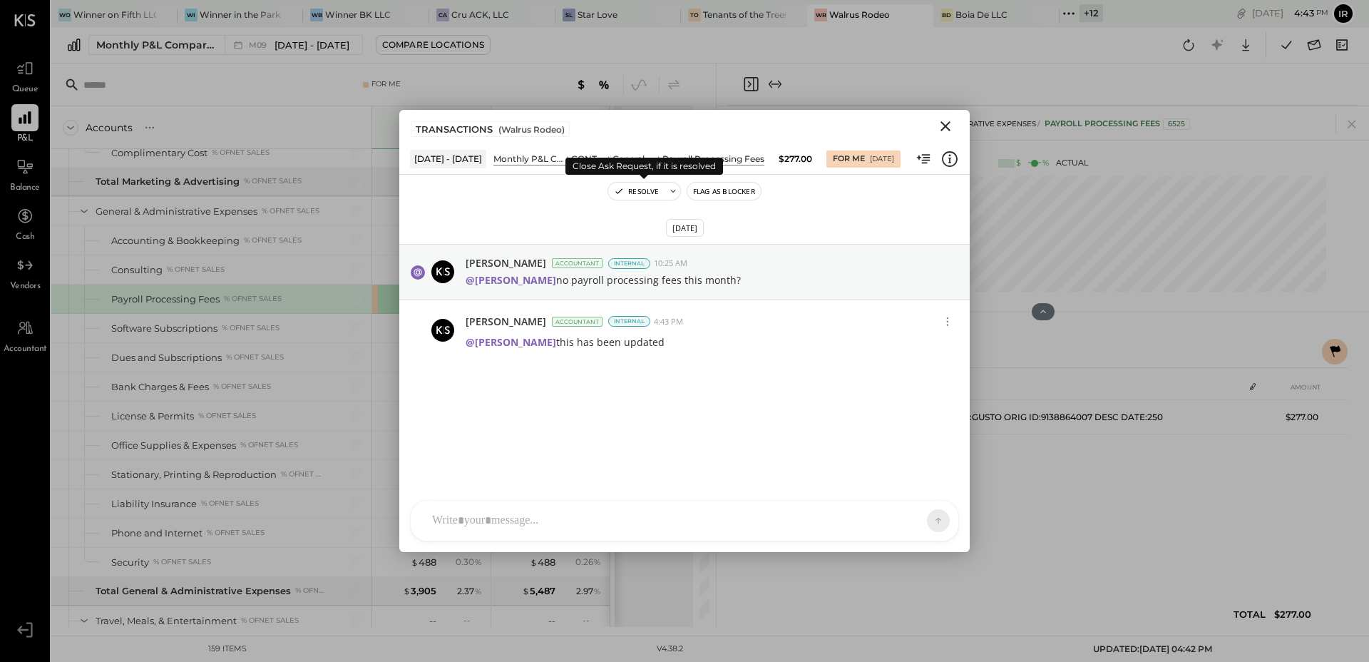
click at [648, 190] on button "Resolve" at bounding box center [636, 191] width 56 height 17
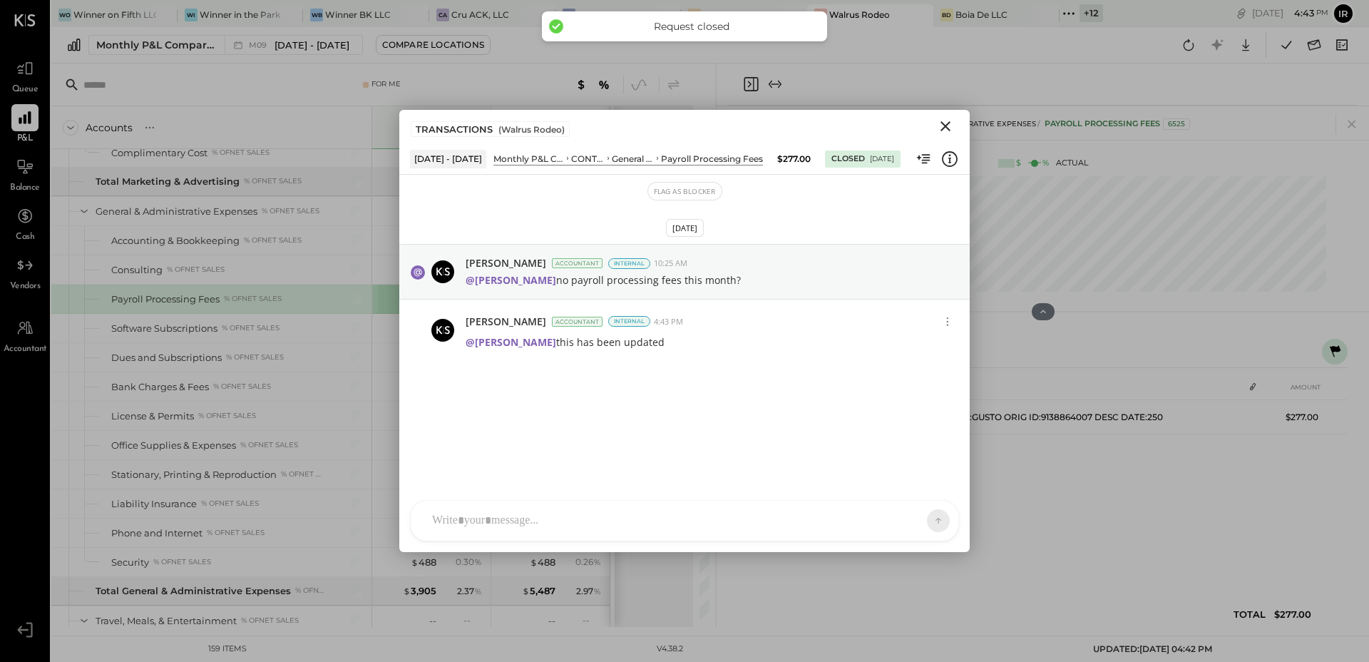
click at [945, 126] on icon "Close" at bounding box center [946, 126] width 10 height 10
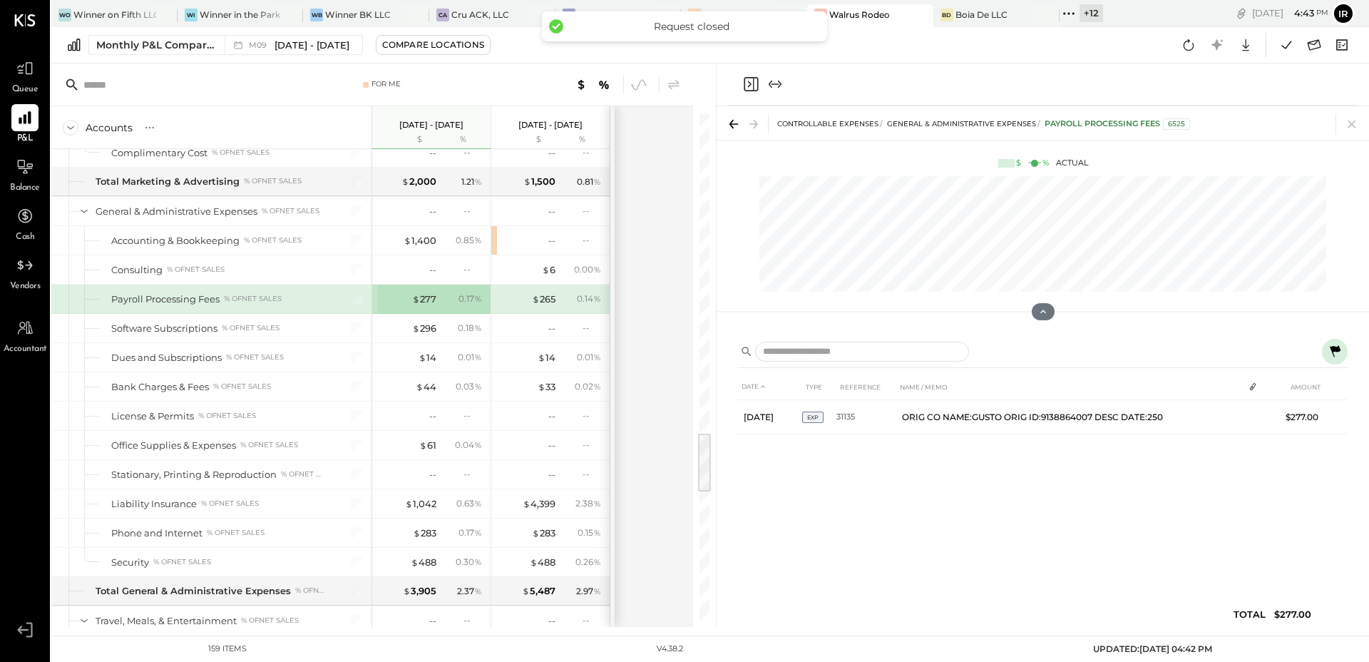
scroll to position [2582, 0]
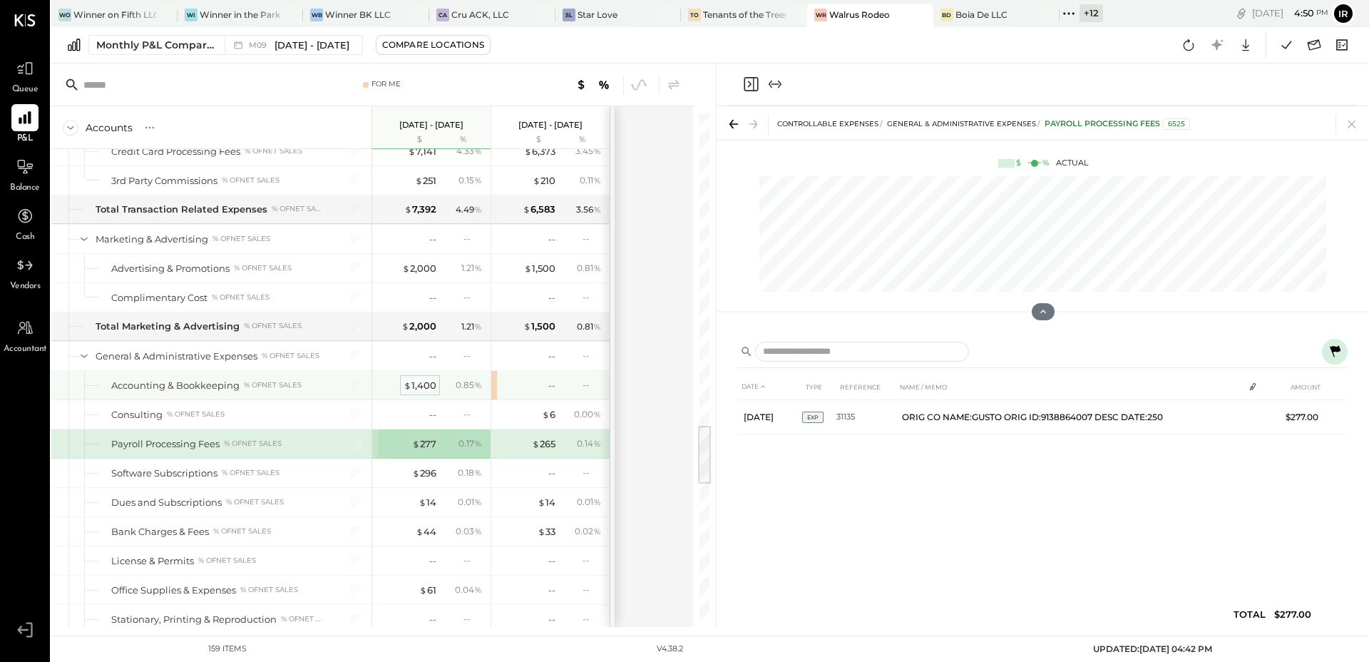
click at [429, 383] on div "$ 1,400" at bounding box center [420, 386] width 33 height 14
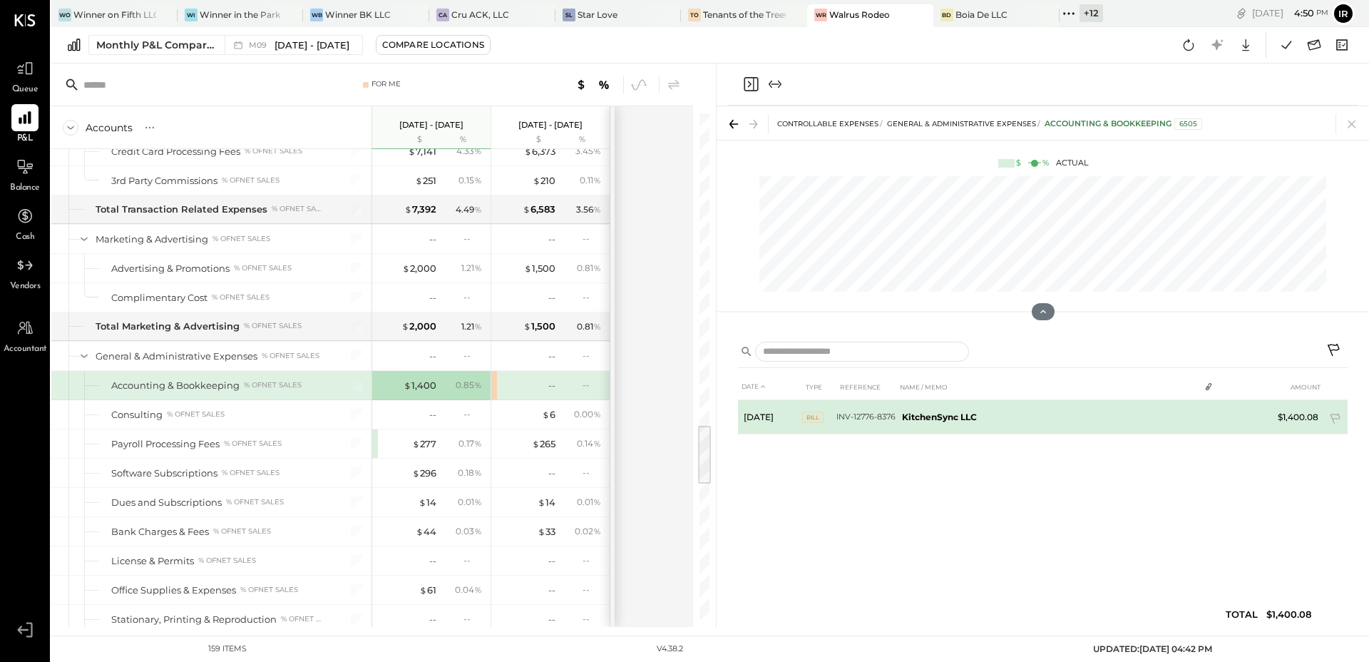
click at [934, 414] on b "KitchenSync LLC" at bounding box center [939, 417] width 75 height 11
click at [820, 414] on span "BILL" at bounding box center [812, 414] width 21 height 11
click at [813, 416] on span "BILL" at bounding box center [812, 414] width 21 height 11
click at [1207, 415] on icon at bounding box center [1205, 416] width 10 height 10
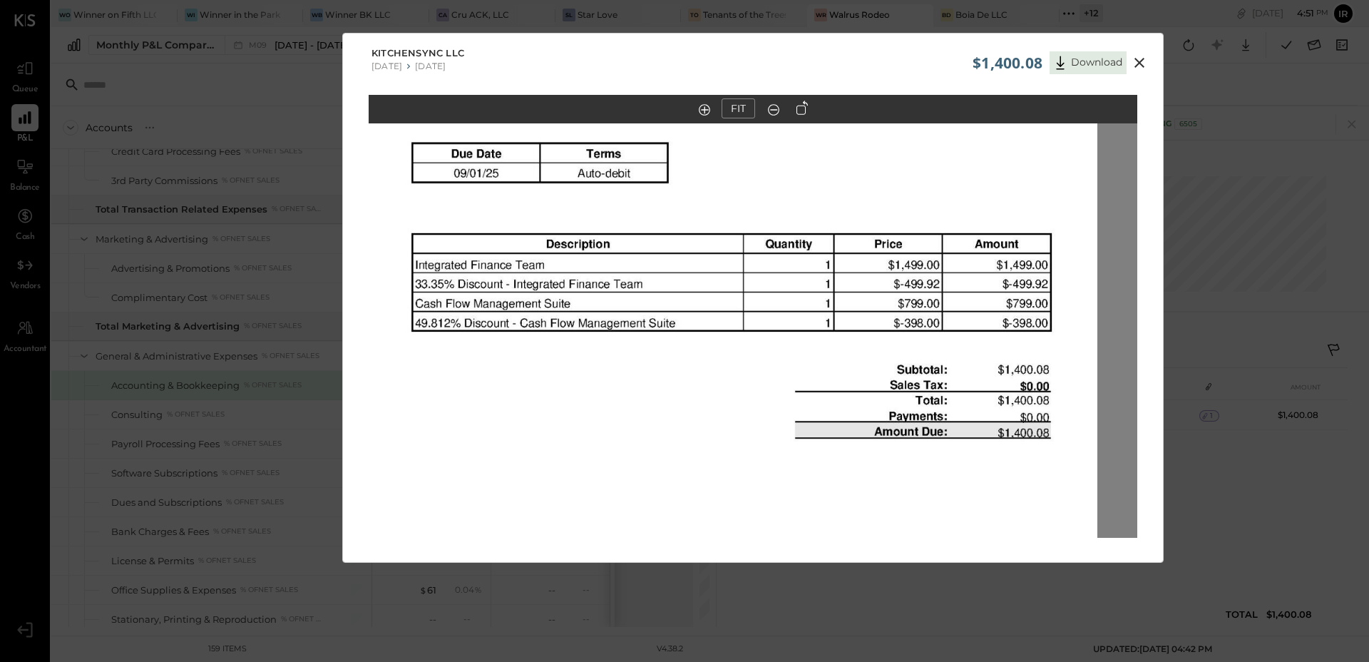
drag, startPoint x: 752, startPoint y: 280, endPoint x: 722, endPoint y: 372, distance: 96.1
click at [722, 372] on img at bounding box center [713, 398] width 769 height 1088
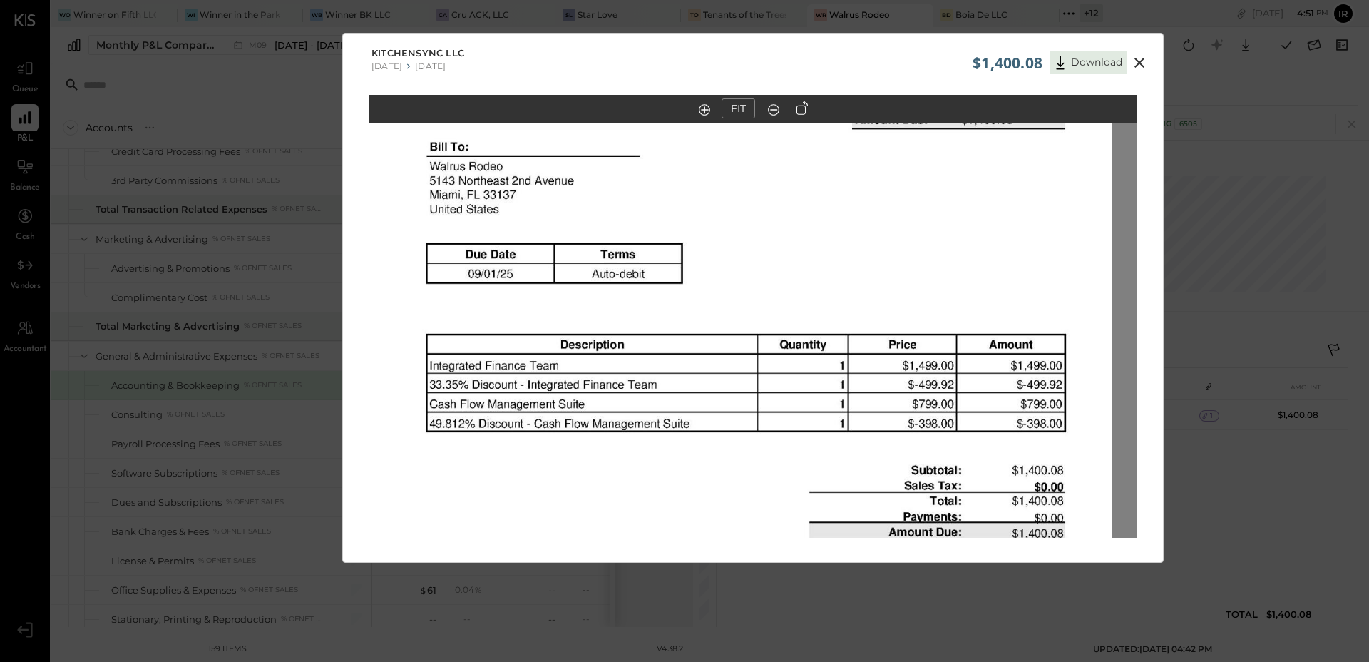
drag, startPoint x: 777, startPoint y: 175, endPoint x: 786, endPoint y: 218, distance: 43.6
click at [786, 219] on img at bounding box center [727, 498] width 769 height 1088
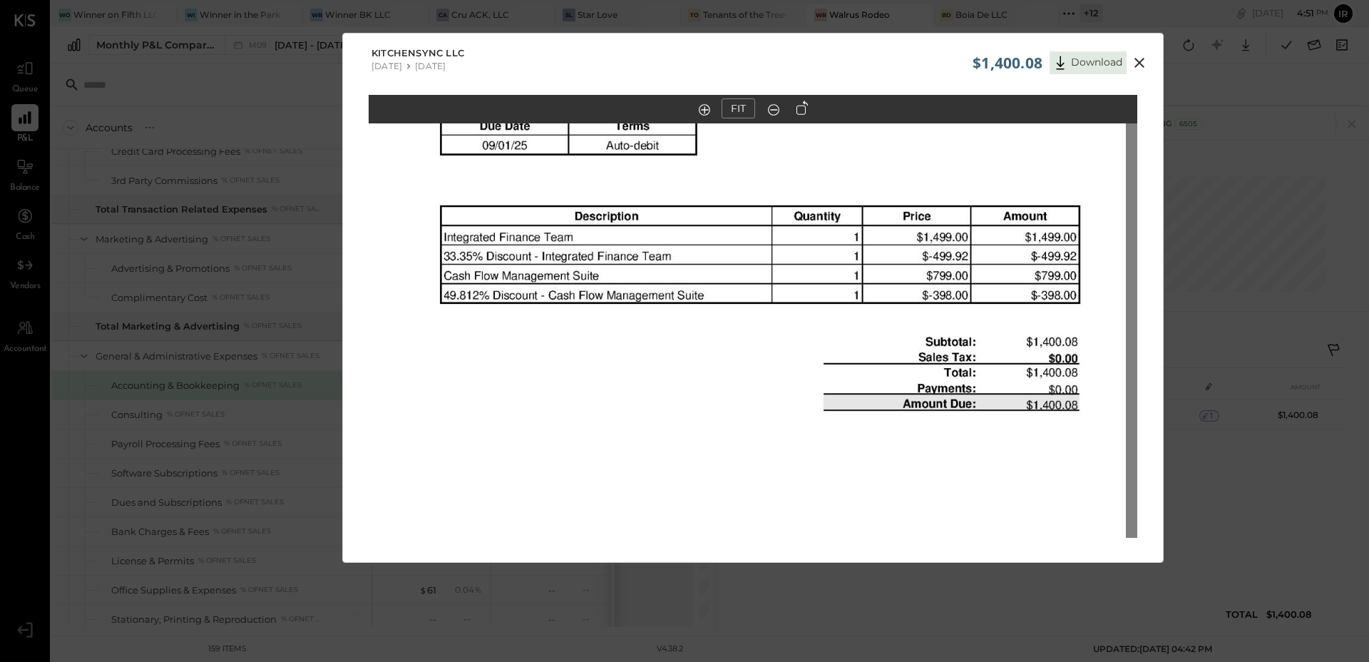
drag, startPoint x: 775, startPoint y: 399, endPoint x: 789, endPoint y: 273, distance: 127.0
click at [789, 273] on img at bounding box center [741, 370] width 769 height 1088
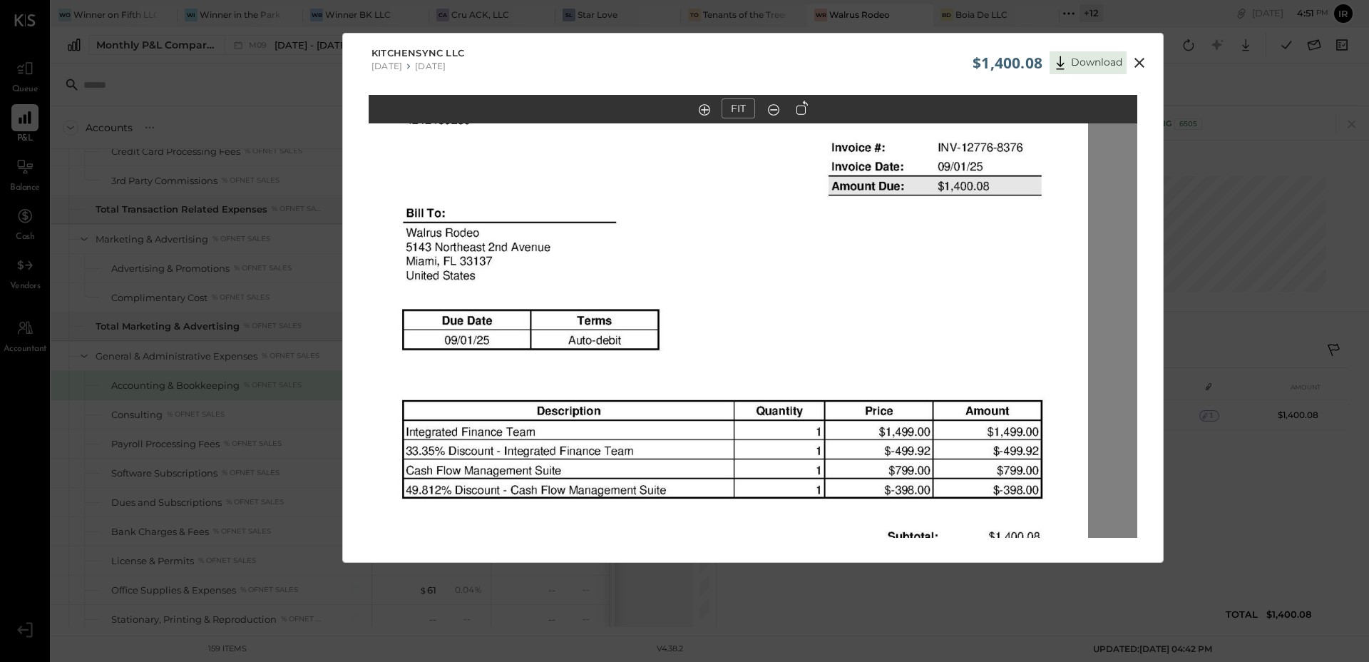
drag, startPoint x: 780, startPoint y: 291, endPoint x: 750, endPoint y: 479, distance: 190.5
click at [742, 495] on img at bounding box center [704, 565] width 769 height 1088
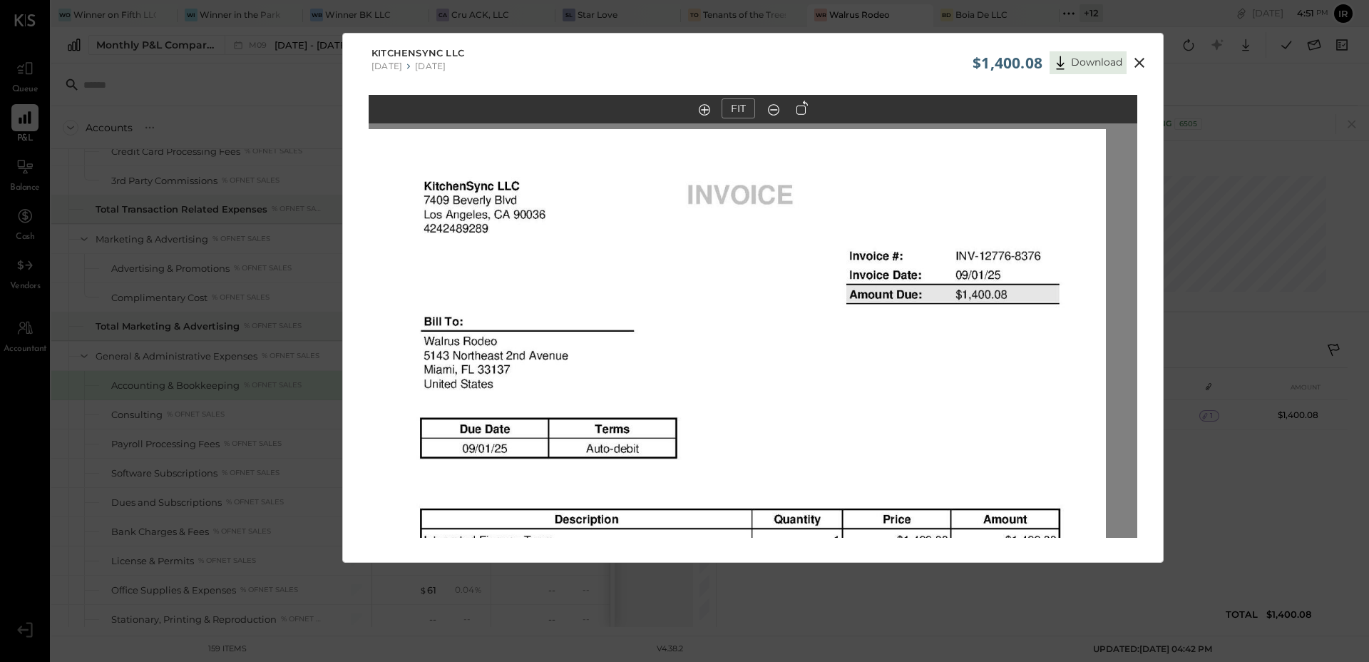
drag, startPoint x: 787, startPoint y: 308, endPoint x: 804, endPoint y: 404, distance: 97.7
click at [804, 404] on img at bounding box center [721, 673] width 769 height 1088
click at [1134, 60] on icon at bounding box center [1139, 62] width 17 height 17
